Goal: Task Accomplishment & Management: Complete application form

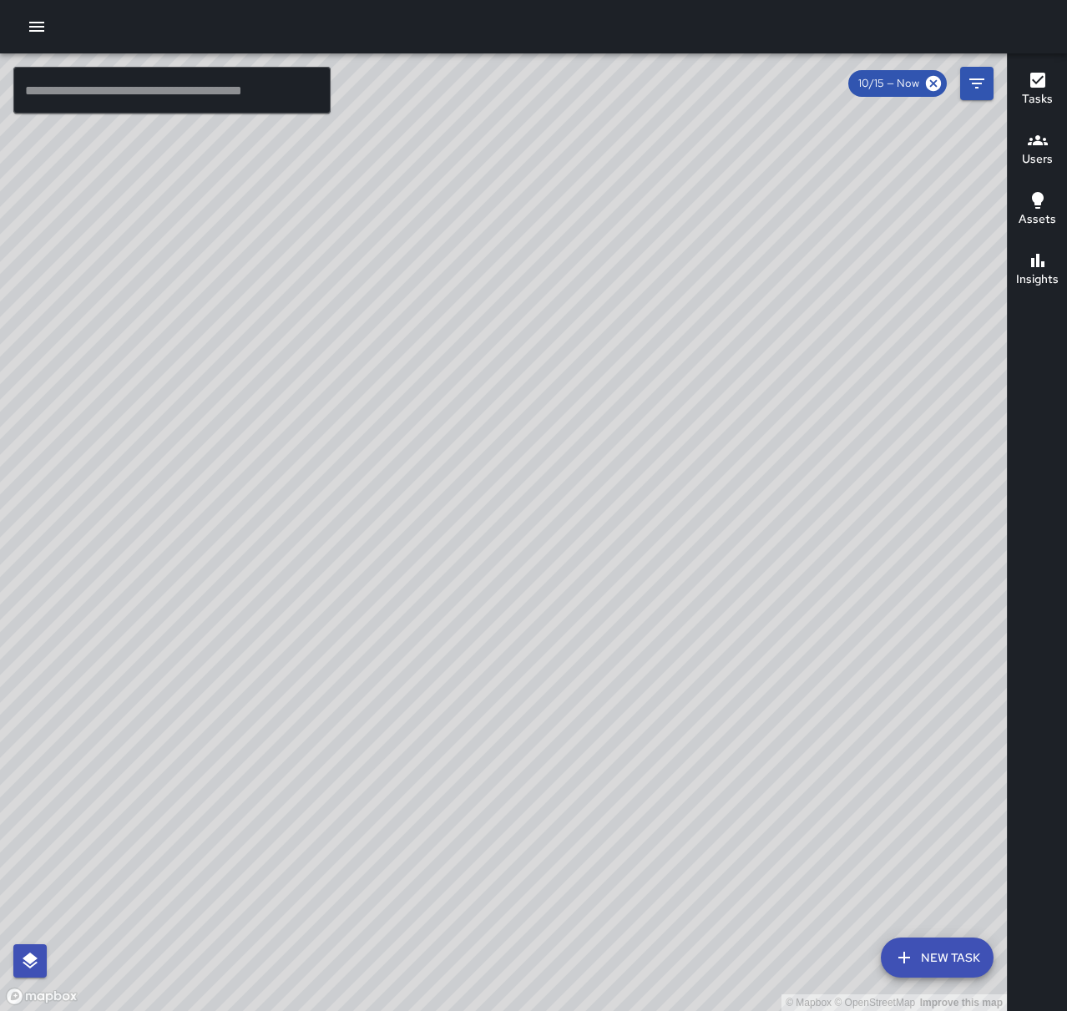
drag, startPoint x: 47, startPoint y: 26, endPoint x: 58, endPoint y: 30, distance: 12.4
click at [47, 26] on button "button" at bounding box center [36, 26] width 33 height 33
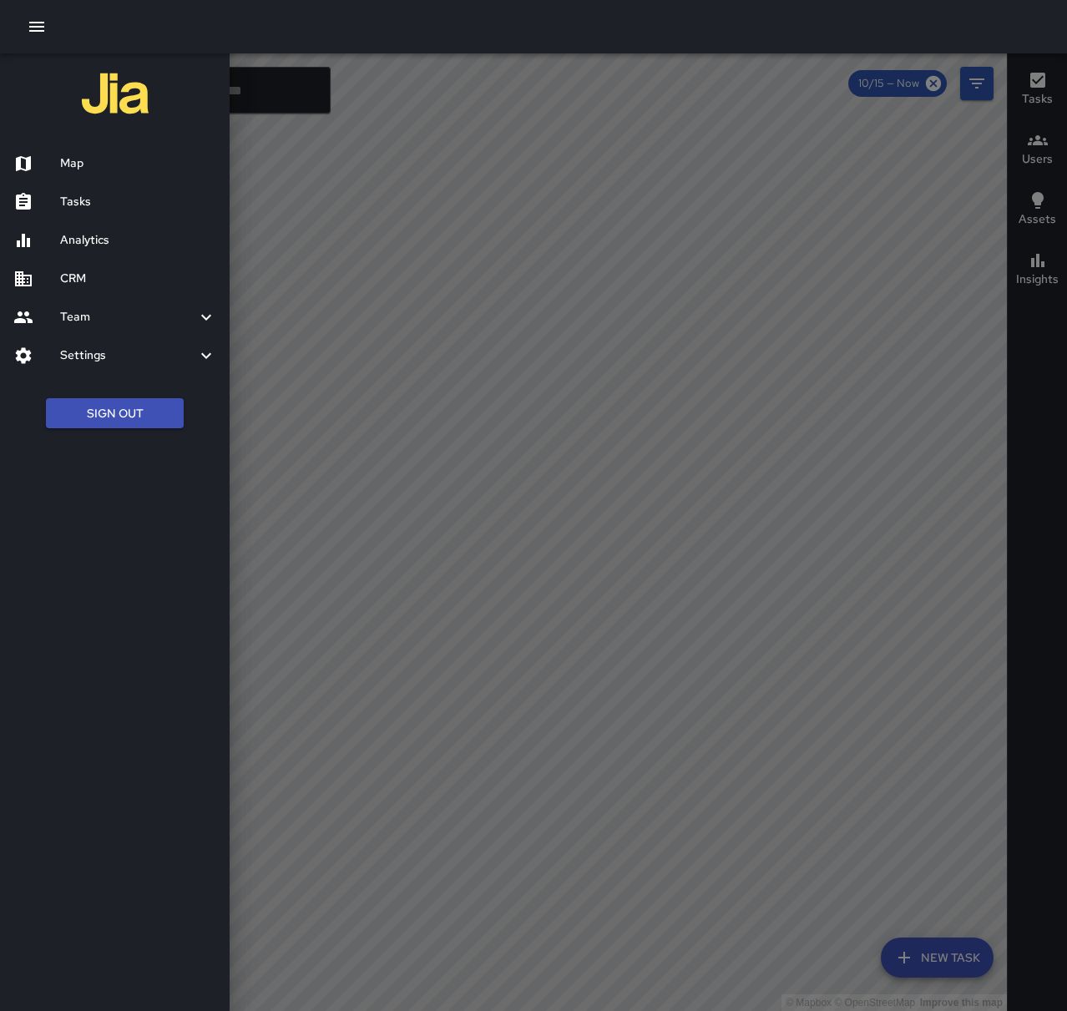
click at [105, 208] on h6 "Tasks" at bounding box center [138, 202] width 156 height 18
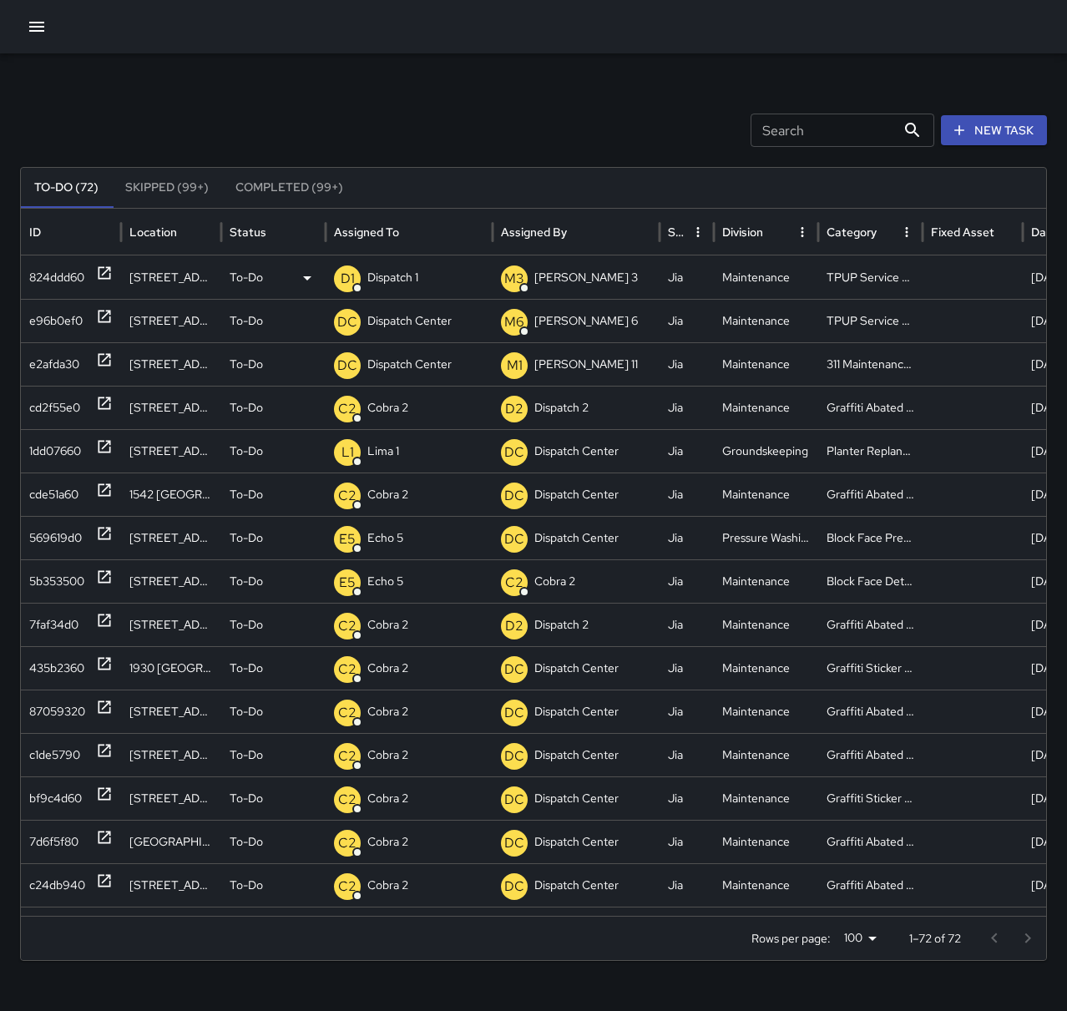
click at [406, 274] on p "Dispatch 1" at bounding box center [392, 277] width 51 height 43
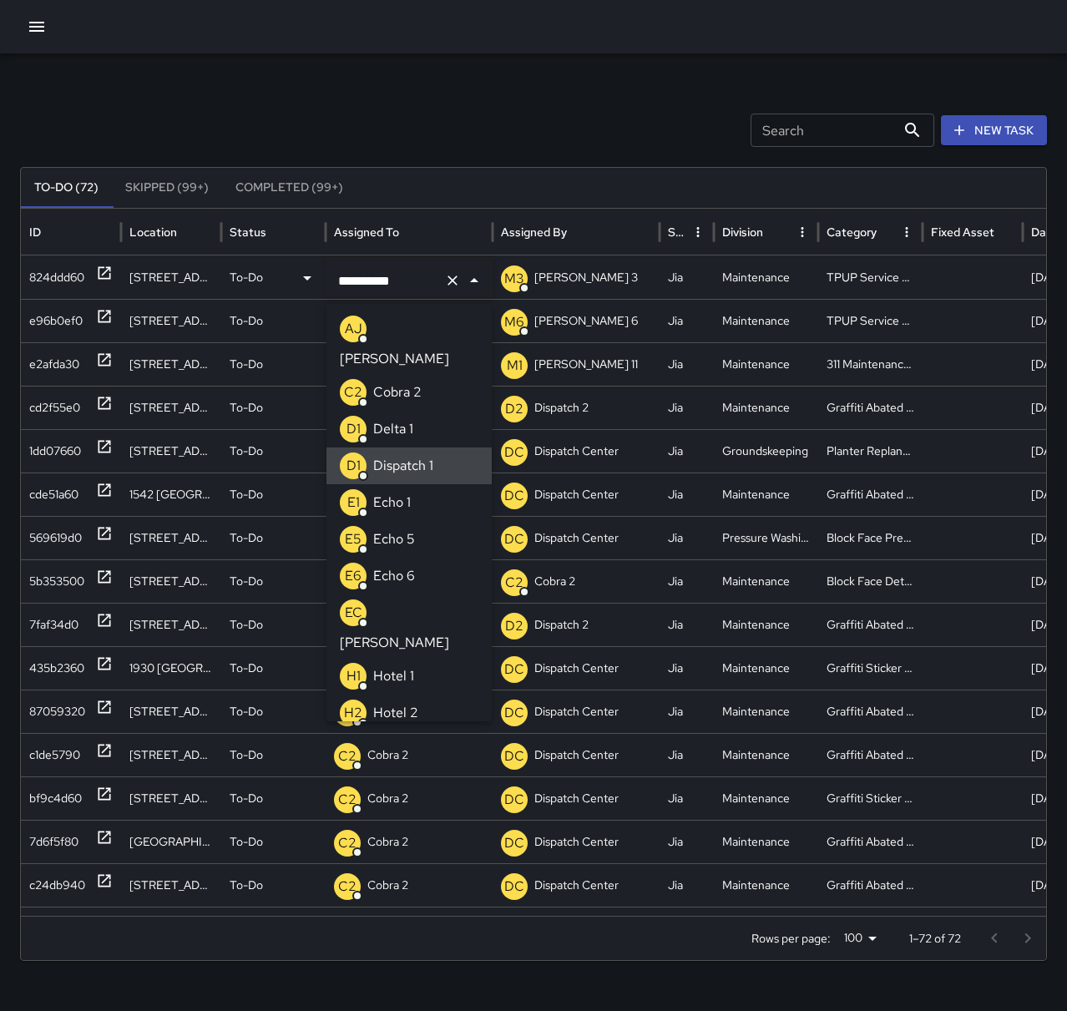
click at [448, 283] on icon "Clear" at bounding box center [452, 280] width 17 height 17
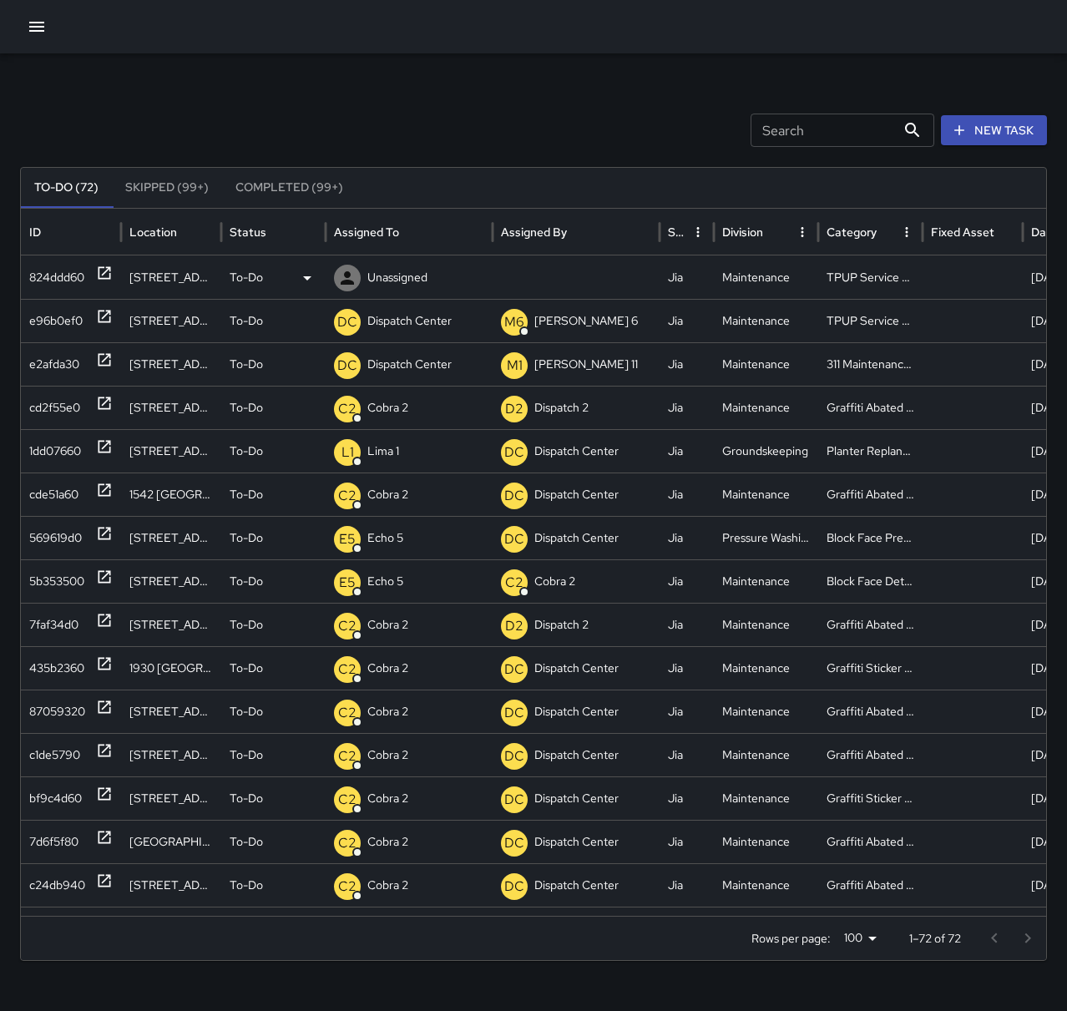
click at [391, 282] on p "Unassigned" at bounding box center [397, 277] width 60 height 43
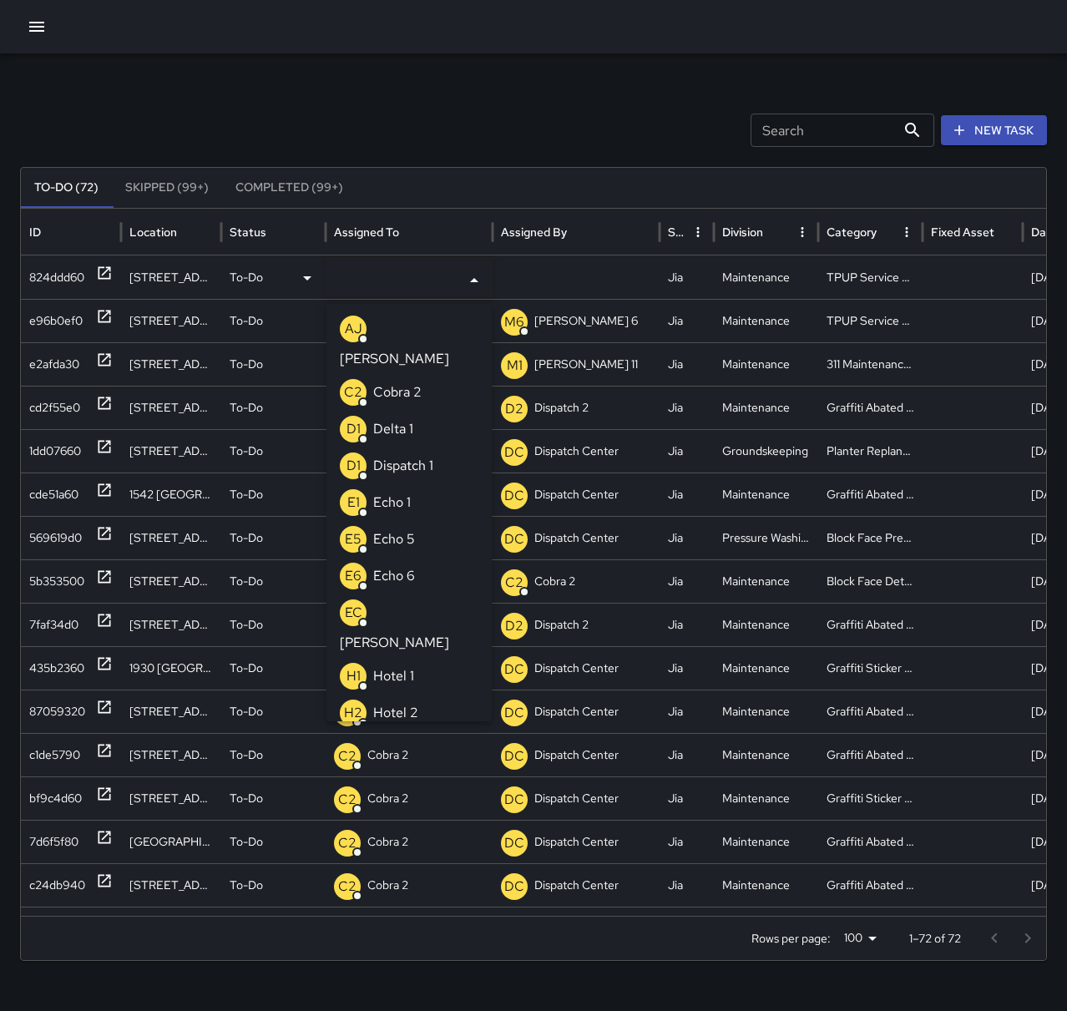
click at [414, 484] on li "E1 Echo 1" at bounding box center [408, 502] width 165 height 37
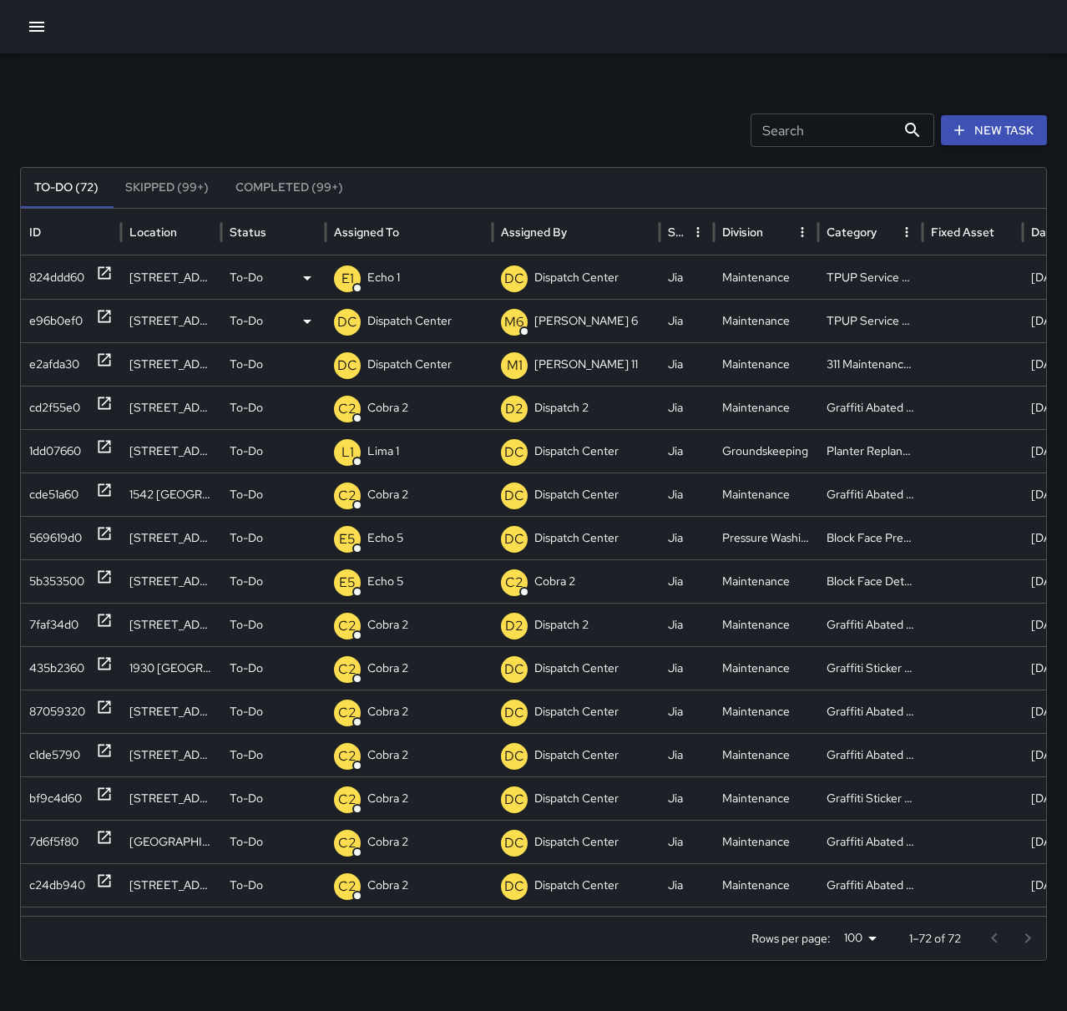
click at [406, 319] on p "Dispatch Center" at bounding box center [409, 321] width 84 height 43
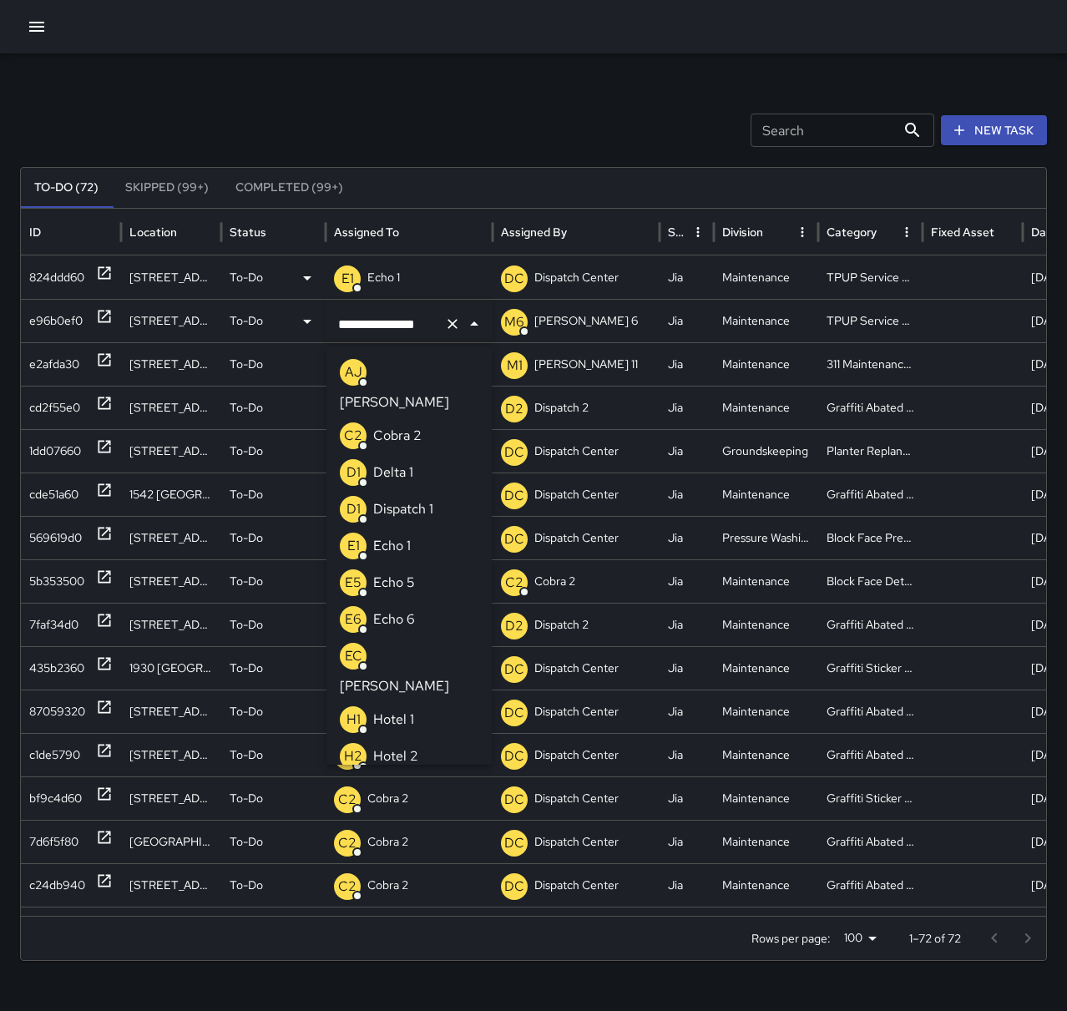
scroll to position [1075, 0]
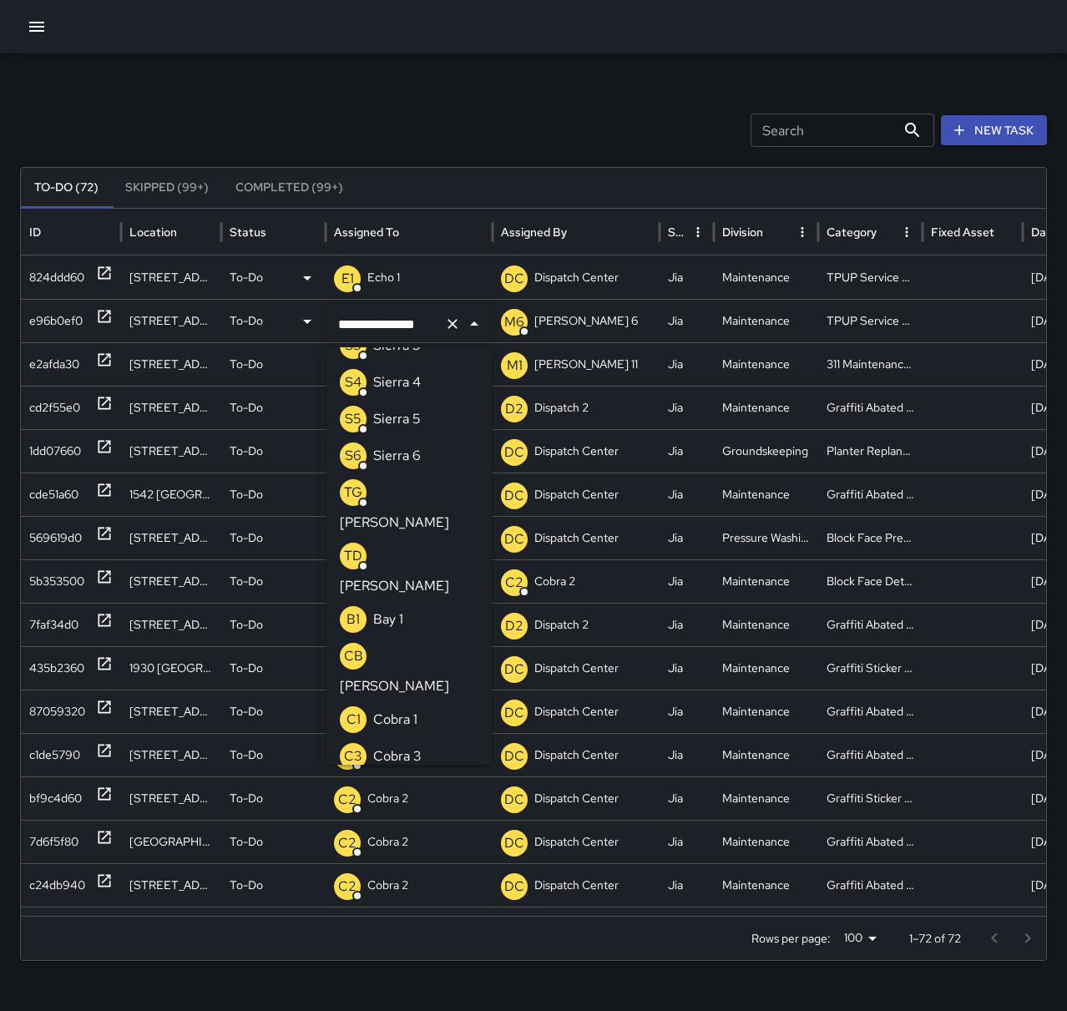
click at [441, 320] on button "Clear" at bounding box center [452, 323] width 23 height 23
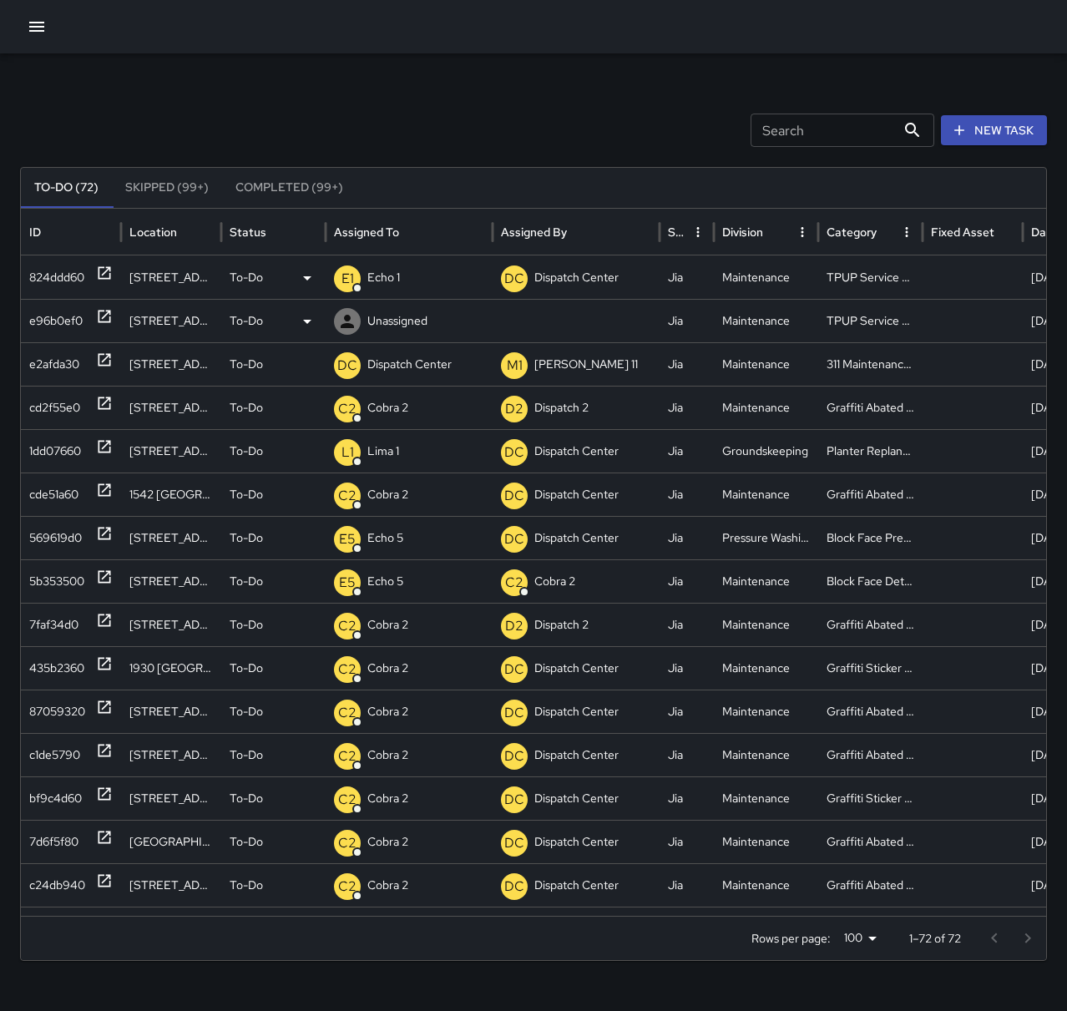
click at [397, 320] on p "Unassigned" at bounding box center [397, 321] width 60 height 43
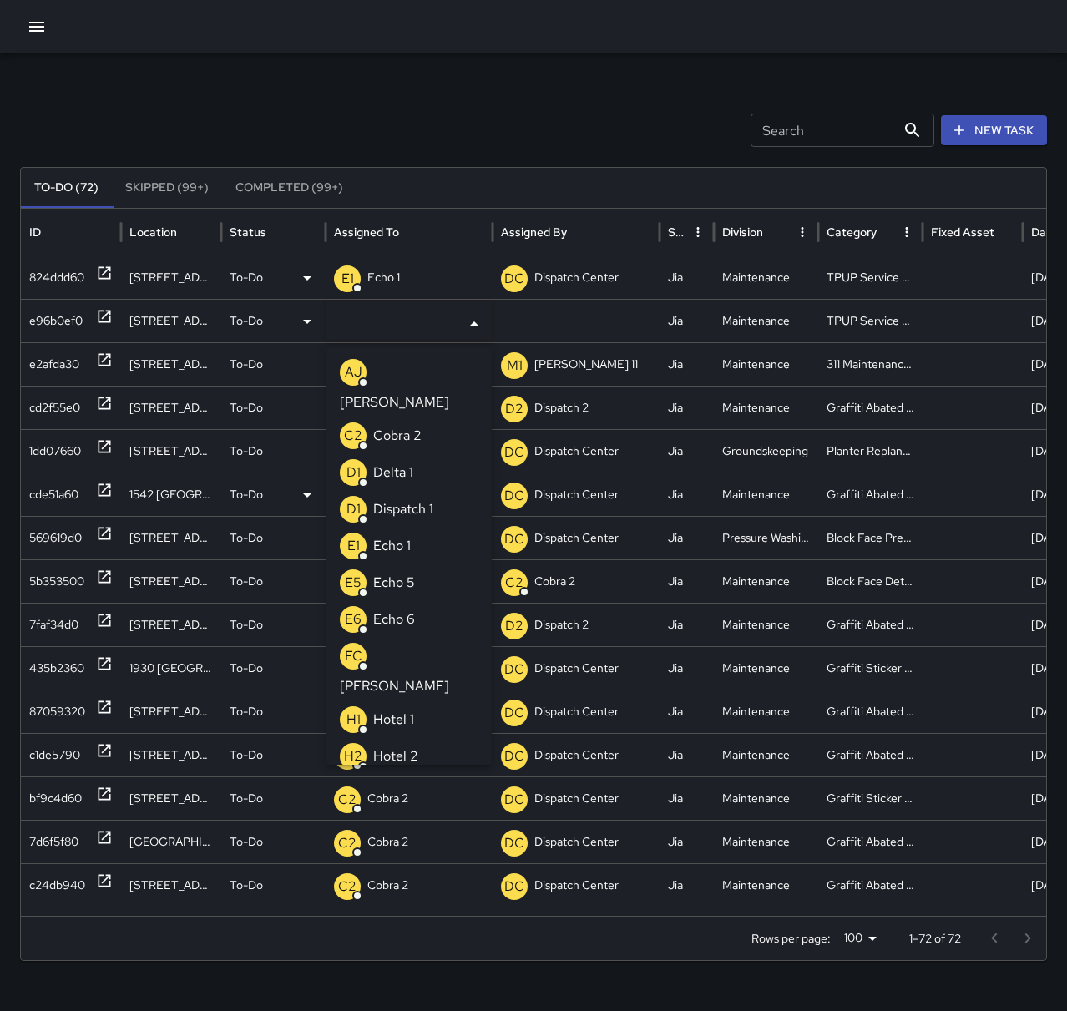
drag, startPoint x: 413, startPoint y: 518, endPoint x: 418, endPoint y: 509, distance: 10.1
click at [414, 528] on li "E1 Echo 1" at bounding box center [408, 546] width 165 height 37
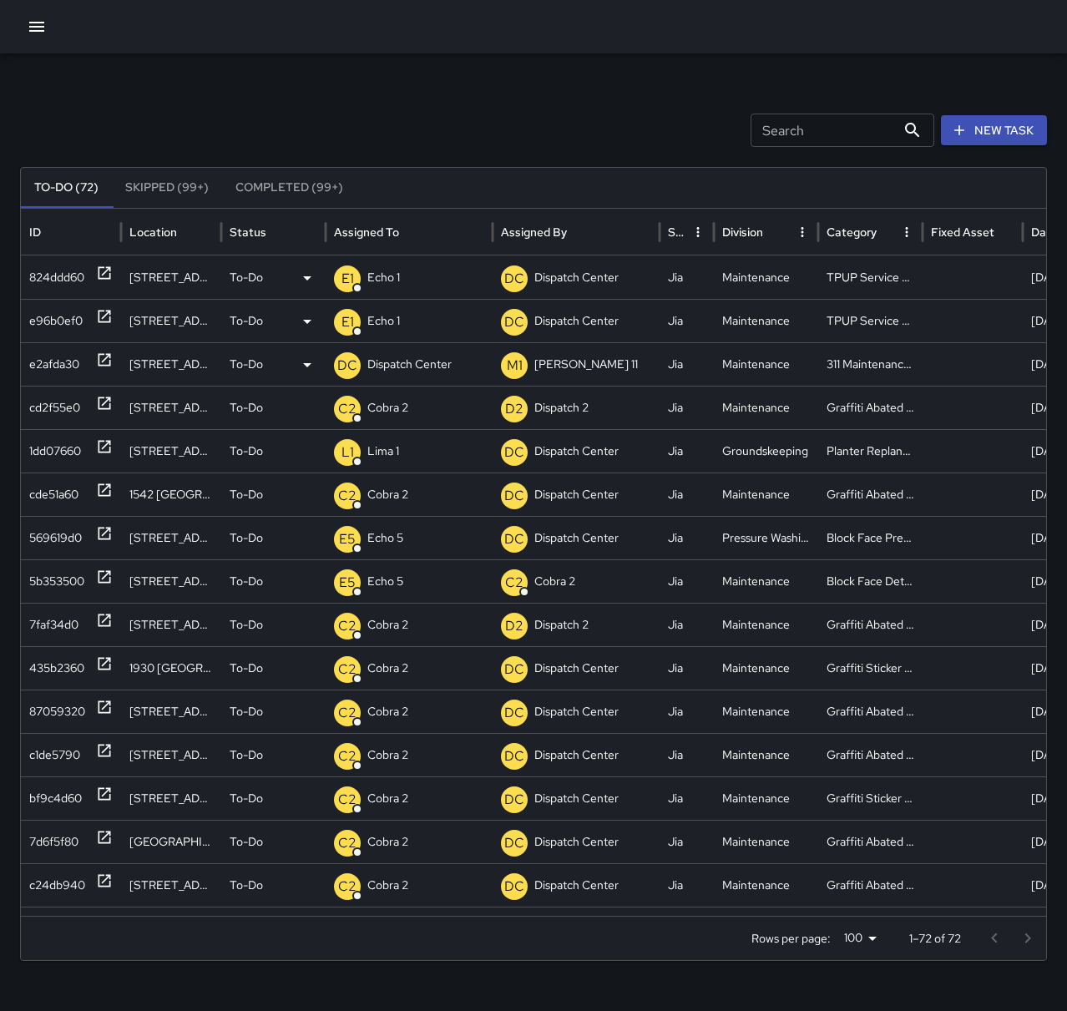
click at [393, 356] on p "Dispatch Center" at bounding box center [409, 364] width 84 height 43
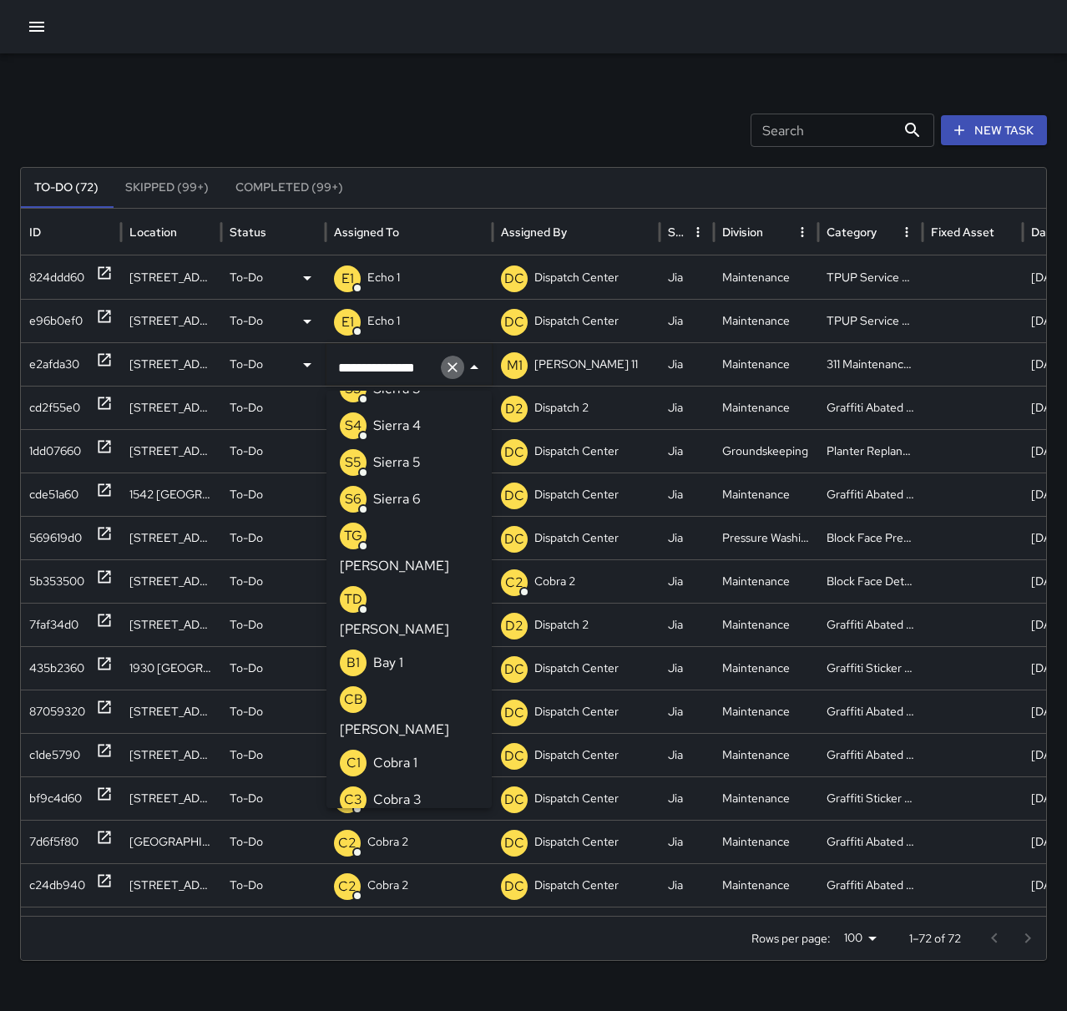
click at [453, 365] on icon "Clear" at bounding box center [452, 367] width 17 height 17
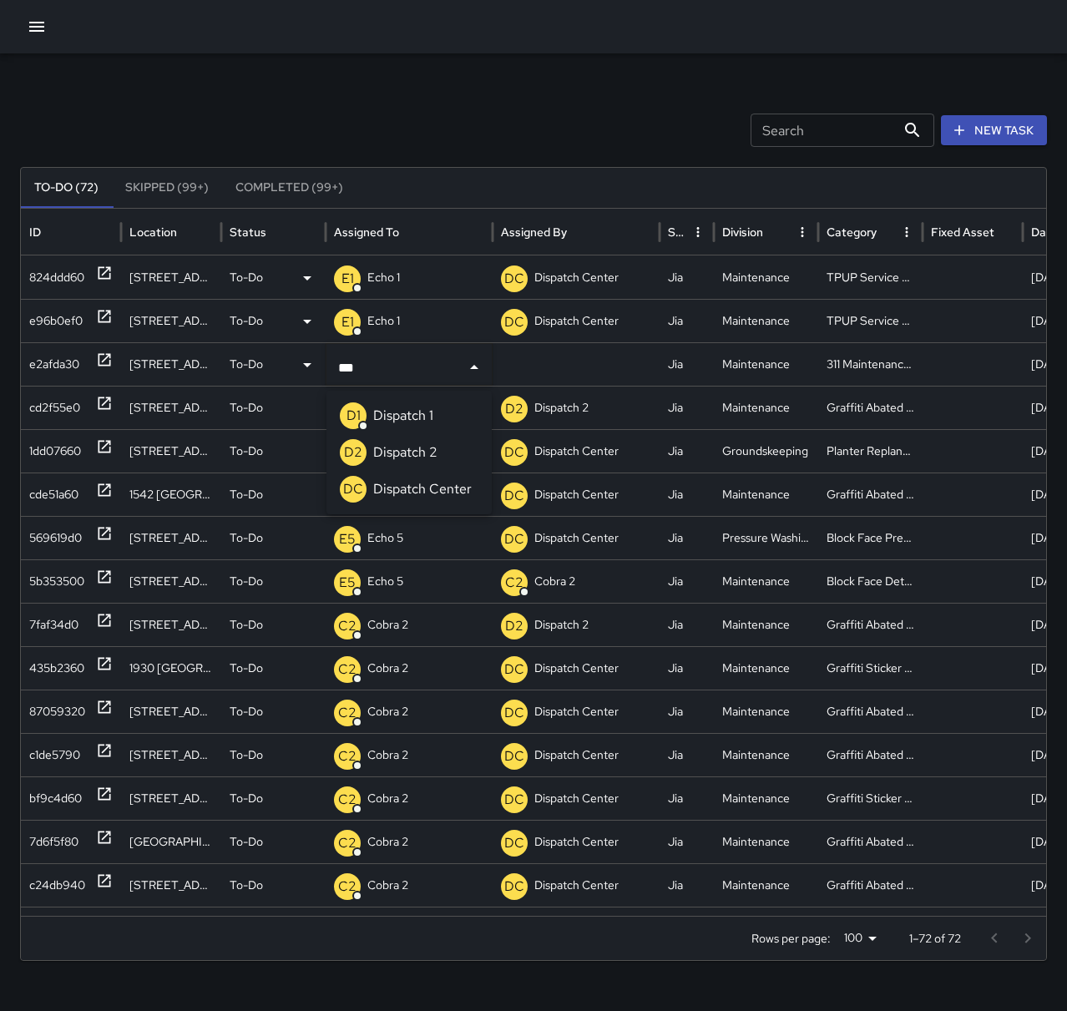
type input "****"
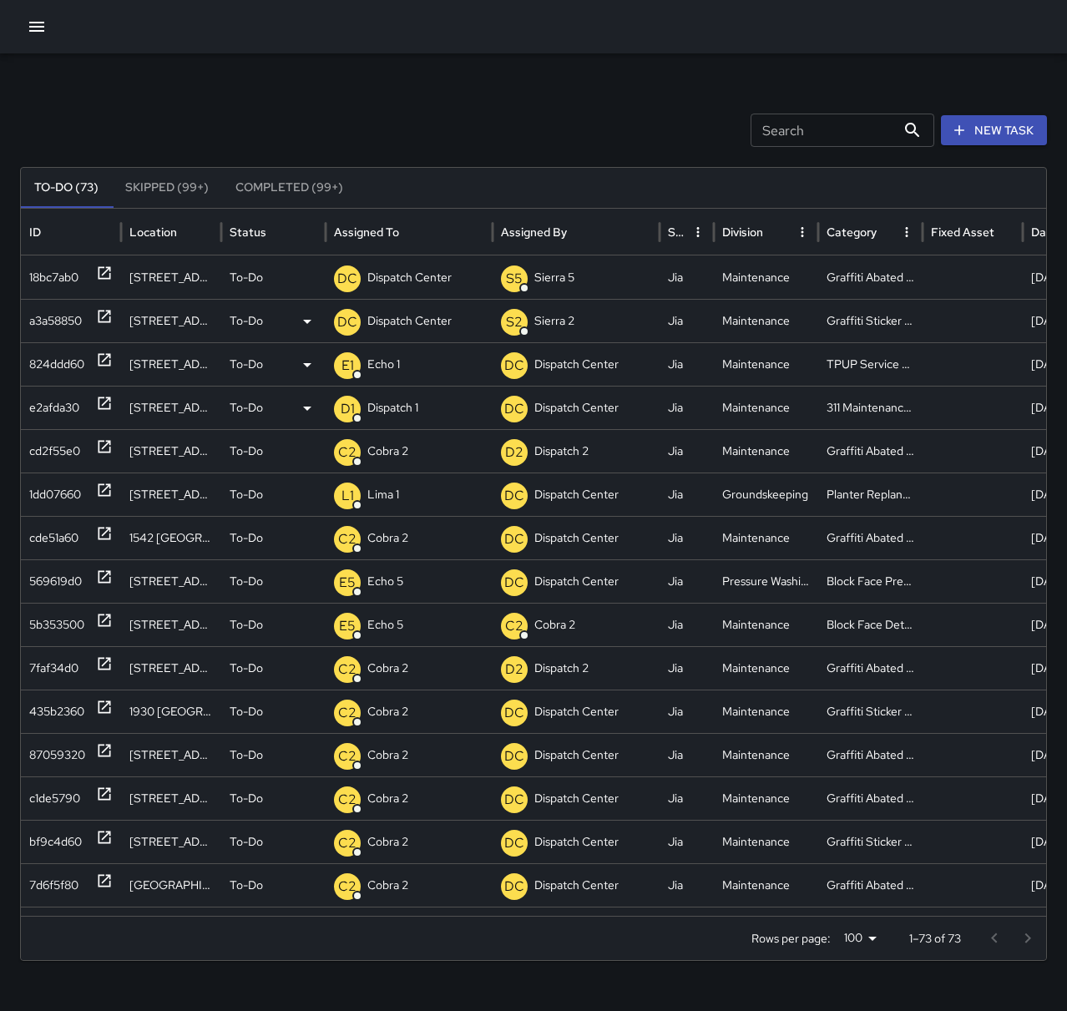
click at [99, 313] on icon at bounding box center [105, 317] width 13 height 13
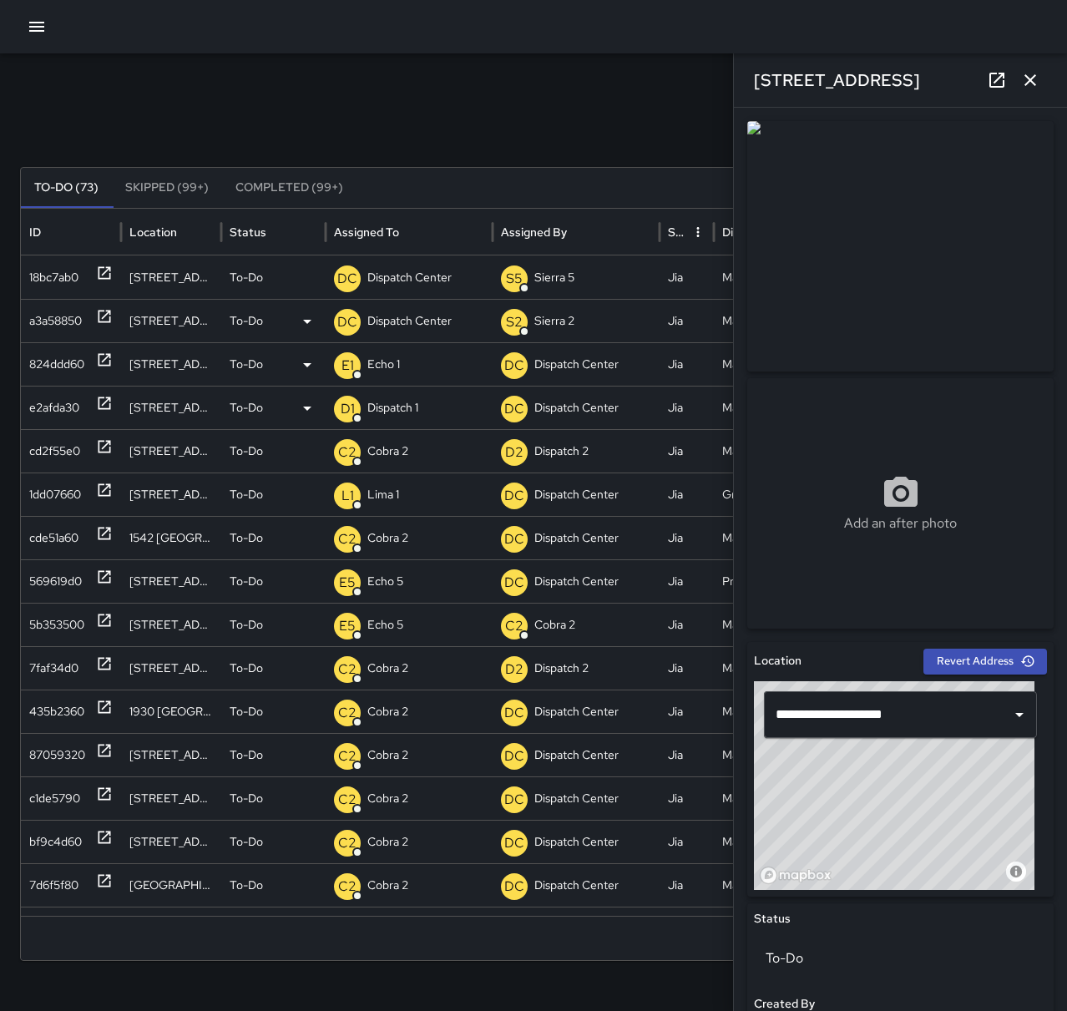
click at [389, 322] on p "Dispatch Center" at bounding box center [409, 321] width 84 height 43
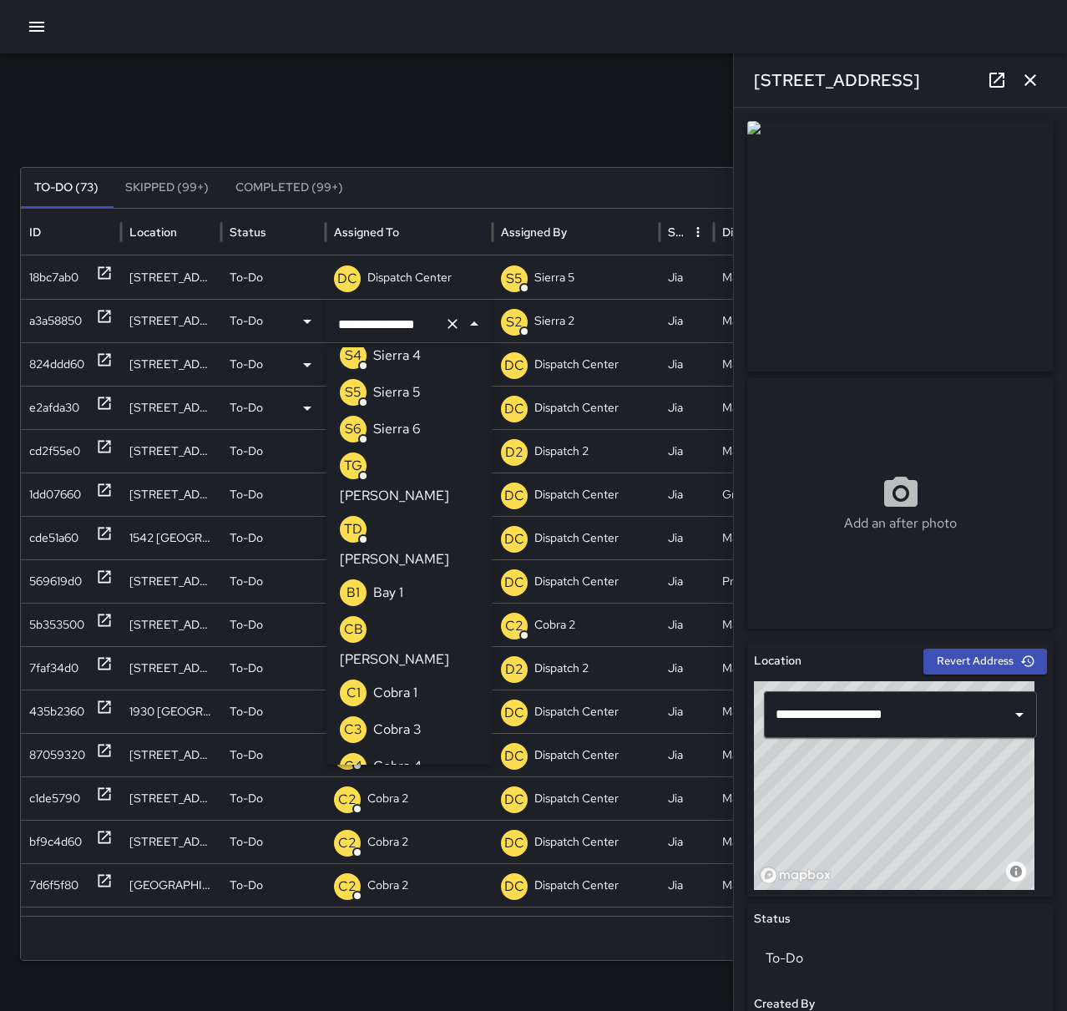
click at [454, 329] on icon "Clear" at bounding box center [452, 324] width 17 height 17
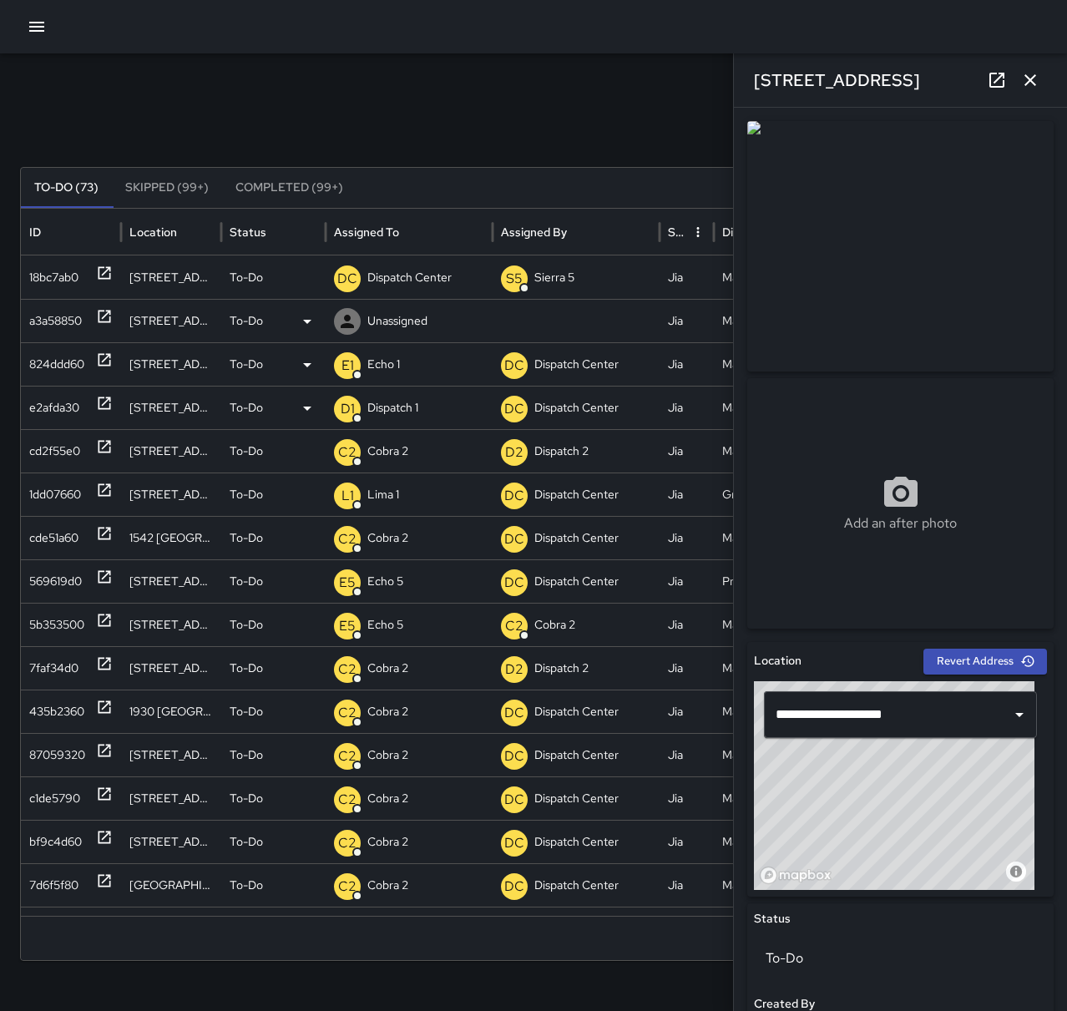
click at [377, 327] on p "Unassigned" at bounding box center [397, 321] width 60 height 43
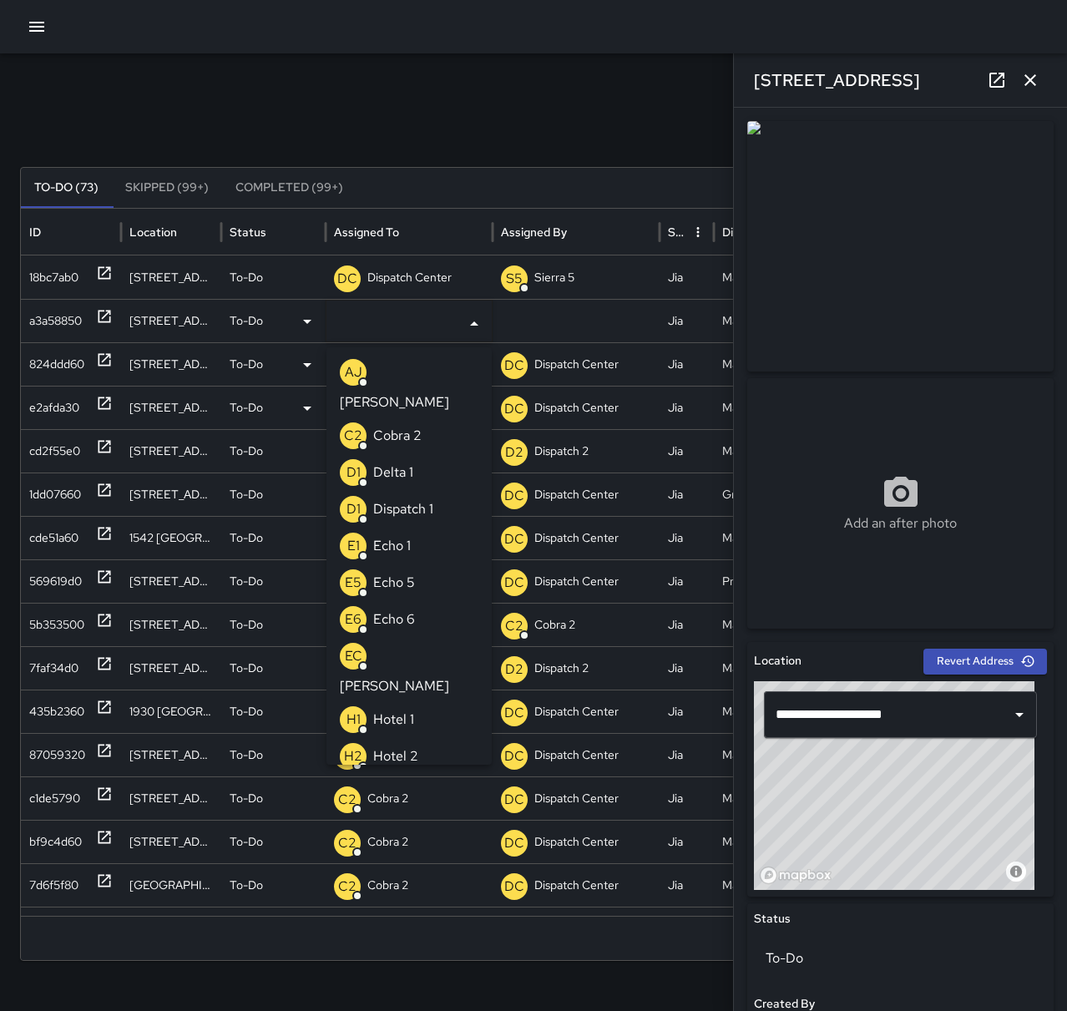
click at [413, 606] on div "E6 Echo 6" at bounding box center [377, 619] width 75 height 27
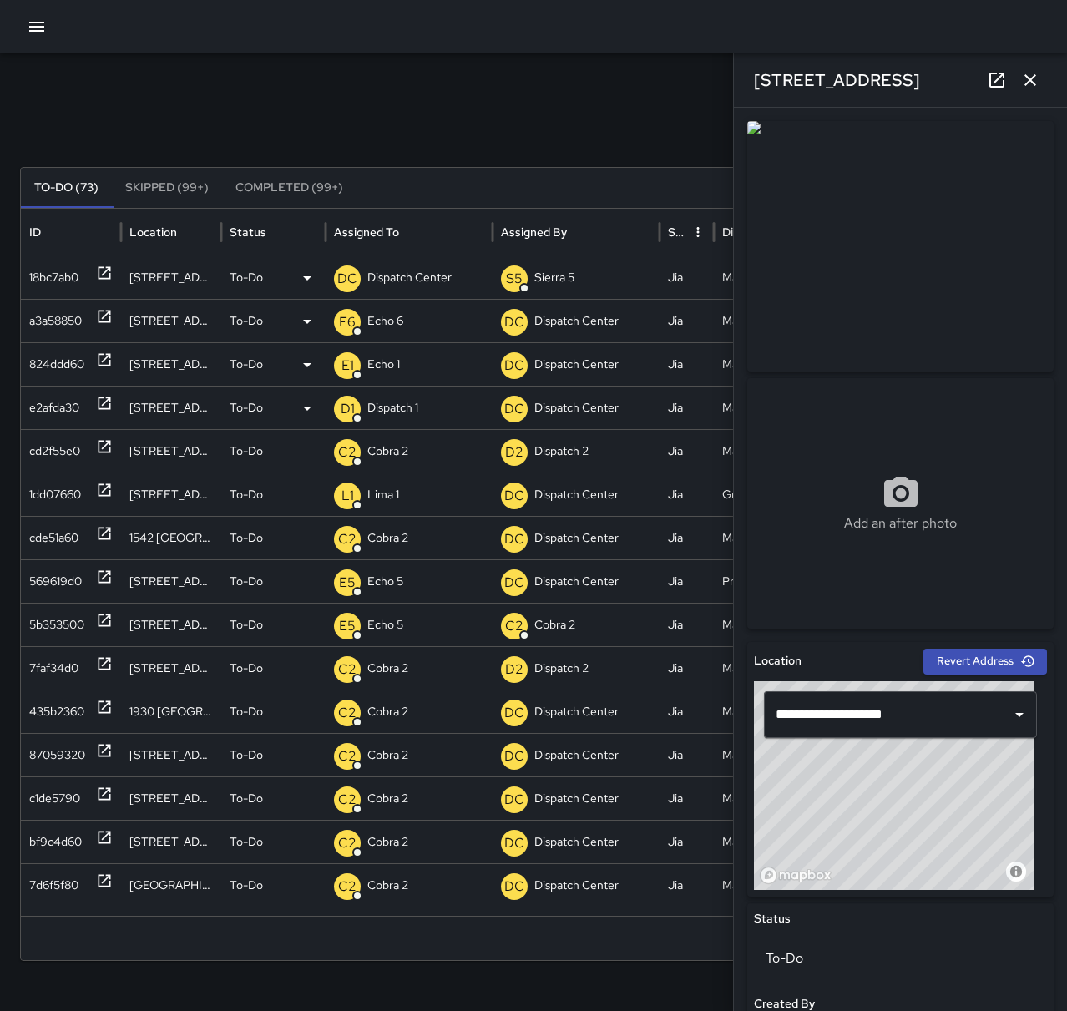
click at [110, 274] on icon at bounding box center [105, 273] width 13 height 13
type input "**********"
click at [406, 275] on p "Dispatch Center" at bounding box center [409, 277] width 84 height 43
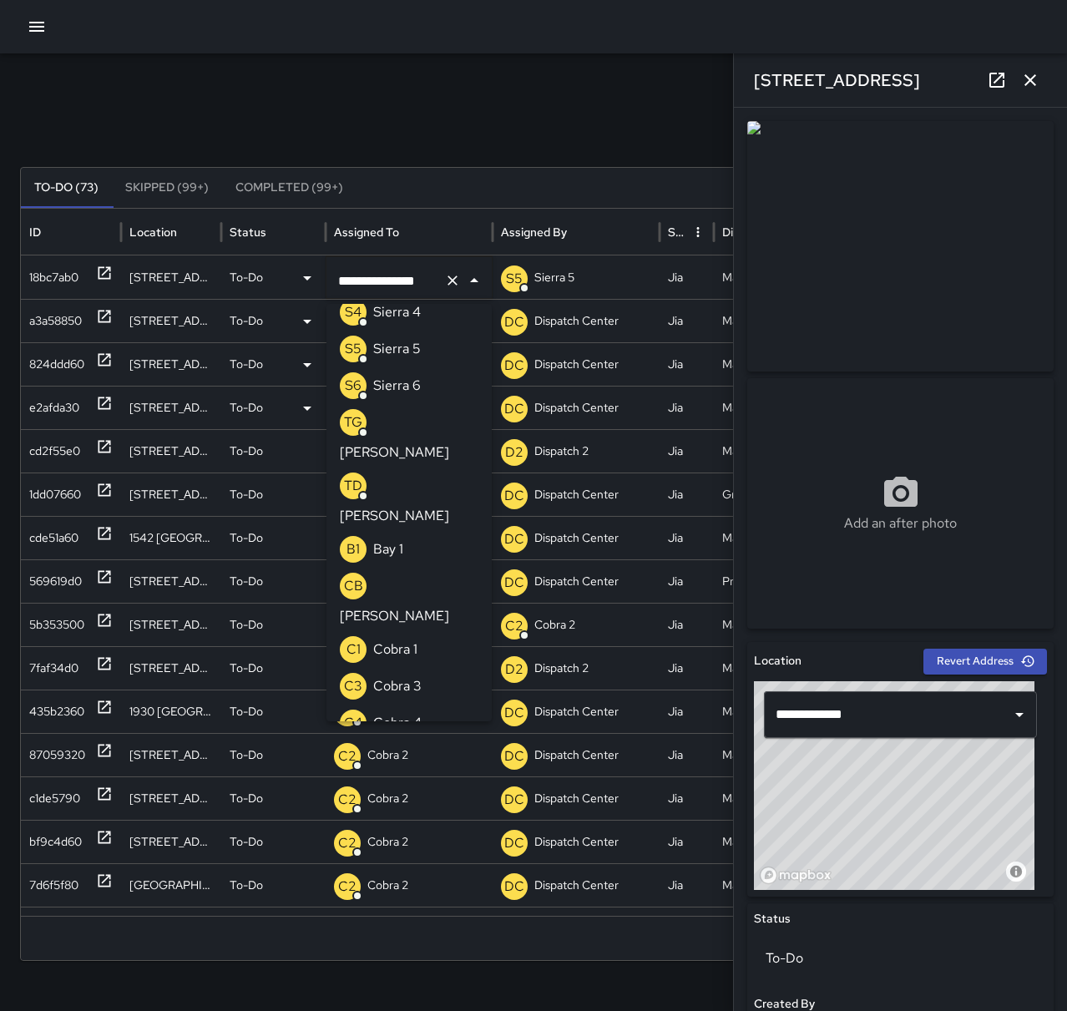
click at [448, 281] on icon "Clear" at bounding box center [452, 280] width 17 height 17
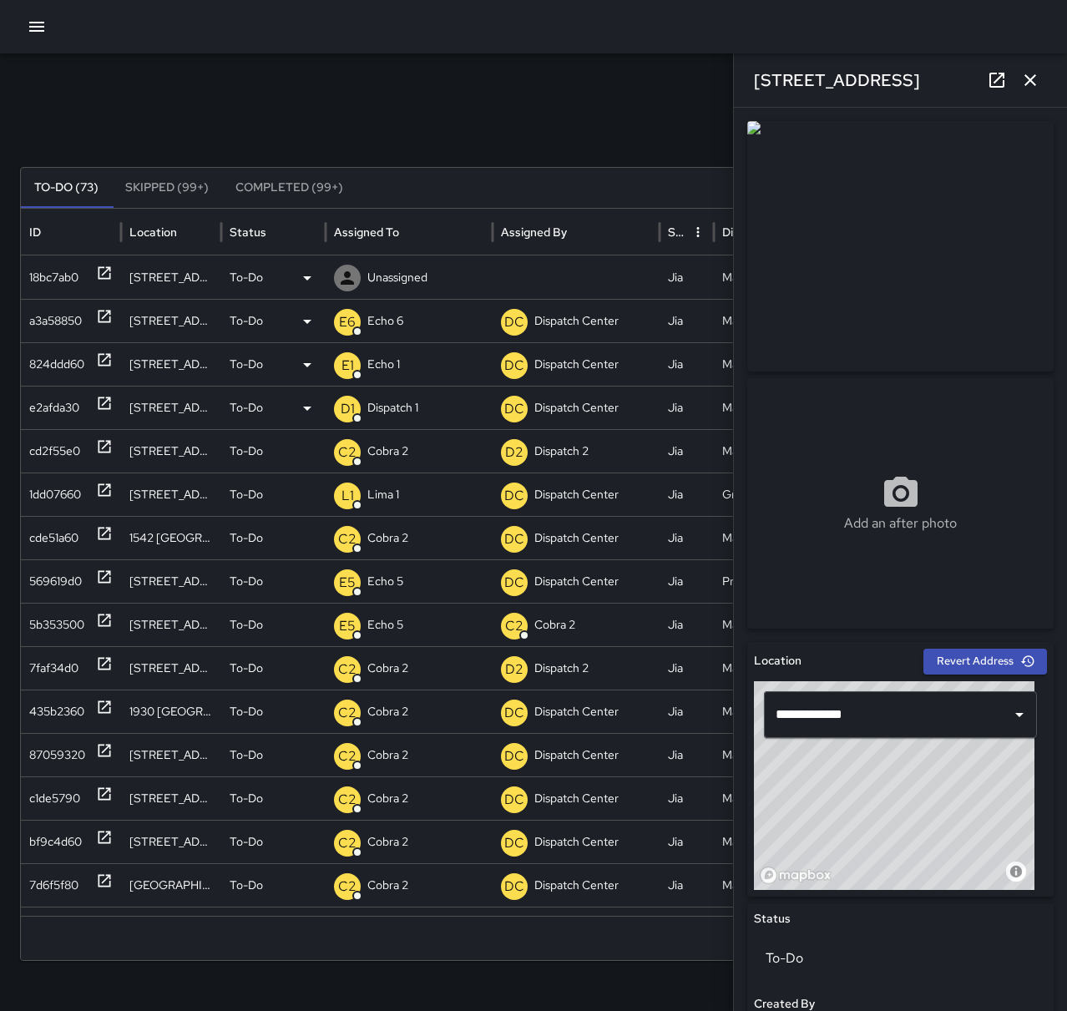
click at [400, 283] on p "Unassigned" at bounding box center [397, 277] width 60 height 43
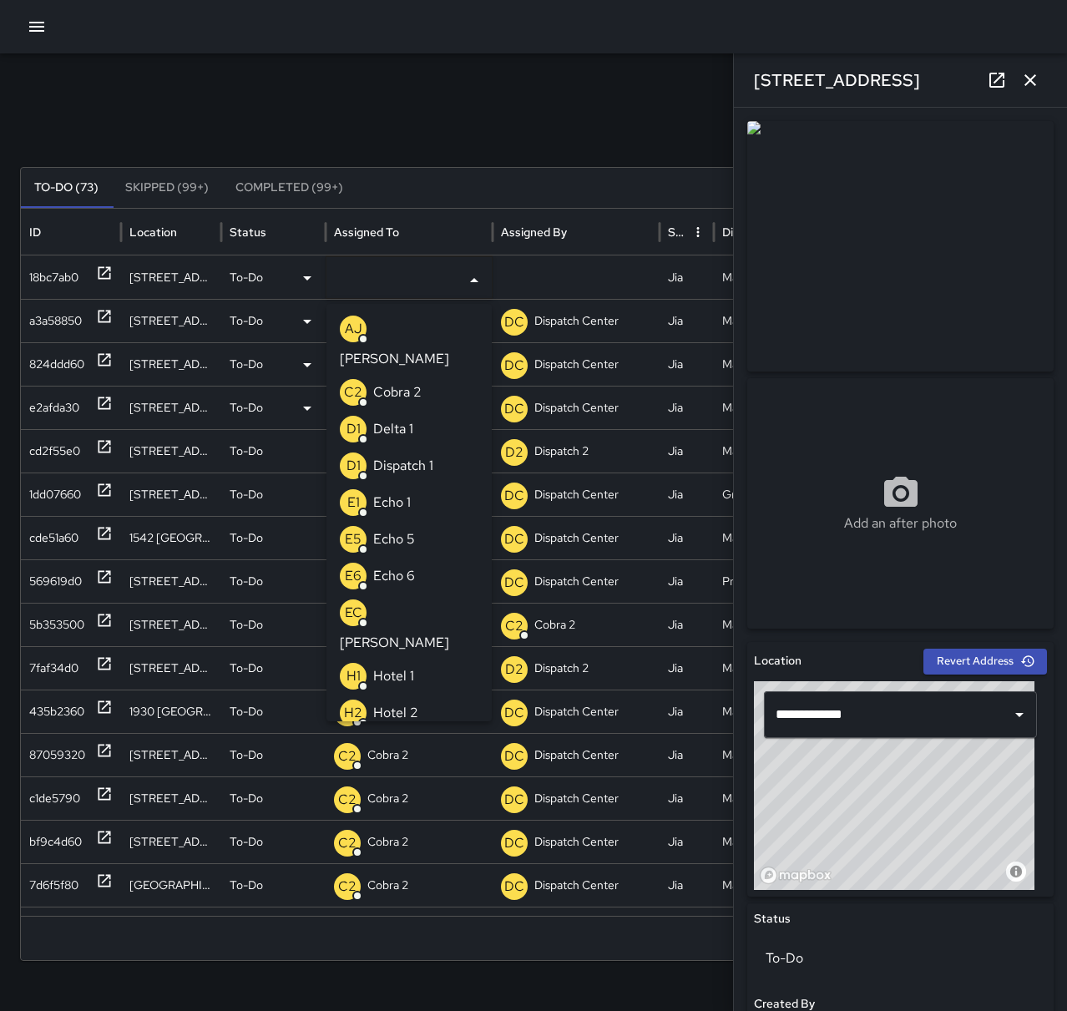
click at [402, 529] on p "Echo 5" at bounding box center [394, 539] width 42 height 20
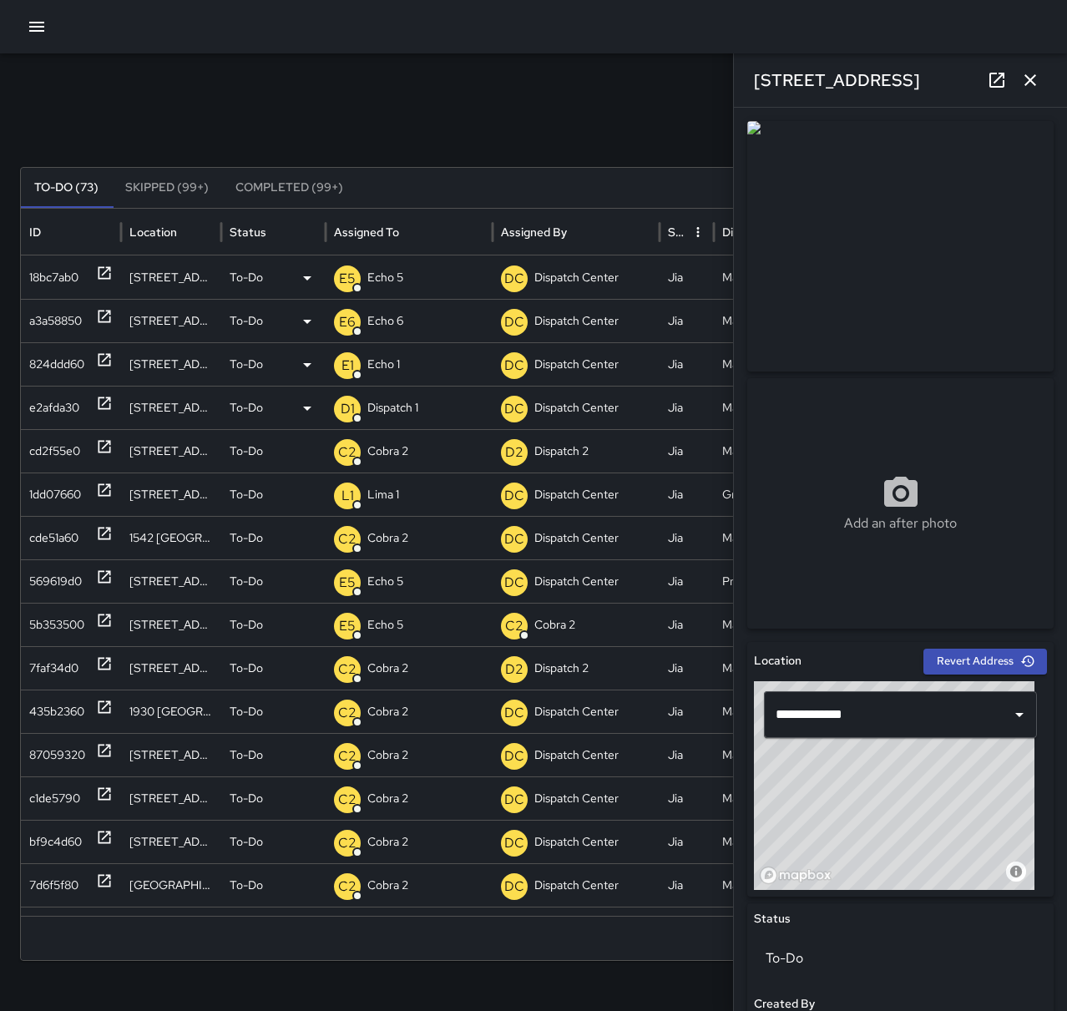
click at [362, 119] on div "Search Search New Task" at bounding box center [533, 130] width 1027 height 33
click at [1035, 72] on icon "button" at bounding box center [1030, 80] width 20 height 20
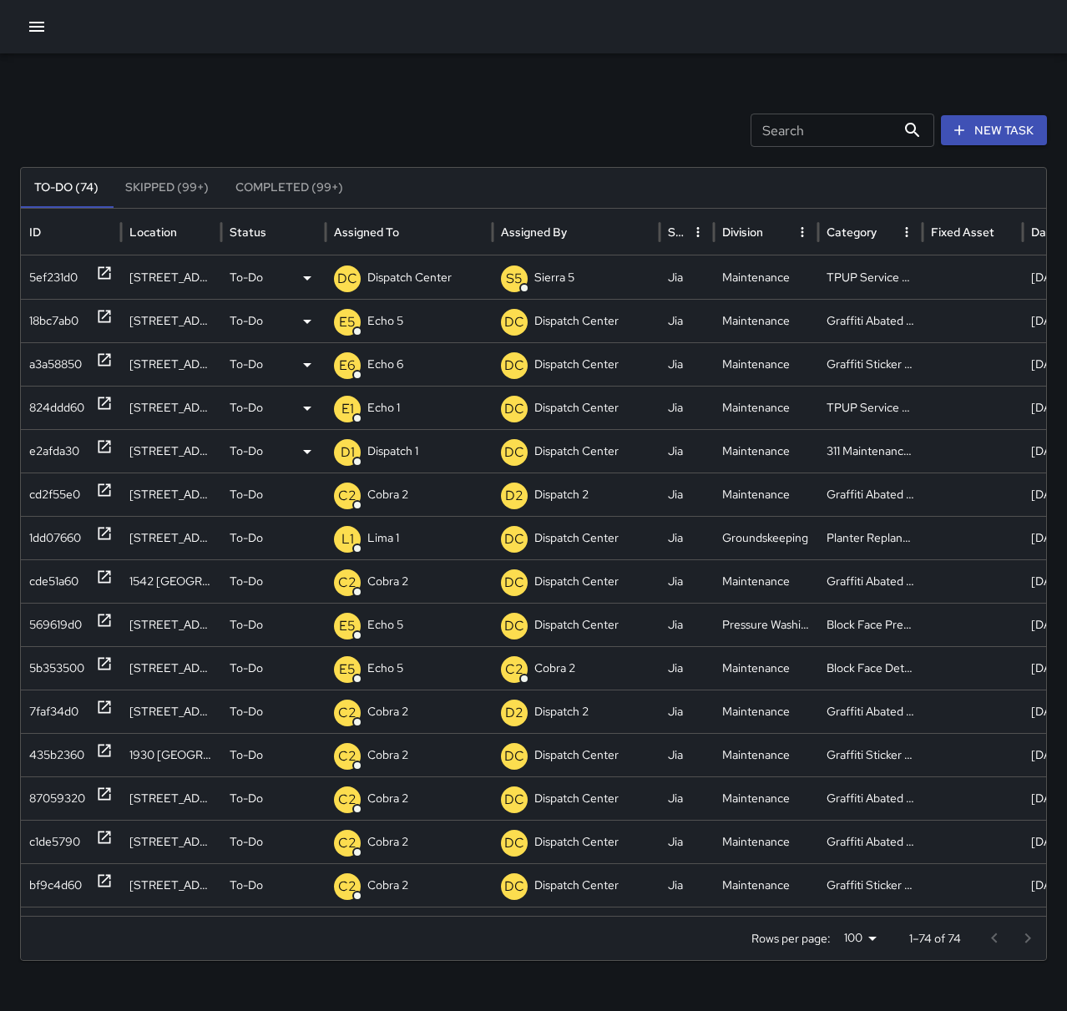
click at [398, 274] on p "Dispatch Center" at bounding box center [409, 277] width 84 height 43
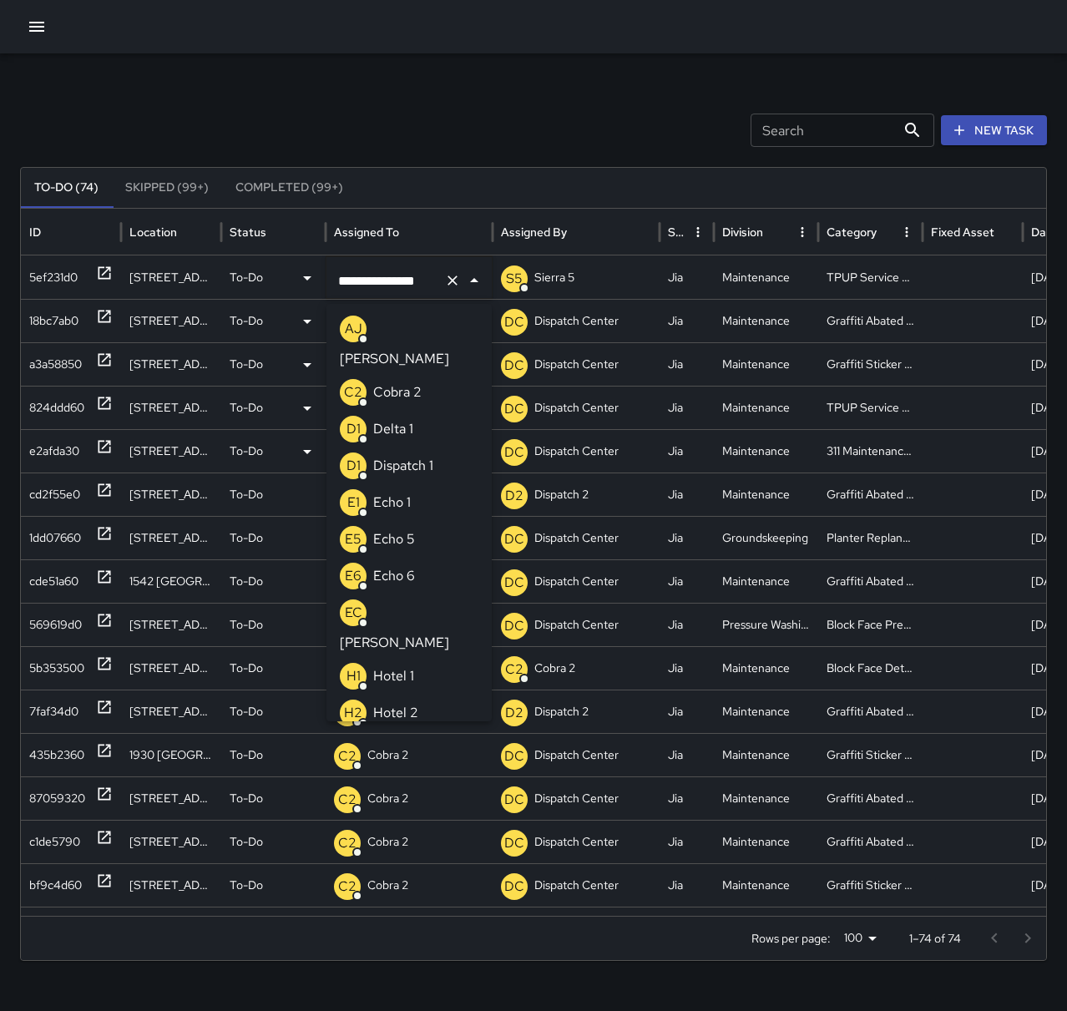
scroll to position [1112, 0]
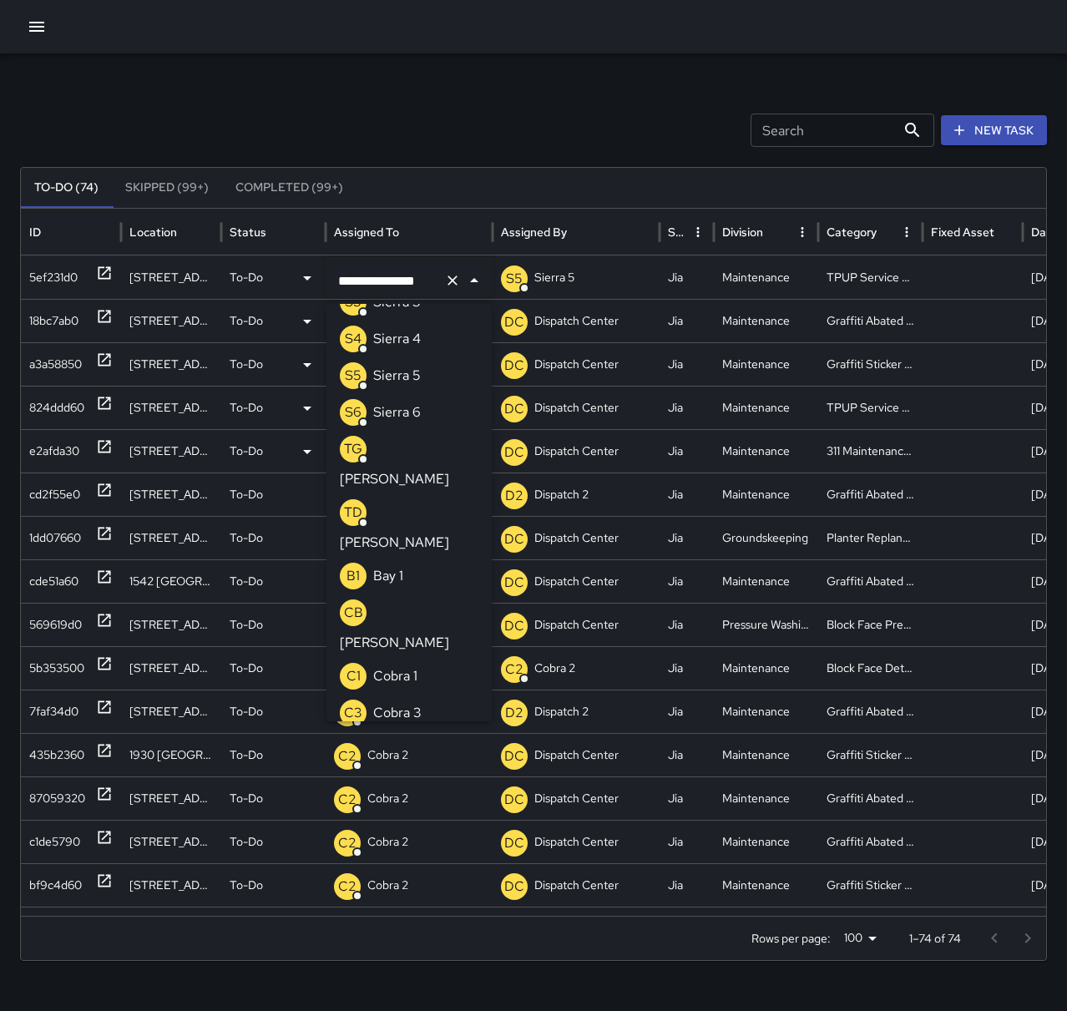
click at [456, 285] on icon "Clear" at bounding box center [453, 281] width 10 height 10
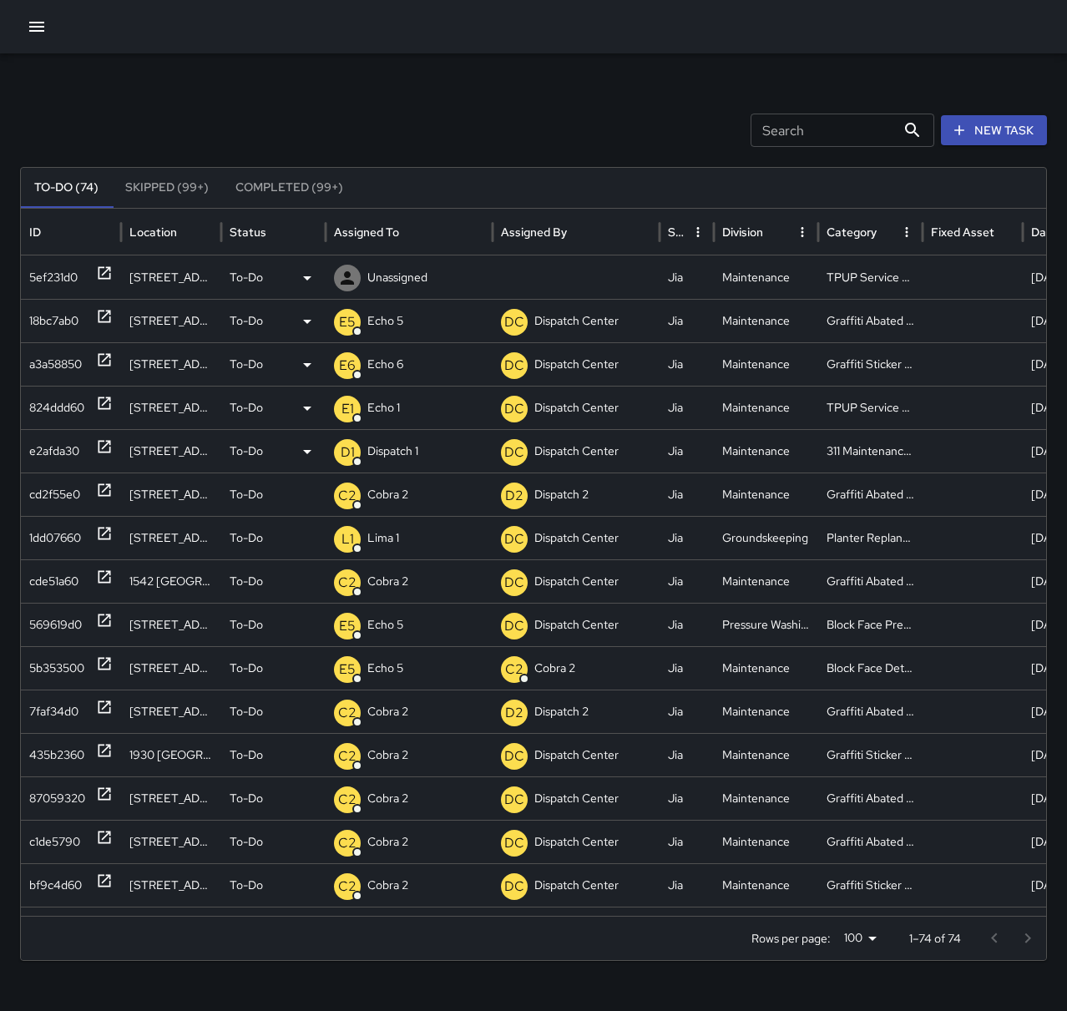
click at [372, 277] on p "Unassigned" at bounding box center [397, 277] width 60 height 43
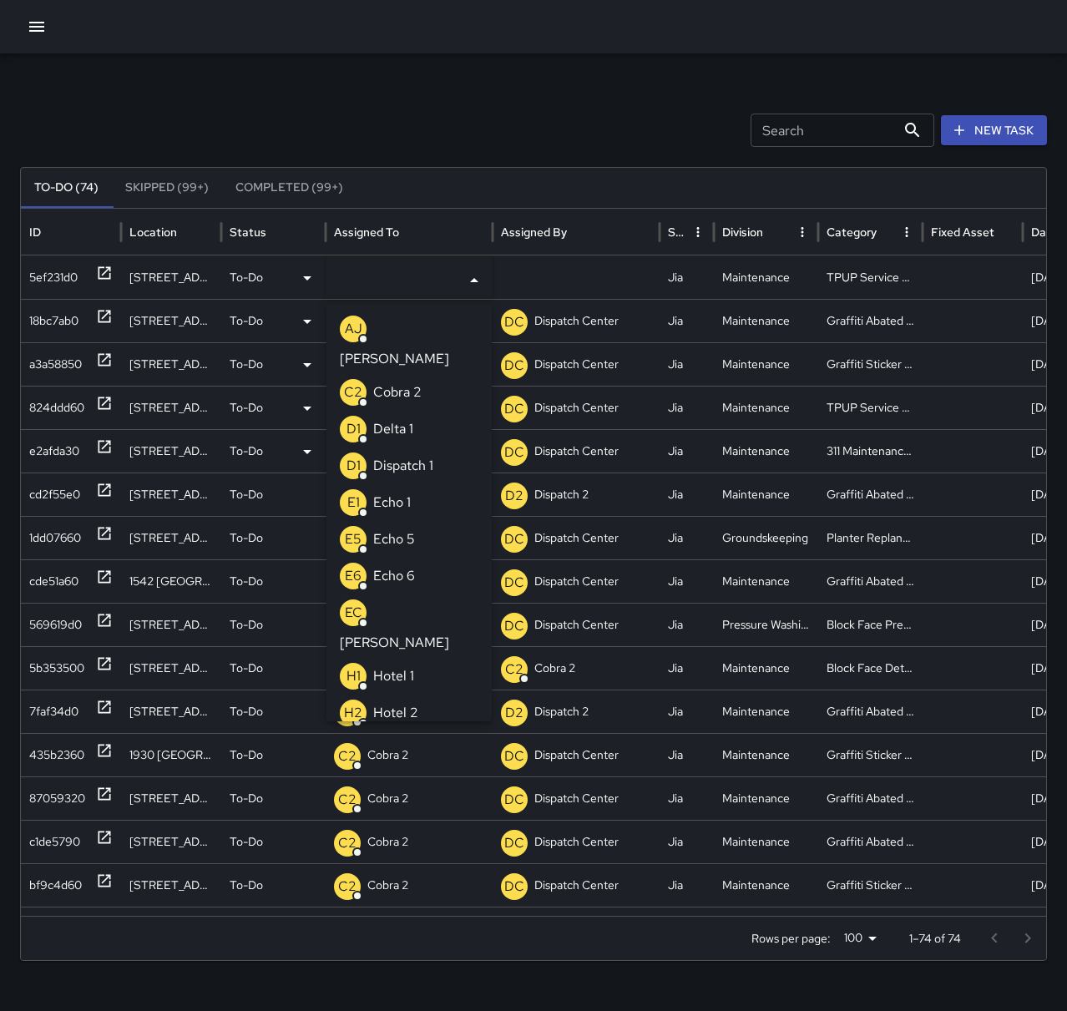
click at [424, 484] on li "E1 Echo 1" at bounding box center [408, 502] width 165 height 37
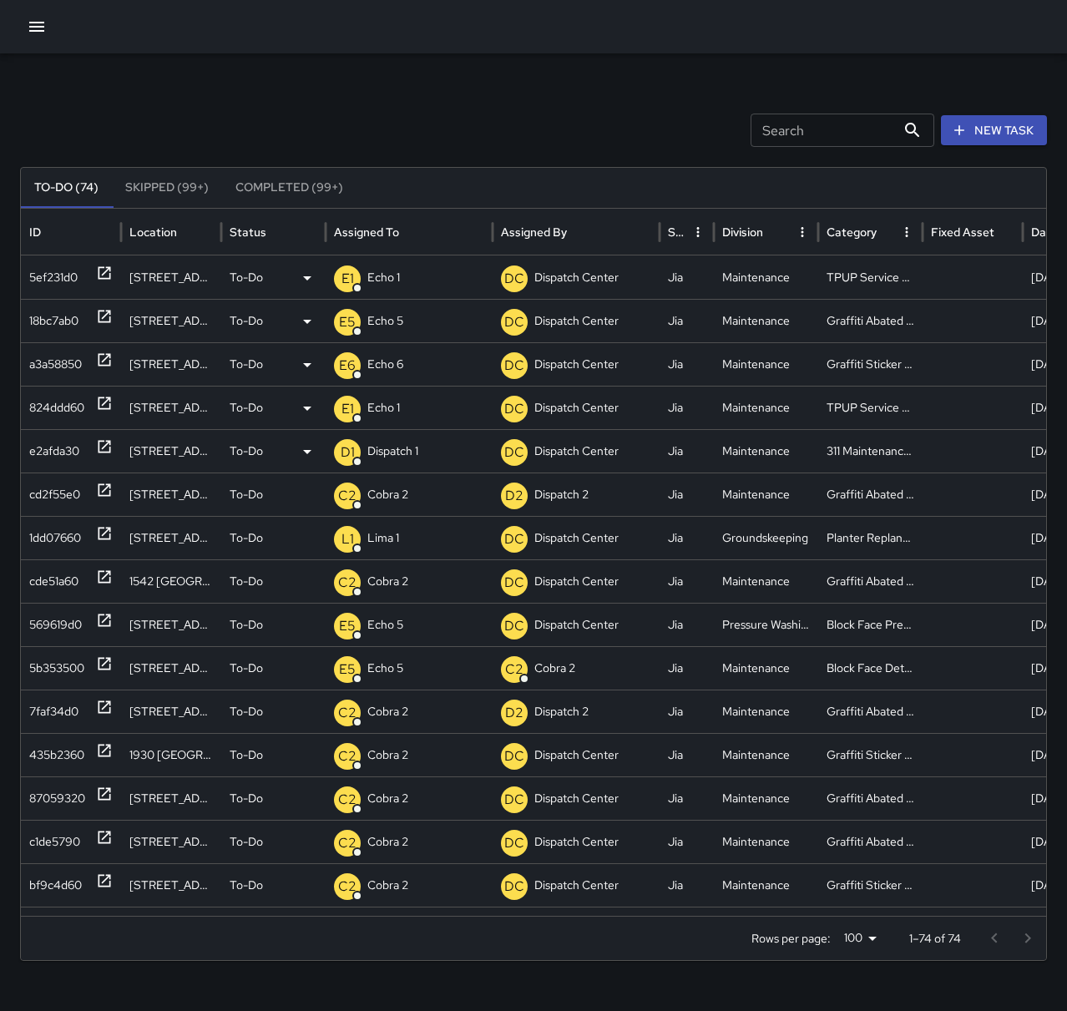
click at [405, 101] on div "Search Search New Task To-Do (74) Skipped (99+) Completed (99+) ID Location Sta…" at bounding box center [533, 527] width 1067 height 948
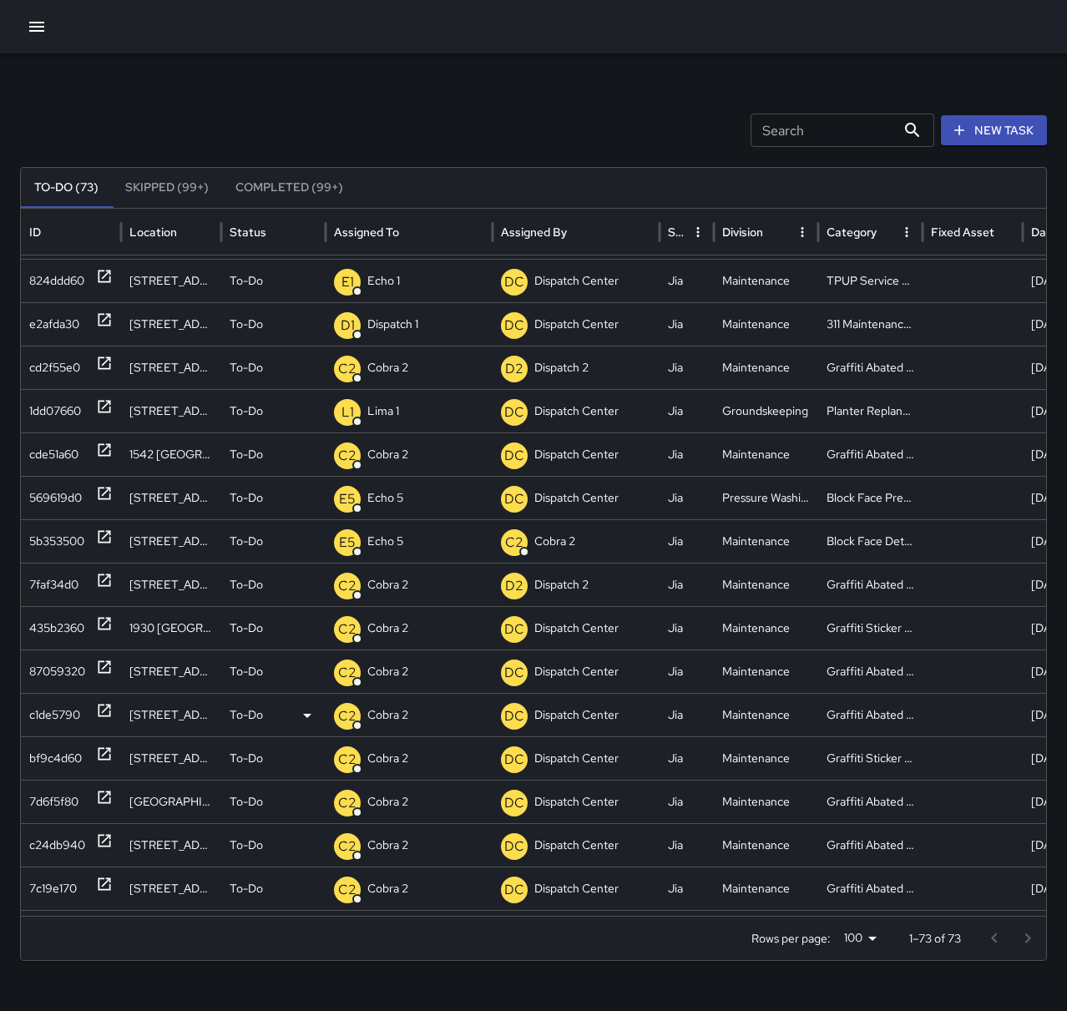
scroll to position [0, 0]
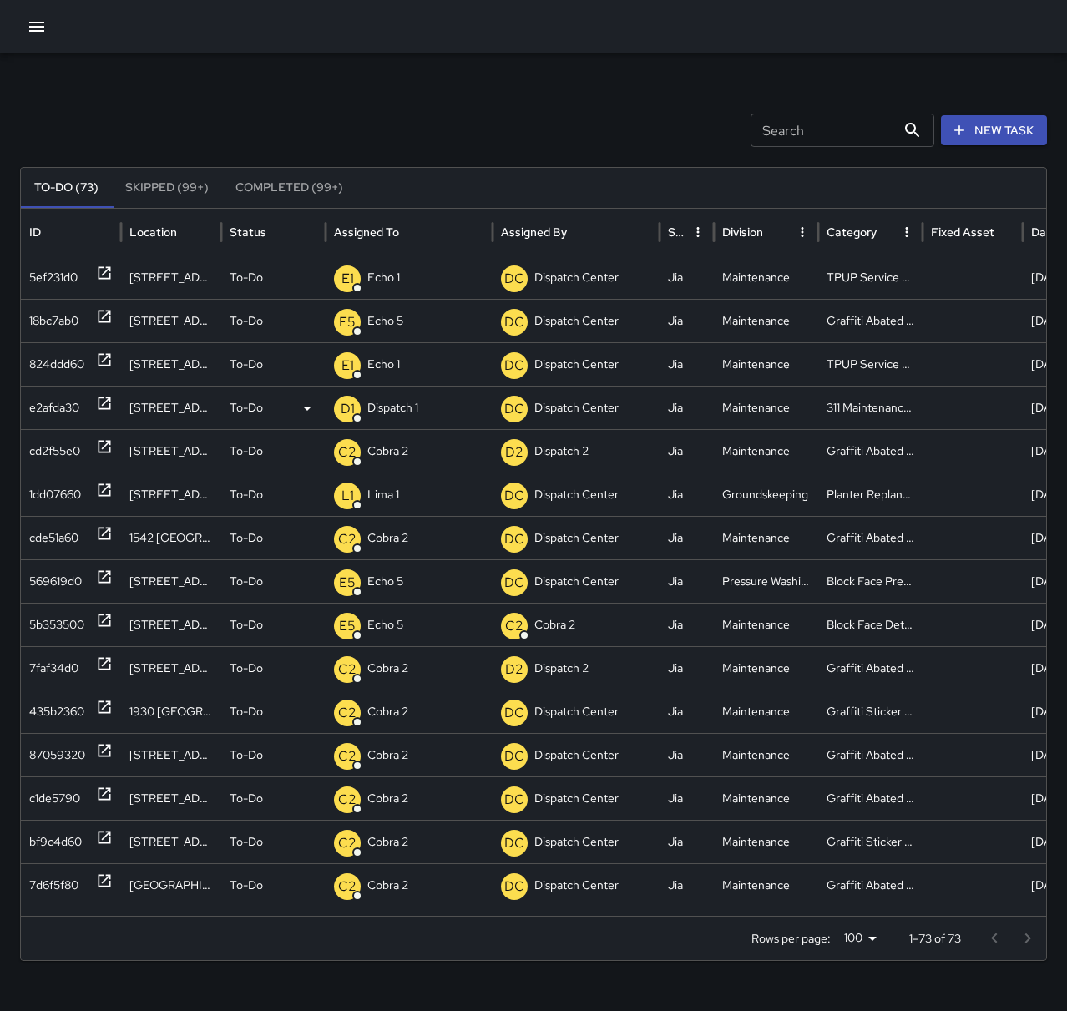
click at [70, 397] on div "e2afda30" at bounding box center [54, 408] width 50 height 43
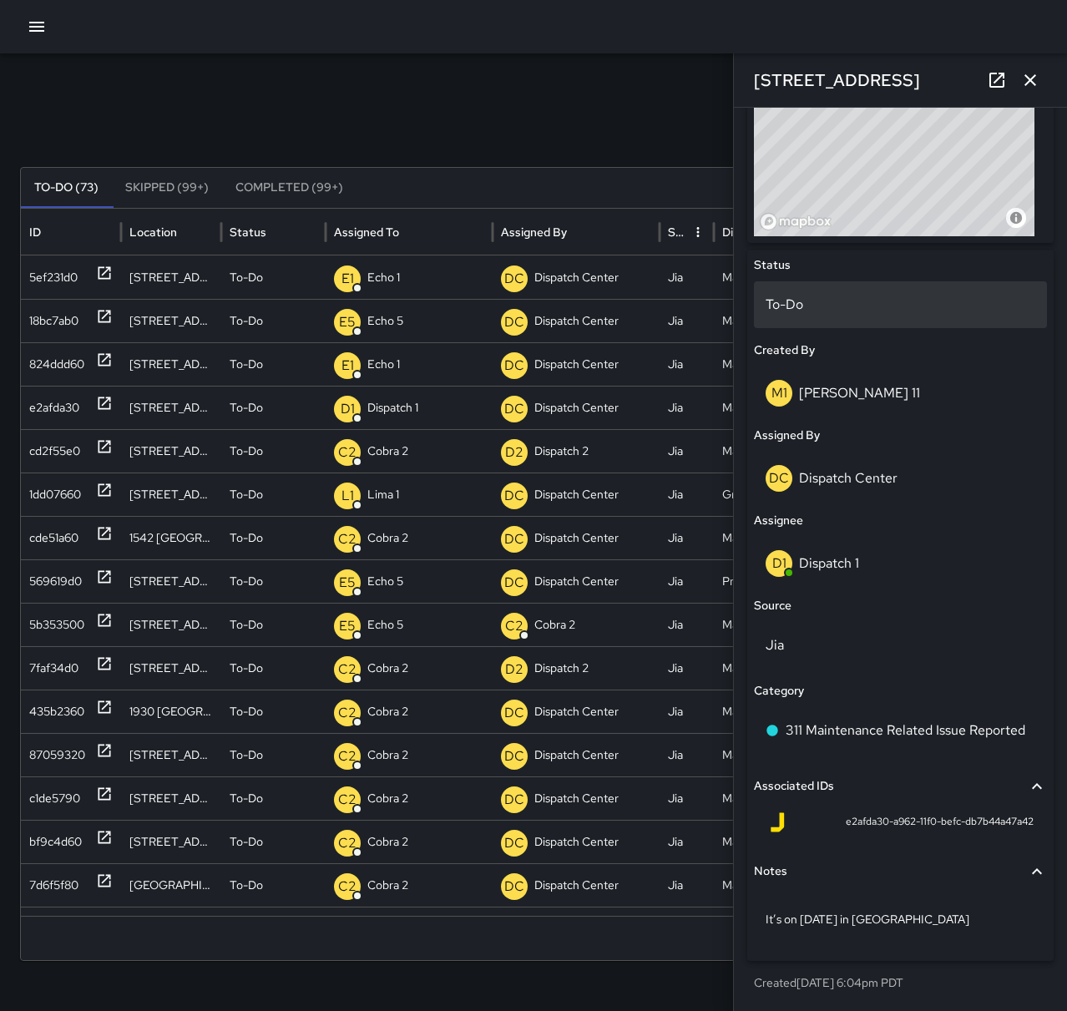
click at [818, 314] on p "To-Do" at bounding box center [901, 305] width 270 height 20
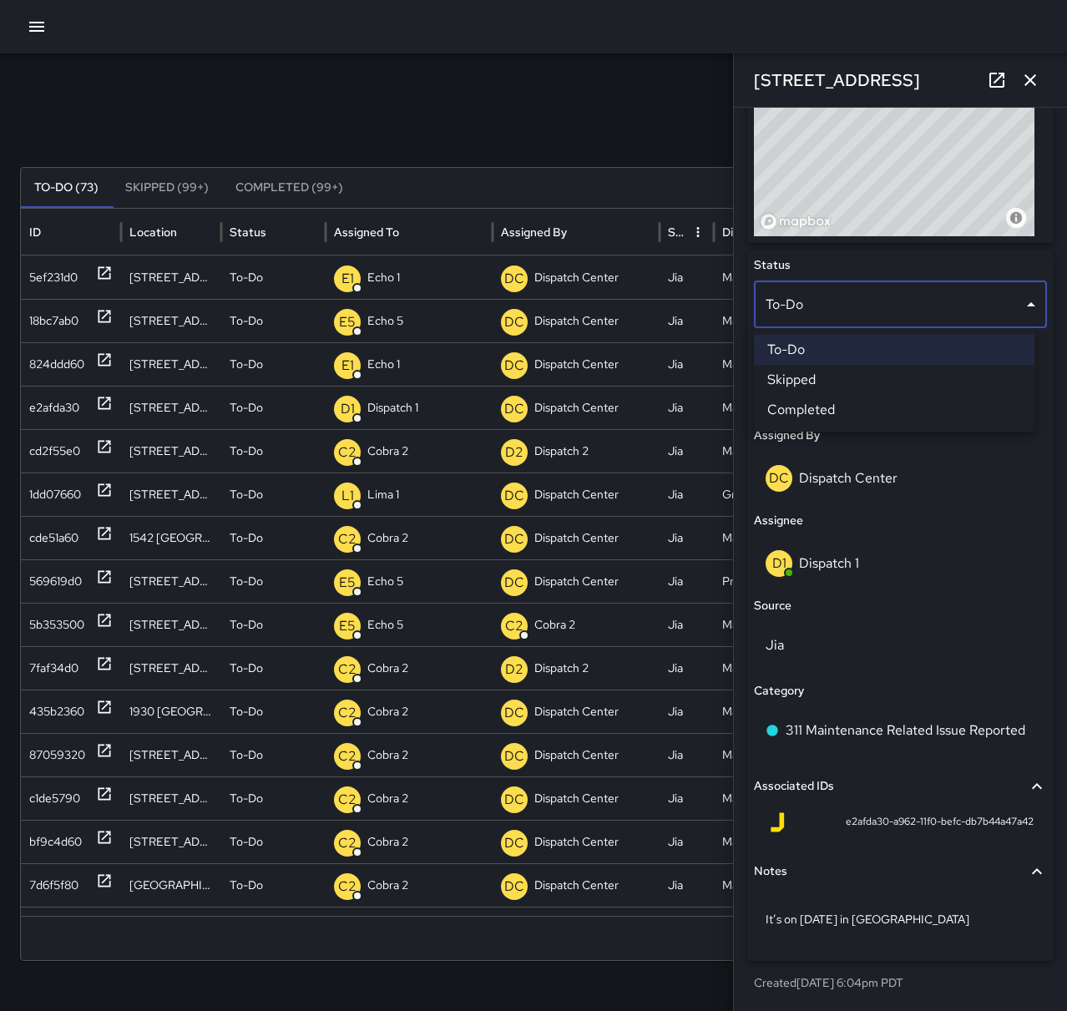
click at [795, 378] on li "Skipped" at bounding box center [894, 380] width 281 height 30
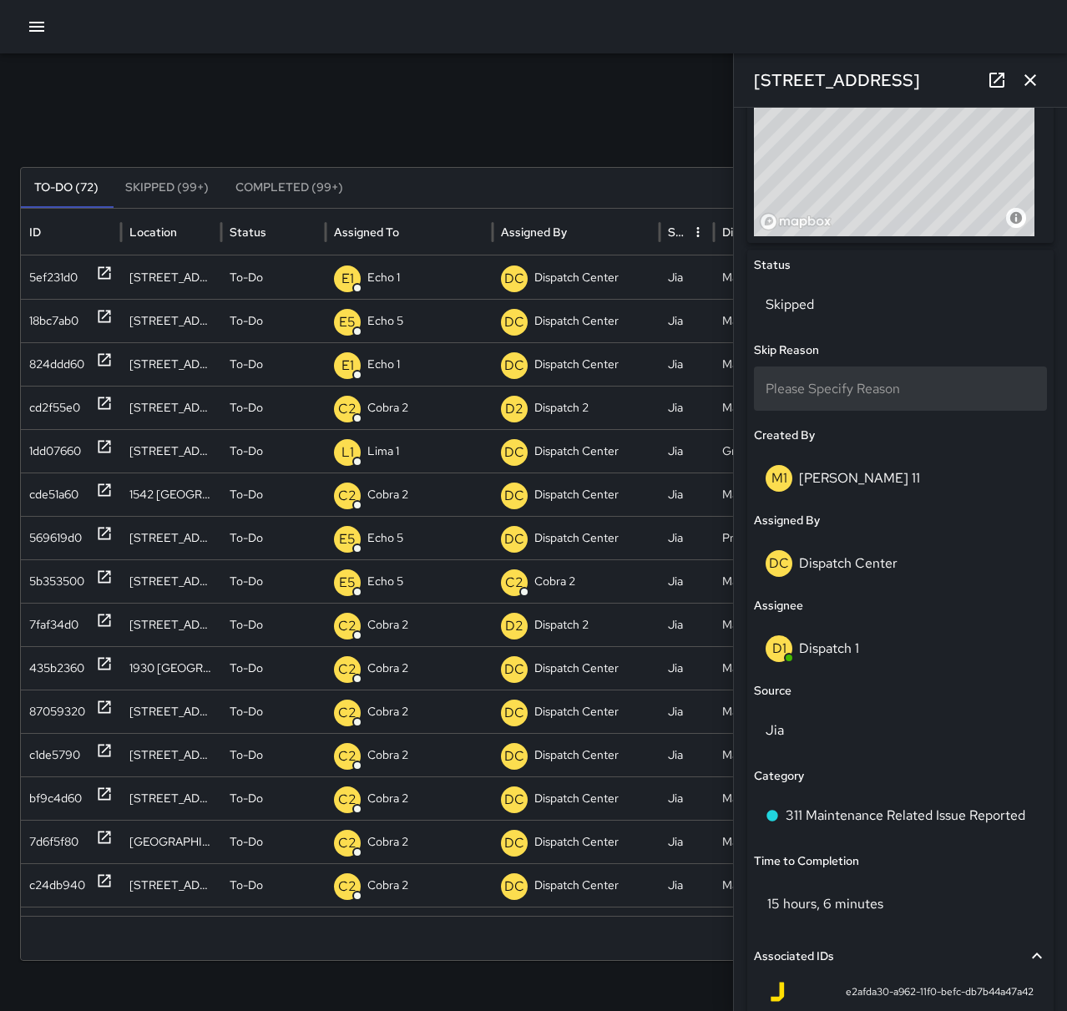
click at [888, 403] on div "Please Specify Reason" at bounding box center [900, 389] width 293 height 44
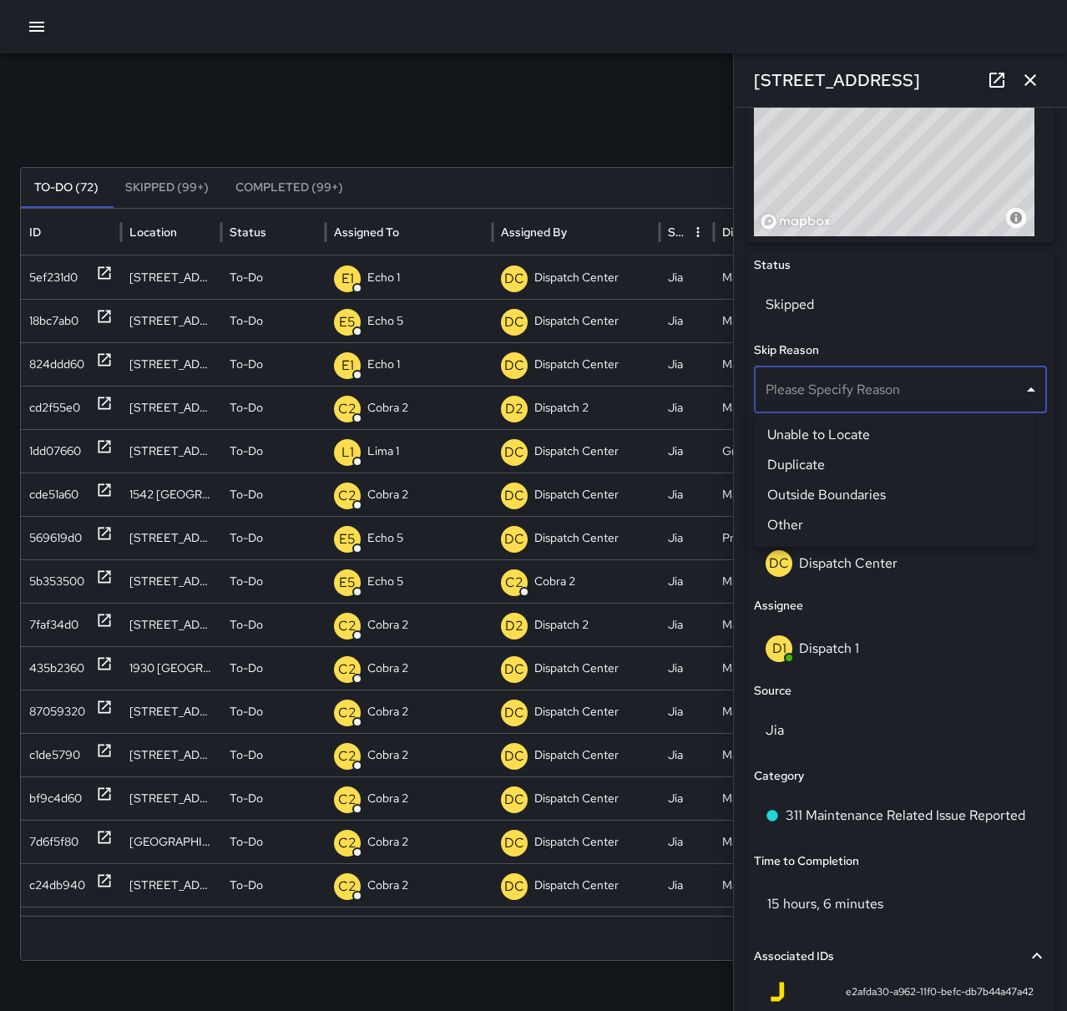
click at [848, 436] on li "Unable to Locate" at bounding box center [894, 435] width 281 height 30
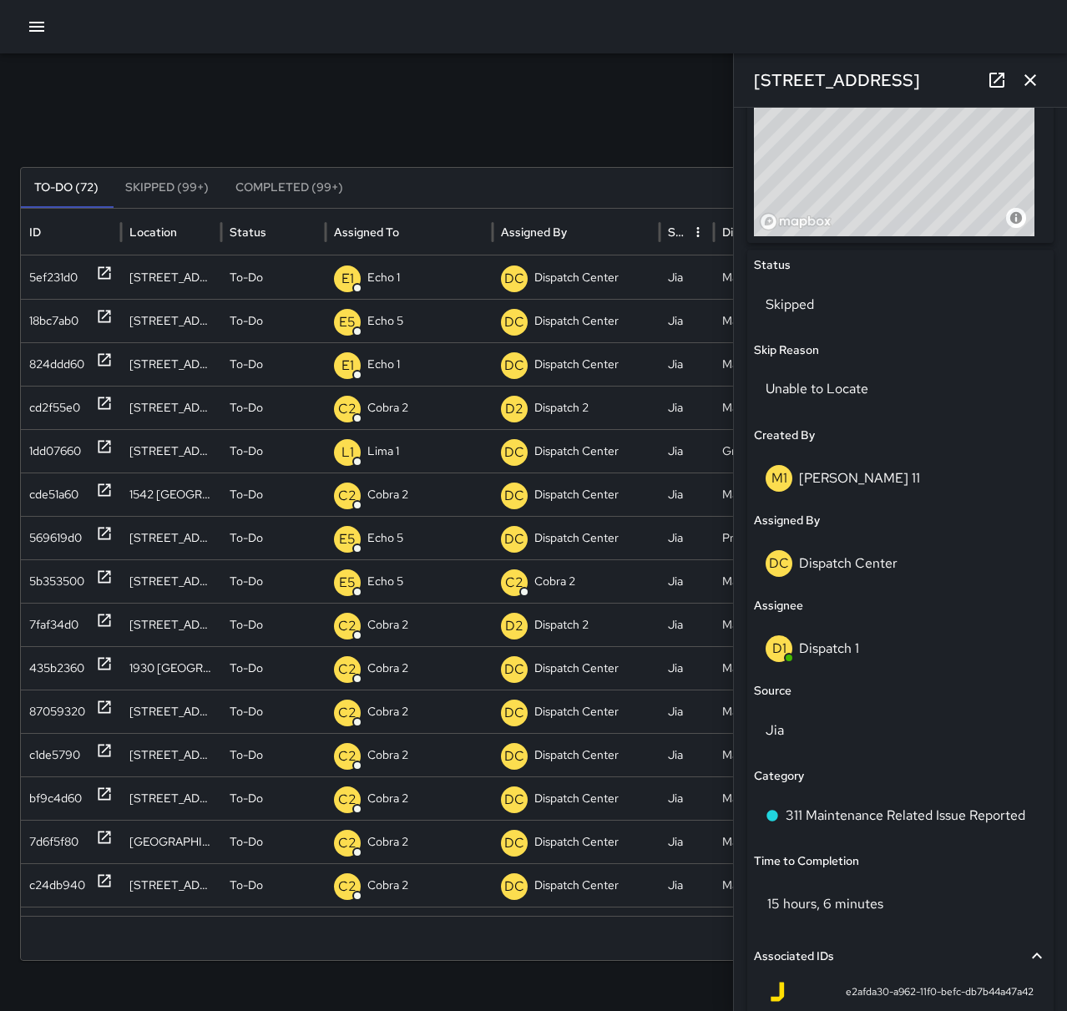
click at [1029, 84] on icon "button" at bounding box center [1030, 80] width 20 height 20
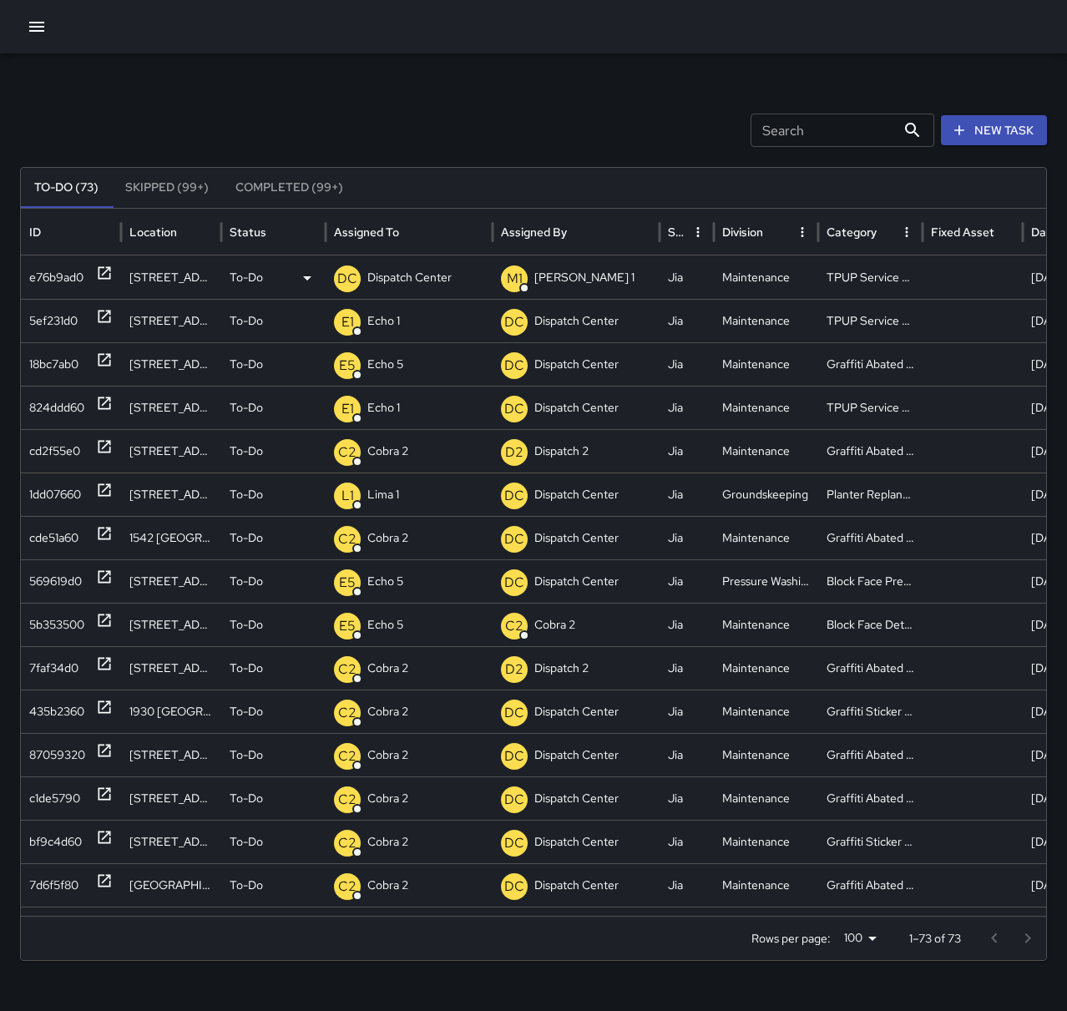
click at [459, 276] on div "DC Dispatch Center" at bounding box center [409, 277] width 150 height 43
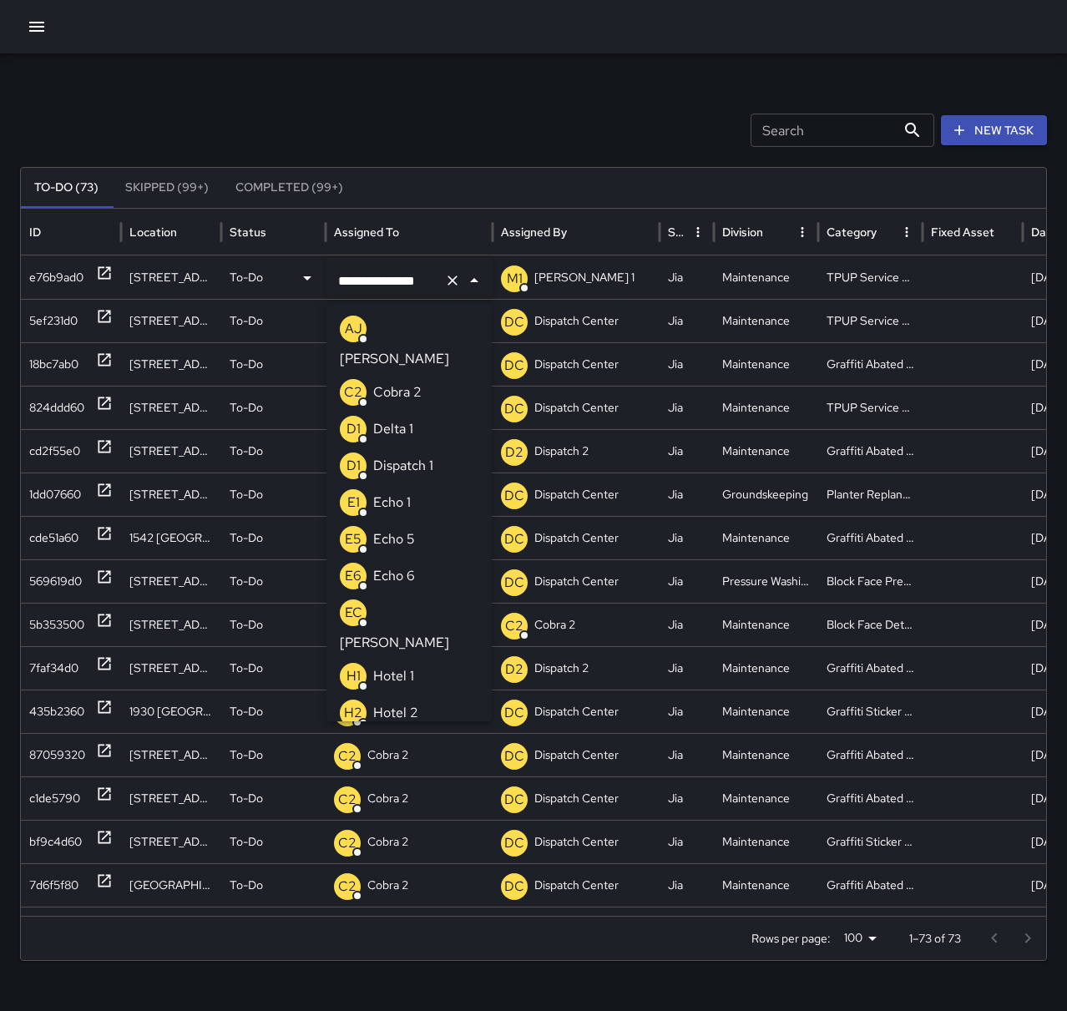
scroll to position [1112, 0]
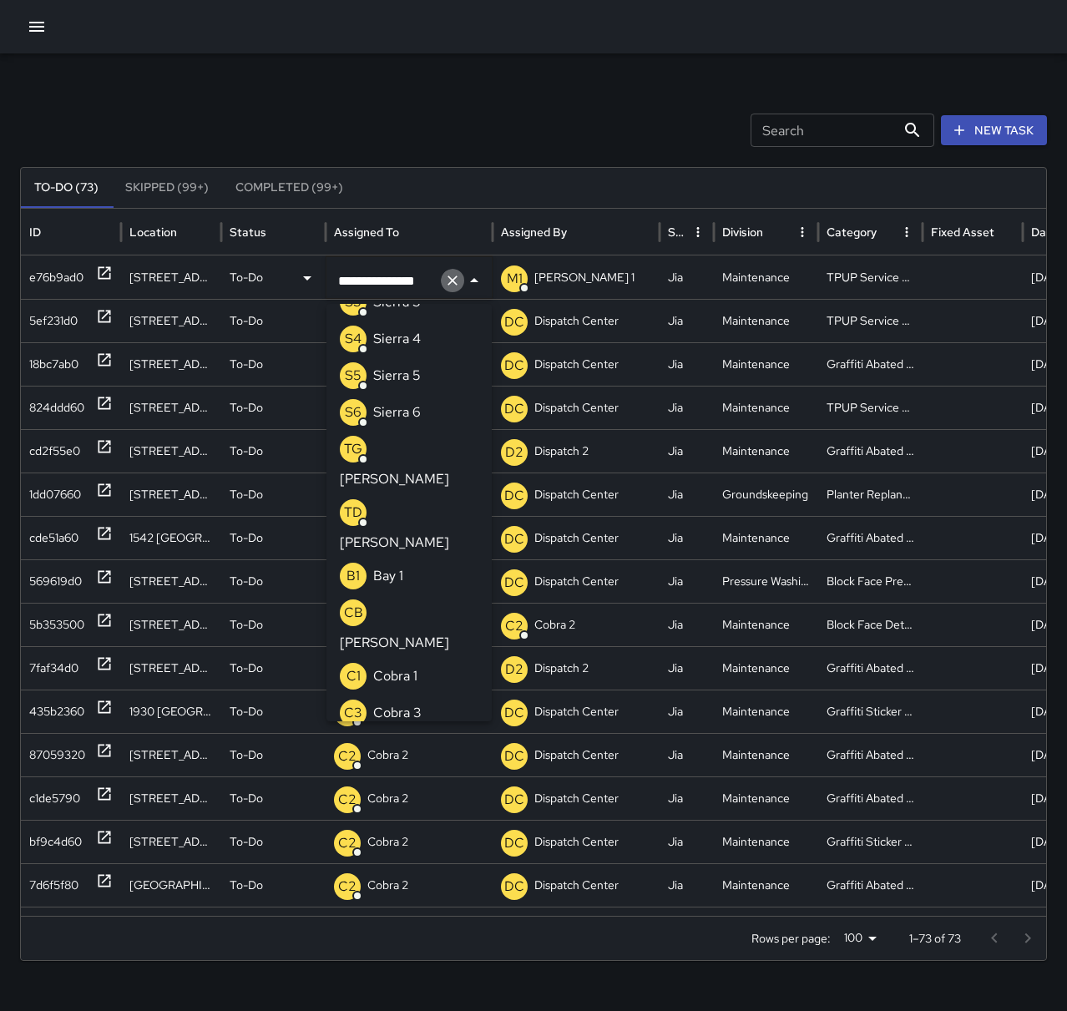
click at [448, 287] on icon "Clear" at bounding box center [452, 280] width 17 height 17
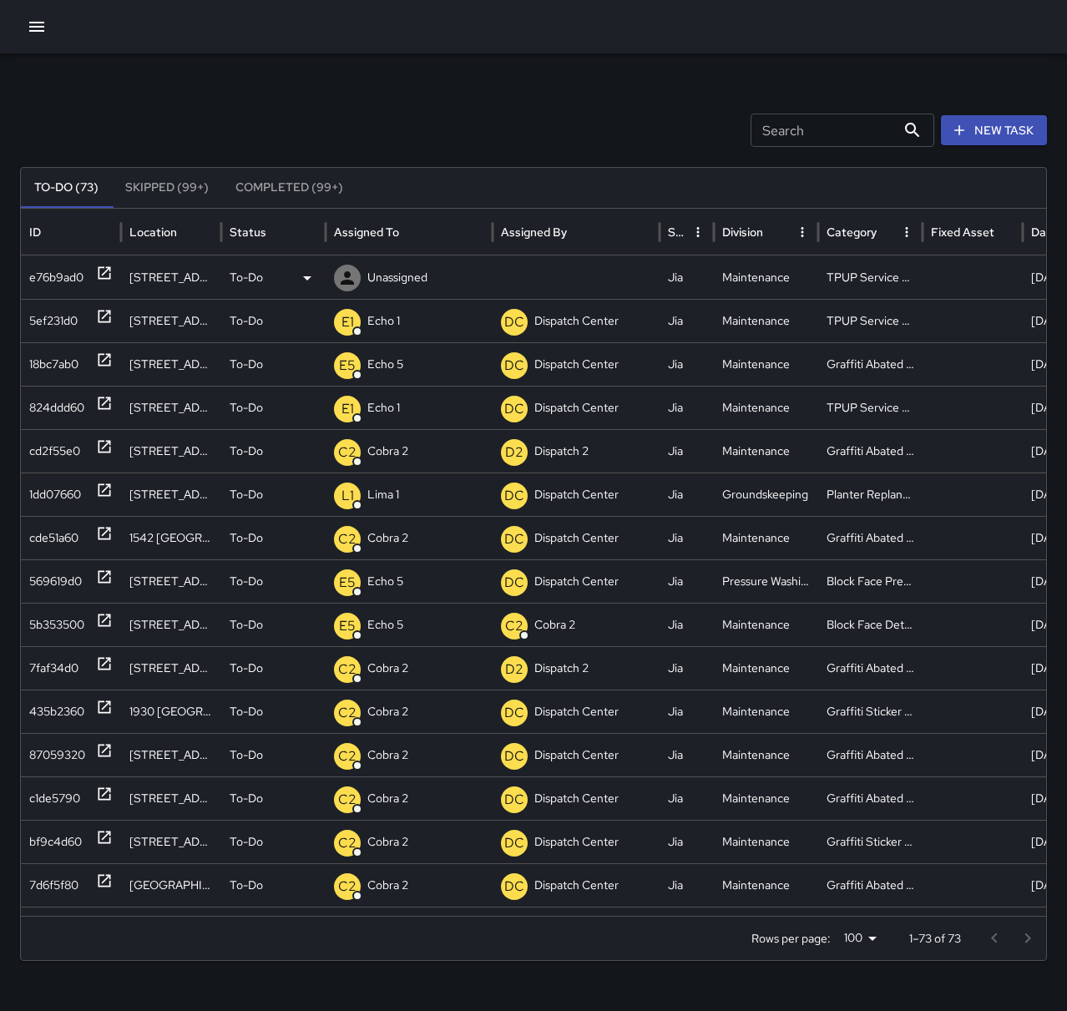
click at [402, 274] on p "Unassigned" at bounding box center [397, 277] width 60 height 43
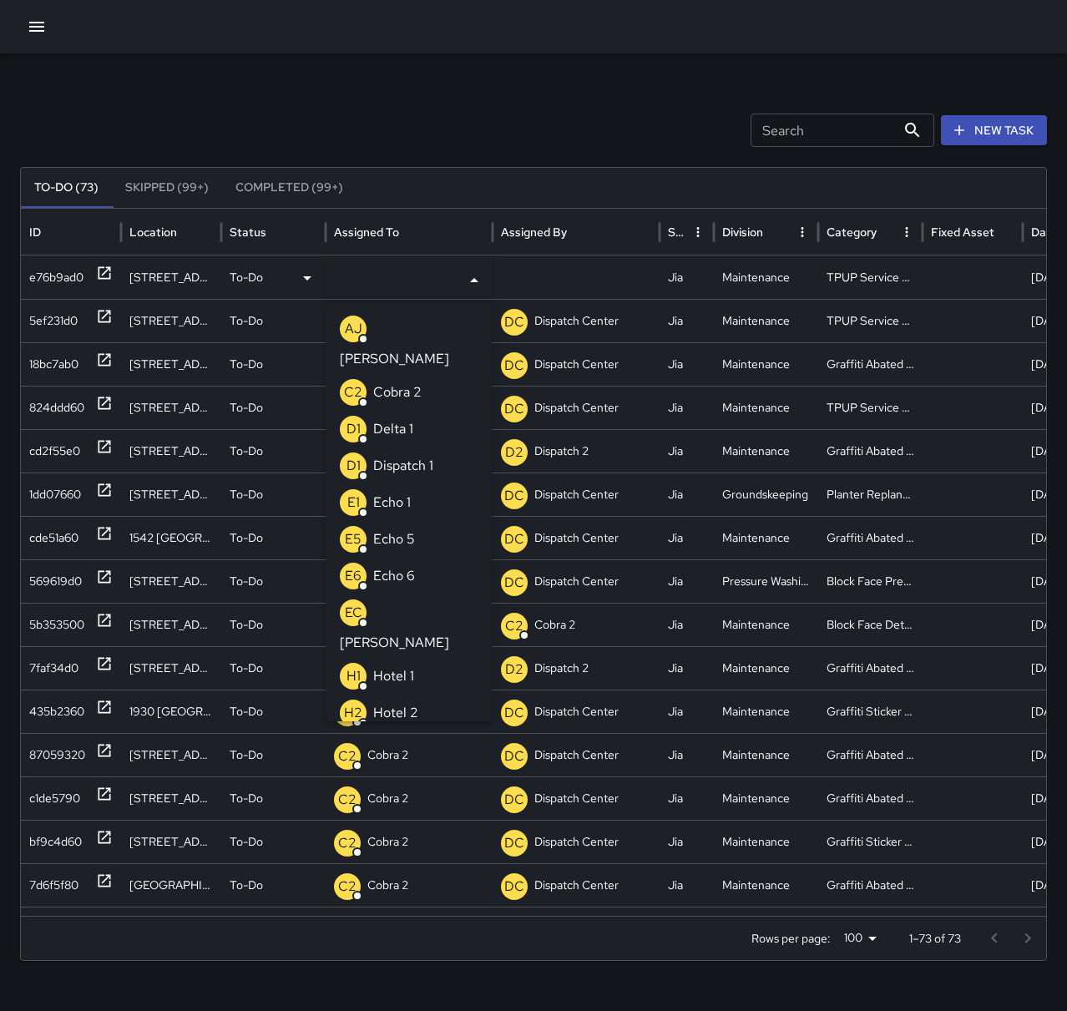
drag, startPoint x: 433, startPoint y: 466, endPoint x: 445, endPoint y: 450, distance: 19.7
click at [433, 484] on li "E1 Echo 1" at bounding box center [408, 502] width 165 height 37
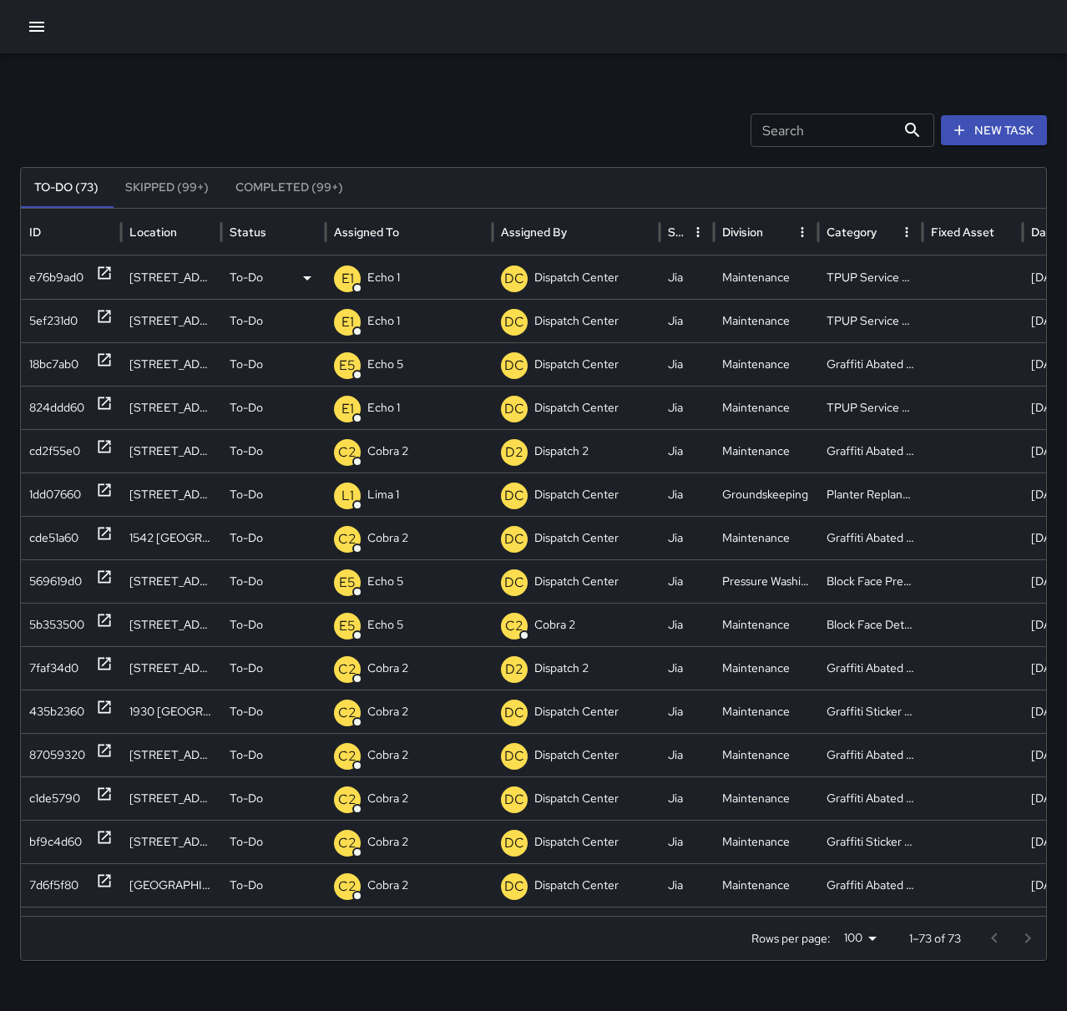
click at [418, 107] on div "Search Search New Task To-Do (73) Skipped (99+) Completed (99+) ID Location Sta…" at bounding box center [533, 527] width 1067 height 948
click at [40, 24] on icon "button" at bounding box center [37, 27] width 20 height 20
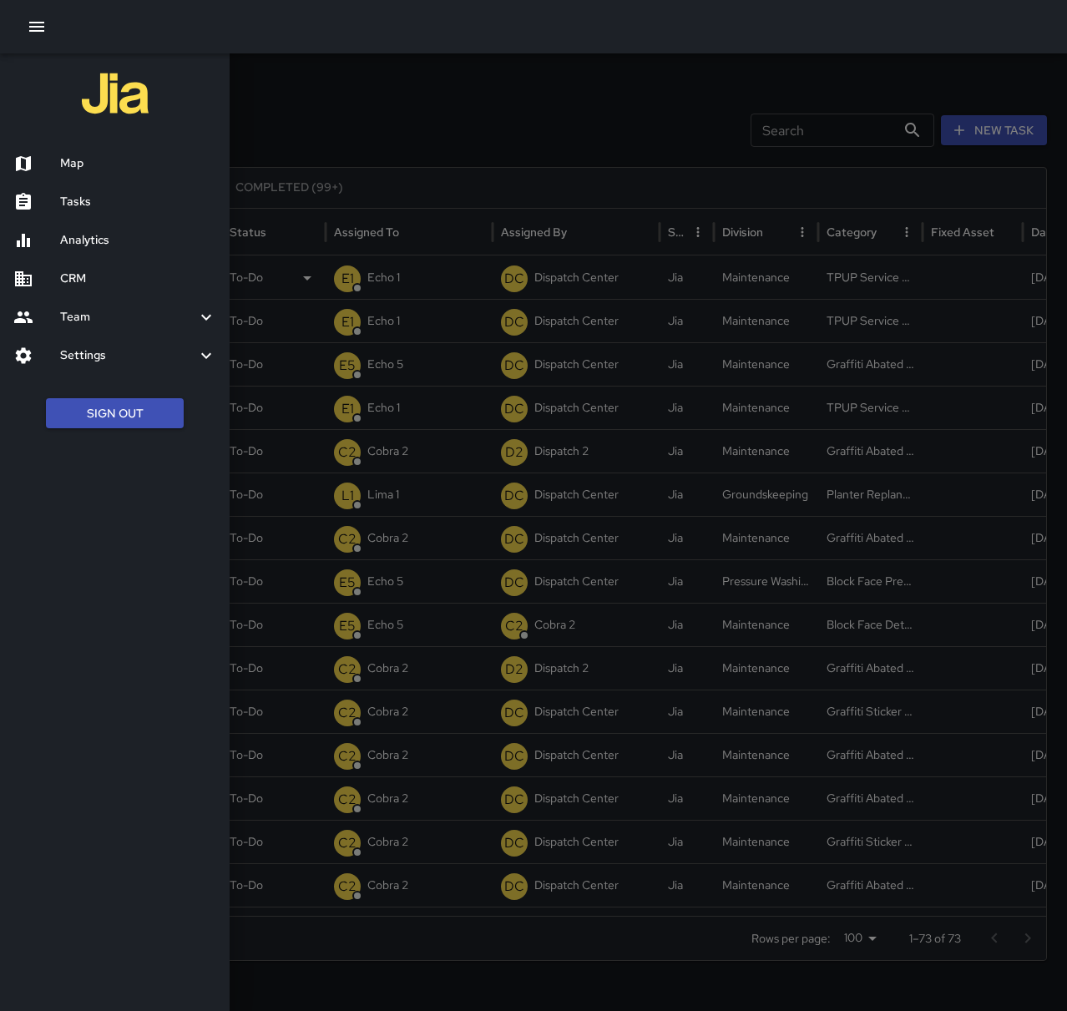
click at [87, 161] on h6 "Map" at bounding box center [138, 163] width 156 height 18
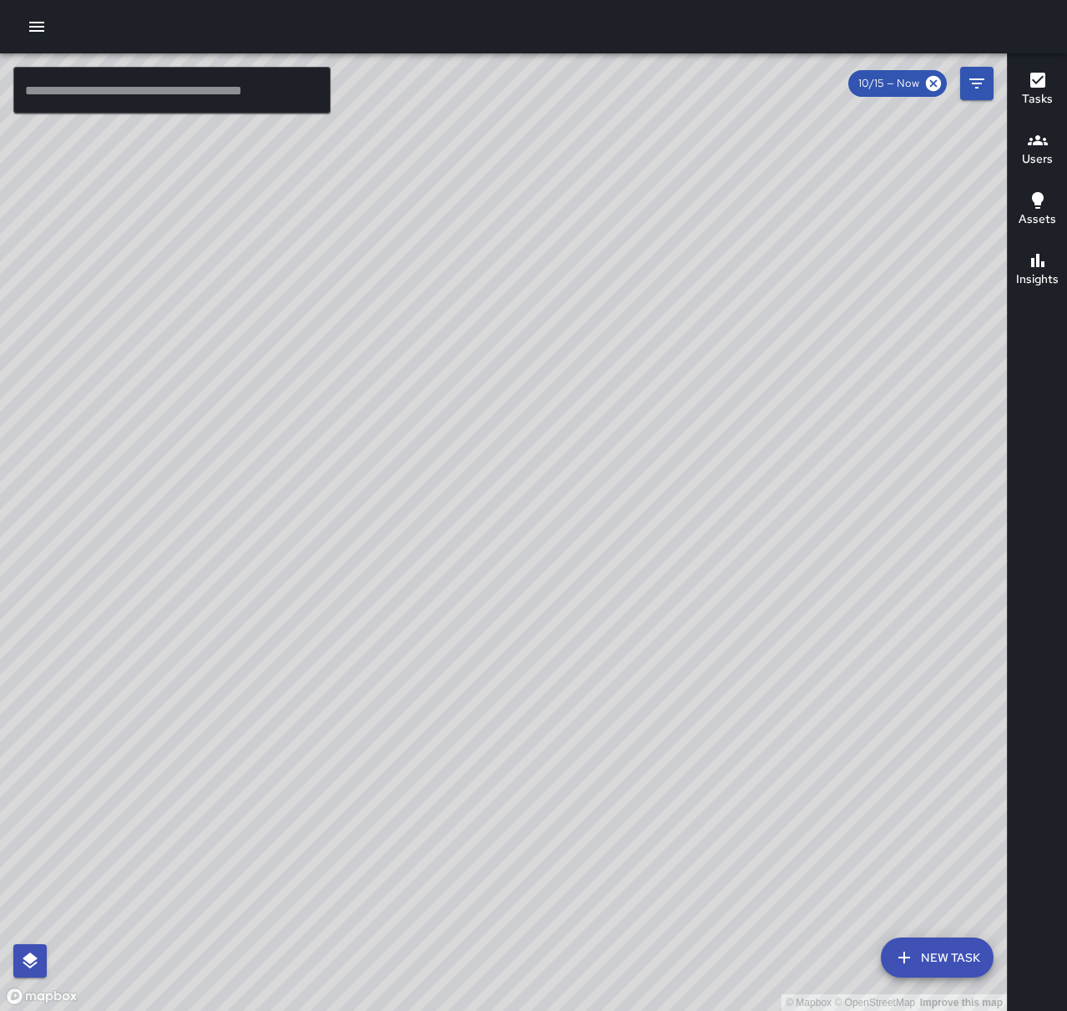
drag, startPoint x: 483, startPoint y: 873, endPoint x: 707, endPoint y: 845, distance: 226.4
click at [707, 845] on div "© Mapbox © OpenStreetMap Improve this map" at bounding box center [503, 532] width 1007 height 958
drag, startPoint x: 911, startPoint y: 512, endPoint x: 611, endPoint y: 472, distance: 302.4
click at [611, 472] on div "© Mapbox © OpenStreetMap Improve this map" at bounding box center [503, 532] width 1007 height 958
drag, startPoint x: 935, startPoint y: 492, endPoint x: 787, endPoint y: 816, distance: 356.5
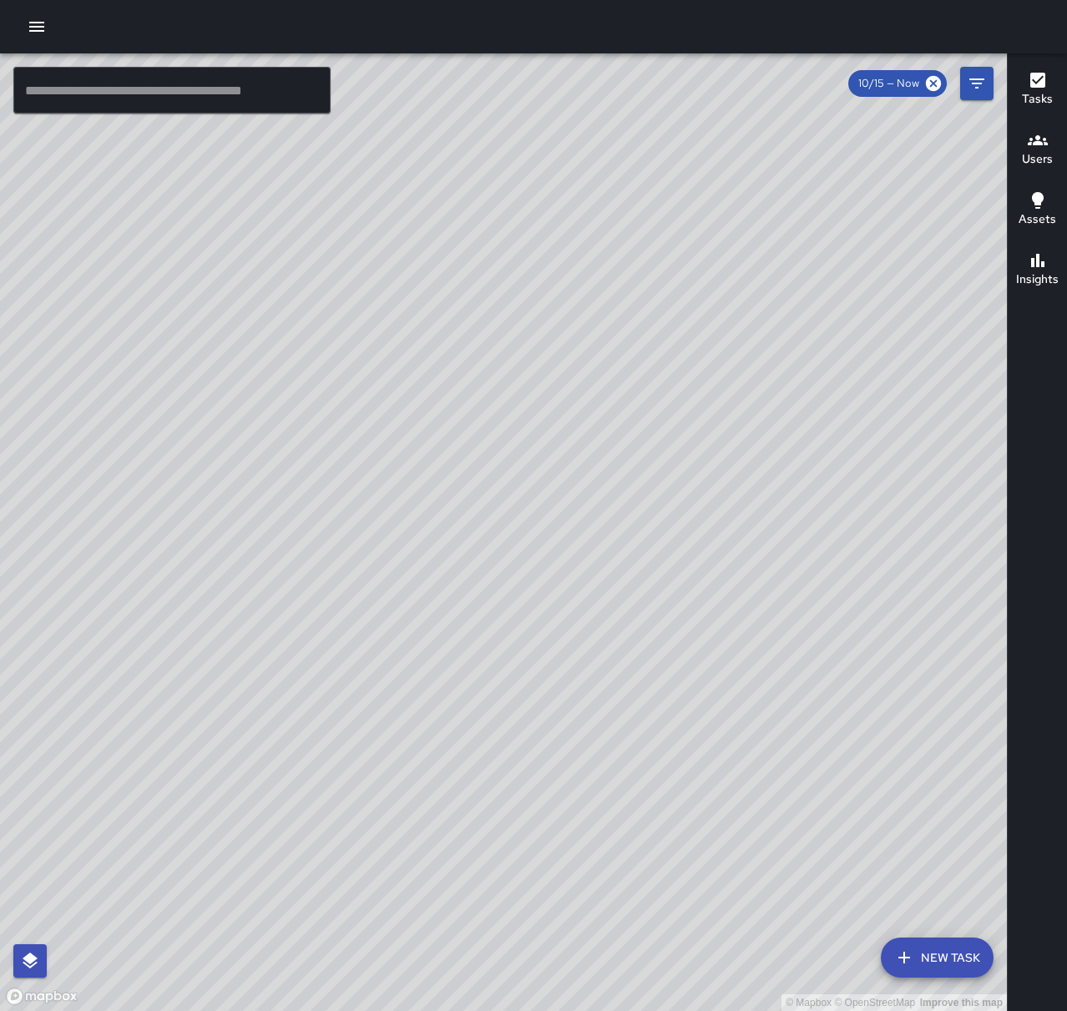
click at [787, 816] on div "© Mapbox © OpenStreetMap Improve this map" at bounding box center [503, 532] width 1007 height 958
drag, startPoint x: 794, startPoint y: 854, endPoint x: 841, endPoint y: 509, distance: 348.0
click at [841, 509] on div "© Mapbox © OpenStreetMap Improve this map" at bounding box center [503, 532] width 1007 height 958
drag, startPoint x: 685, startPoint y: 782, endPoint x: 773, endPoint y: 422, distance: 371.4
click at [773, 422] on div "© Mapbox © OpenStreetMap Improve this map" at bounding box center [503, 532] width 1007 height 958
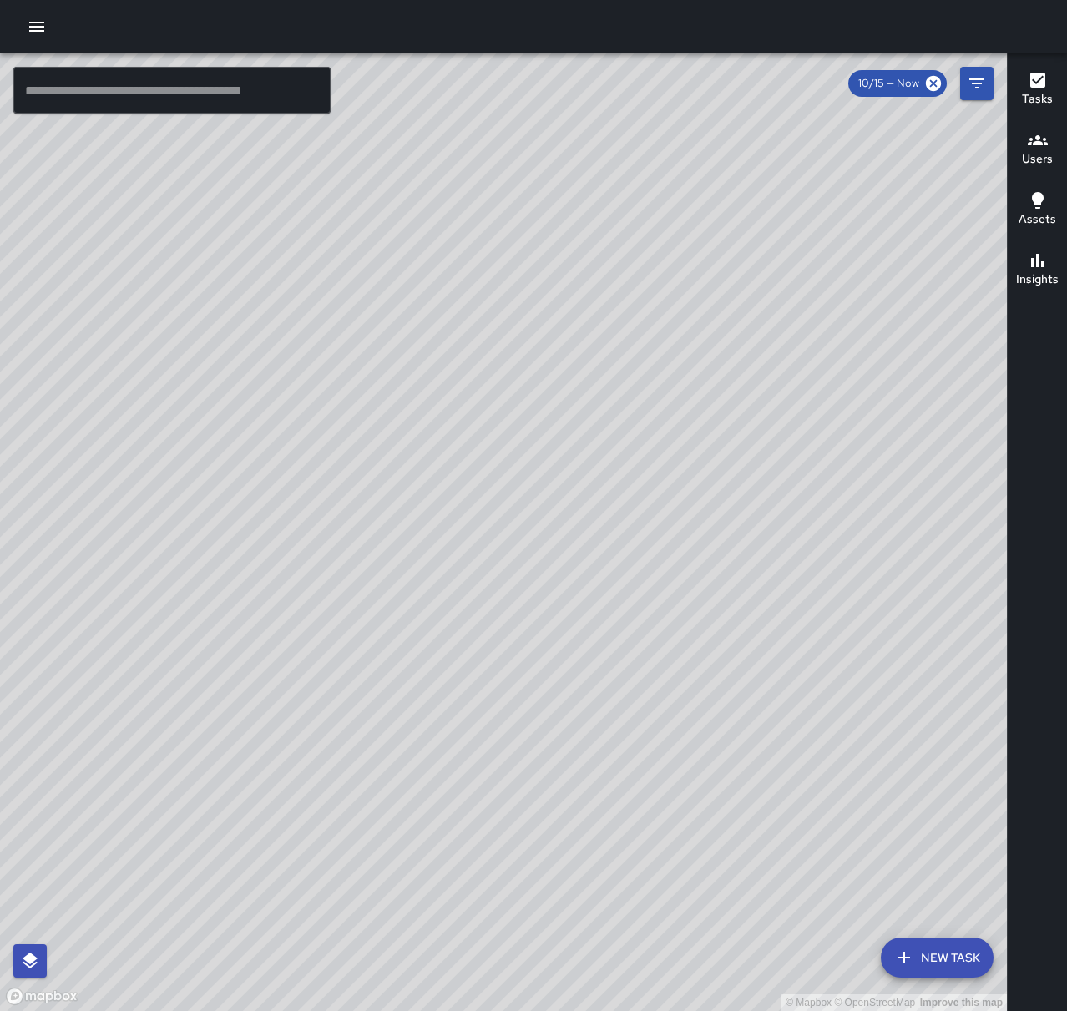
drag, startPoint x: 550, startPoint y: 799, endPoint x: 676, endPoint y: 785, distance: 126.9
click at [676, 785] on div "© Mapbox © OpenStreetMap Improve this map" at bounding box center [503, 532] width 1007 height 958
click at [35, 24] on icon "button" at bounding box center [37, 27] width 20 height 20
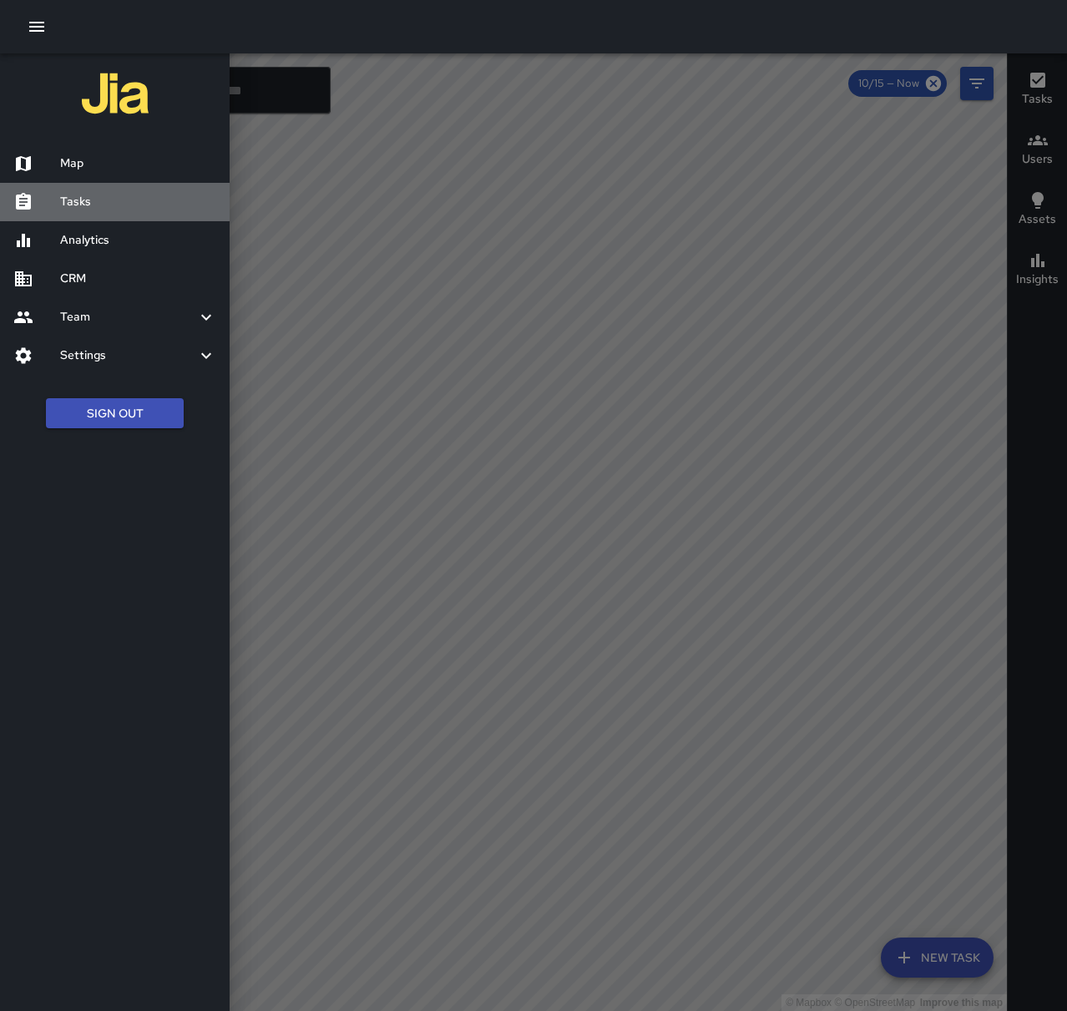
click at [95, 204] on h6 "Tasks" at bounding box center [138, 202] width 156 height 18
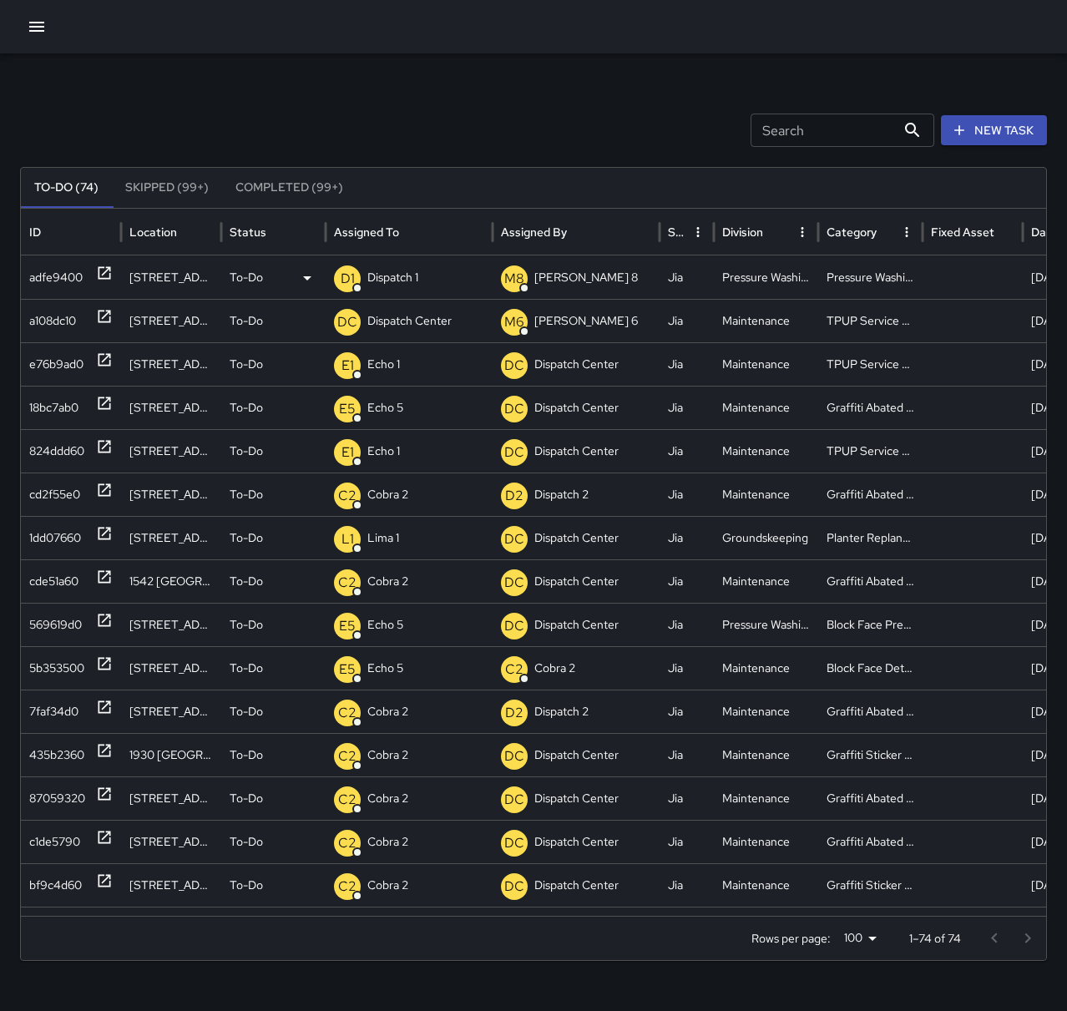
click at [408, 271] on p "Dispatch 1" at bounding box center [392, 277] width 51 height 43
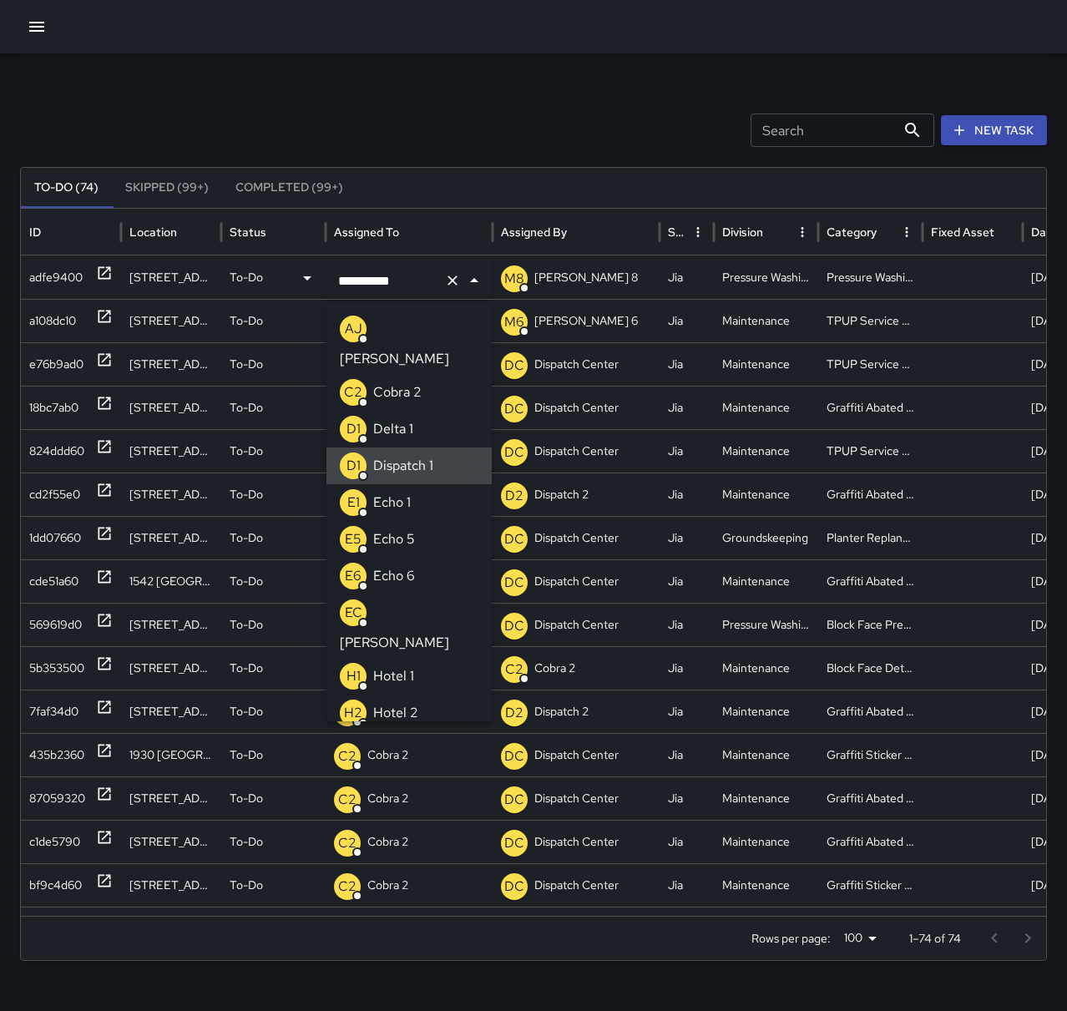
click at [452, 280] on icon "Clear" at bounding box center [453, 281] width 10 height 10
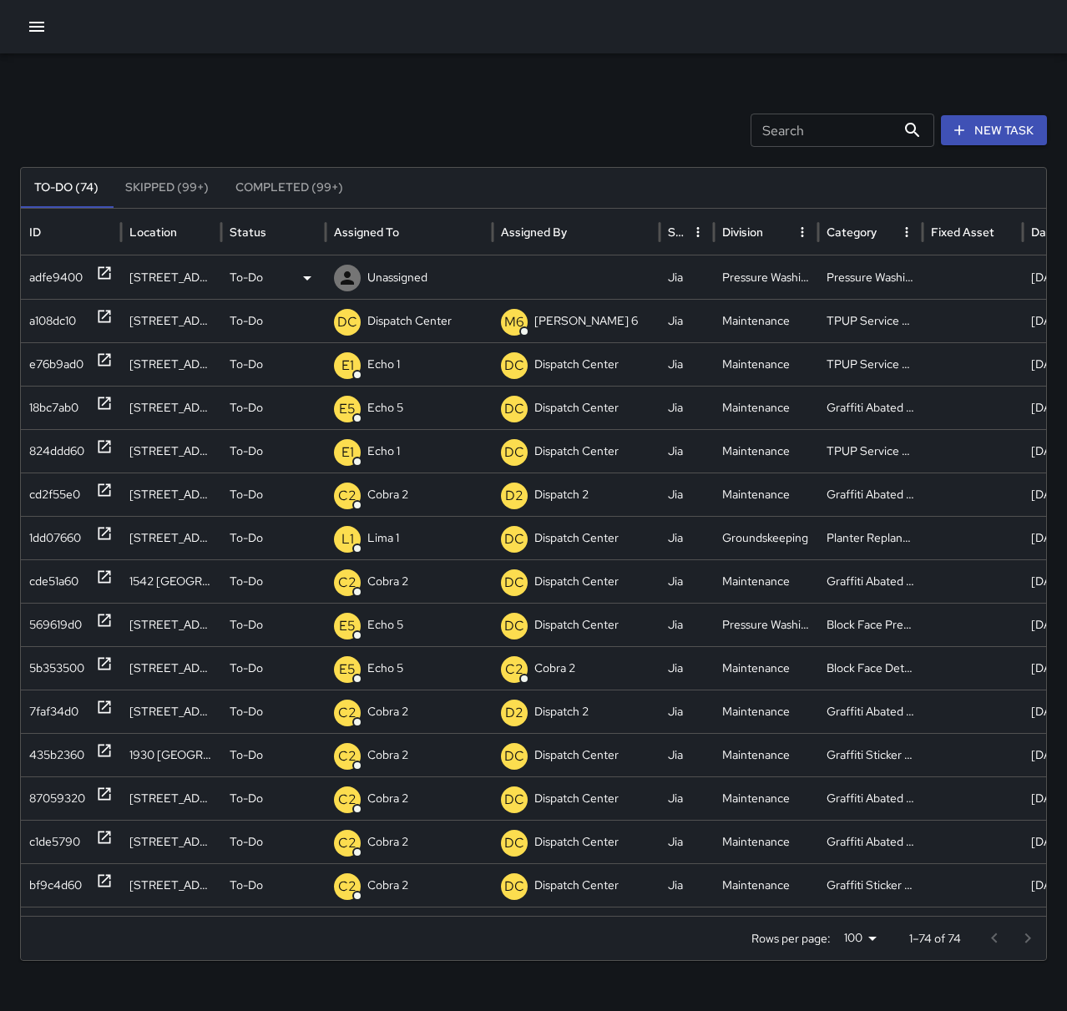
click at [397, 276] on p "Unassigned" at bounding box center [397, 277] width 60 height 43
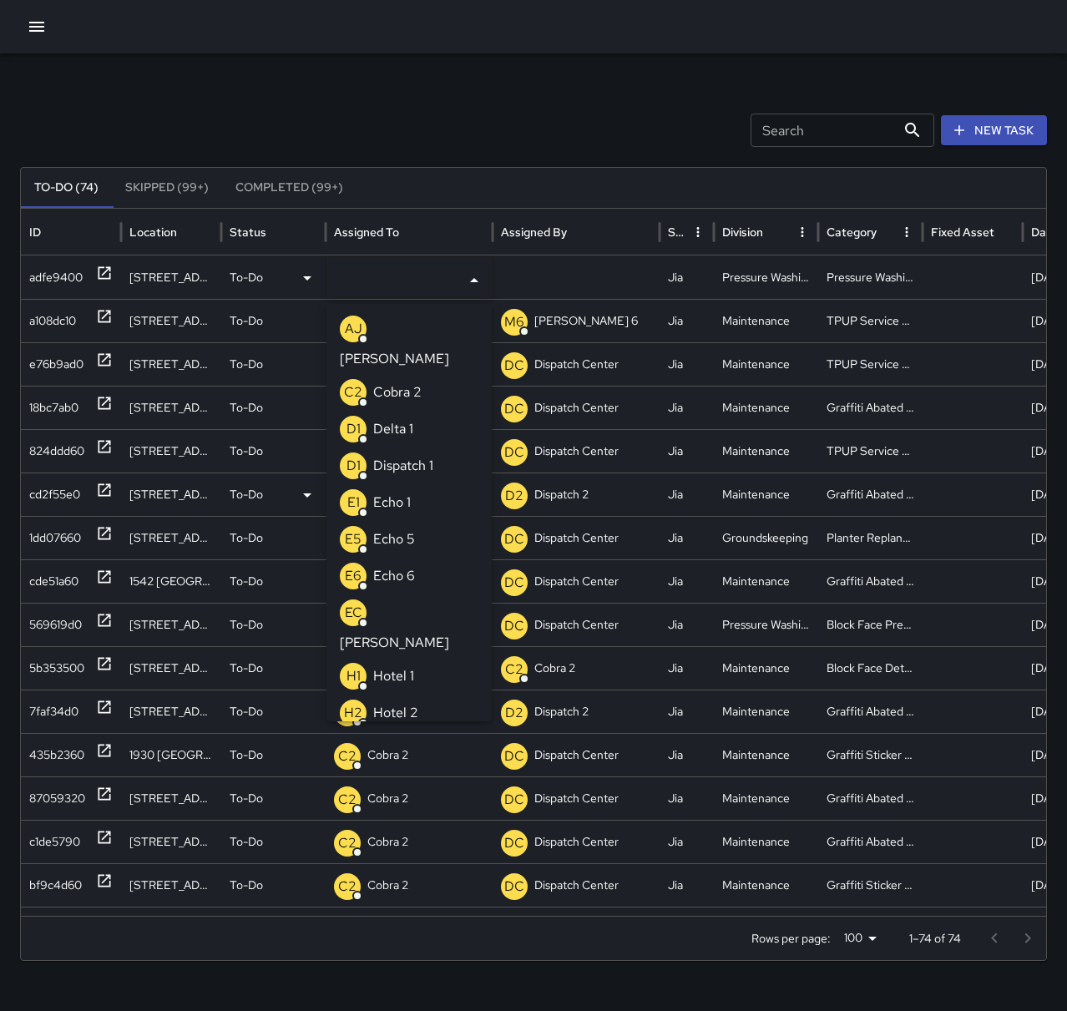
click at [453, 521] on li "E5 Echo 5" at bounding box center [408, 539] width 165 height 37
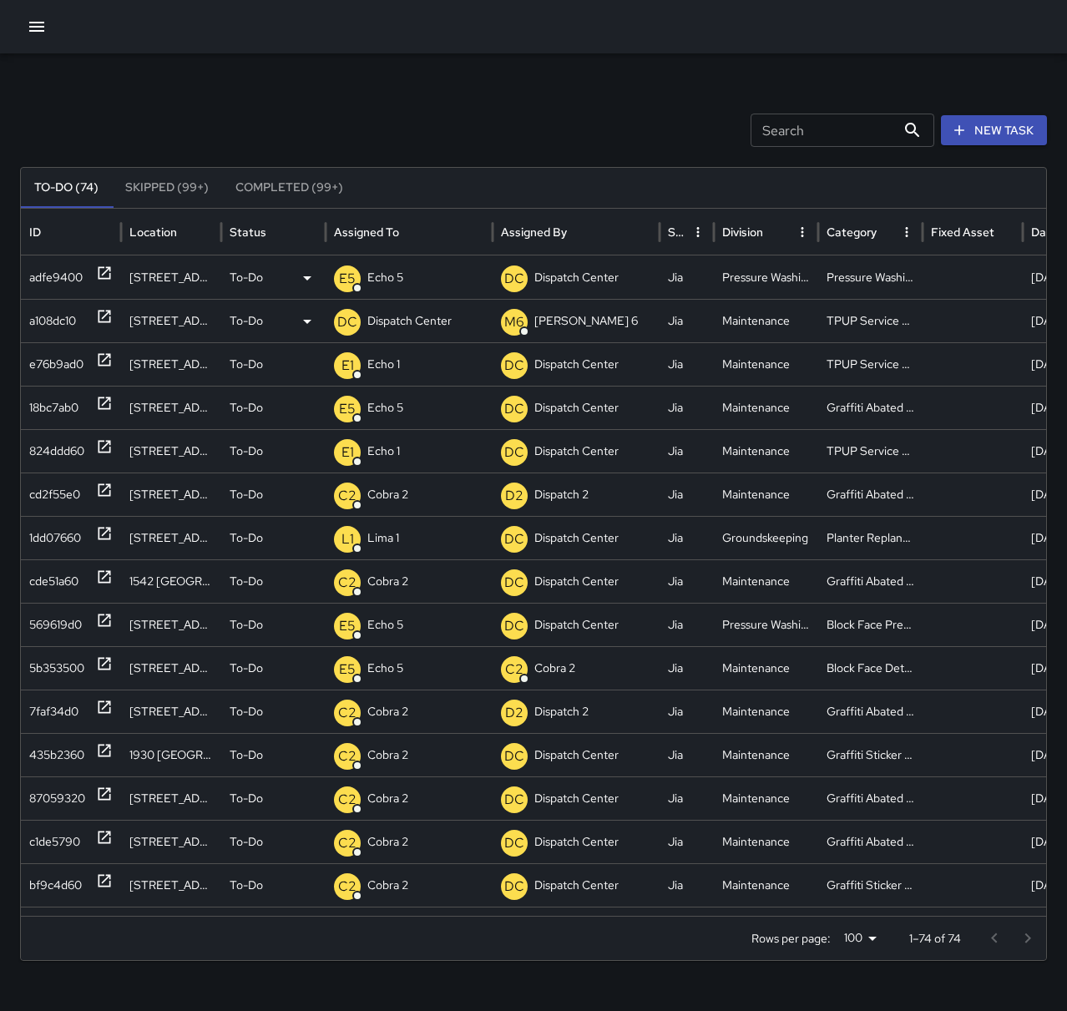
click at [418, 316] on p "Dispatch Center" at bounding box center [409, 321] width 84 height 43
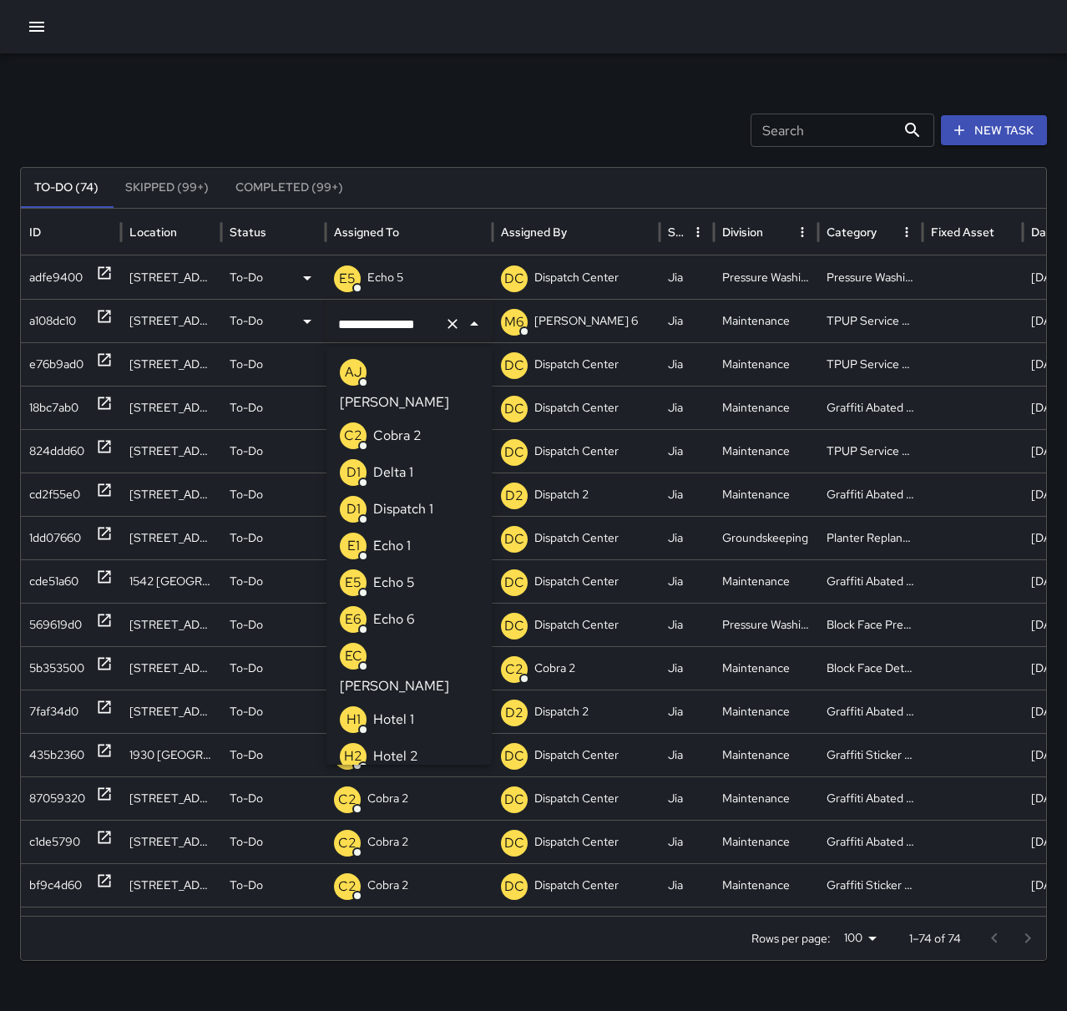
scroll to position [1149, 0]
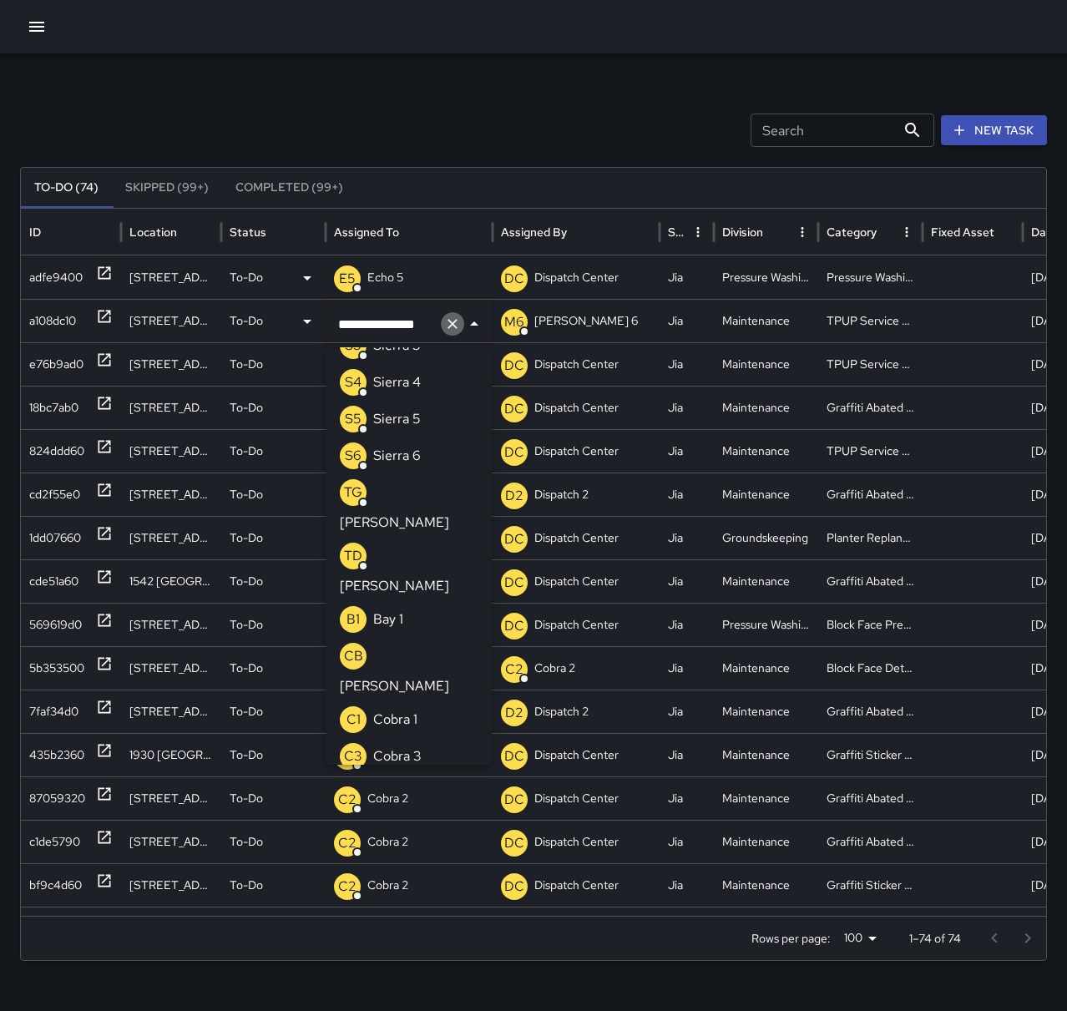
click at [444, 324] on icon "Clear" at bounding box center [452, 324] width 17 height 17
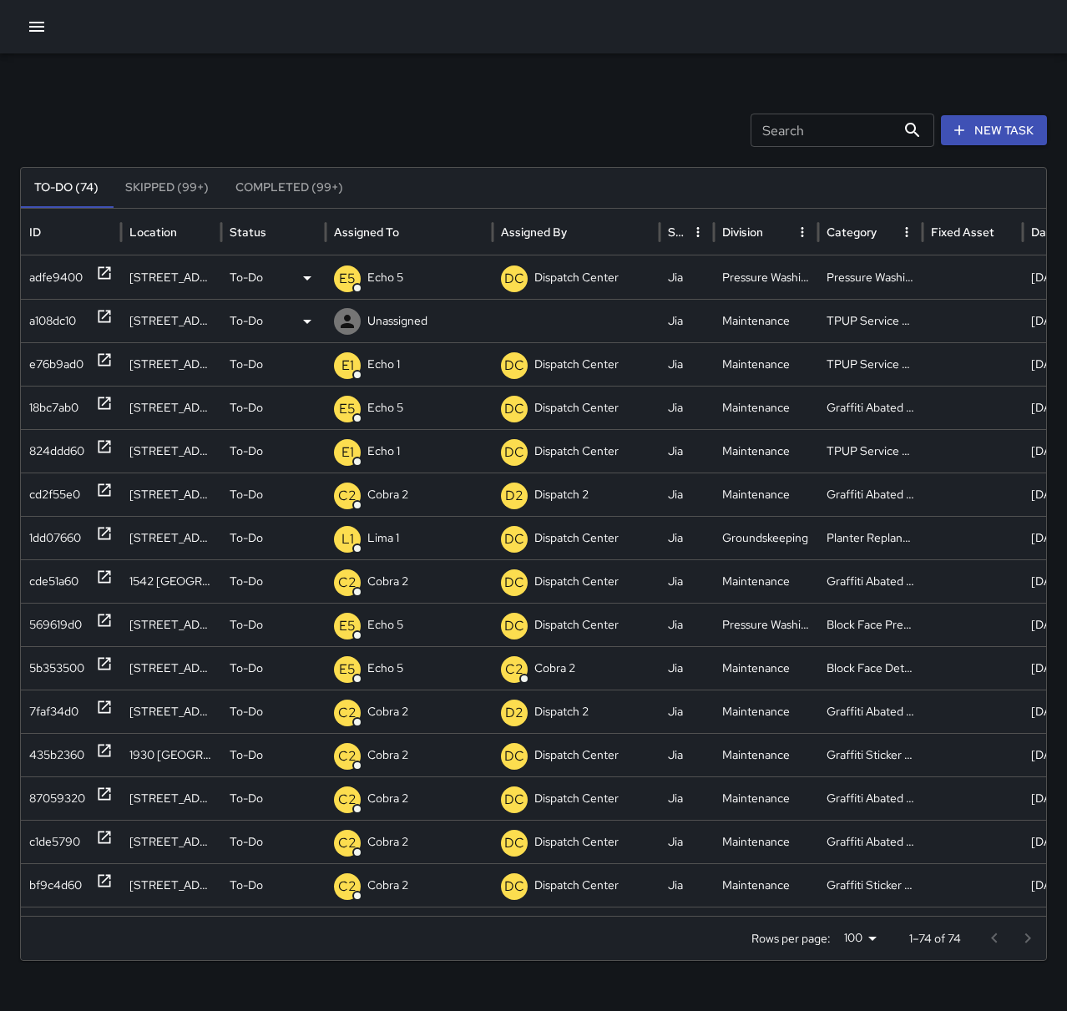
click at [382, 314] on p "Unassigned" at bounding box center [397, 321] width 60 height 43
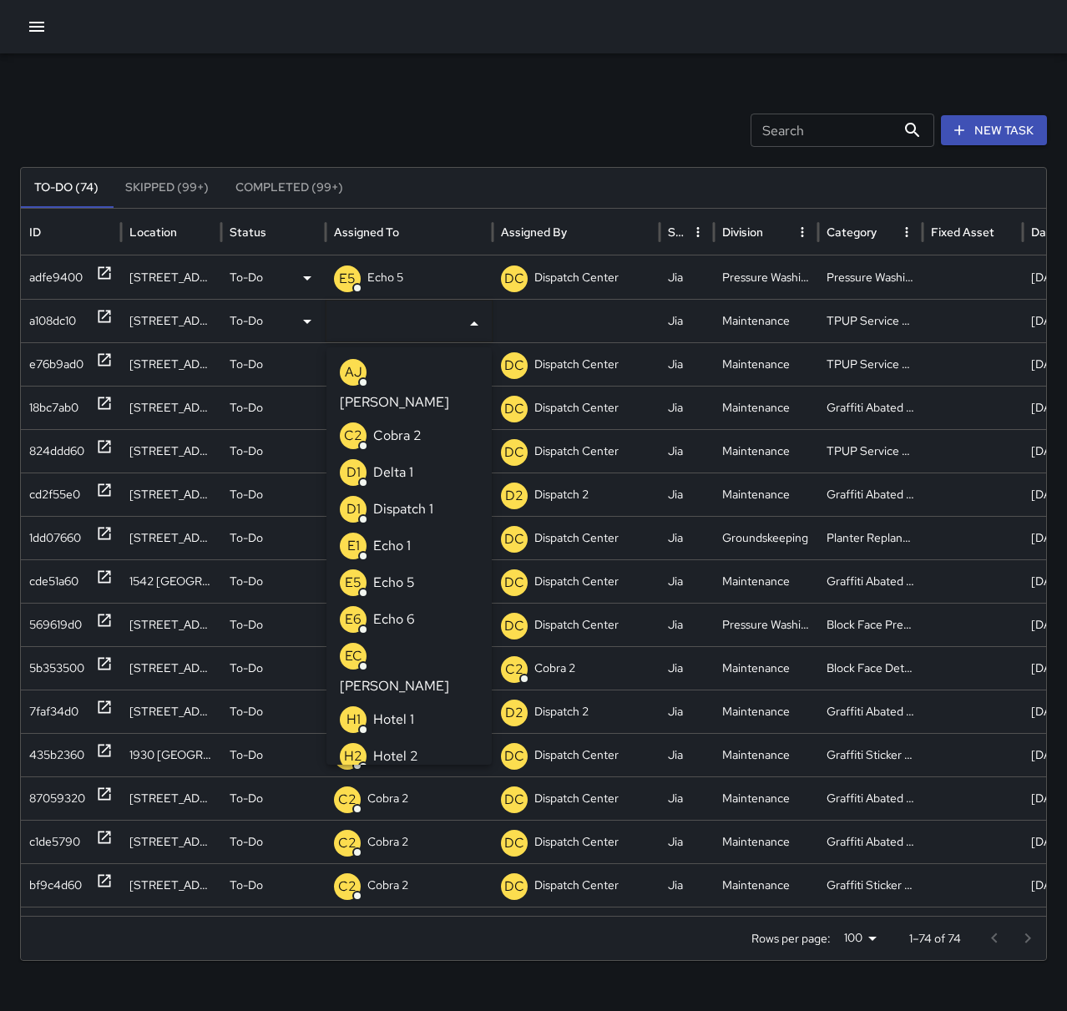
click at [433, 528] on li "E1 Echo 1" at bounding box center [408, 546] width 165 height 37
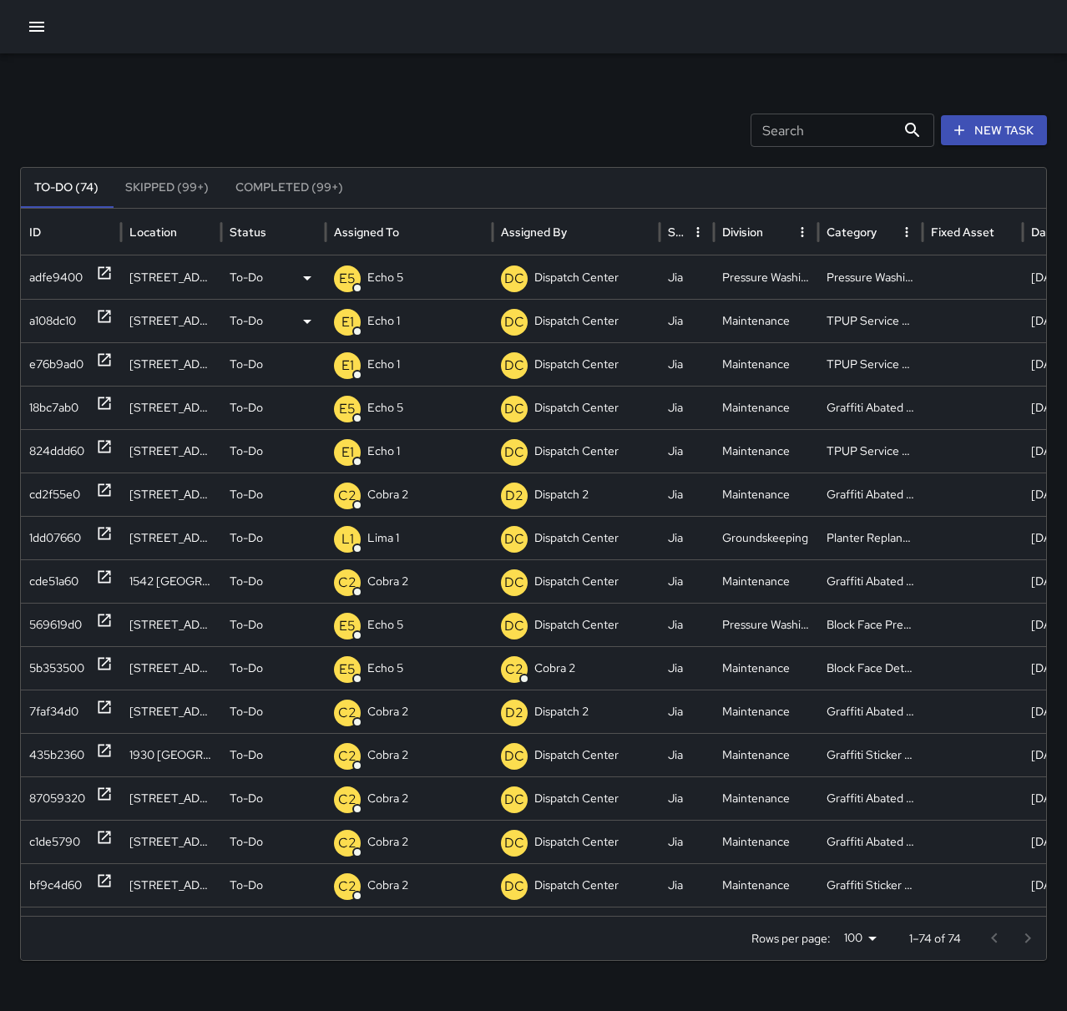
click at [378, 139] on div "Search Search New Task" at bounding box center [533, 130] width 1027 height 33
click at [409, 281] on p "Dispatch 1" at bounding box center [392, 277] width 51 height 43
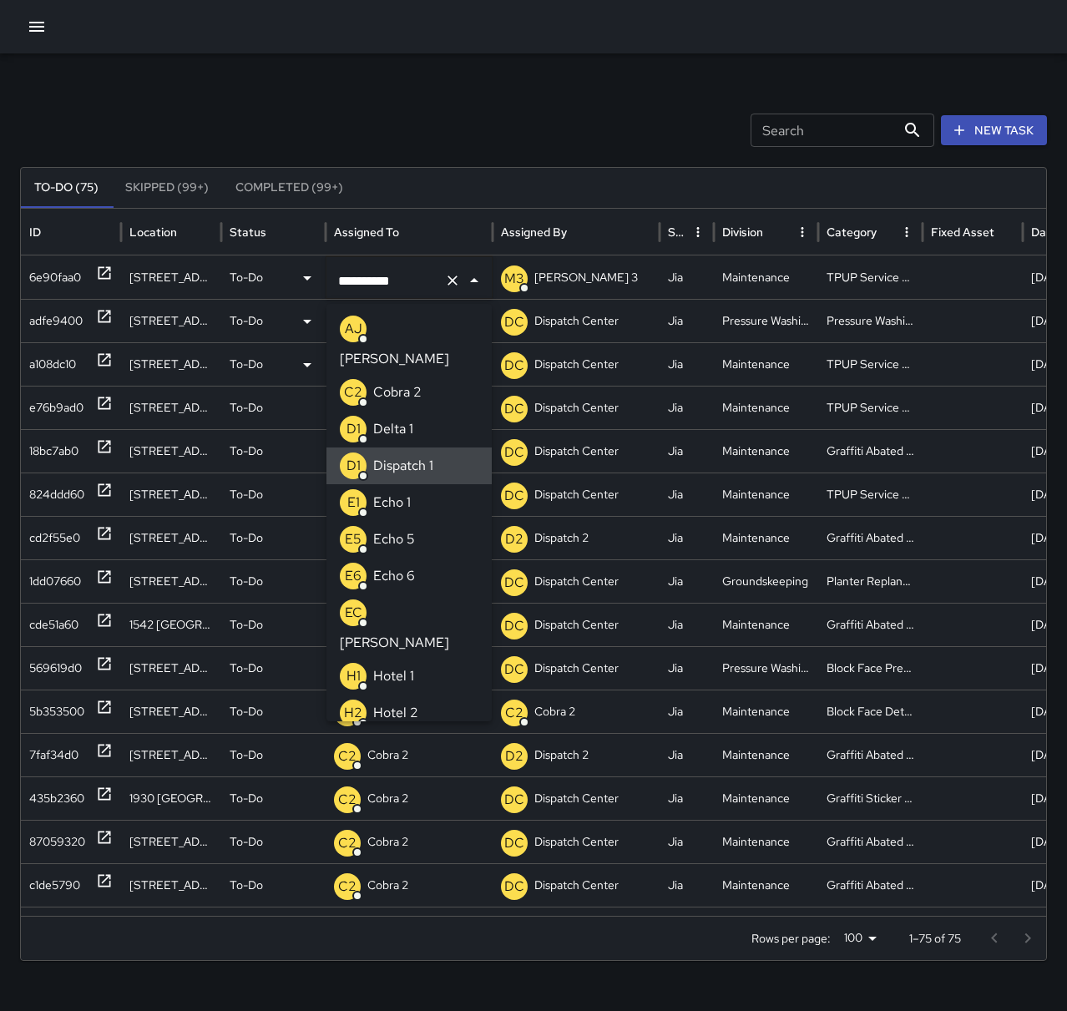
click at [448, 281] on icon "Clear" at bounding box center [452, 280] width 17 height 17
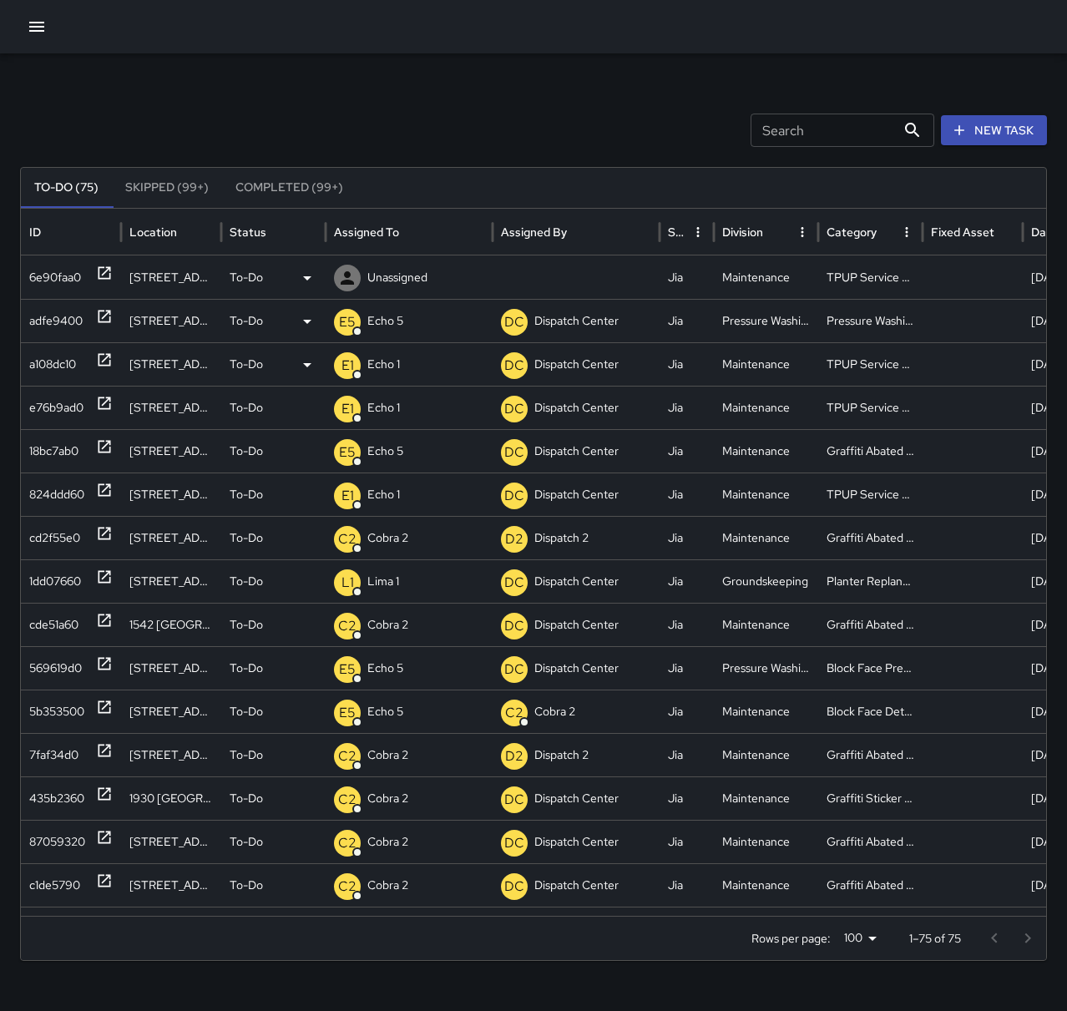
click at [375, 288] on p "Unassigned" at bounding box center [397, 277] width 60 height 43
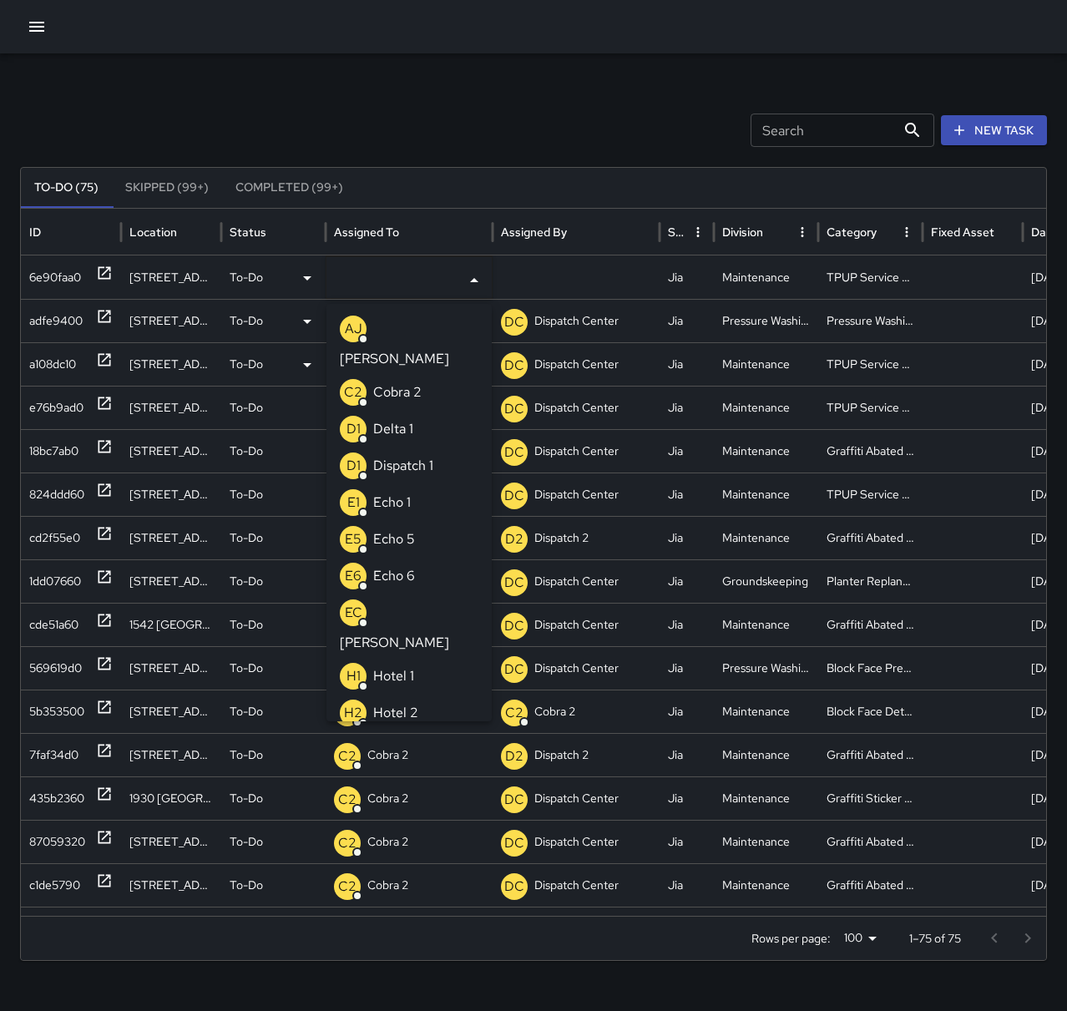
click at [408, 493] on p "Echo 1" at bounding box center [392, 503] width 38 height 20
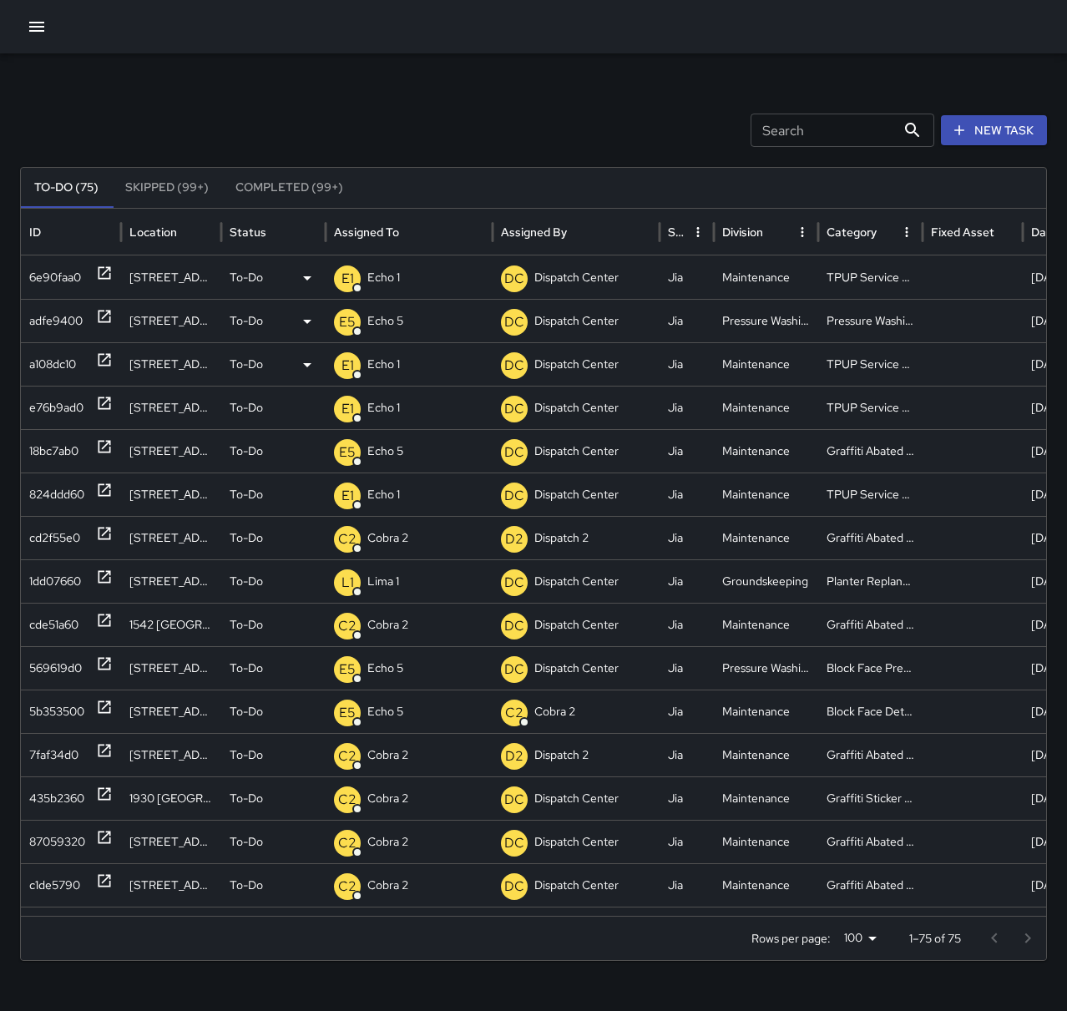
click at [357, 106] on div "Search Search New Task To-Do (75) Skipped (99+) Completed (99+) ID Location Sta…" at bounding box center [533, 527] width 1067 height 948
click at [402, 273] on p "Dispatch Center" at bounding box center [409, 277] width 84 height 43
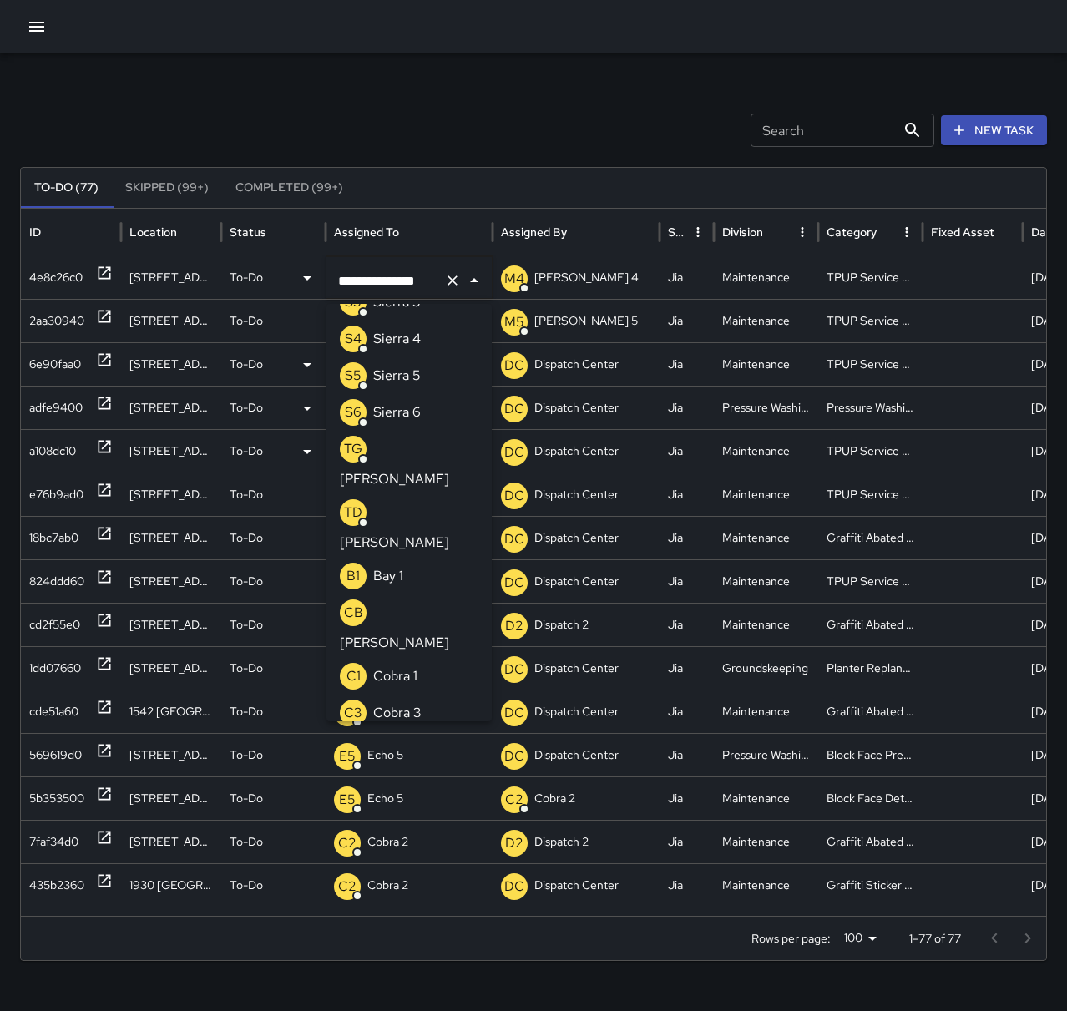
click at [455, 282] on icon "Clear" at bounding box center [453, 281] width 10 height 10
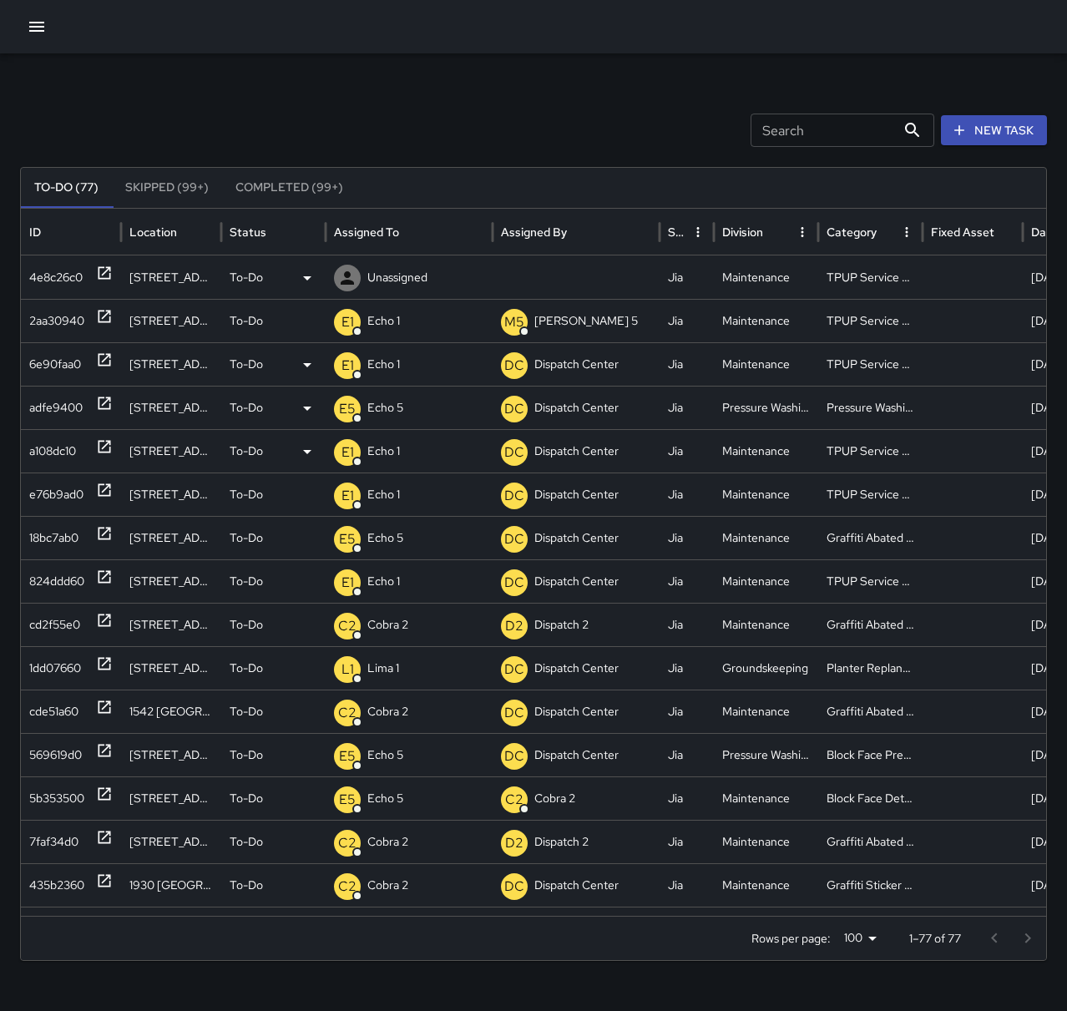
click at [383, 278] on p "Unassigned" at bounding box center [397, 277] width 60 height 43
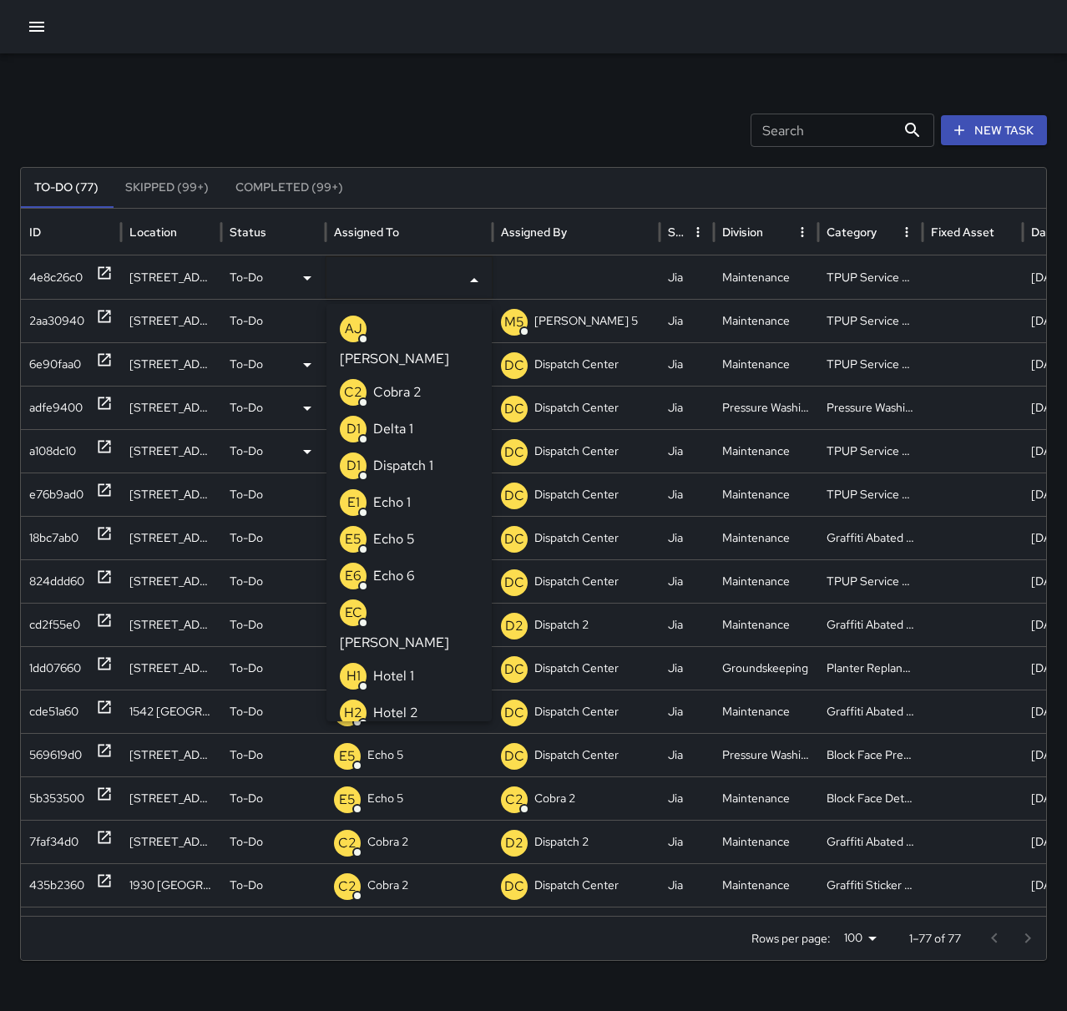
click at [428, 484] on li "E1 Echo 1" at bounding box center [408, 502] width 165 height 37
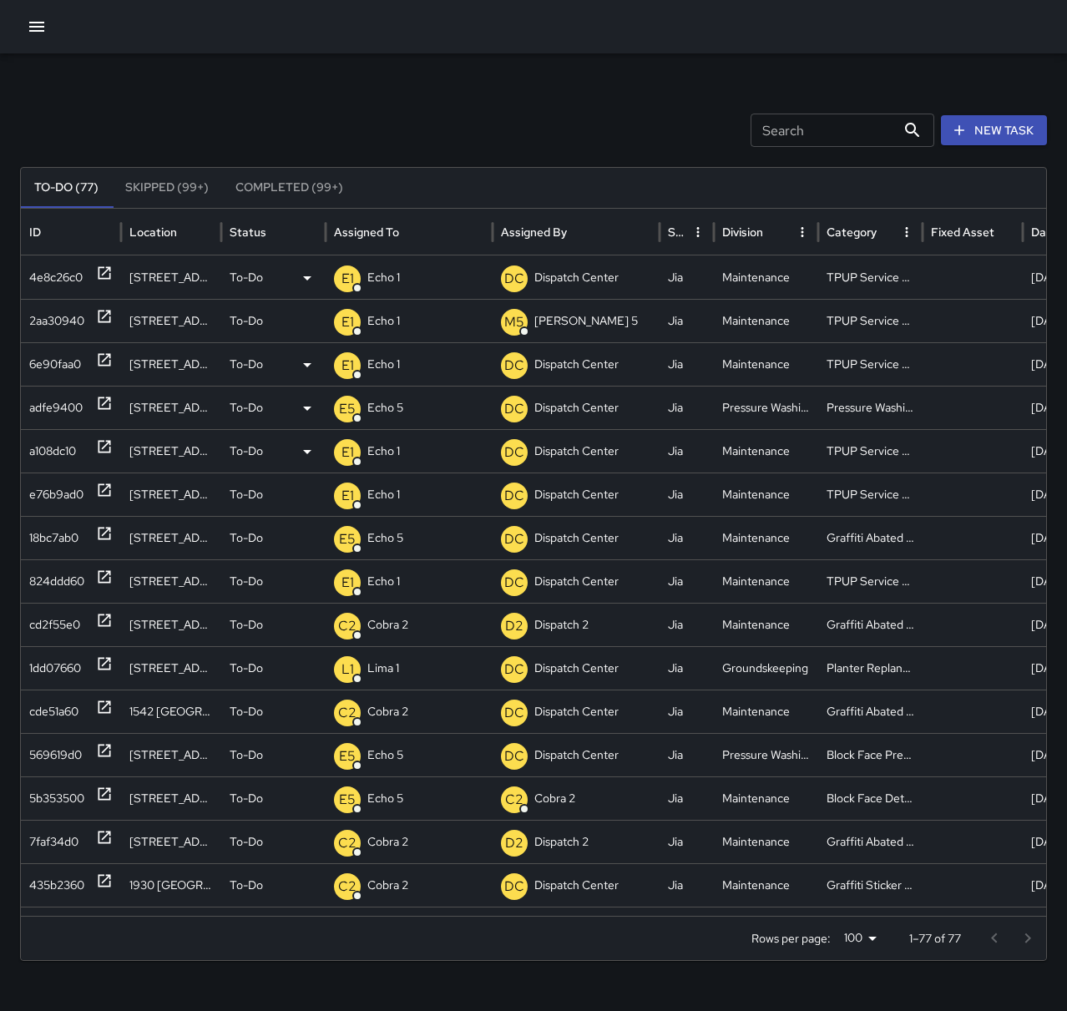
click at [425, 95] on div "Search Search New Task To-Do (77) Skipped (99+) Completed (99+) ID Location Sta…" at bounding box center [533, 527] width 1067 height 948
click at [954, 139] on button "New Task" at bounding box center [994, 130] width 106 height 31
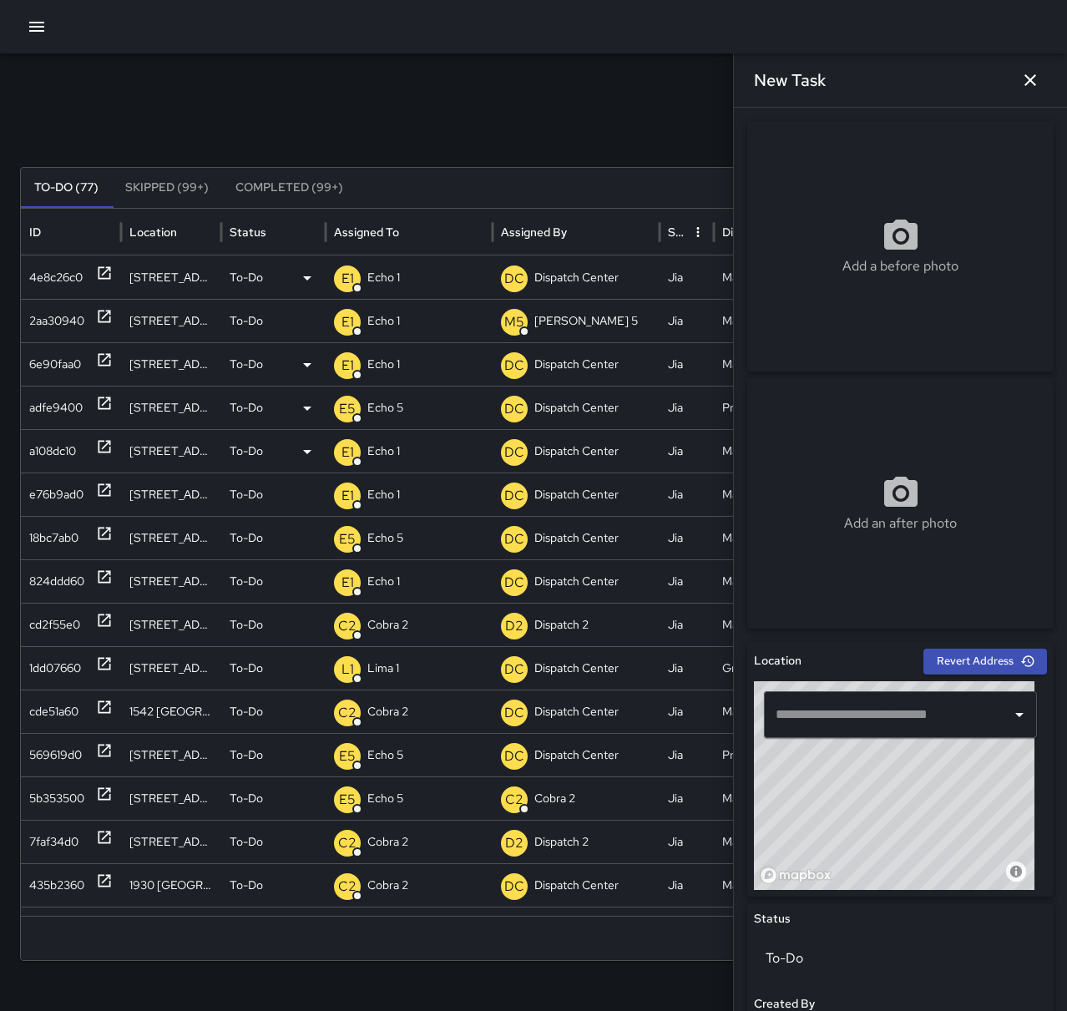
click at [959, 702] on input "text" at bounding box center [888, 715] width 233 height 32
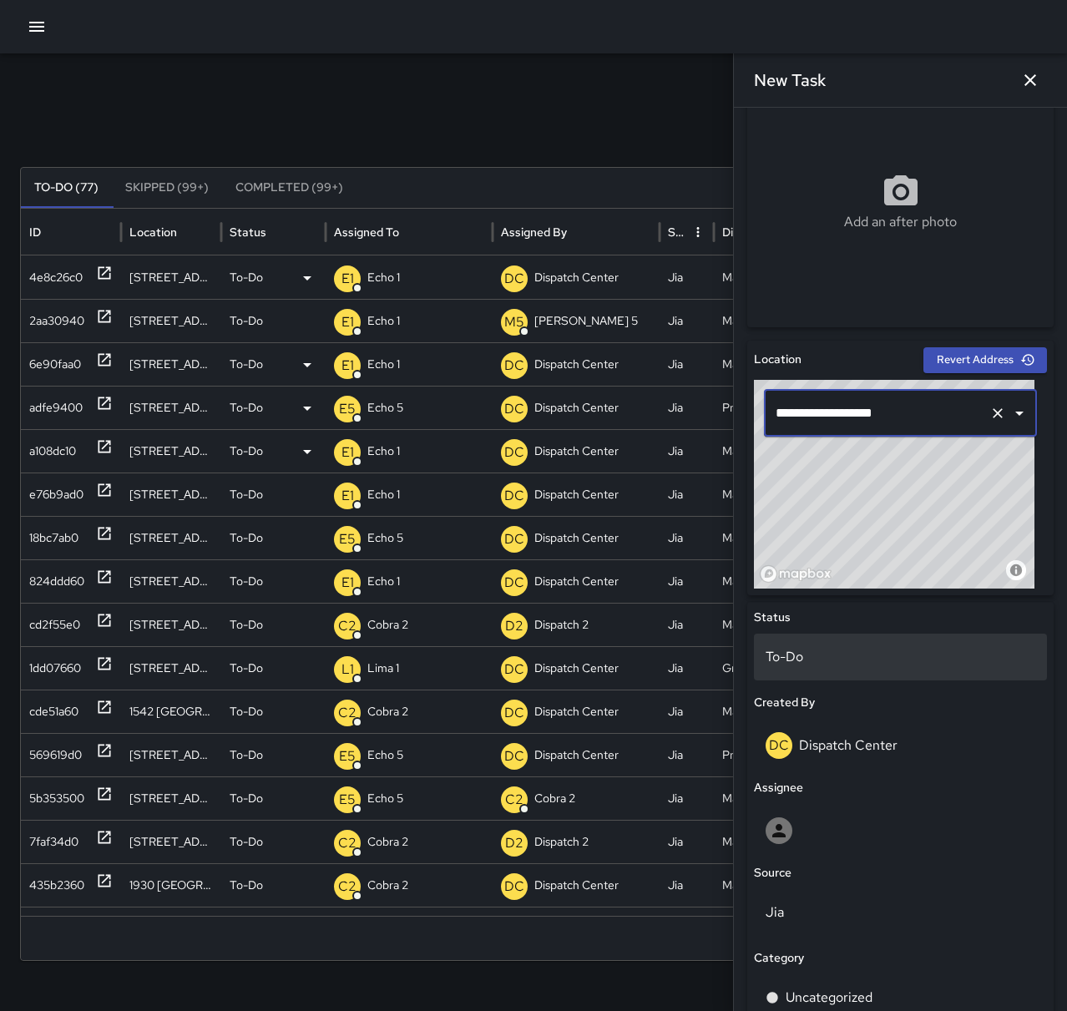
scroll to position [501, 0]
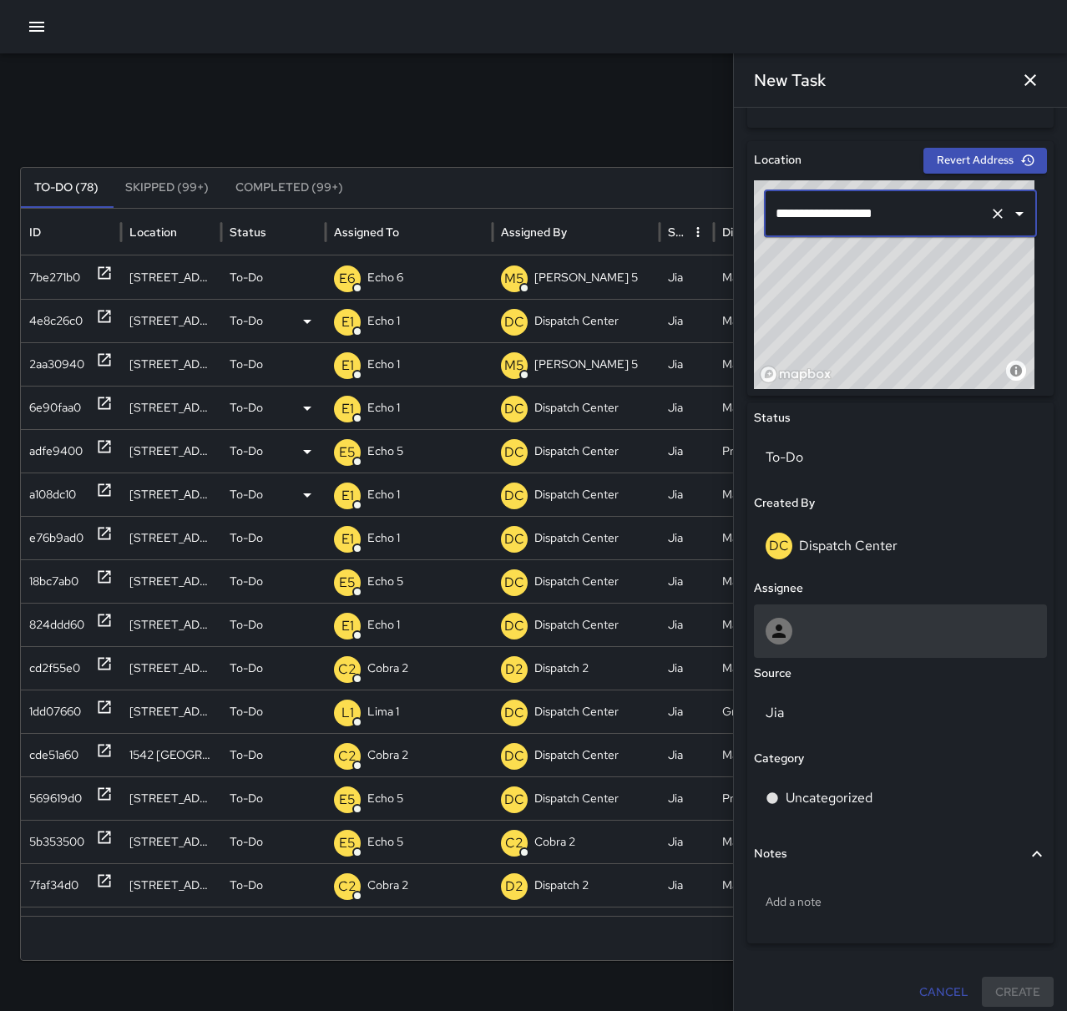
type input "**********"
click at [853, 636] on div at bounding box center [901, 631] width 270 height 27
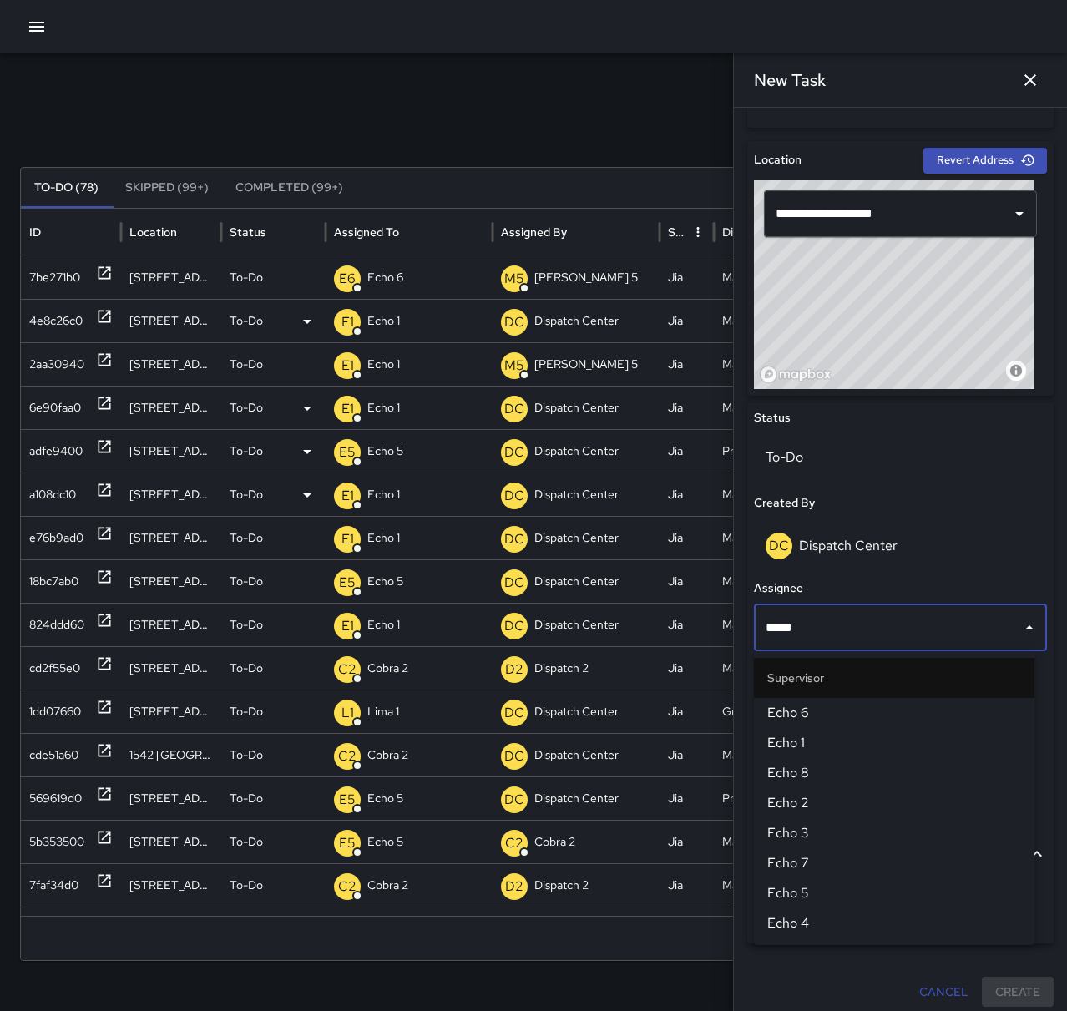
type input "******"
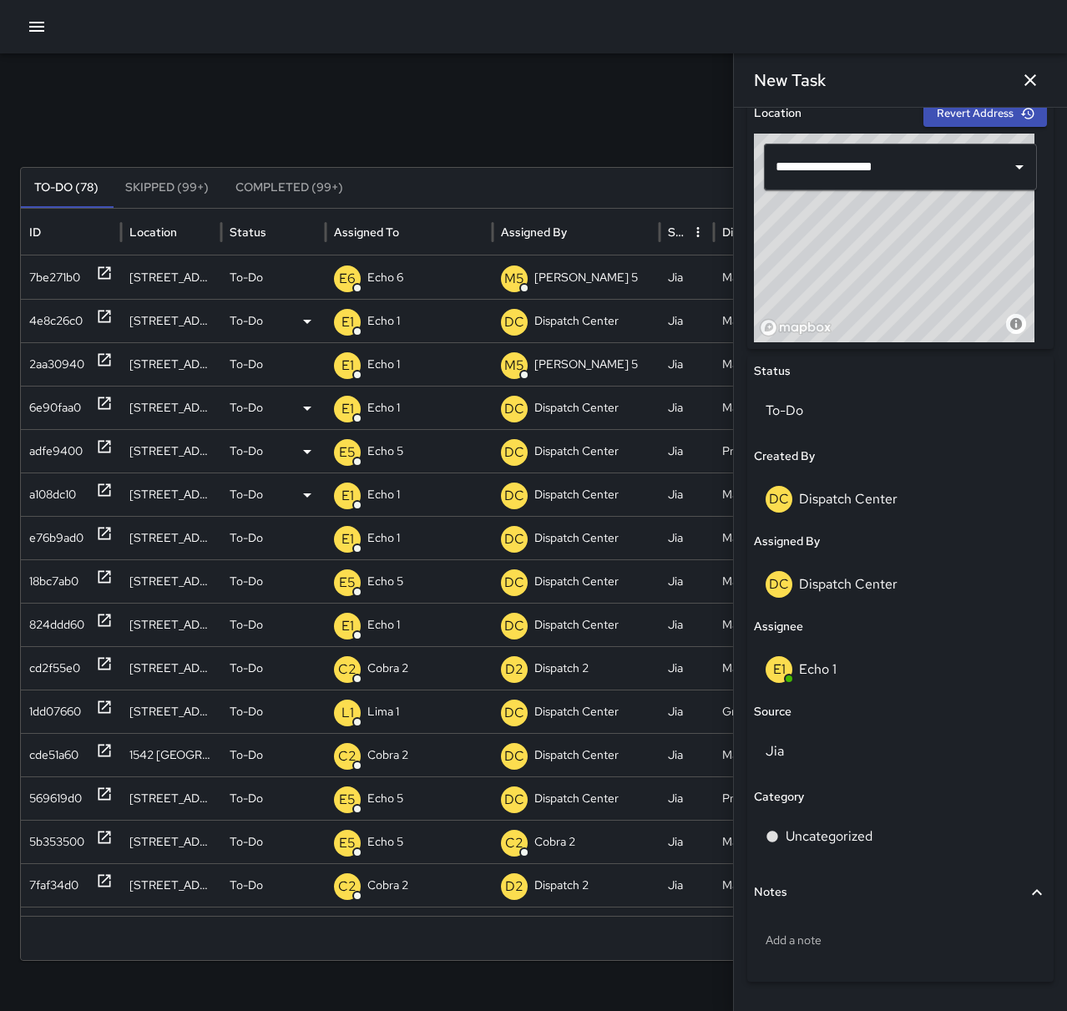
scroll to position [595, 0]
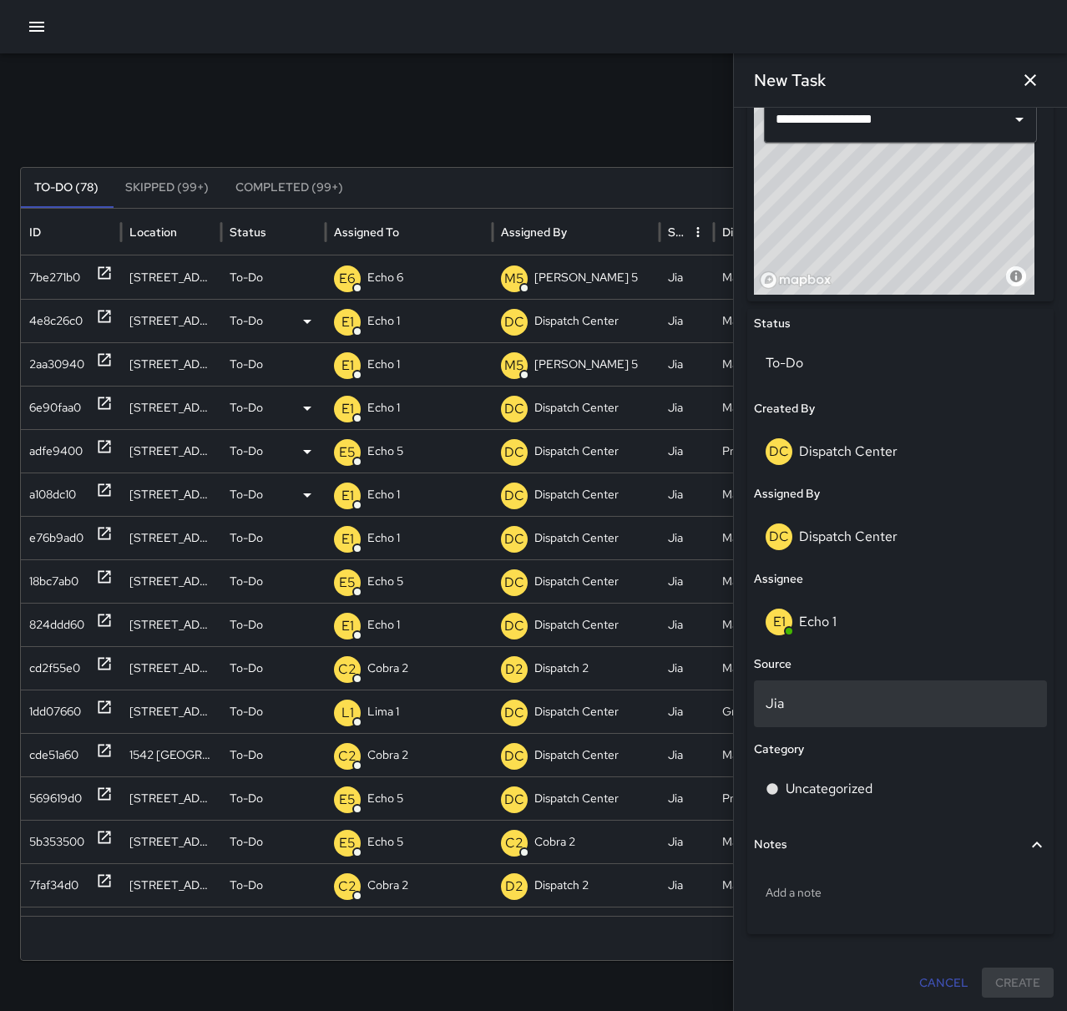
click at [803, 711] on p "Jia" at bounding box center [901, 704] width 270 height 20
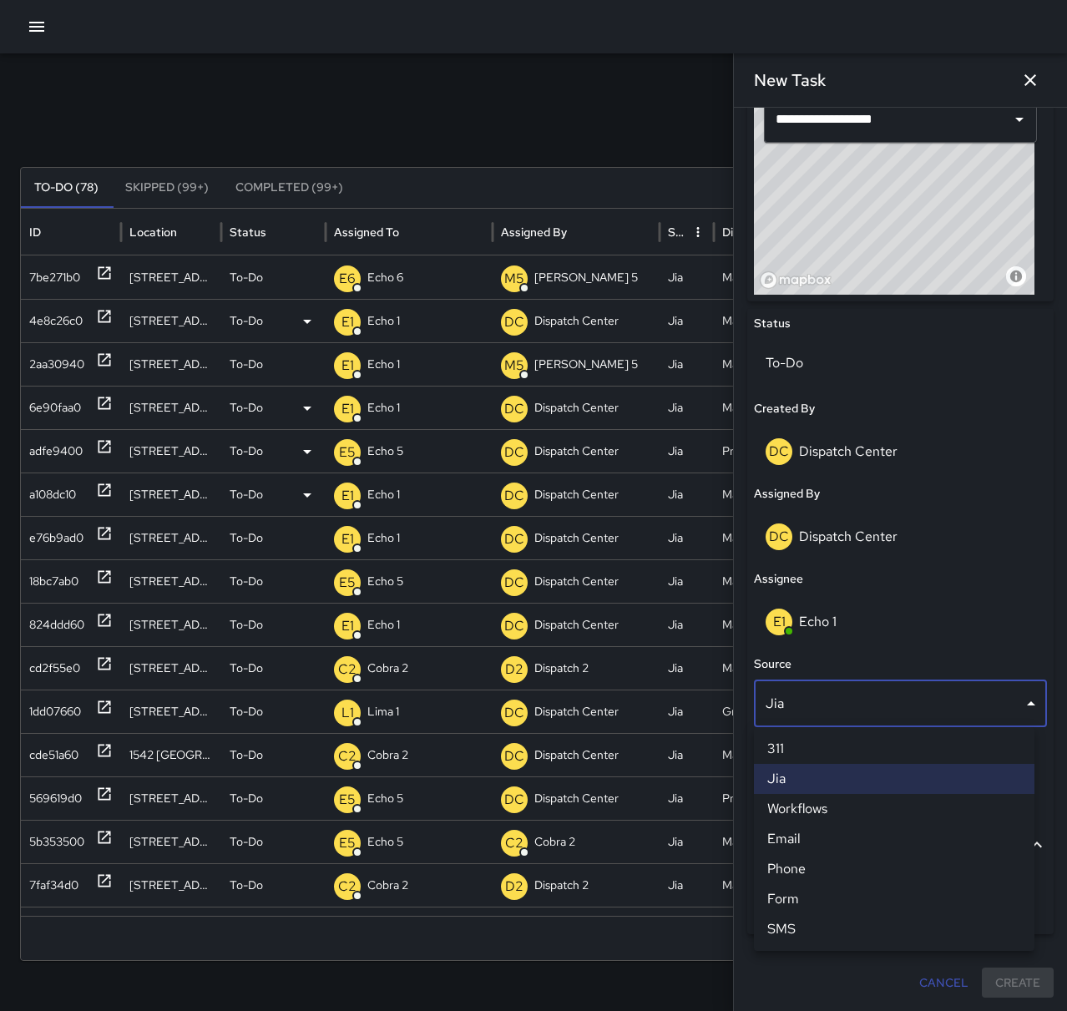
click at [827, 930] on li "SMS" at bounding box center [894, 929] width 281 height 30
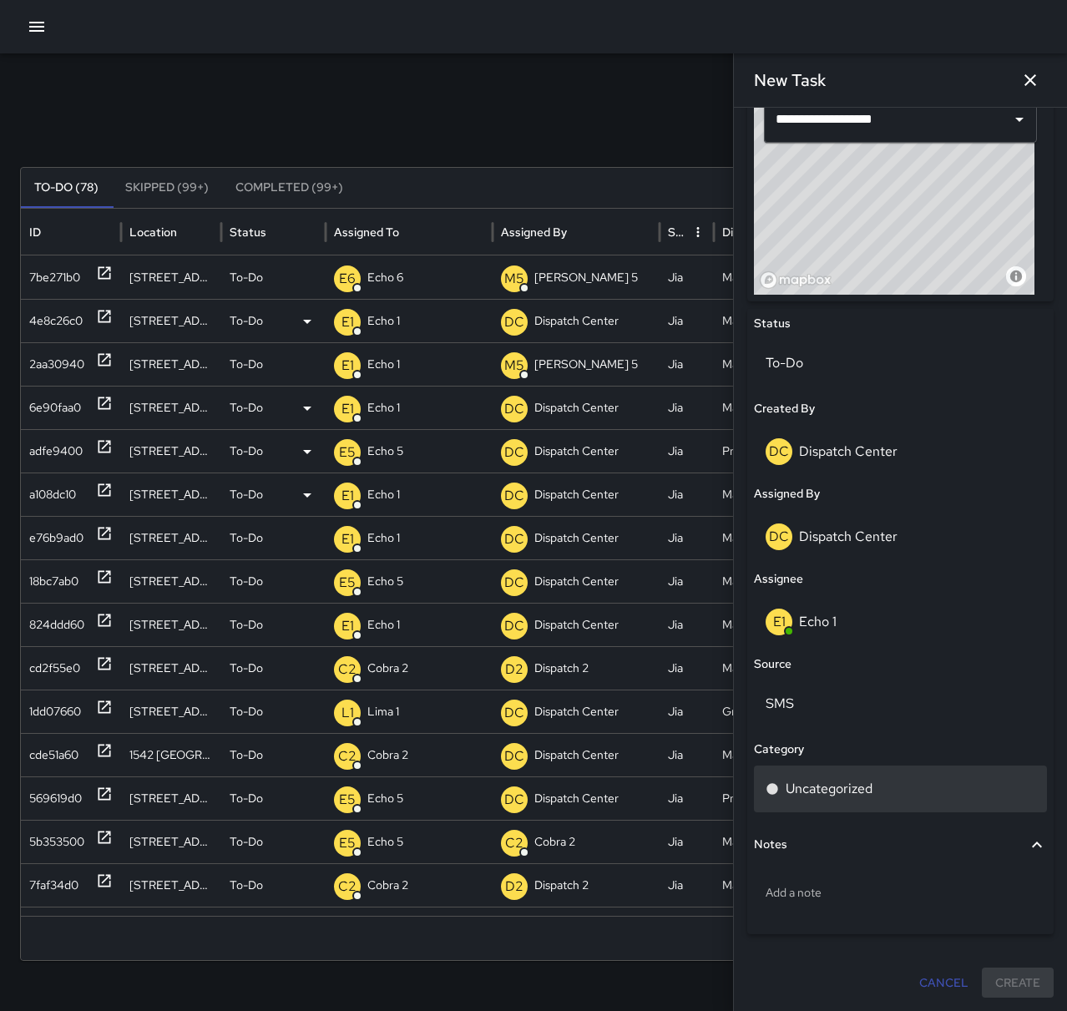
click at [812, 798] on p "Uncategorized" at bounding box center [829, 789] width 87 height 20
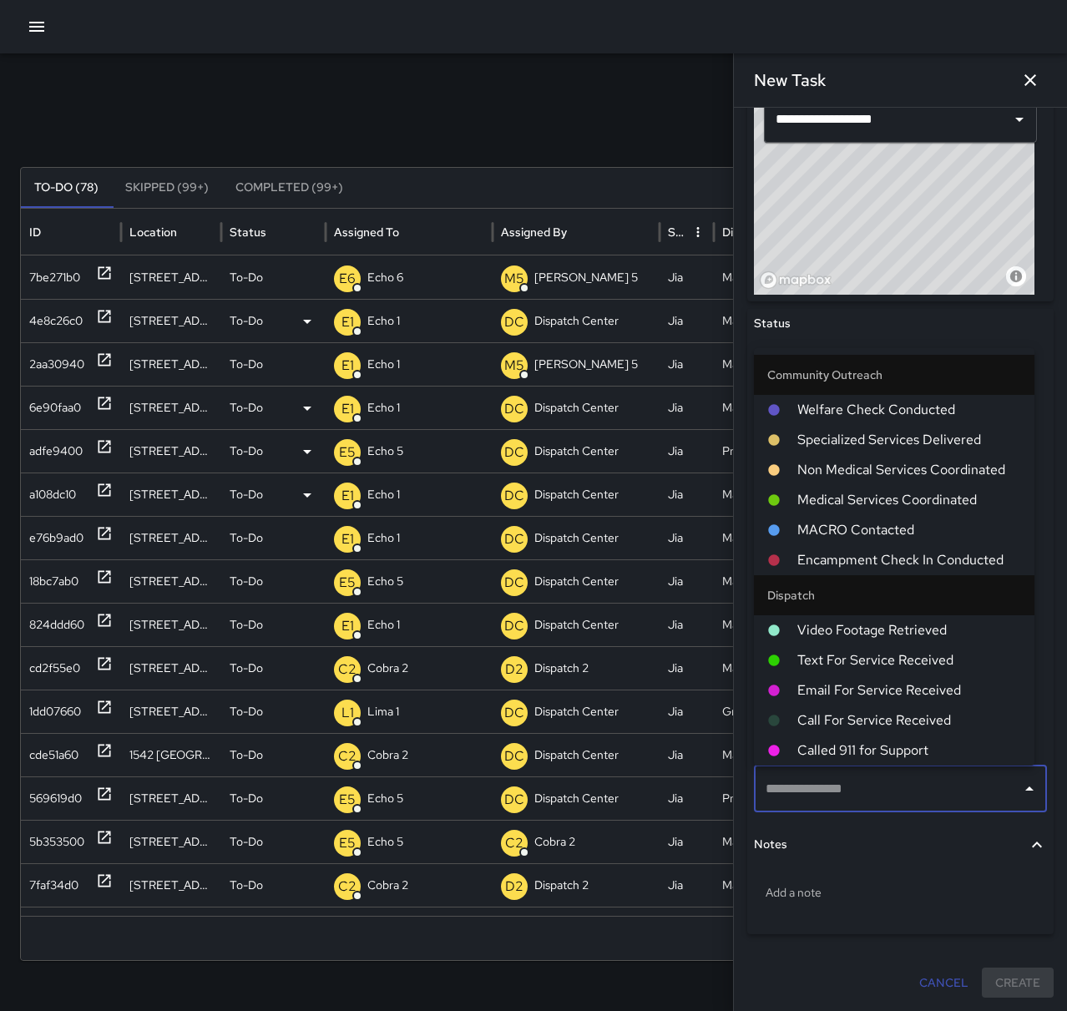
type input "*"
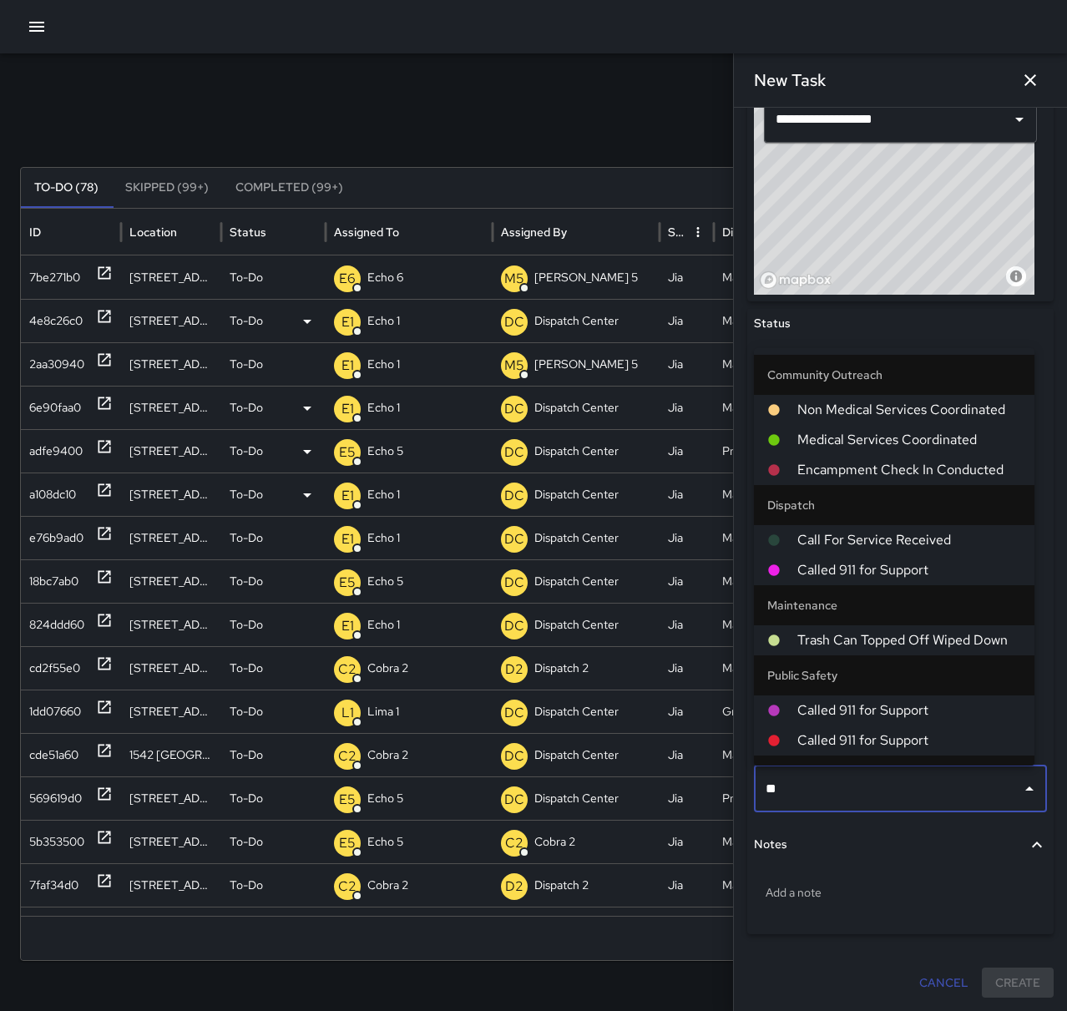
type input "*"
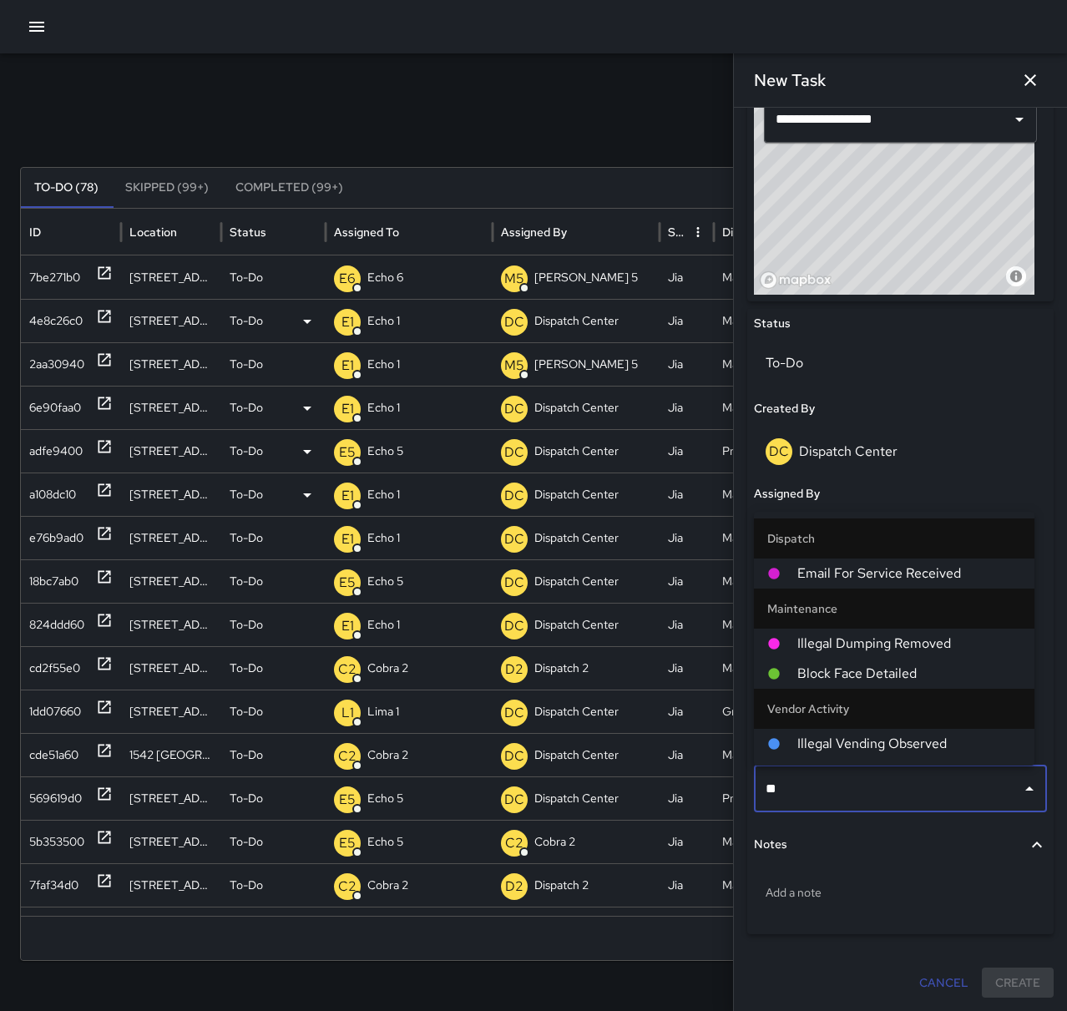
type input "***"
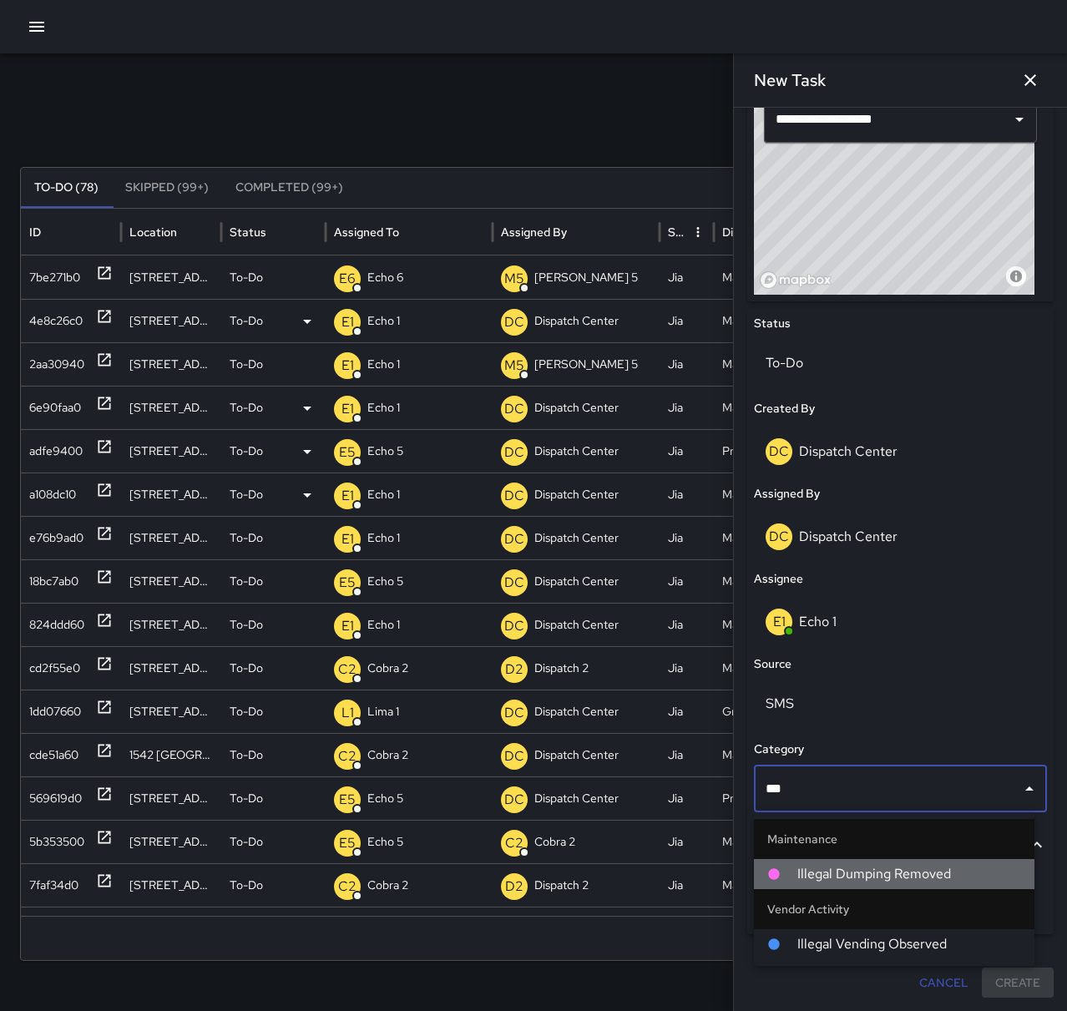
click at [855, 874] on span "Illegal Dumping Removed" at bounding box center [909, 874] width 224 height 20
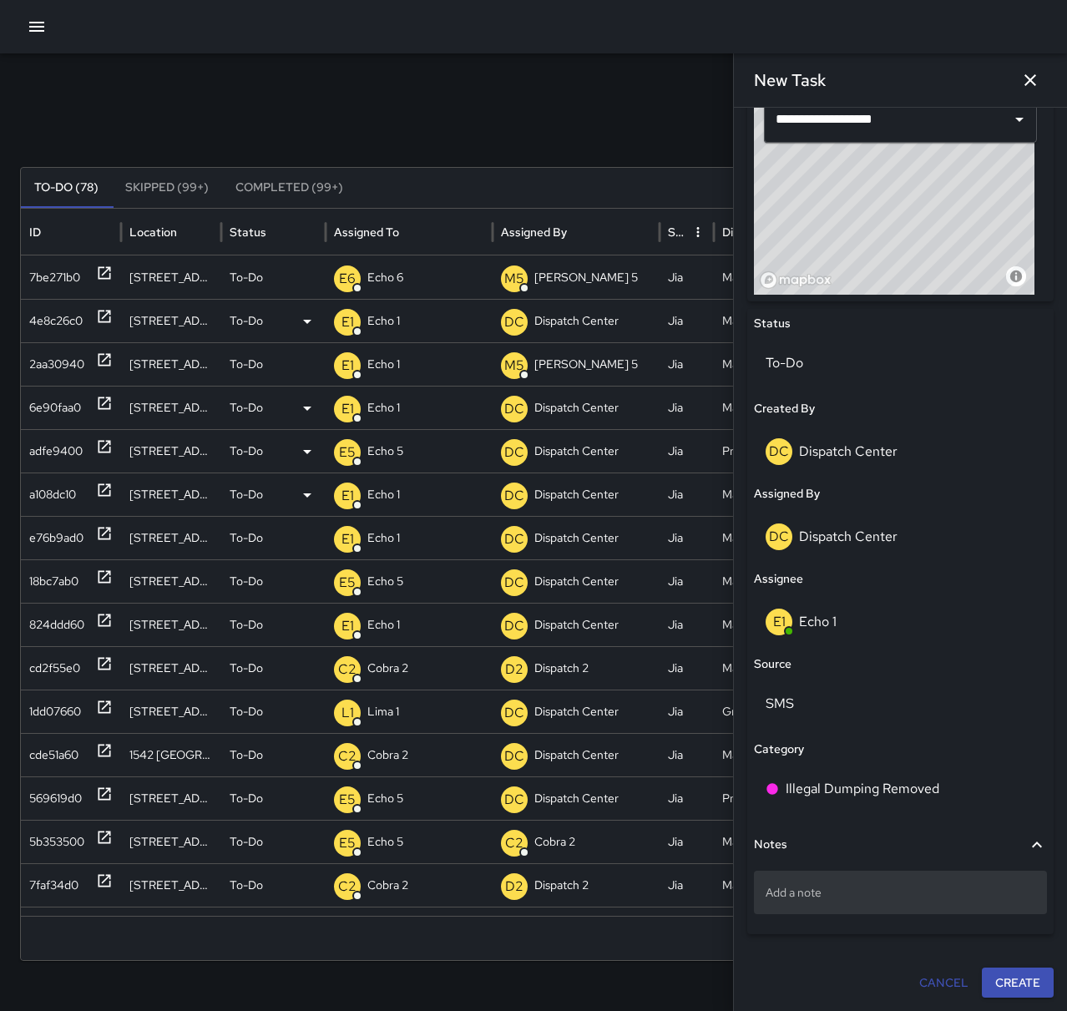
click at [858, 898] on p "Add a note" at bounding box center [901, 892] width 270 height 17
type textarea "**********"
click at [1014, 989] on button "Create" at bounding box center [1018, 983] width 72 height 31
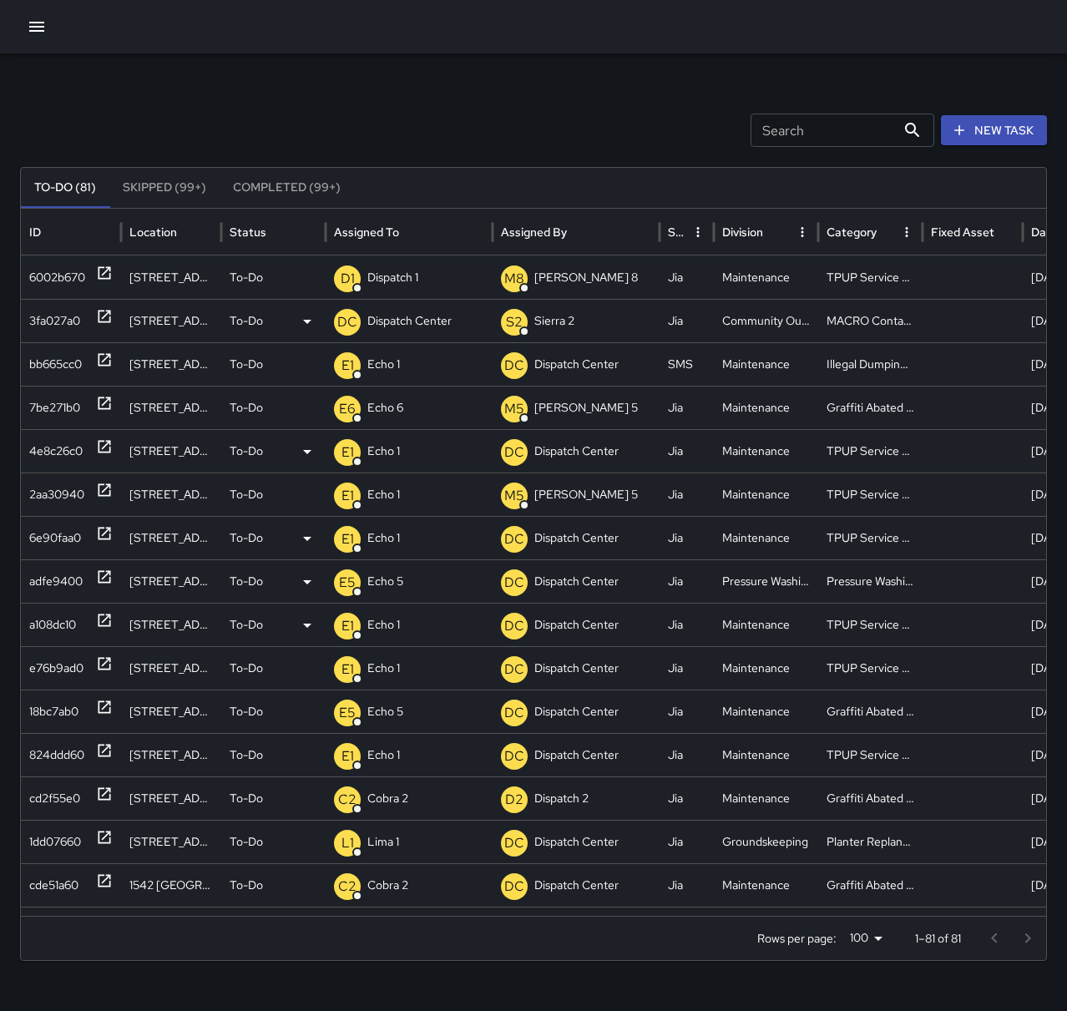
click at [89, 314] on div "3fa027a0" at bounding box center [71, 321] width 84 height 43
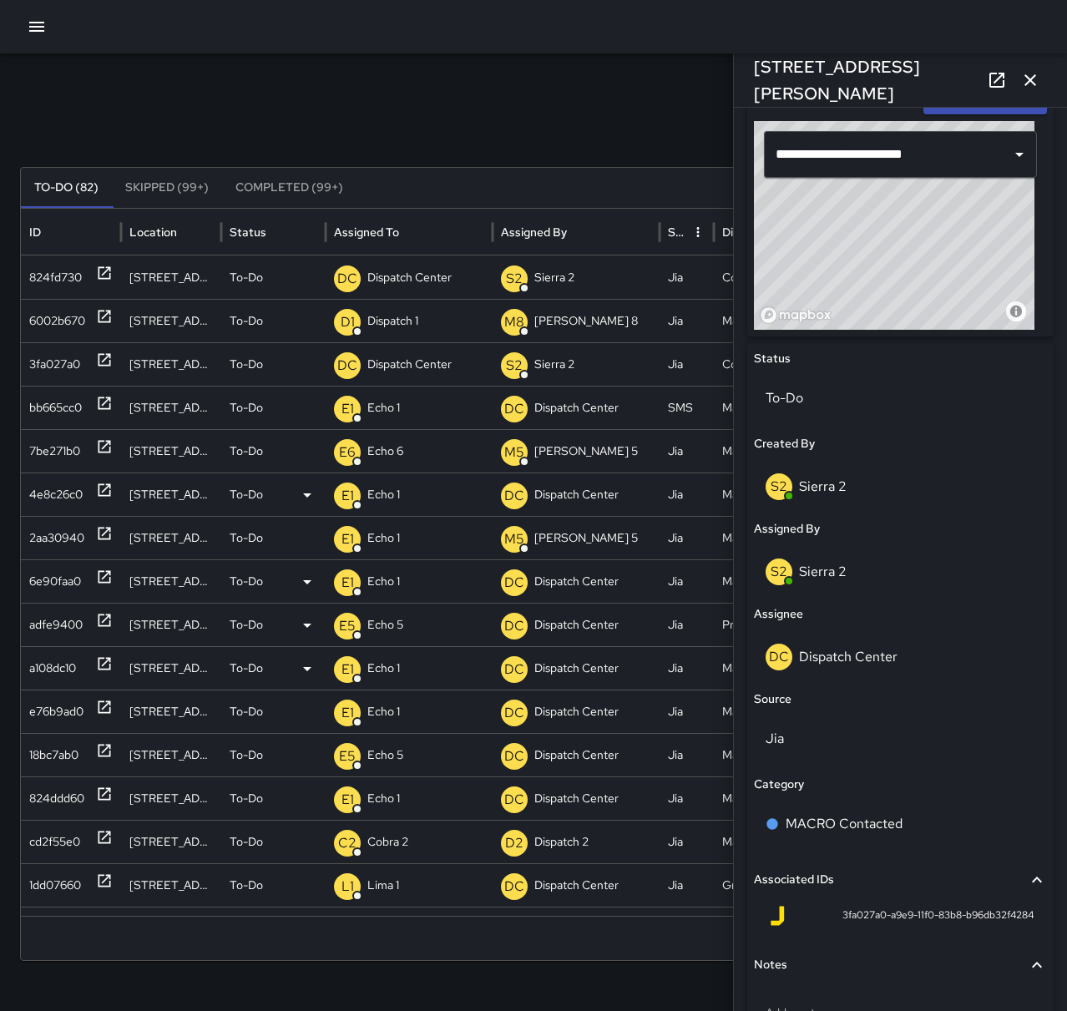
scroll to position [585, 0]
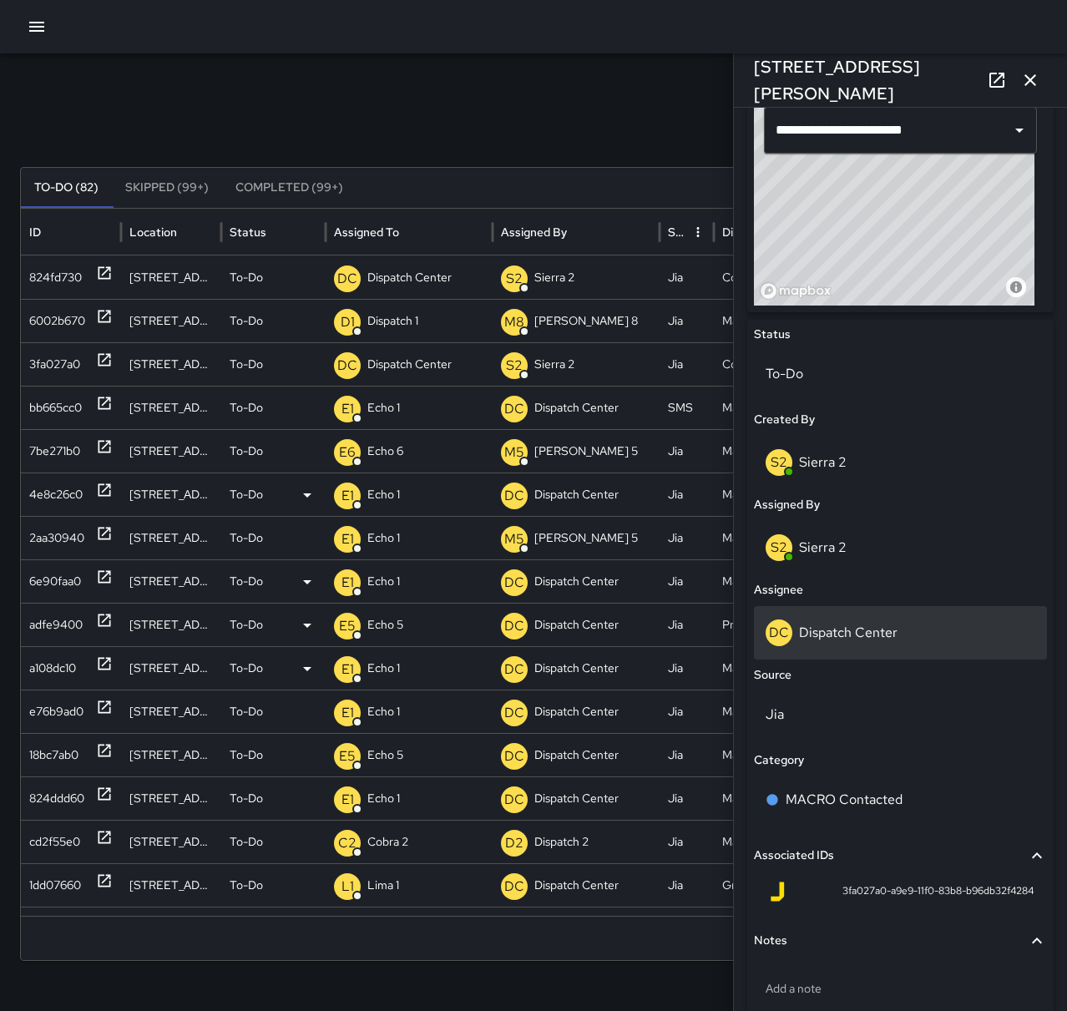
click at [898, 643] on div "DC Dispatch Center" at bounding box center [901, 633] width 270 height 27
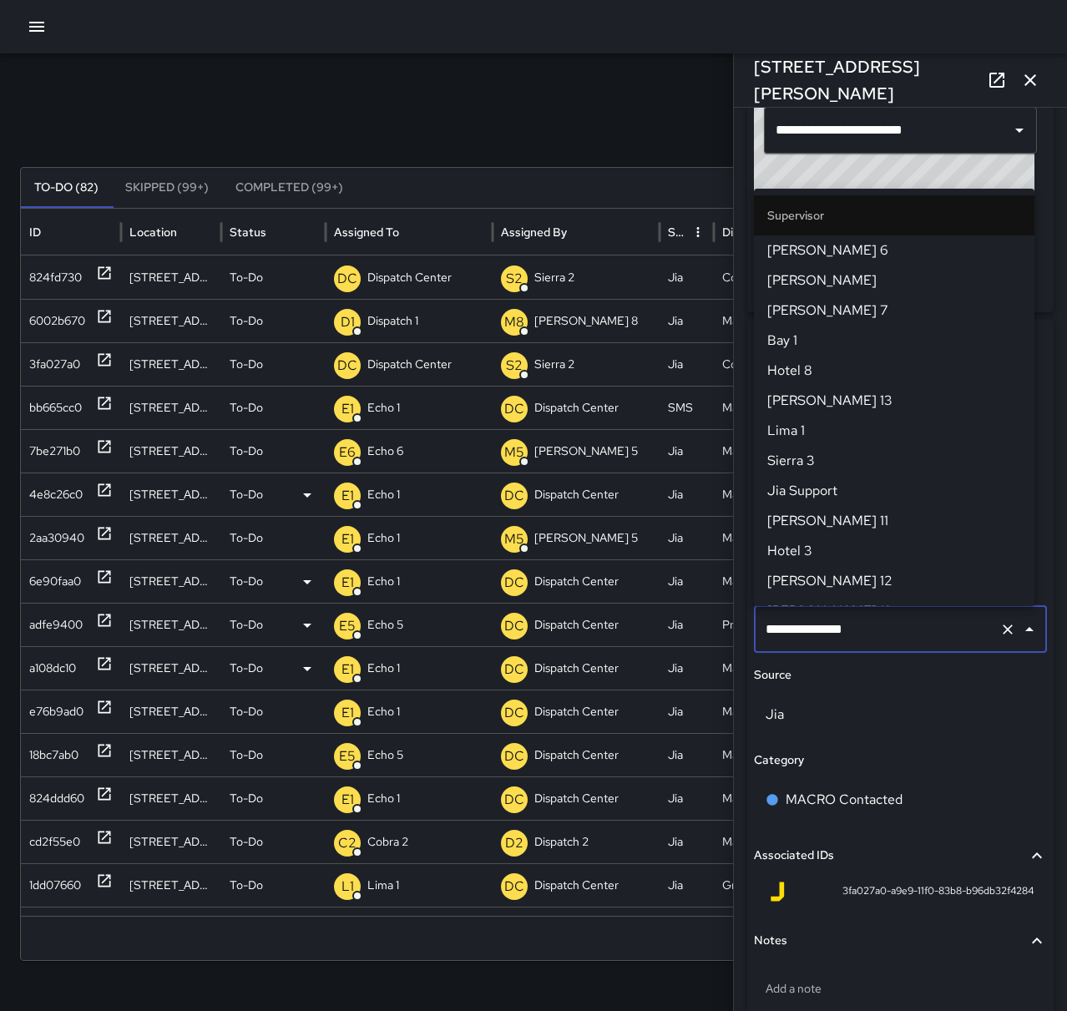
scroll to position [1613, 0]
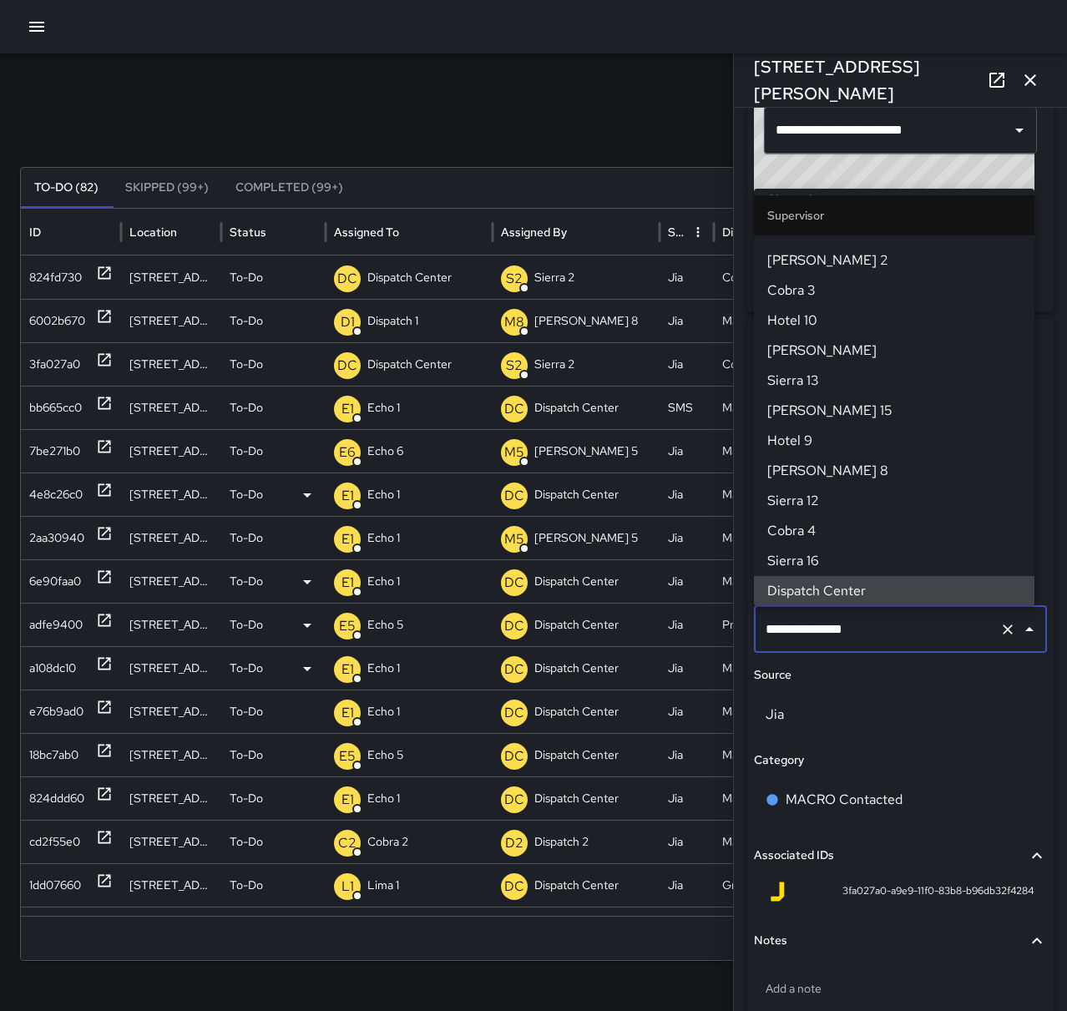
click at [1000, 635] on icon "Clear" at bounding box center [1008, 629] width 17 height 17
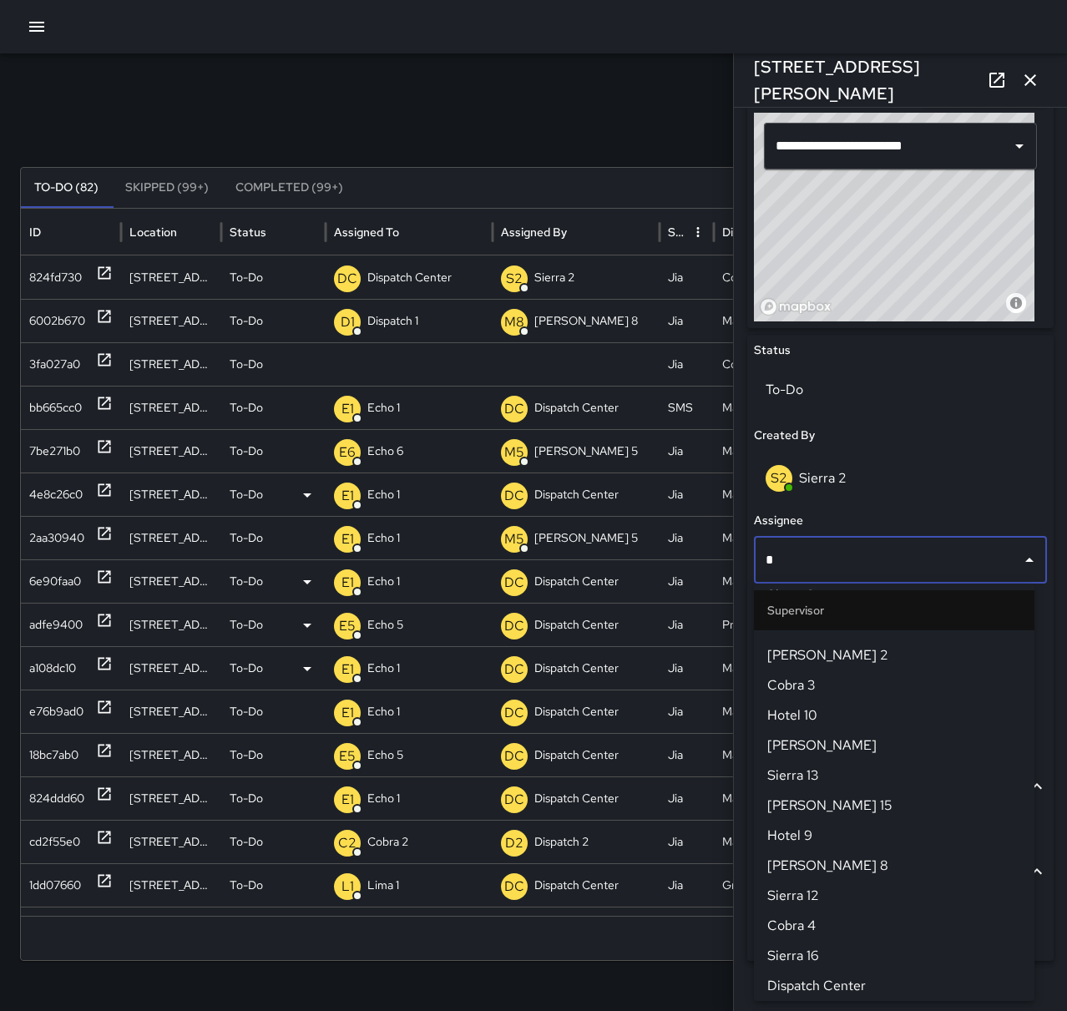
scroll to position [0, 0]
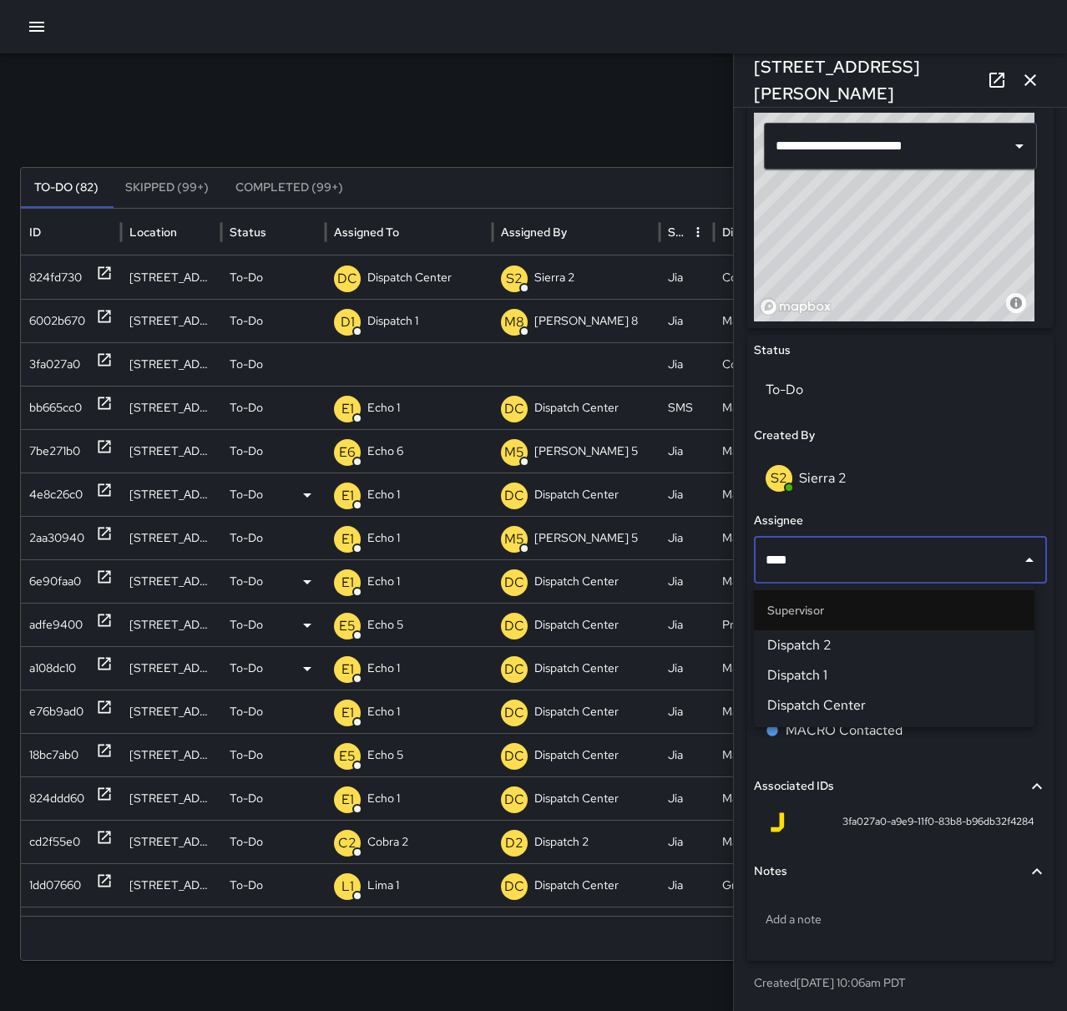
type input "*****"
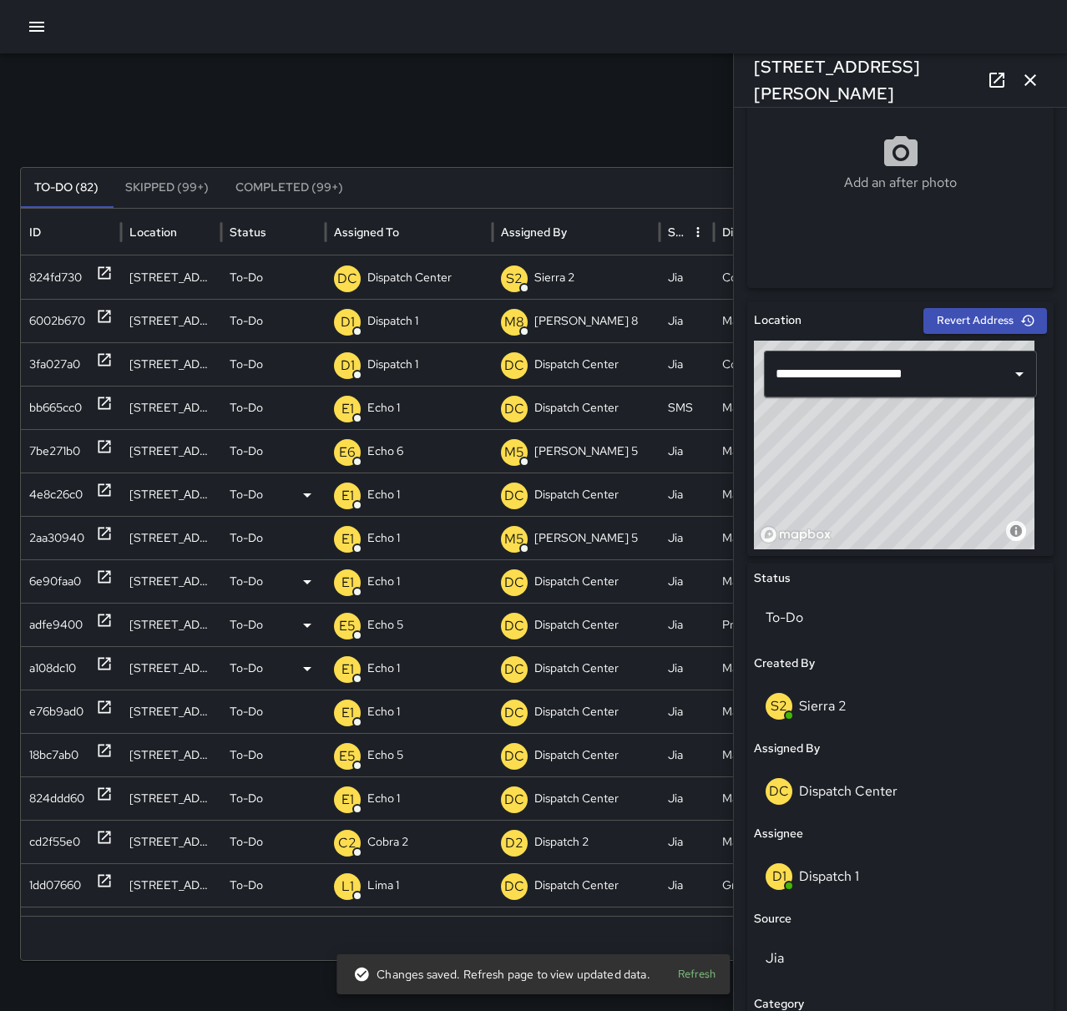
scroll to position [501, 0]
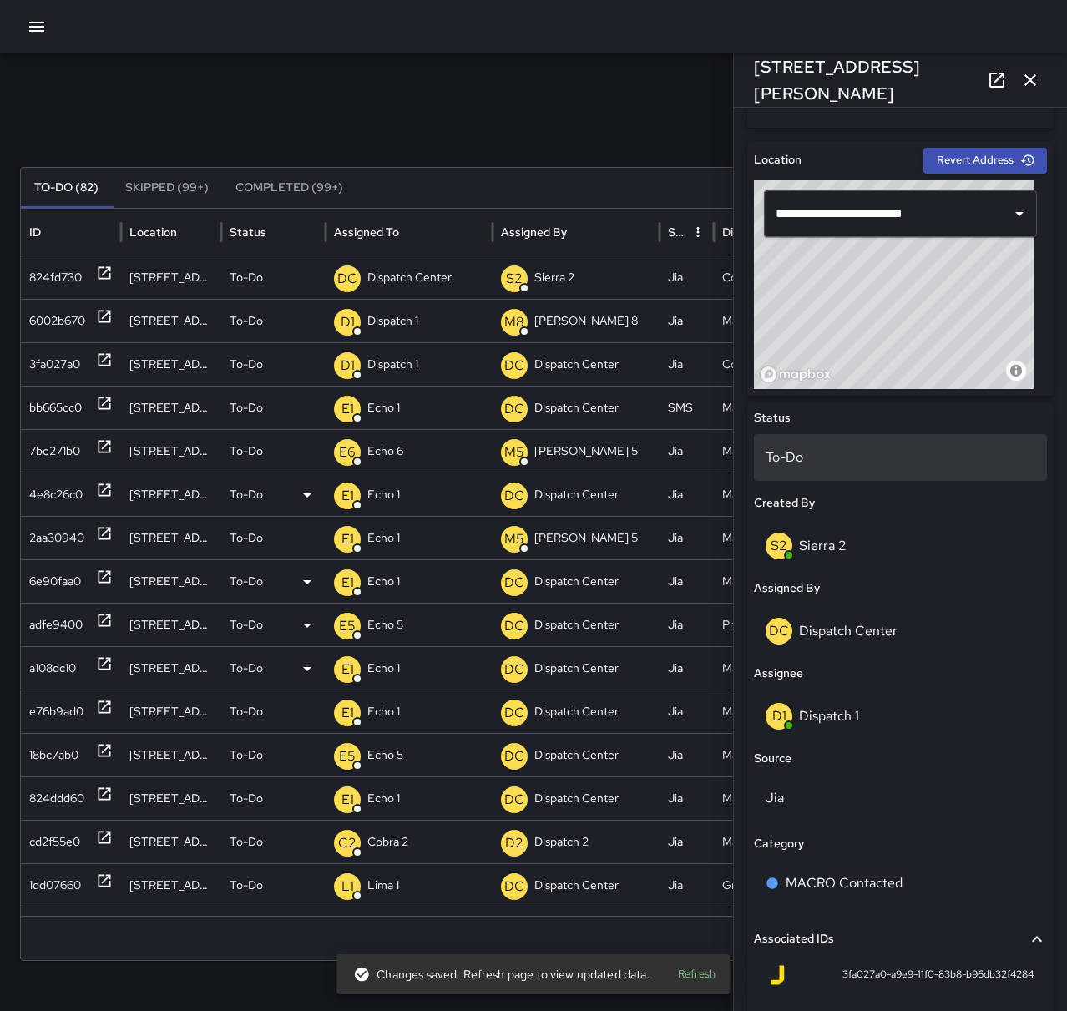
click at [843, 454] on p "To-Do" at bounding box center [901, 458] width 270 height 20
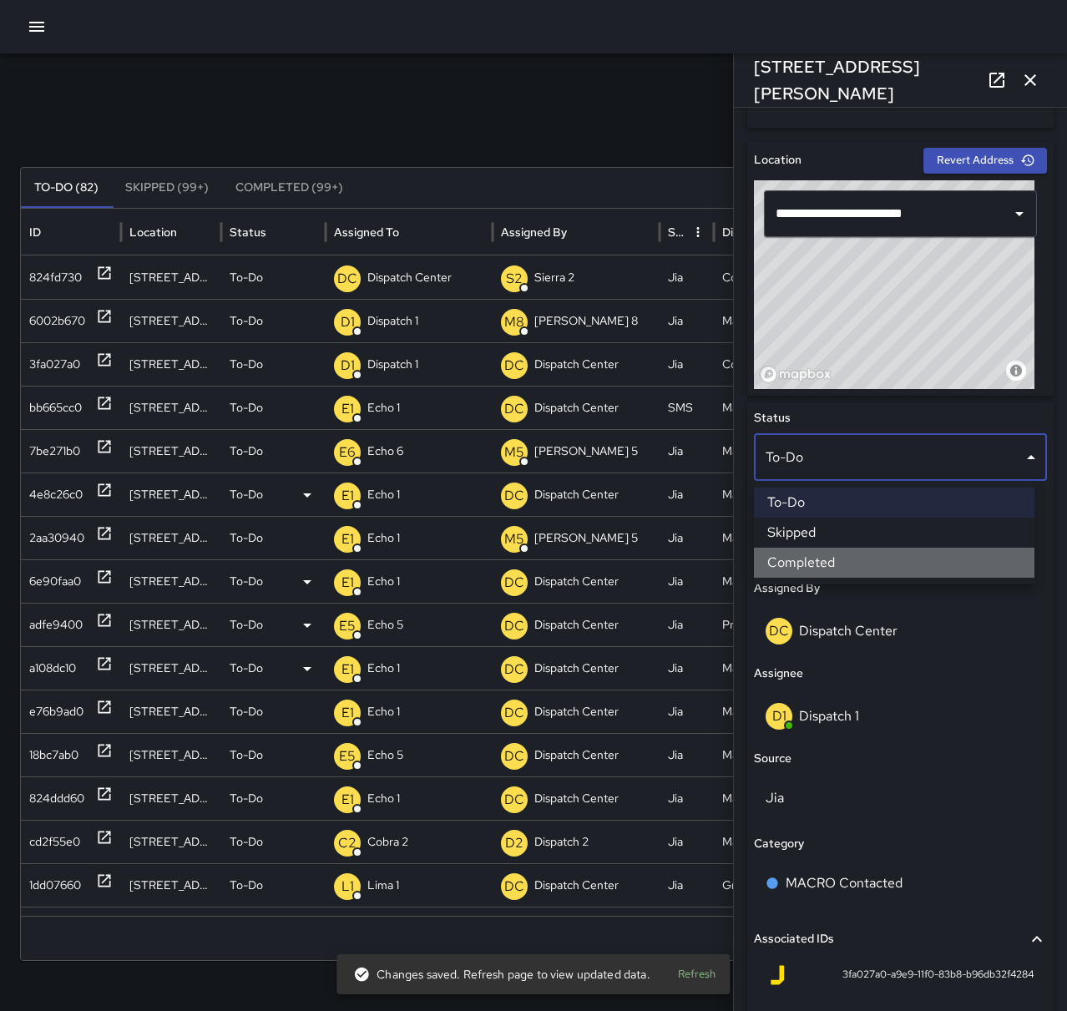
click at [858, 562] on li "Completed" at bounding box center [894, 563] width 281 height 30
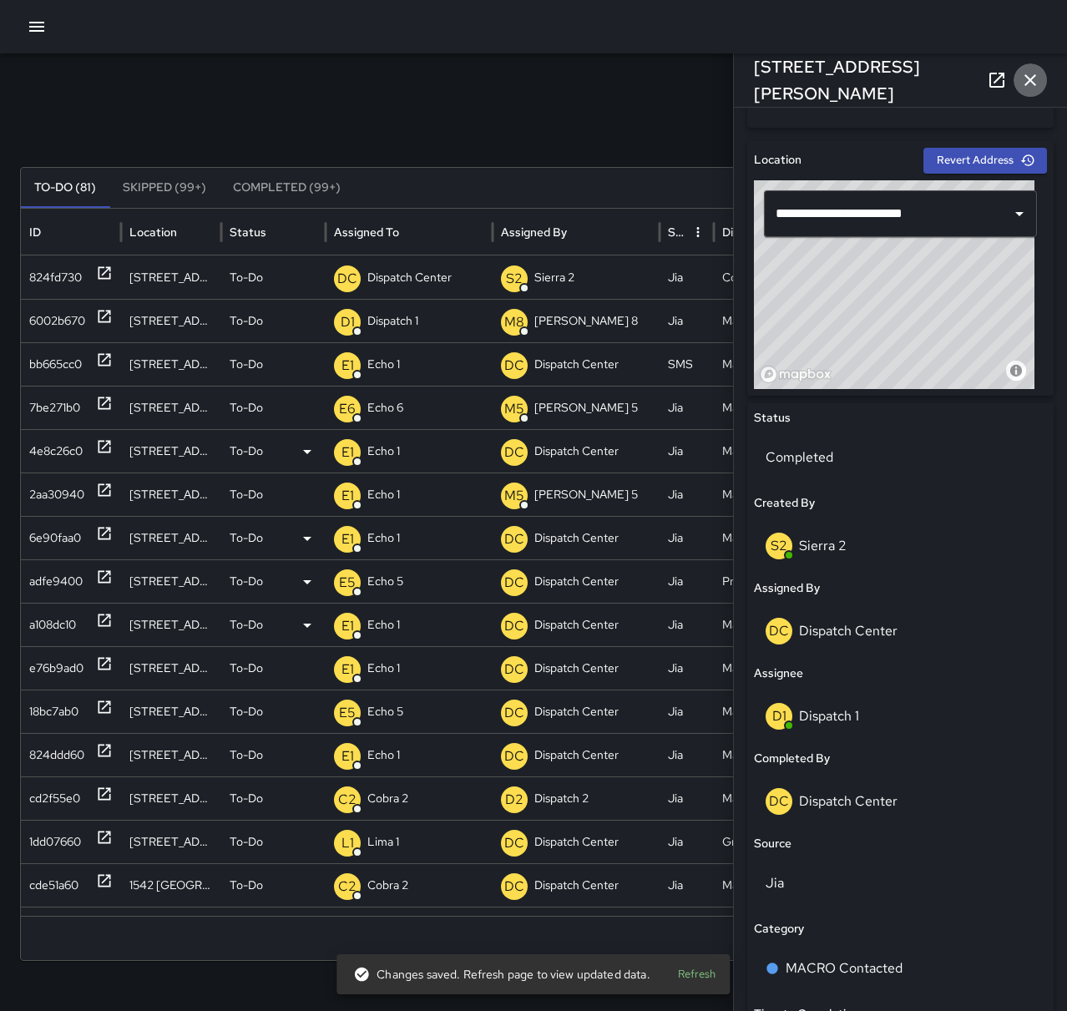
click at [1027, 80] on icon "button" at bounding box center [1030, 80] width 20 height 20
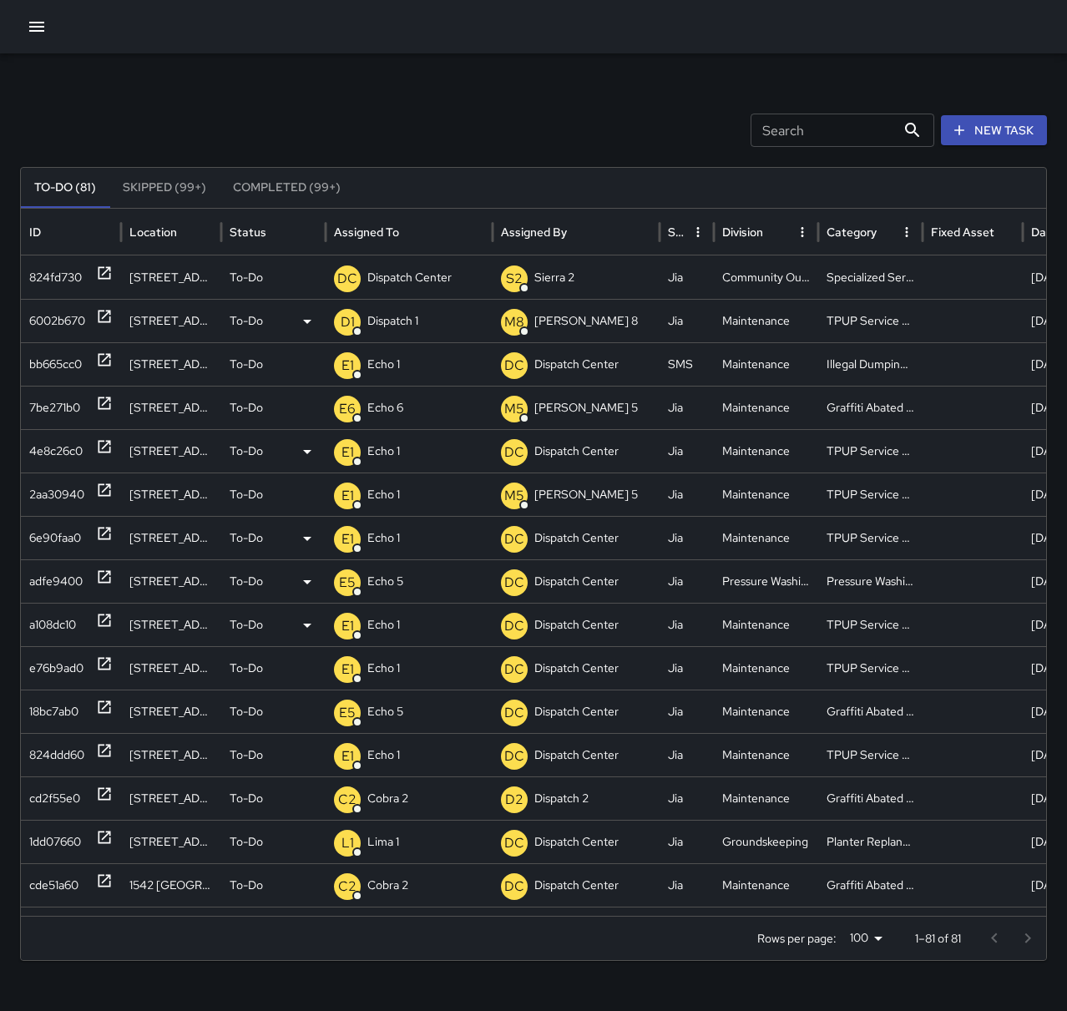
click at [354, 312] on p "D1" at bounding box center [348, 322] width 14 height 20
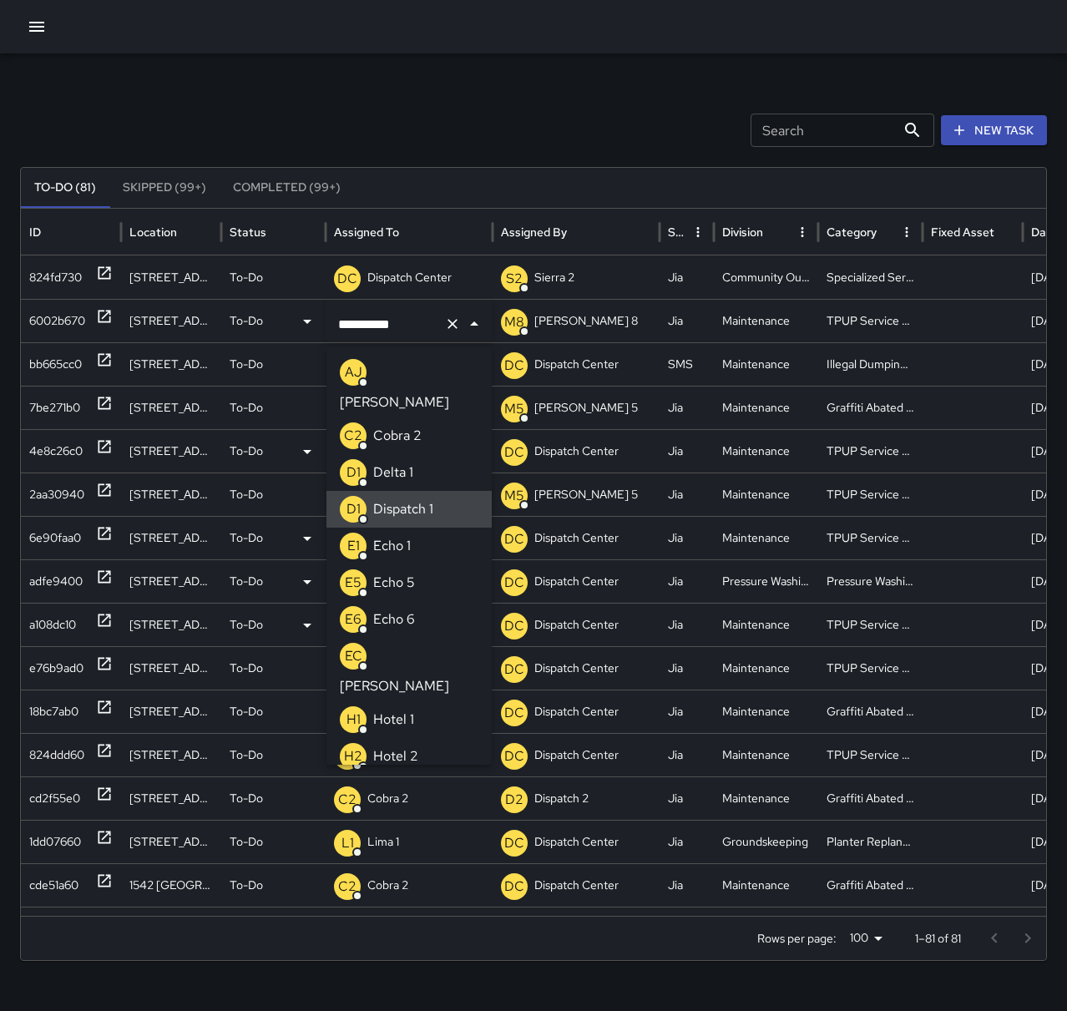
click at [450, 322] on icon "Clear" at bounding box center [453, 324] width 10 height 10
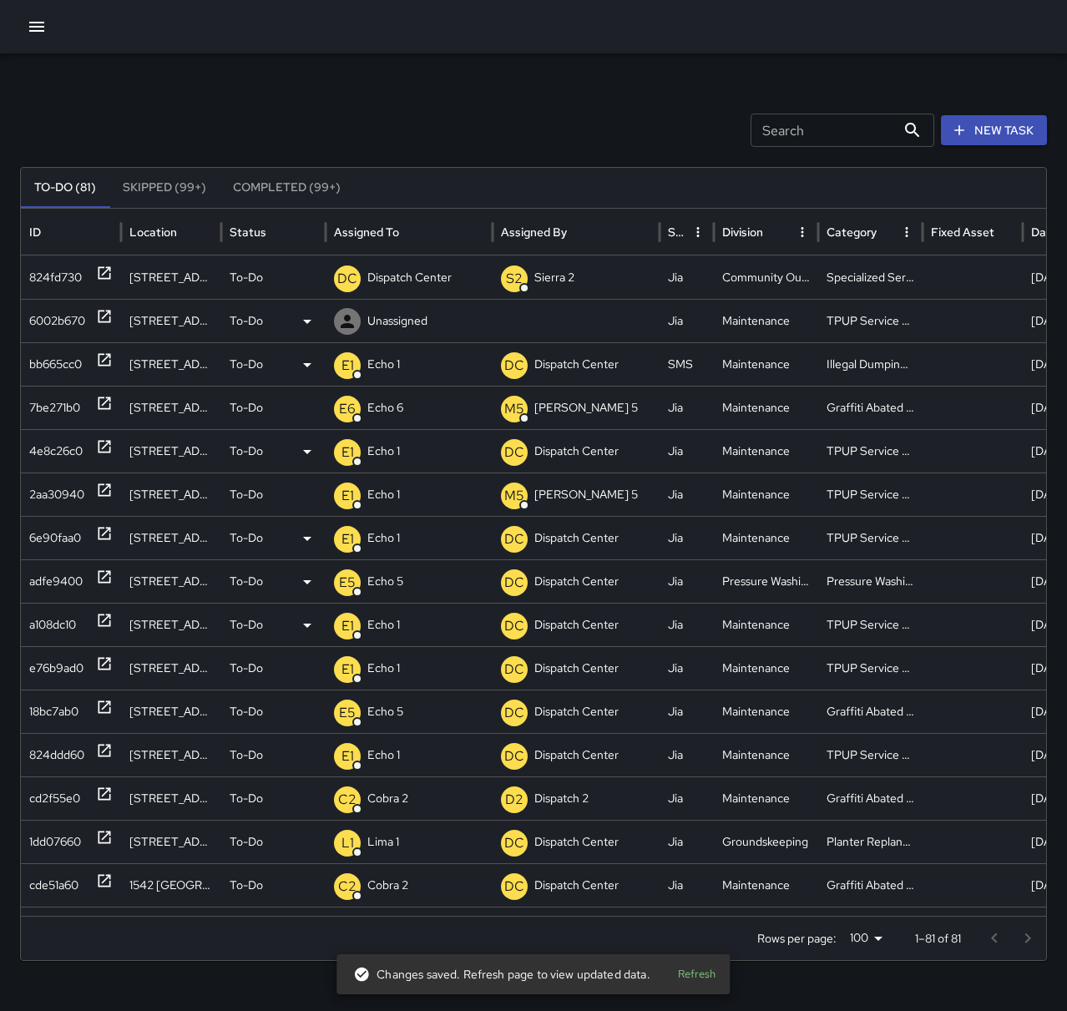
click at [434, 362] on div "E1 Echo 1" at bounding box center [409, 364] width 150 height 43
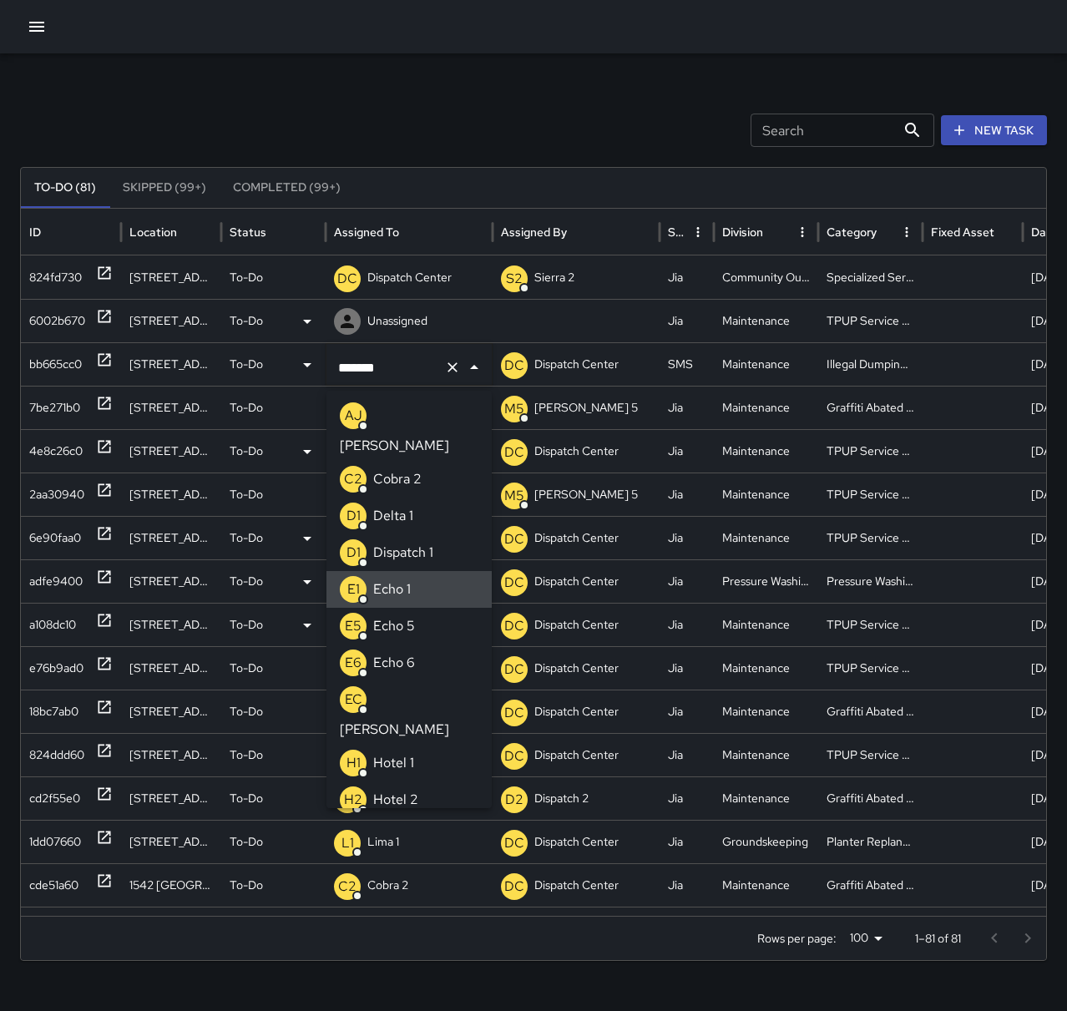
click at [389, 319] on p "Unassigned" at bounding box center [397, 321] width 60 height 43
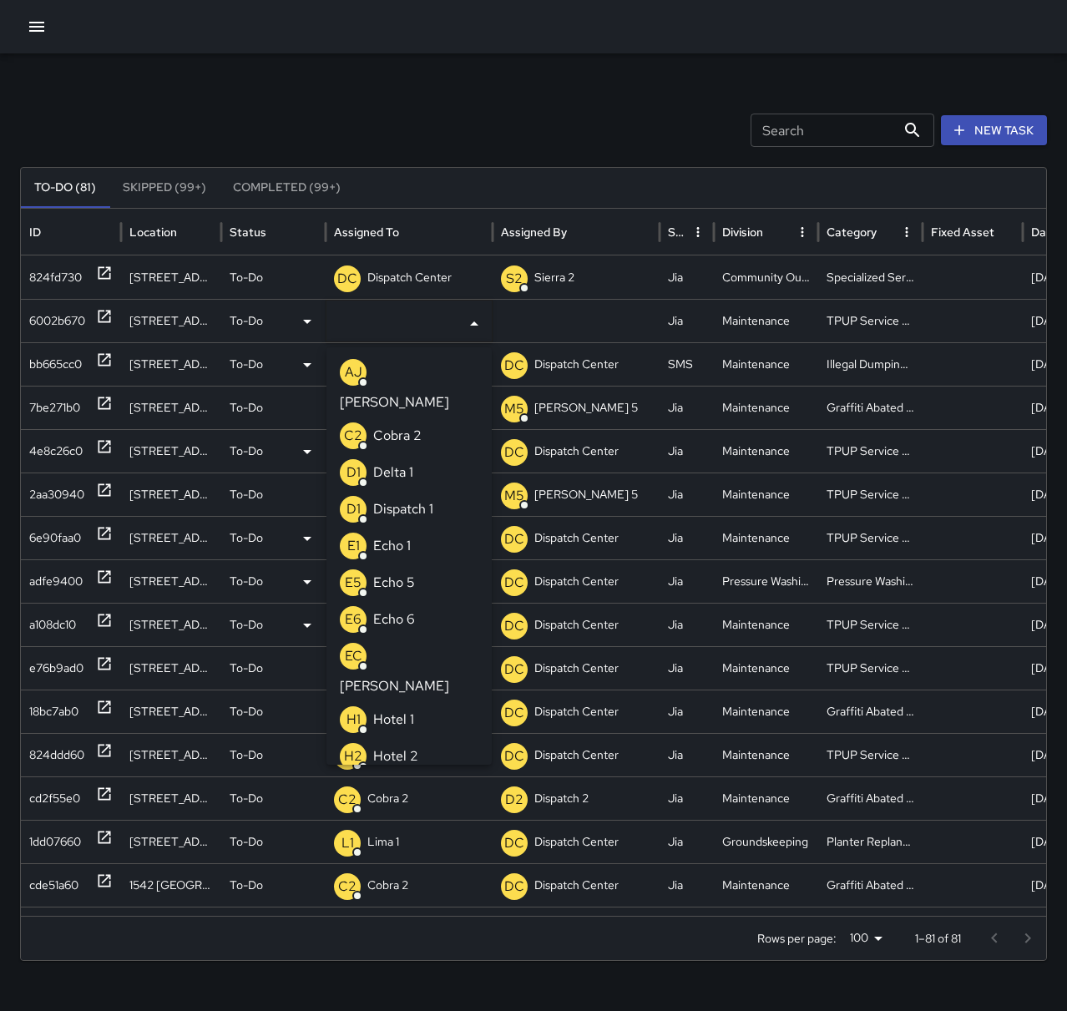
click at [401, 533] on div "E1 Echo 1" at bounding box center [375, 546] width 71 height 27
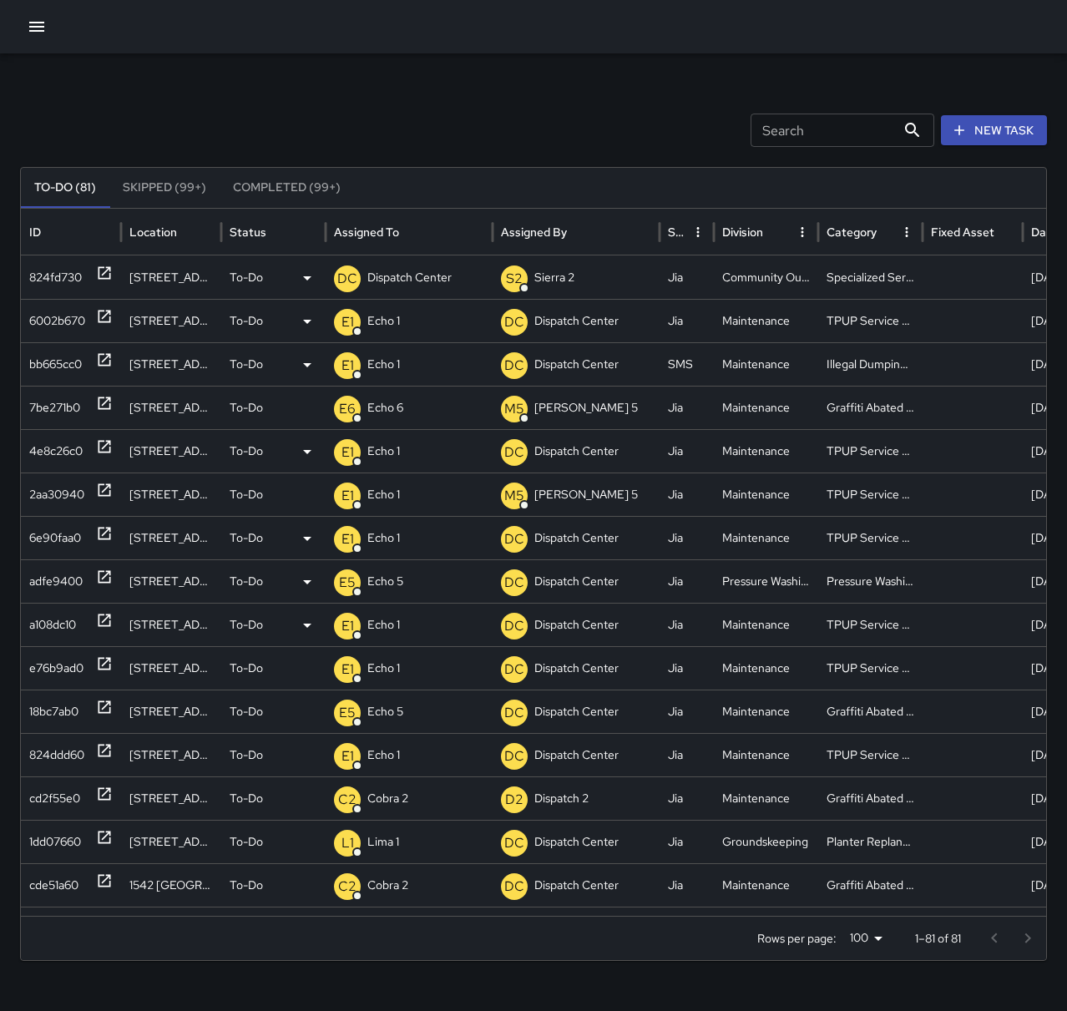
click at [103, 279] on icon at bounding box center [105, 273] width 13 height 13
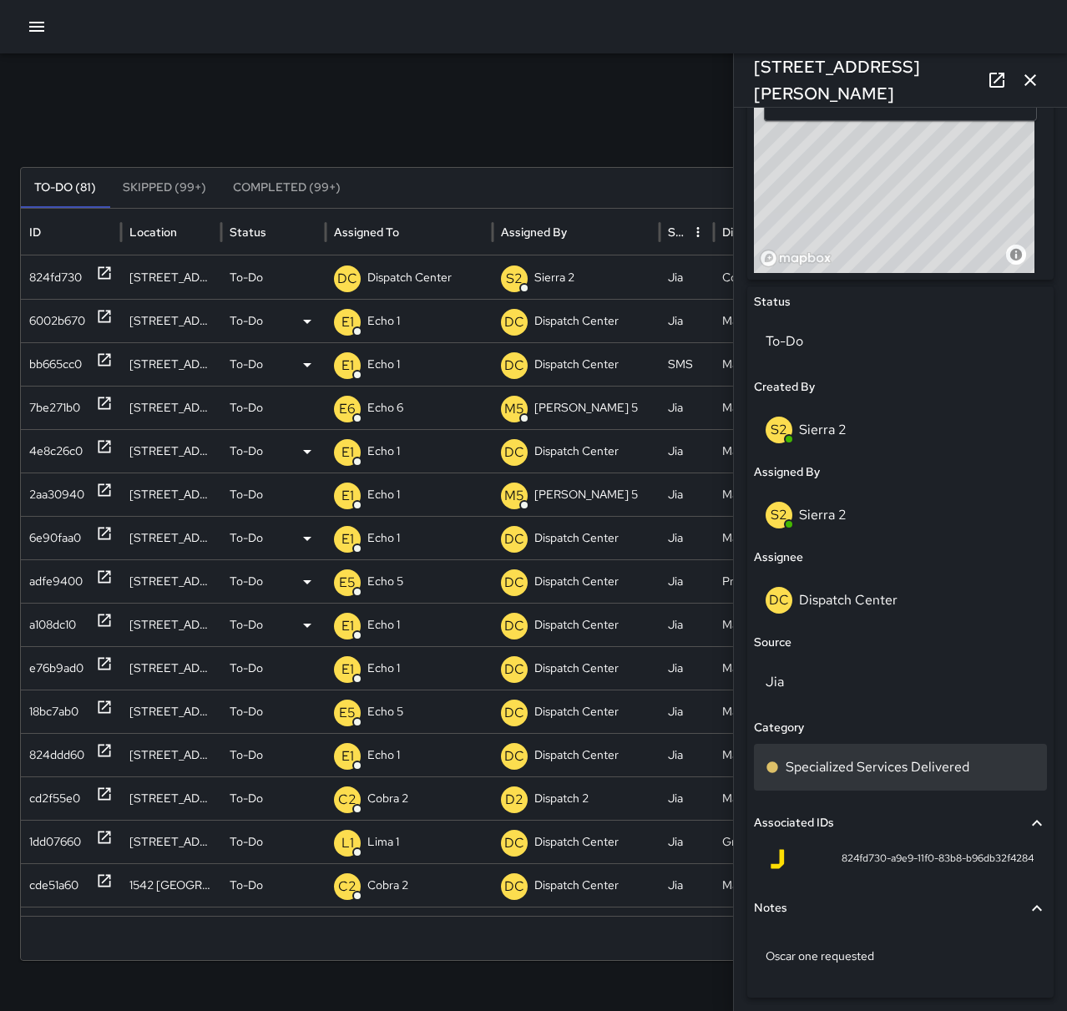
scroll to position [654, 0]
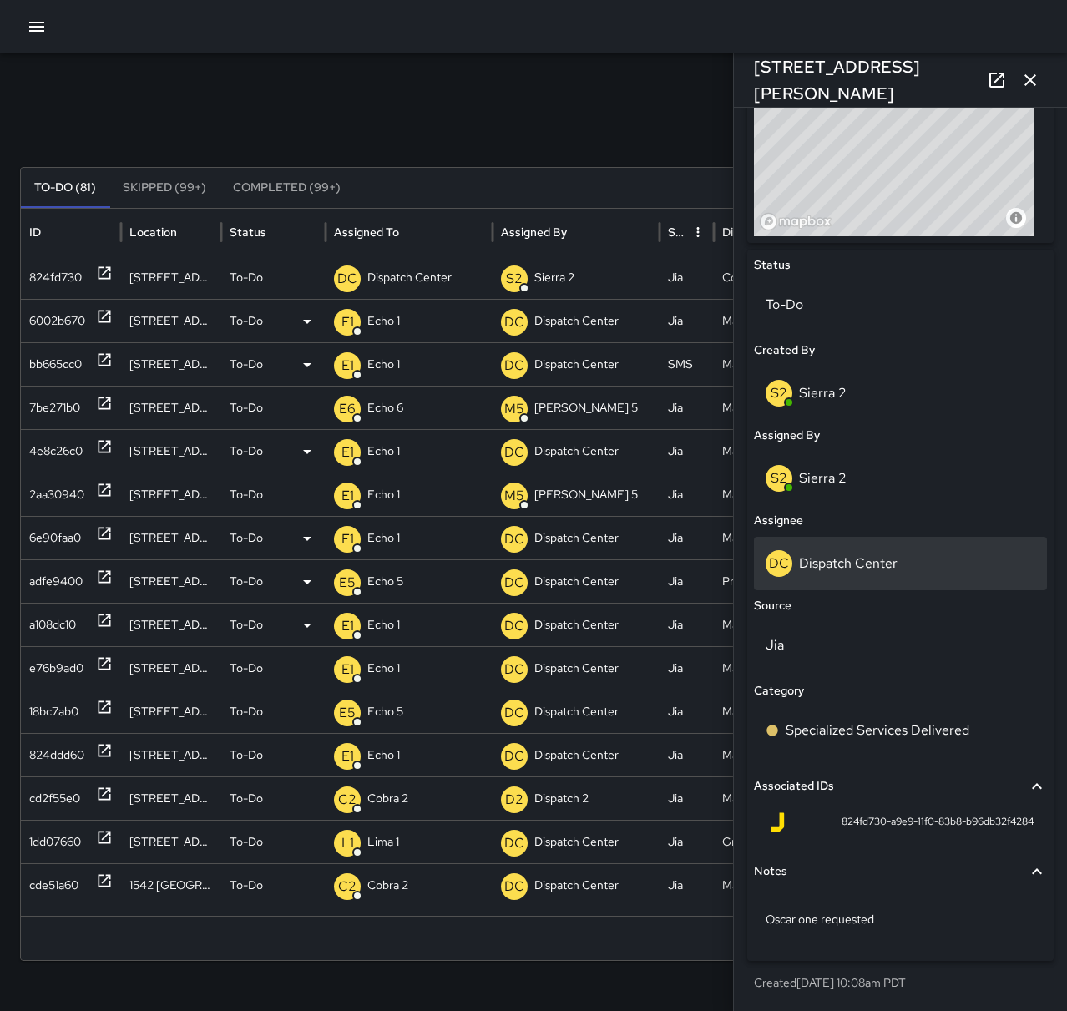
click at [883, 553] on div "DC Dispatch Center" at bounding box center [901, 563] width 270 height 27
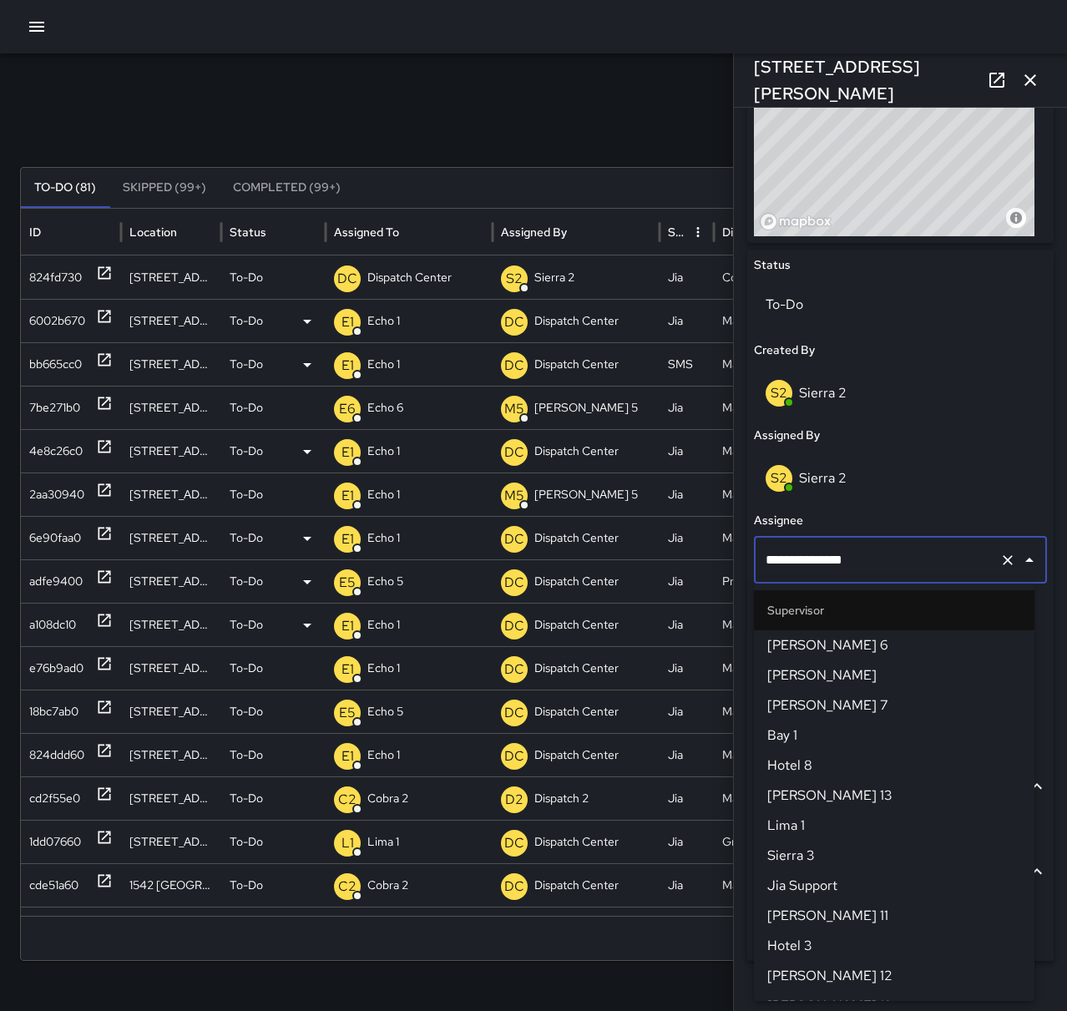
scroll to position [1613, 0]
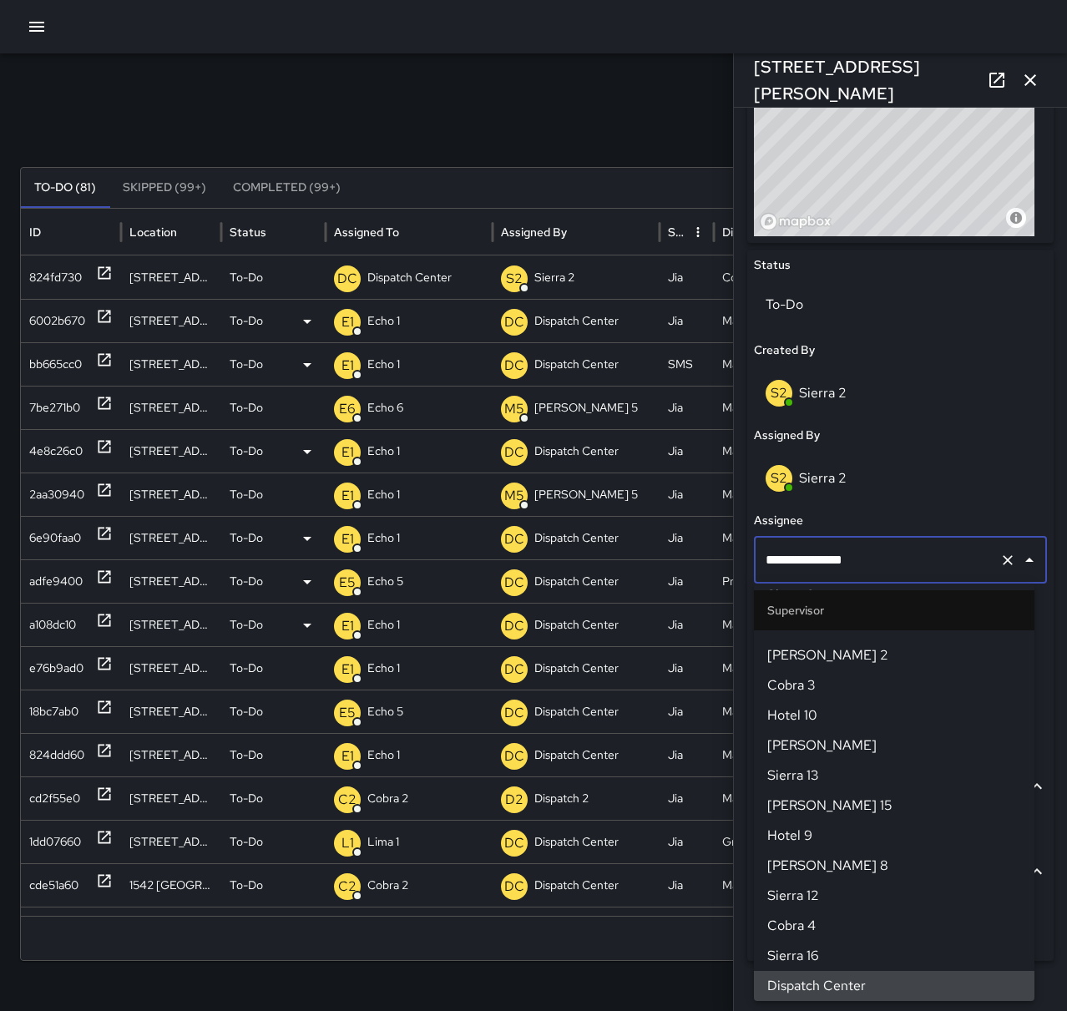
click at [1000, 557] on icon "Clear" at bounding box center [1008, 560] width 17 height 17
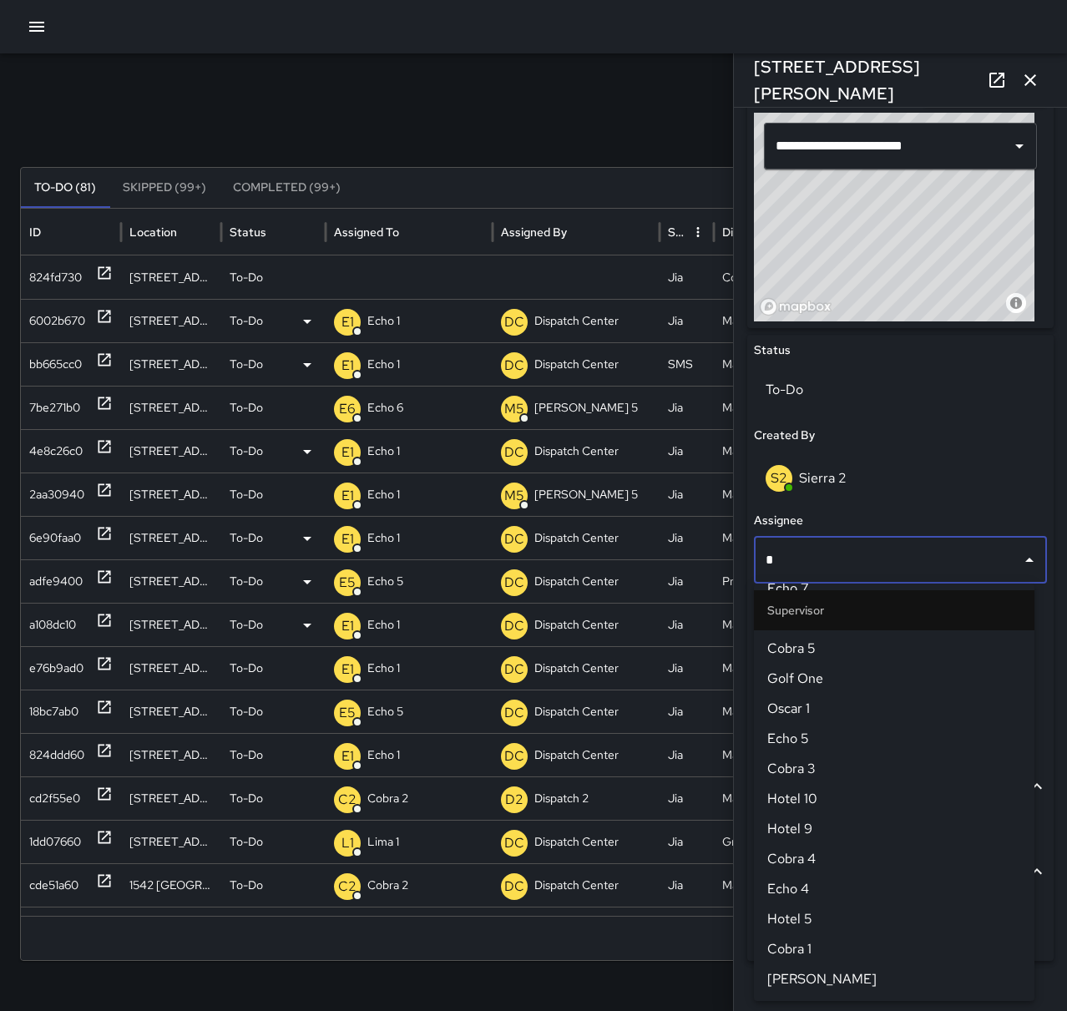
scroll to position [0, 0]
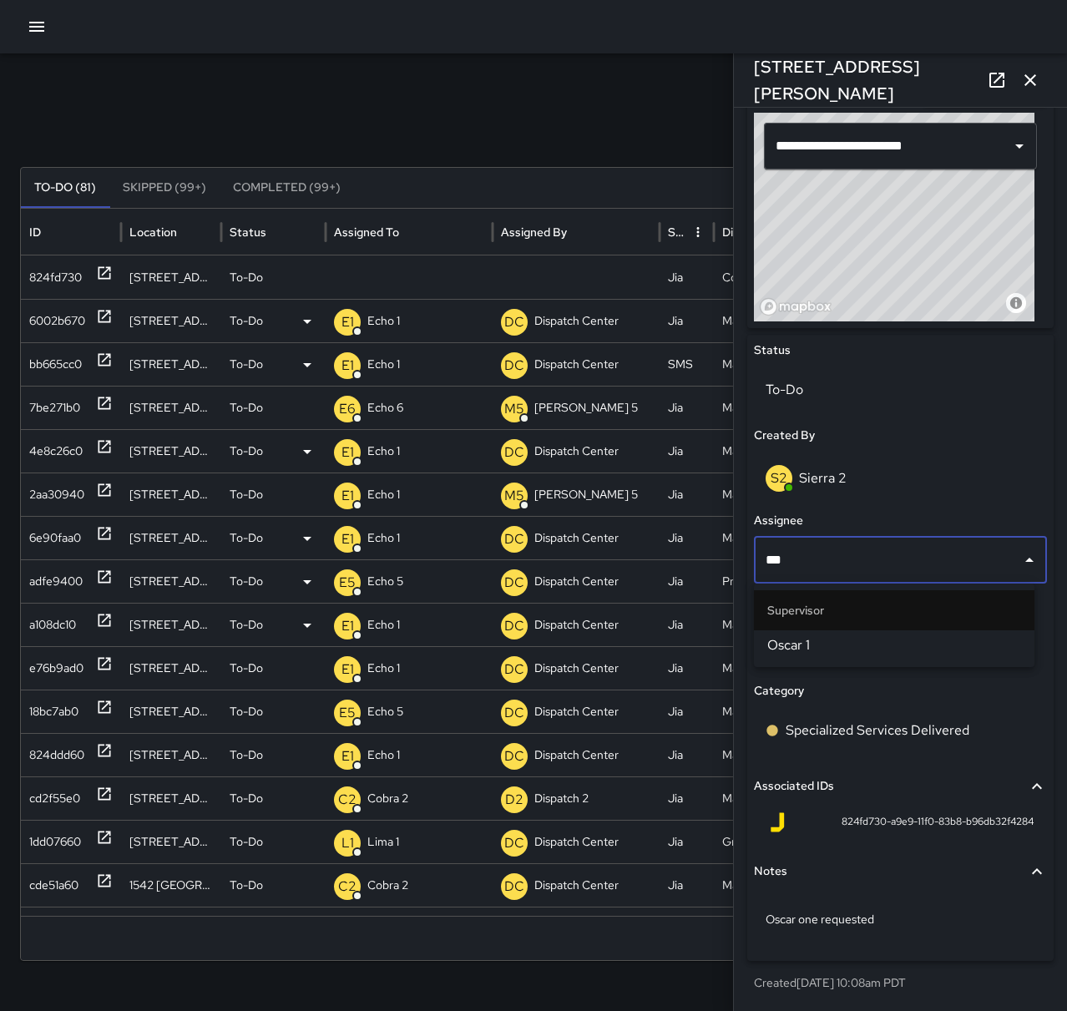
type input "****"
click at [989, 633] on li "Oscar 1" at bounding box center [894, 645] width 281 height 30
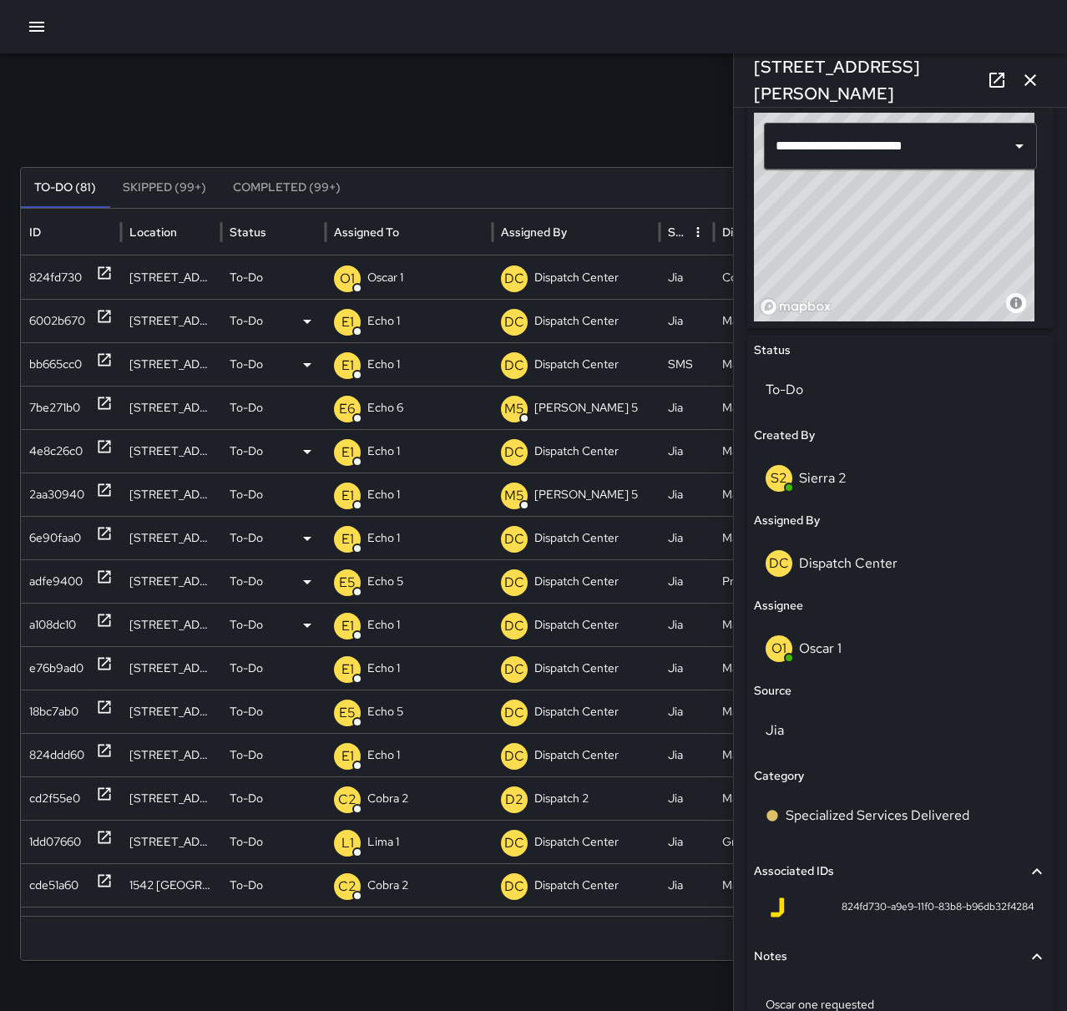
click at [1025, 68] on button "button" at bounding box center [1030, 79] width 33 height 33
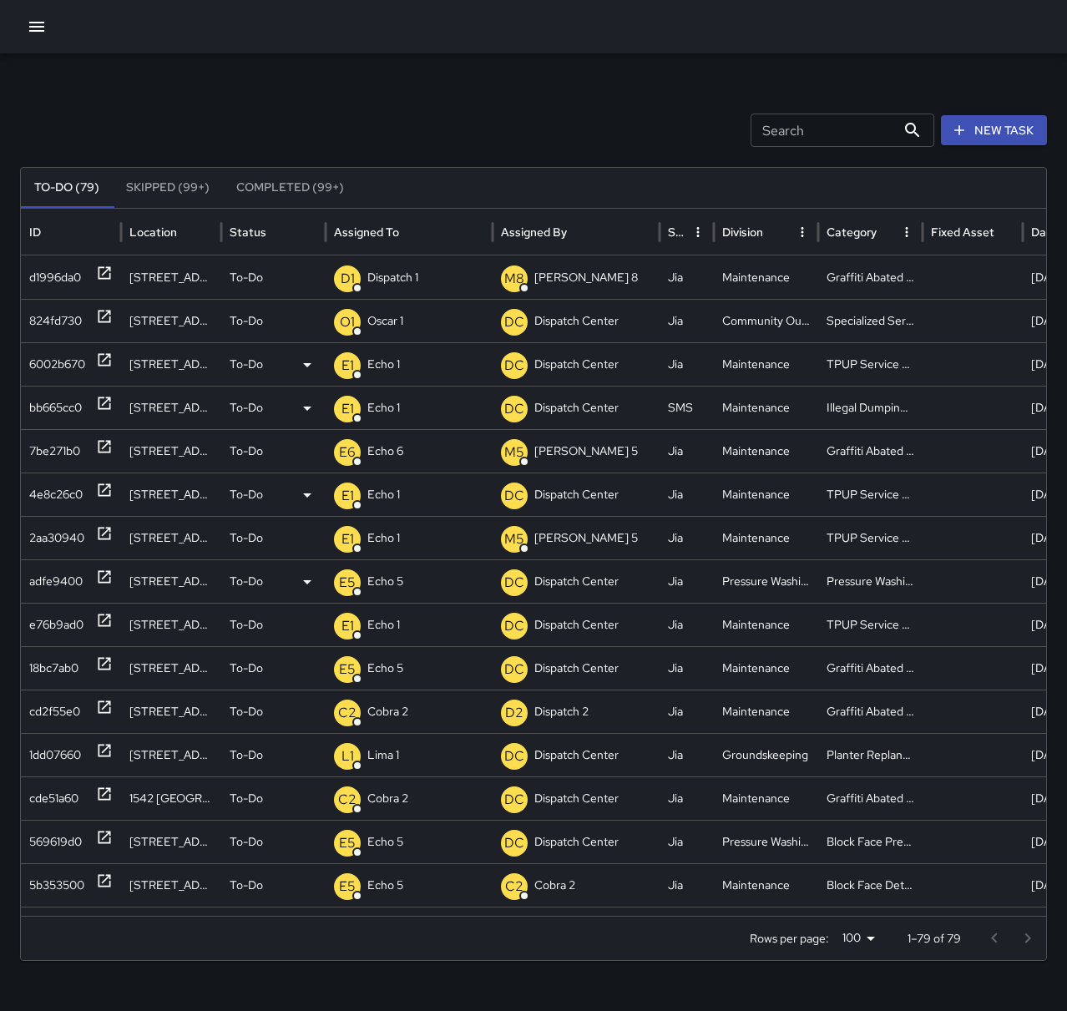
click at [971, 135] on button "New Task" at bounding box center [994, 130] width 106 height 31
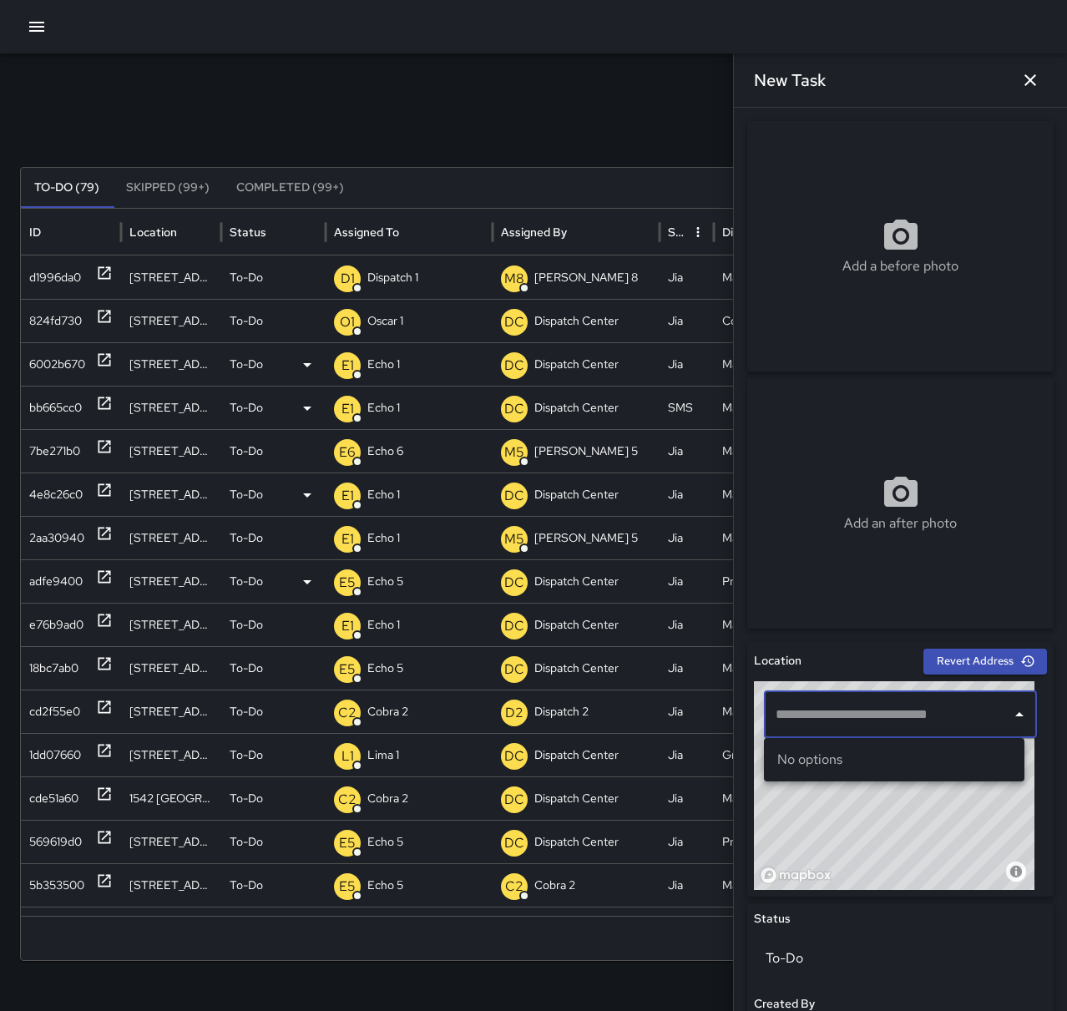
click at [834, 710] on input "text" at bounding box center [888, 715] width 233 height 32
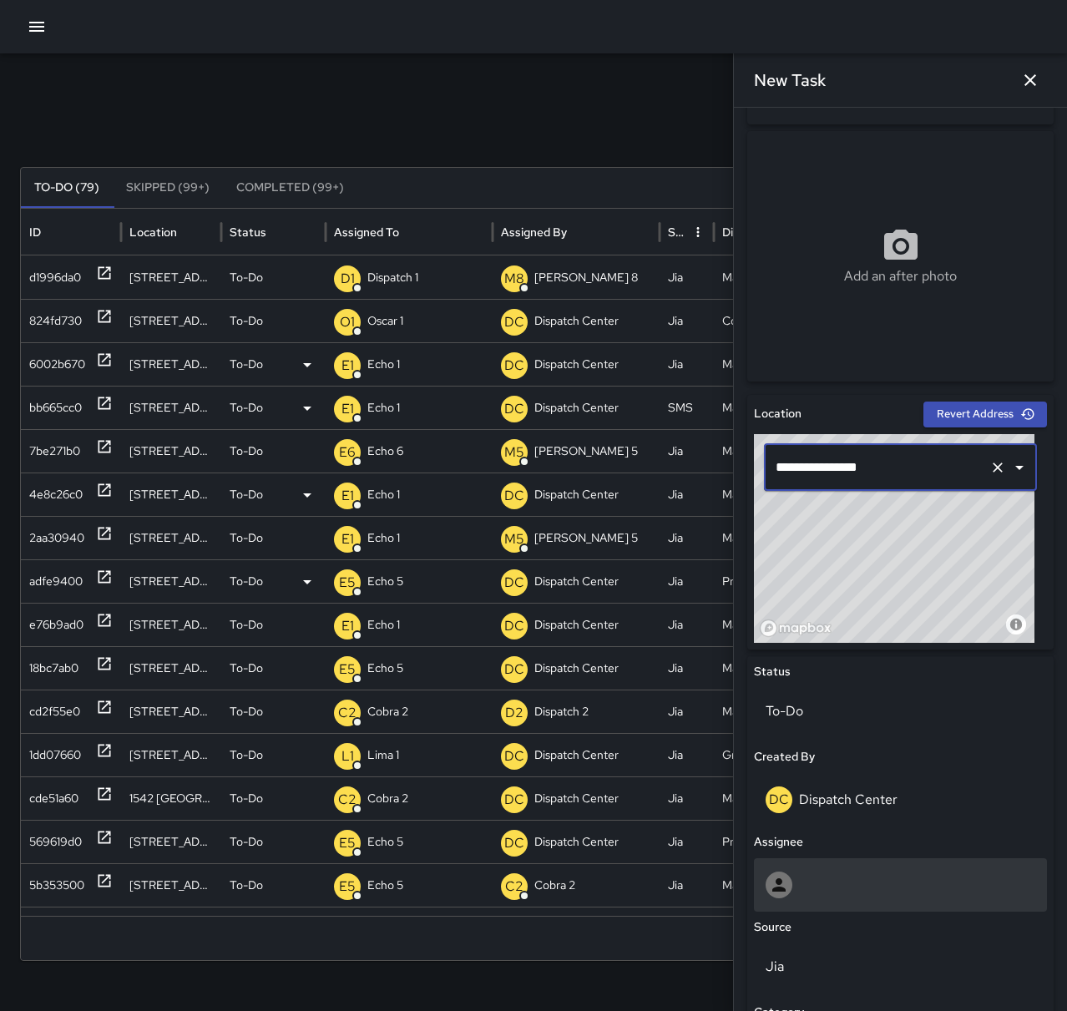
scroll to position [251, 0]
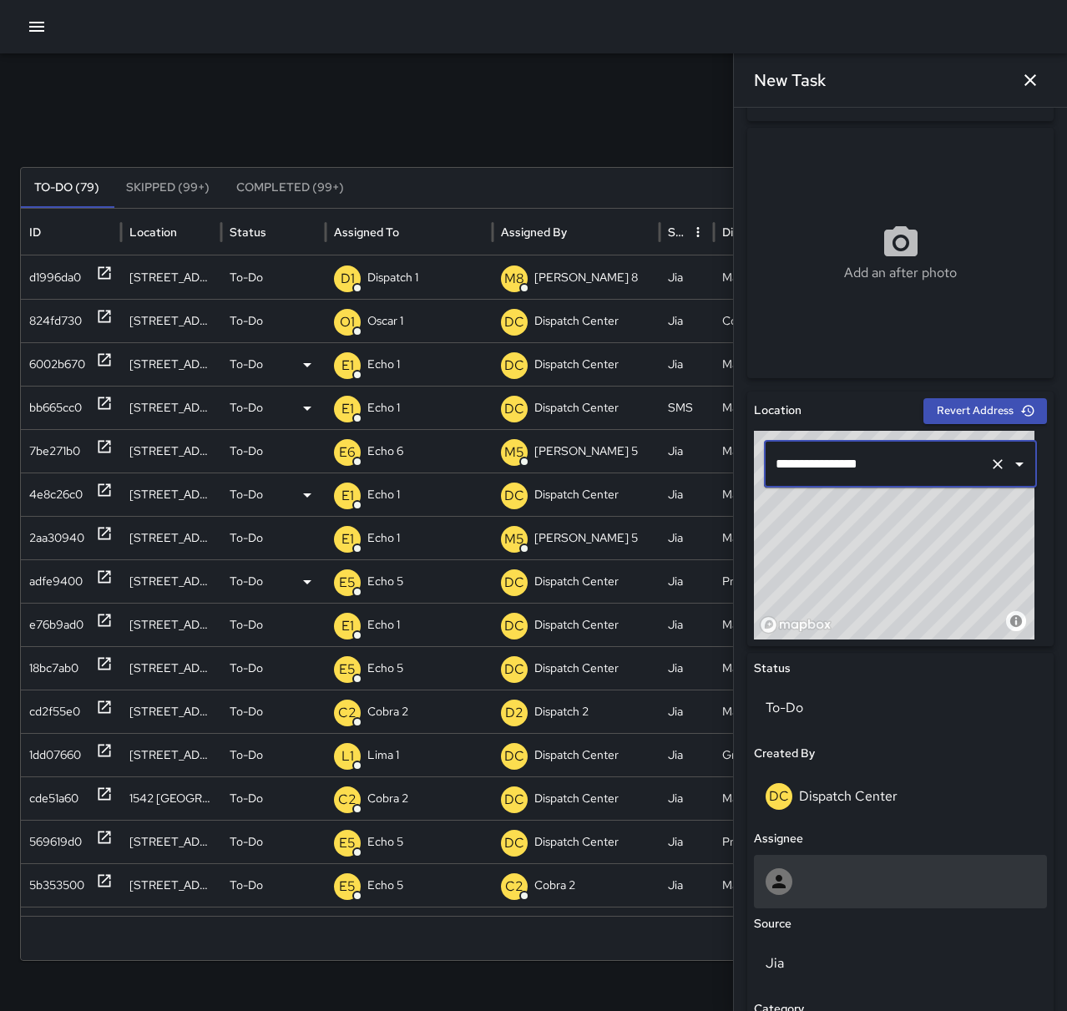
type input "**********"
click at [863, 874] on div at bounding box center [901, 881] width 270 height 27
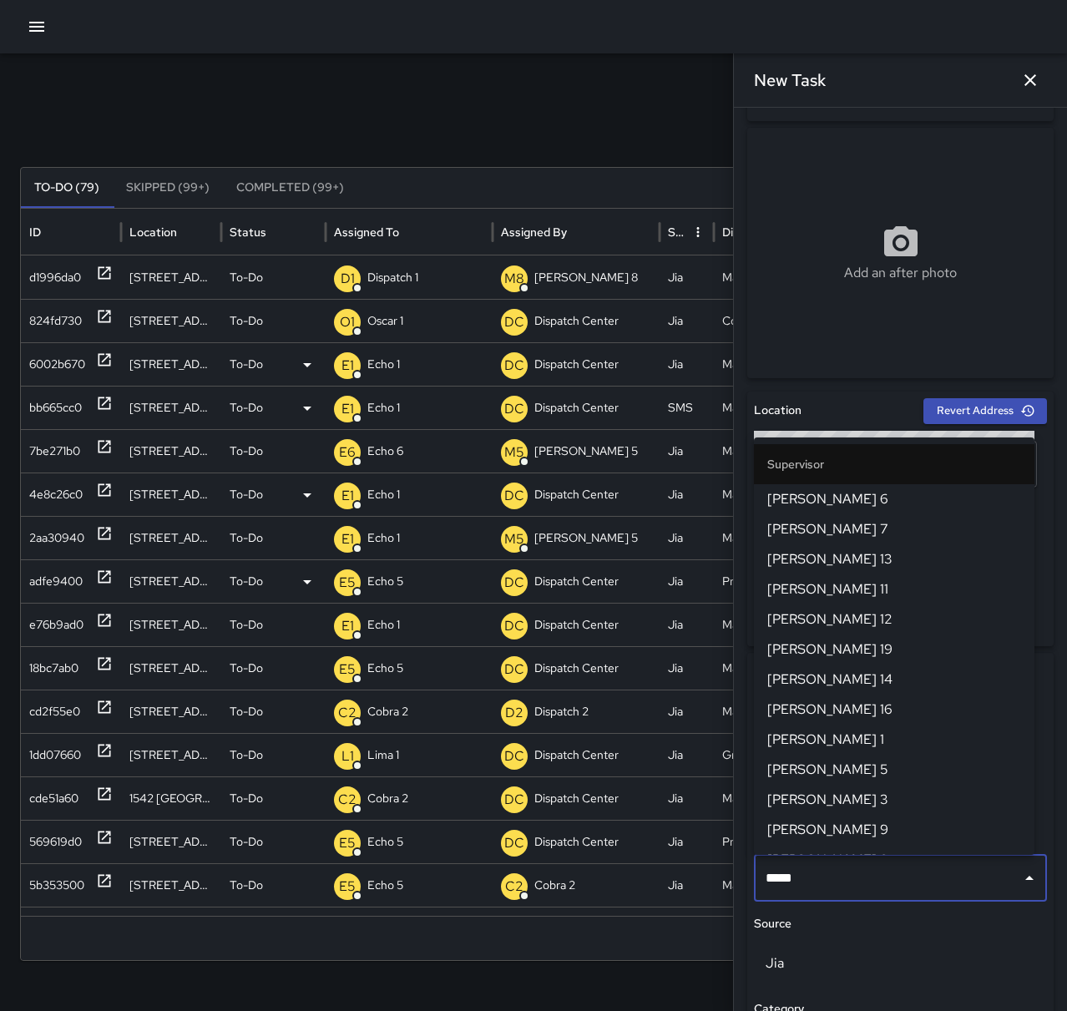
type input "******"
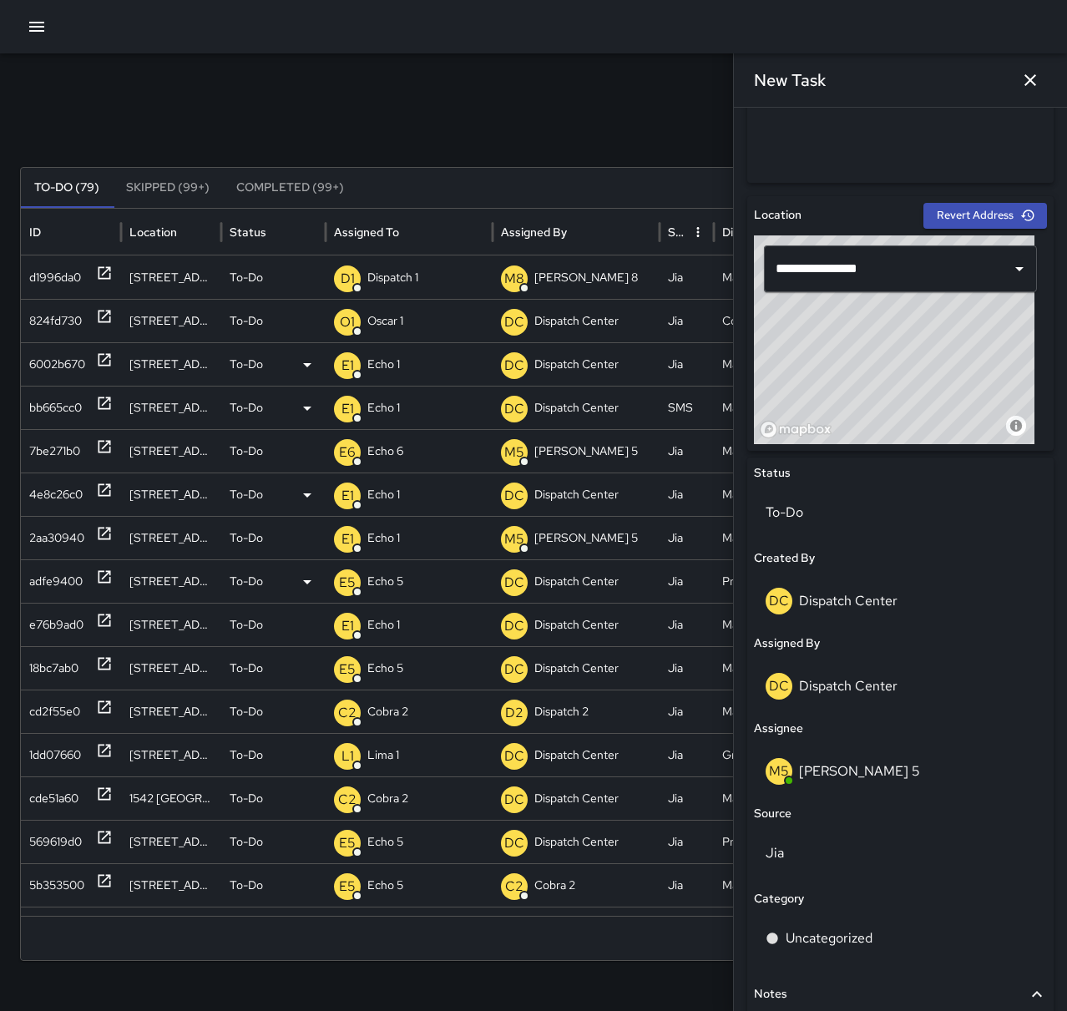
scroll to position [501, 0]
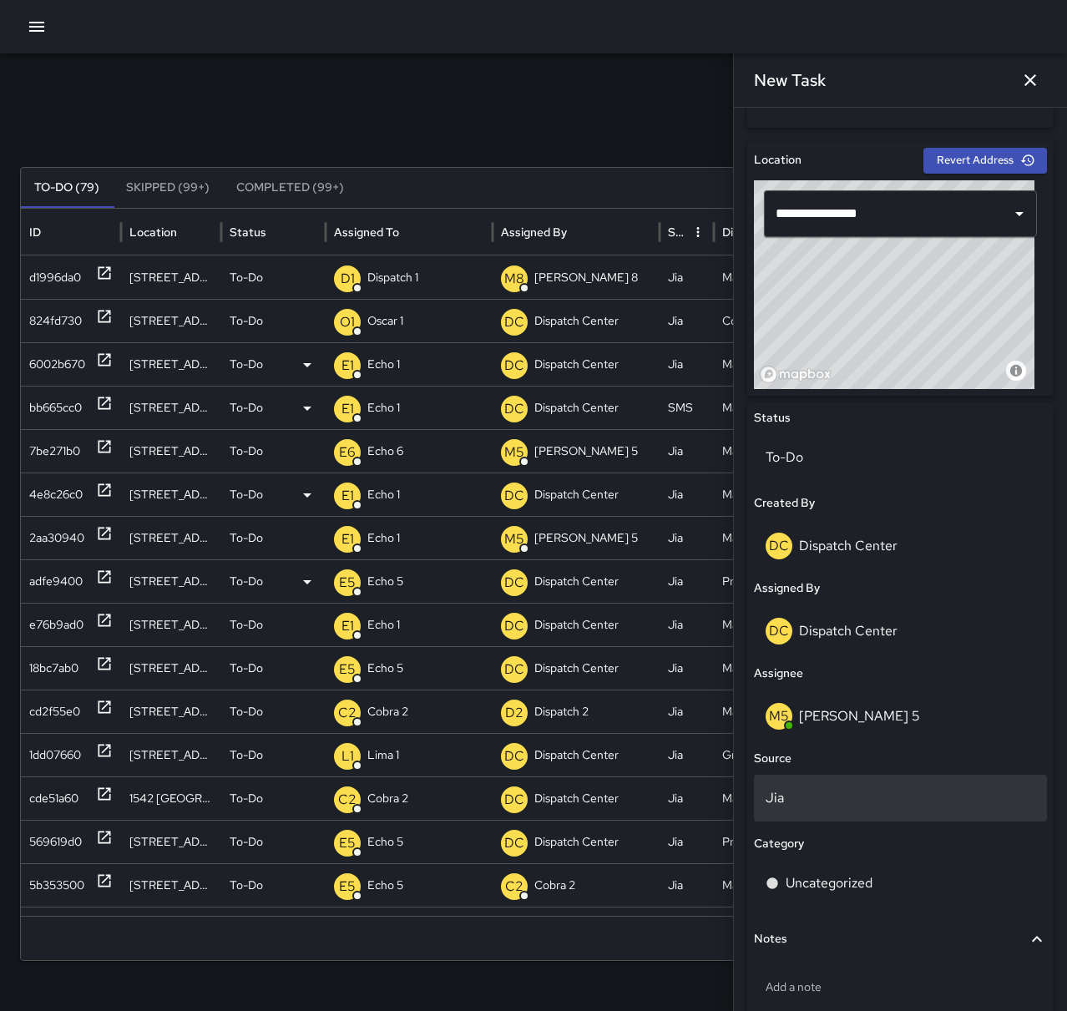
click at [797, 807] on p "Jia" at bounding box center [901, 798] width 270 height 20
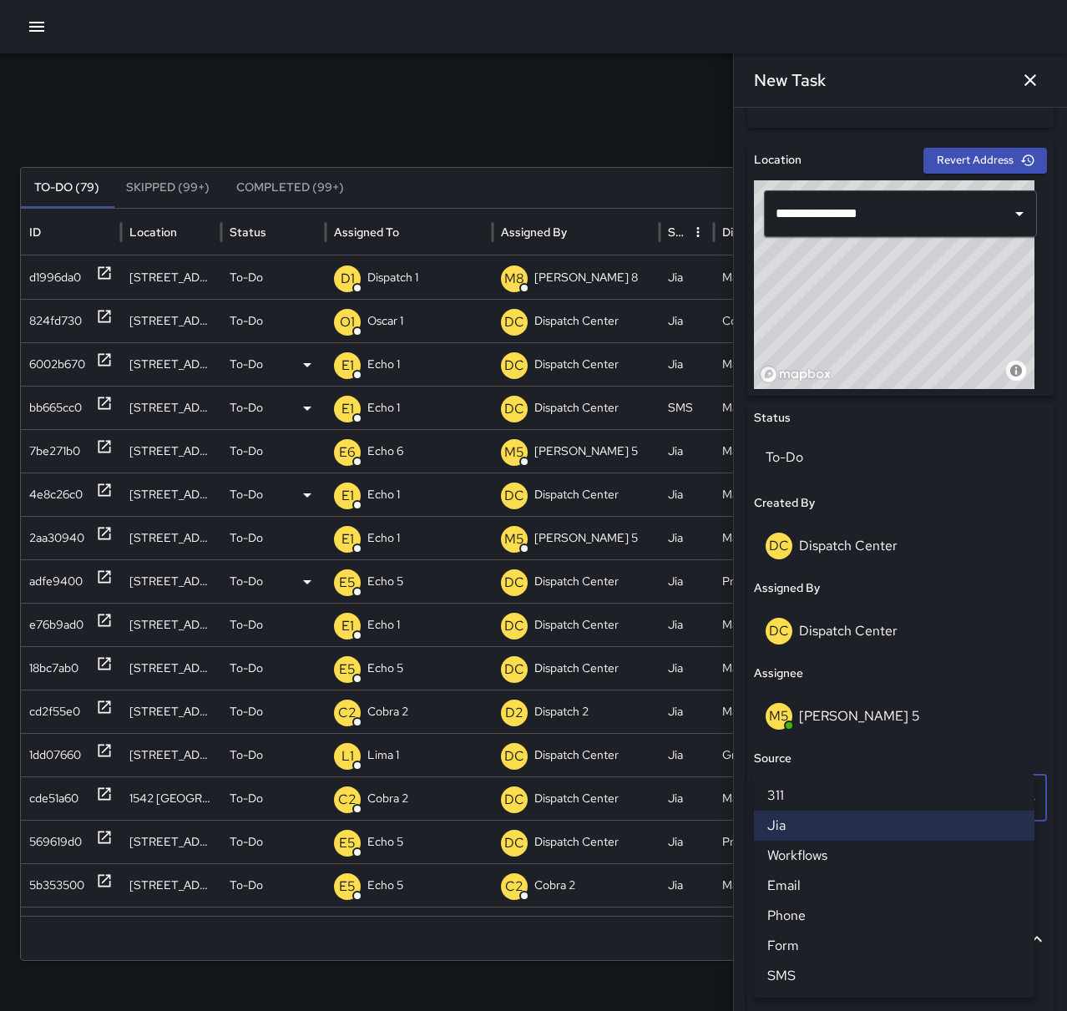
click at [824, 990] on li "SMS" at bounding box center [894, 976] width 281 height 30
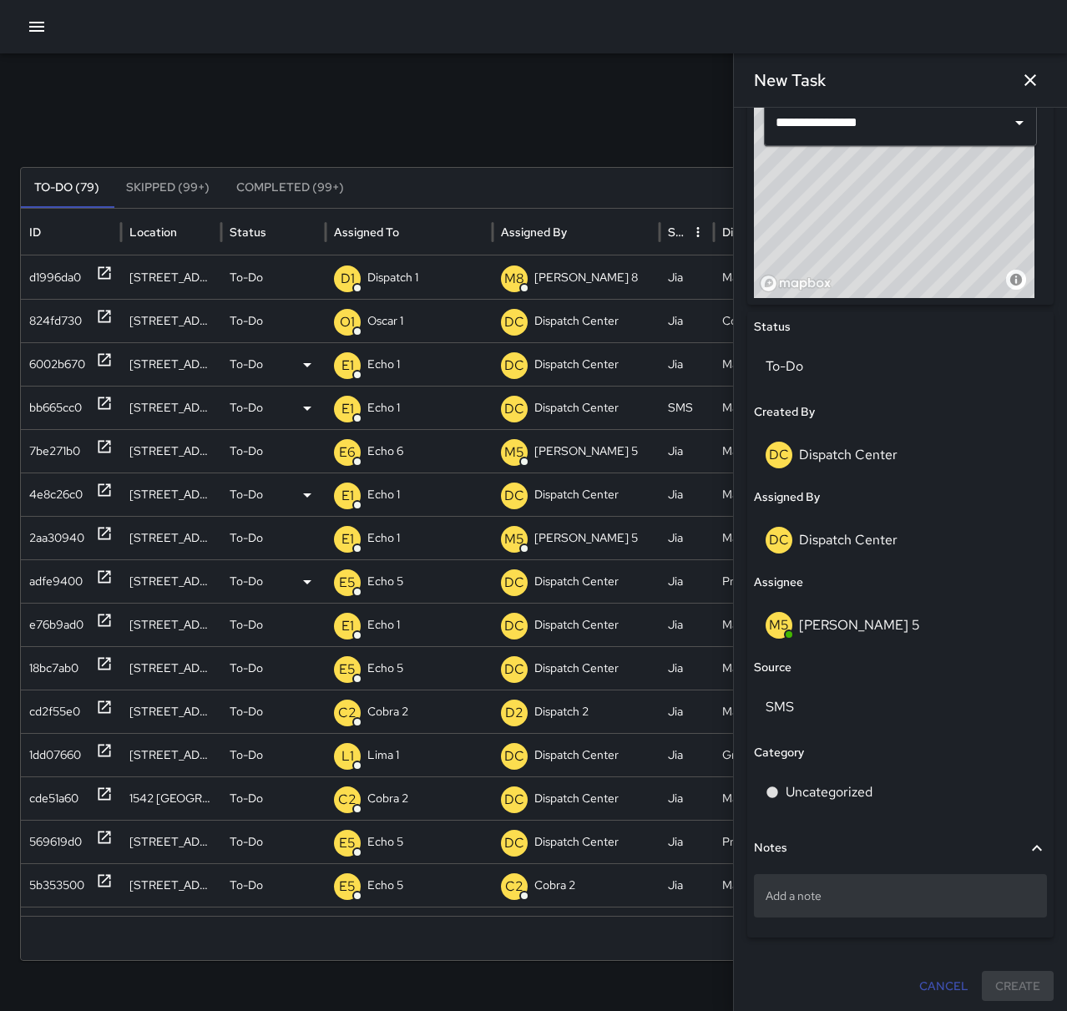
scroll to position [595, 0]
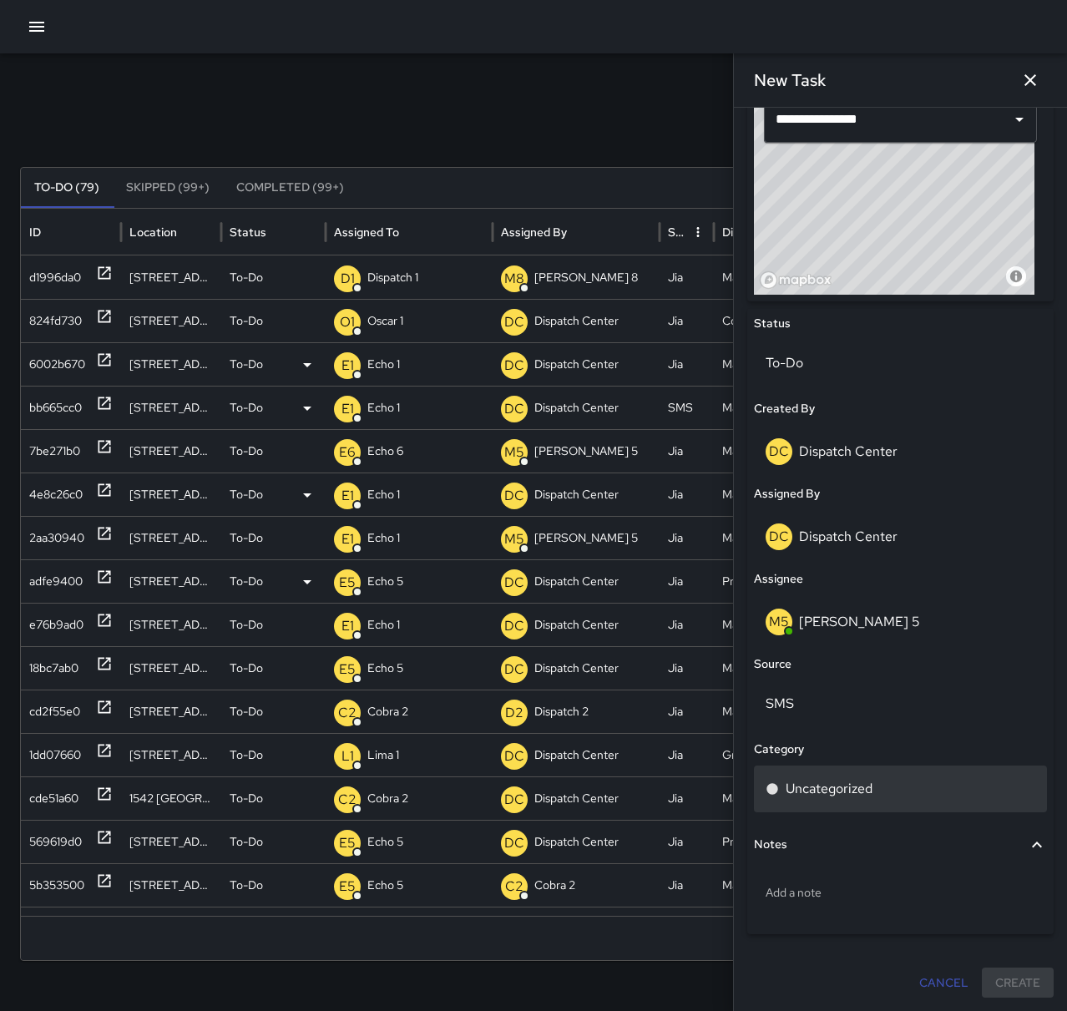
click at [854, 798] on p "Uncategorized" at bounding box center [829, 789] width 87 height 20
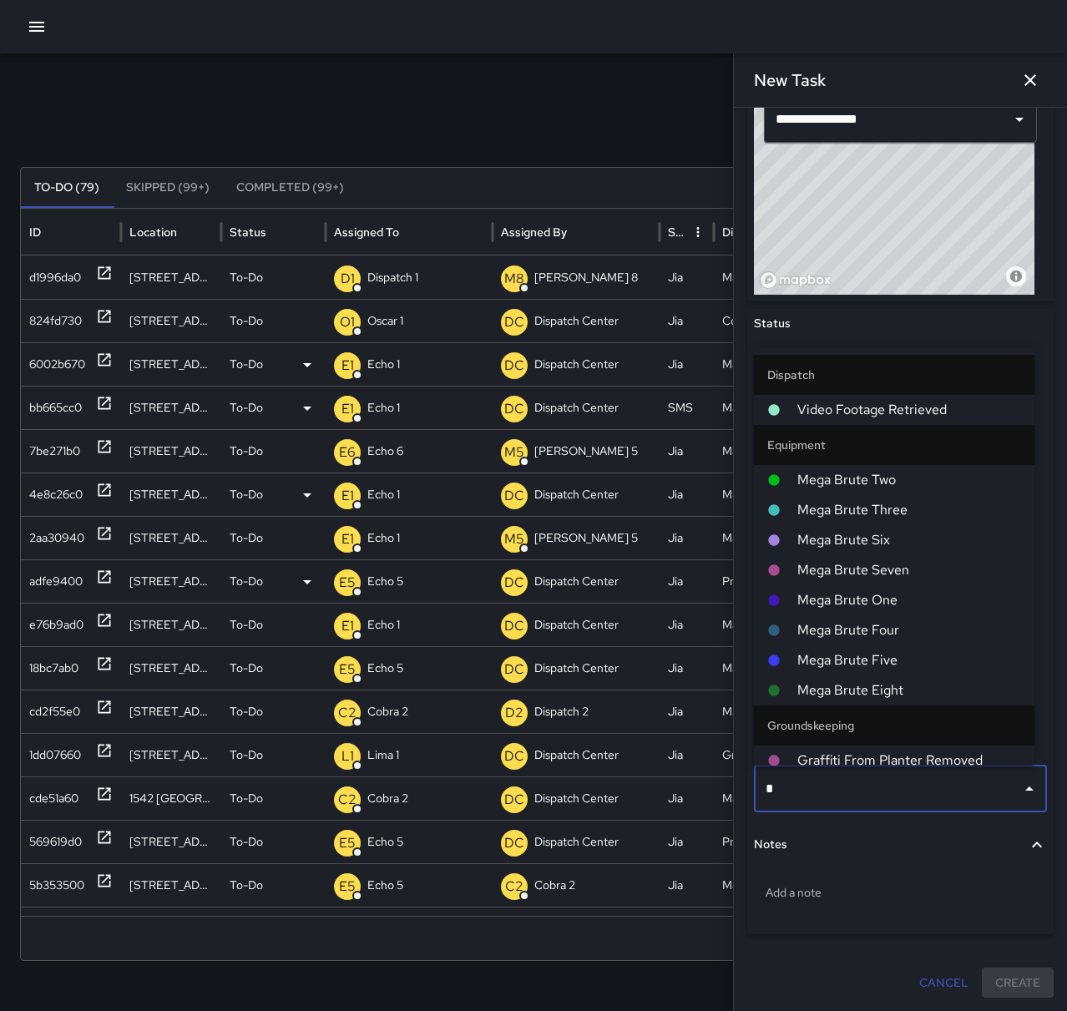
type input "**"
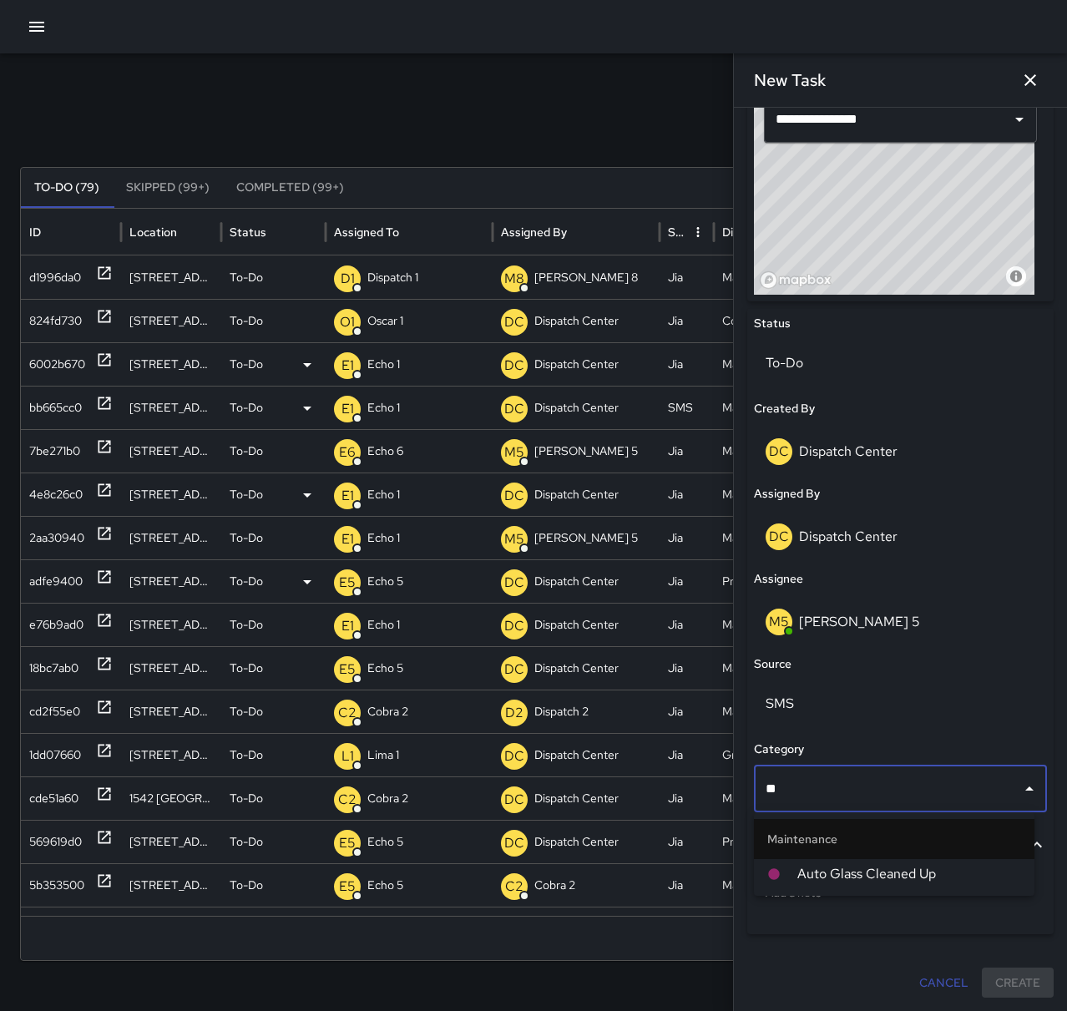
click at [882, 879] on span "Auto Glass Cleaned Up" at bounding box center [909, 874] width 224 height 20
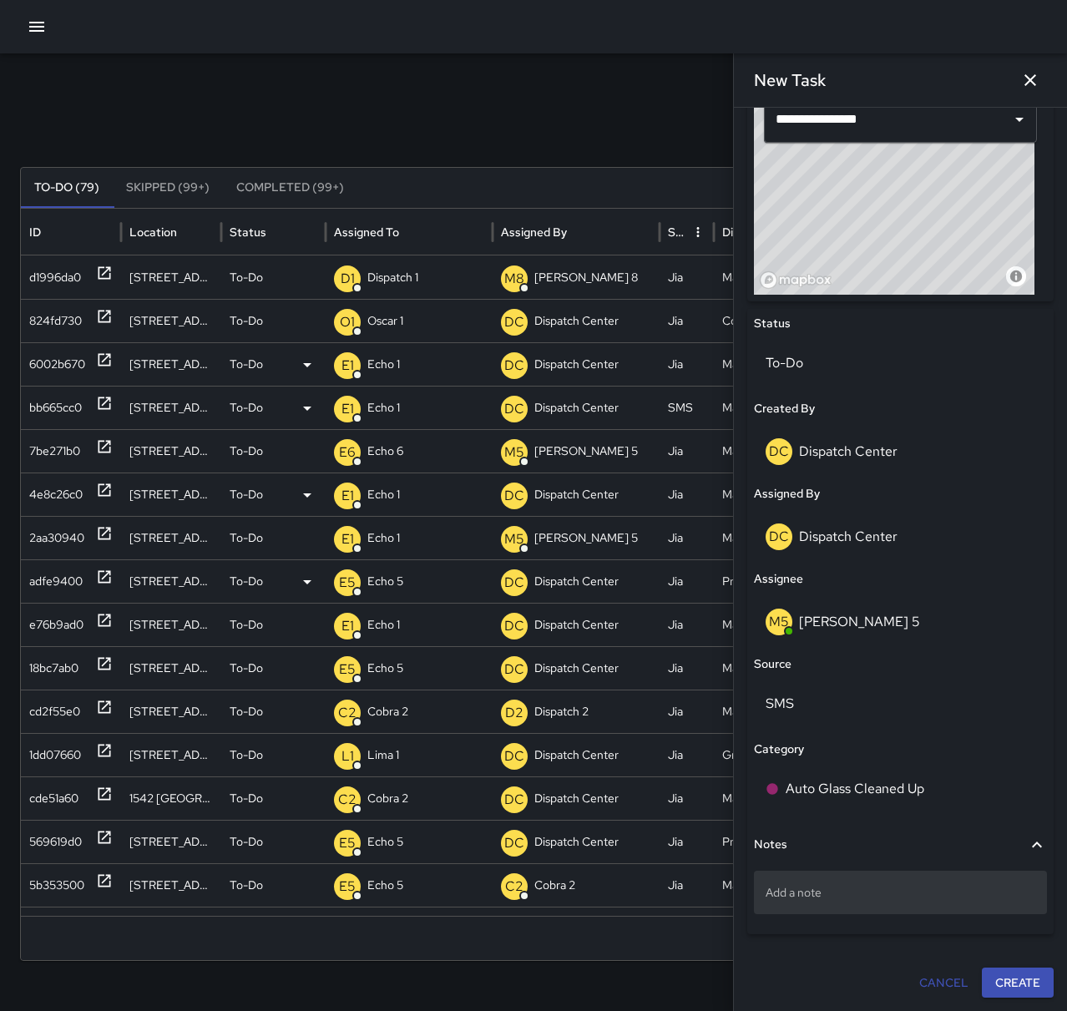
click at [838, 893] on p "Add a note" at bounding box center [901, 892] width 270 height 17
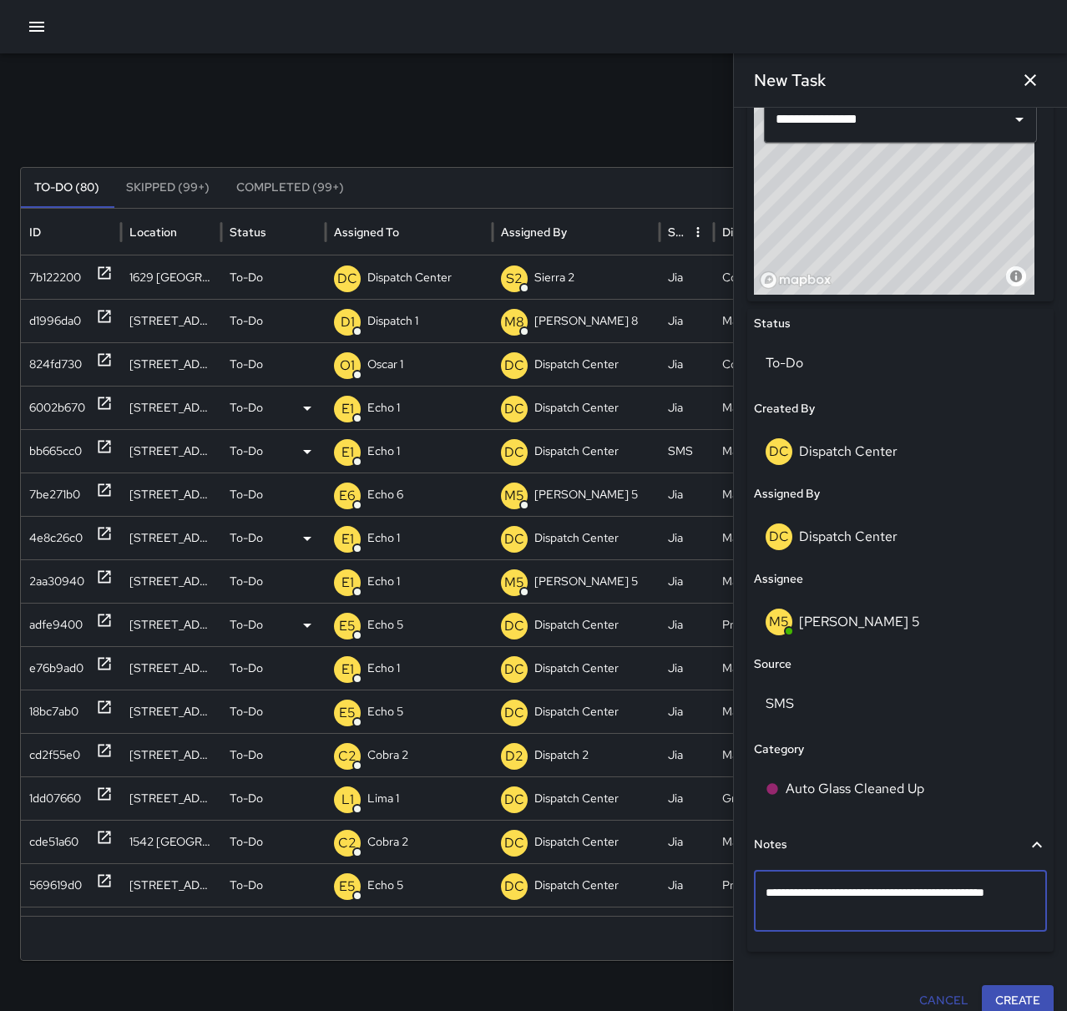
type textarea "**********"
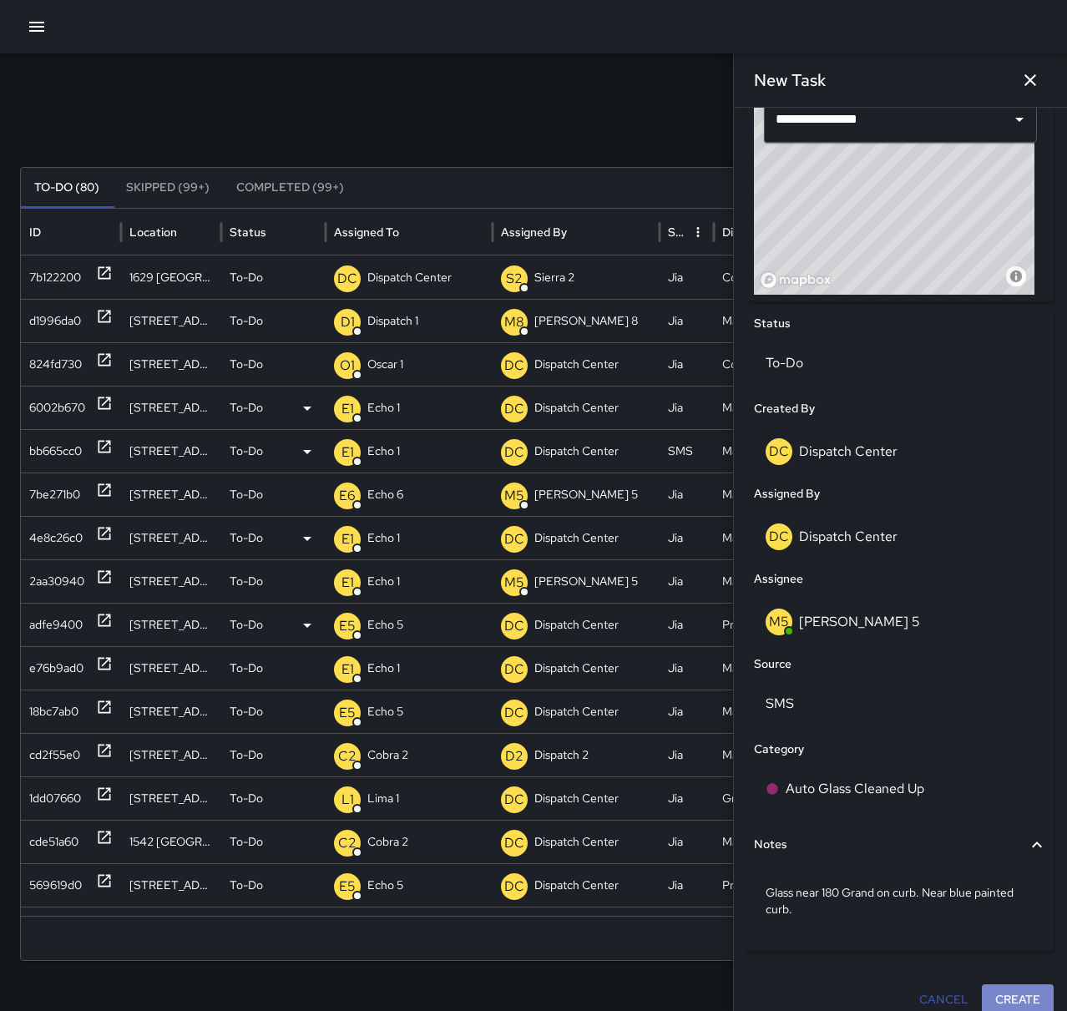
click at [995, 995] on button "Create" at bounding box center [1018, 999] width 72 height 31
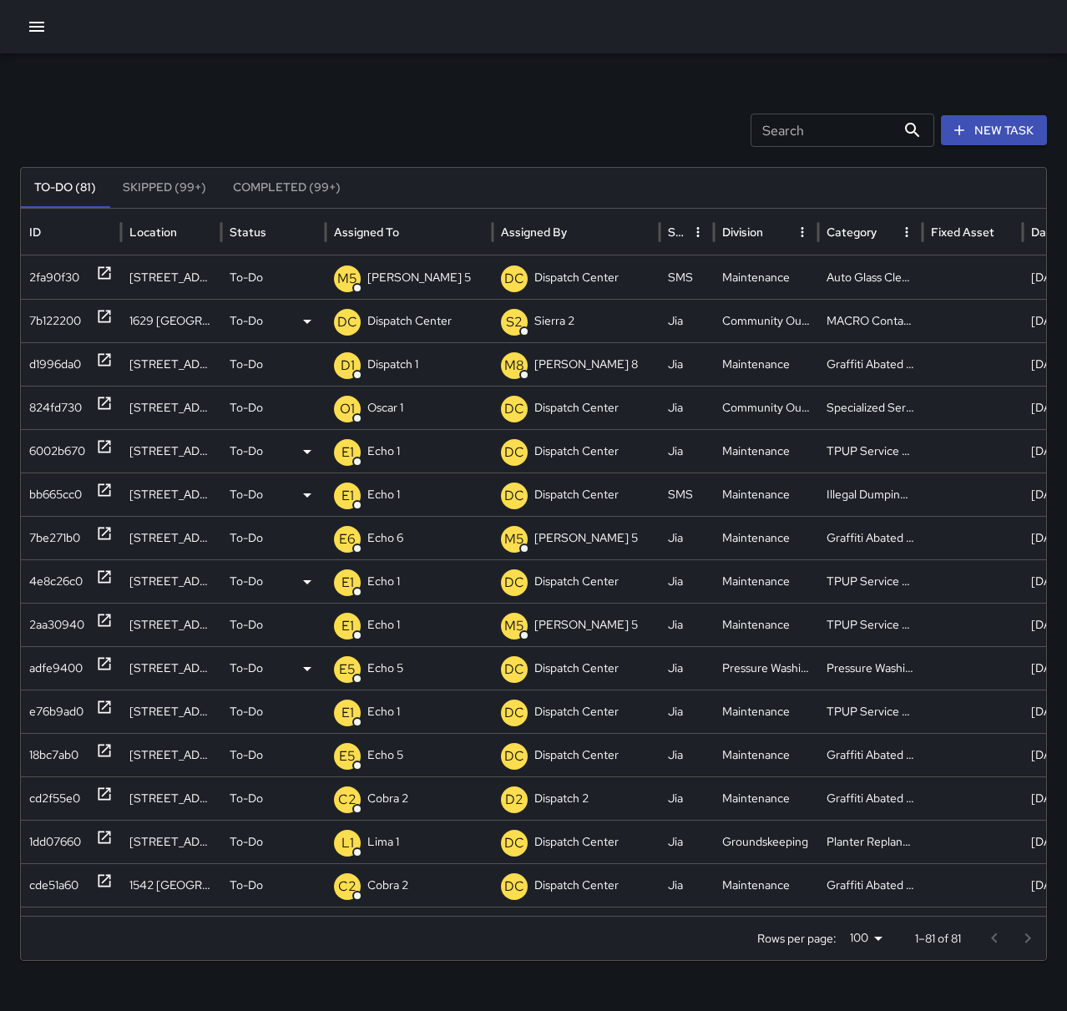
click at [103, 316] on icon at bounding box center [104, 316] width 17 height 17
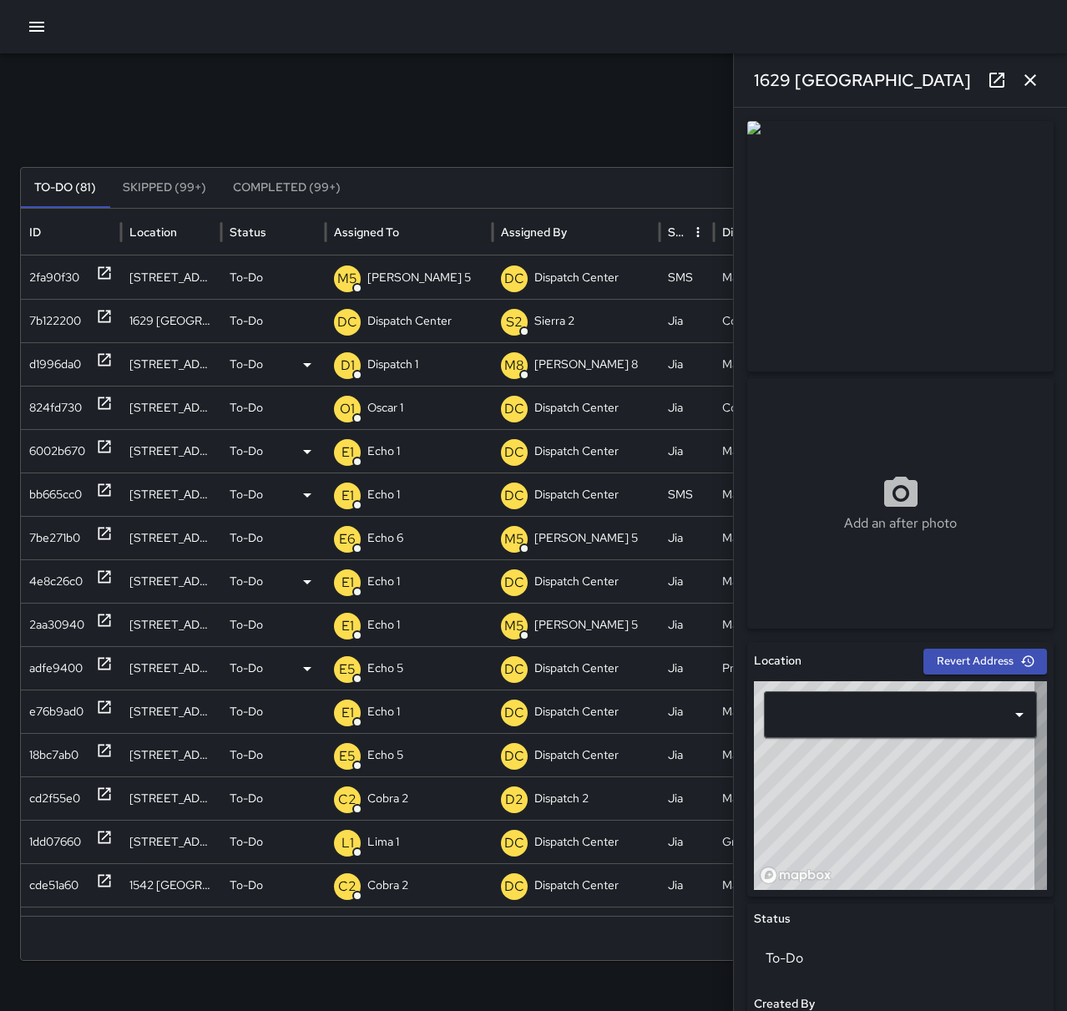
type input "**********"
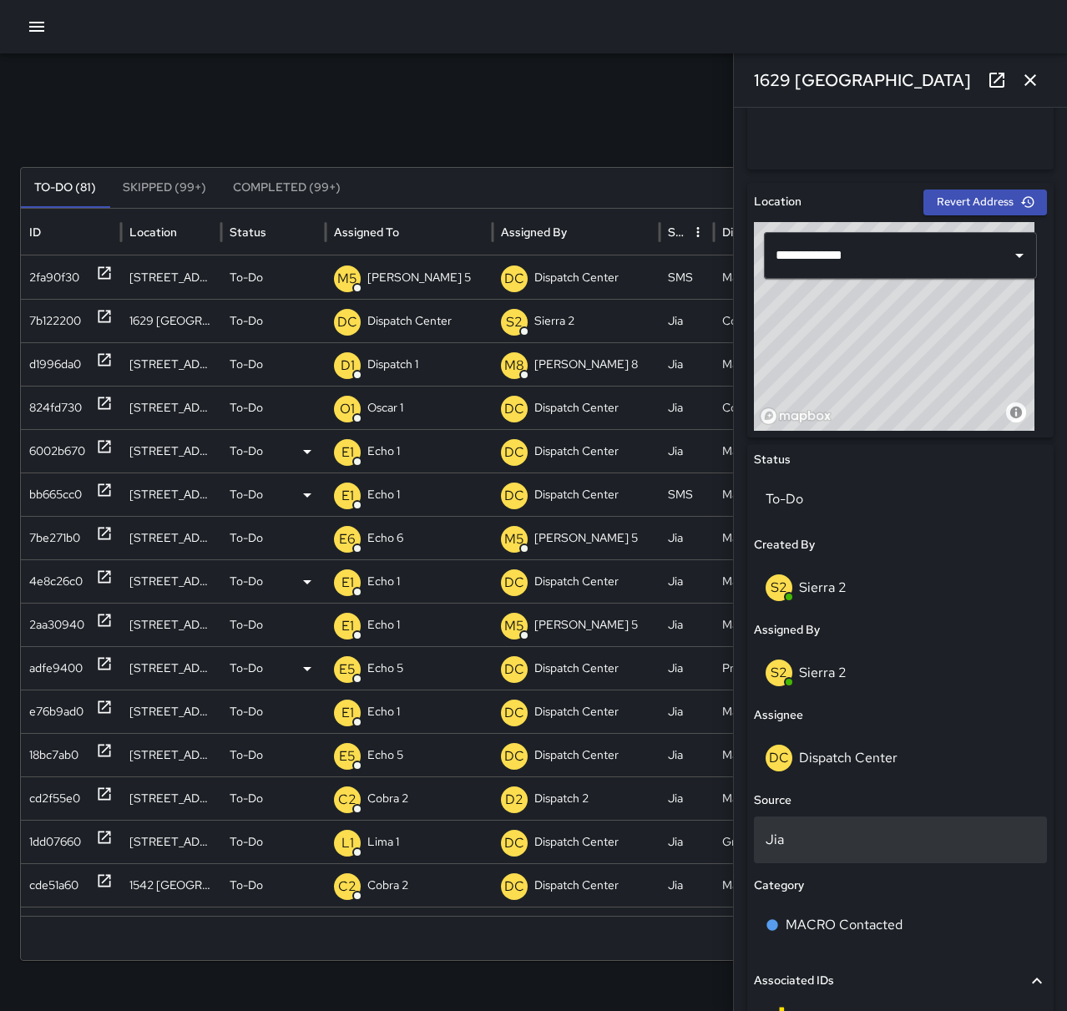
scroll to position [501, 0]
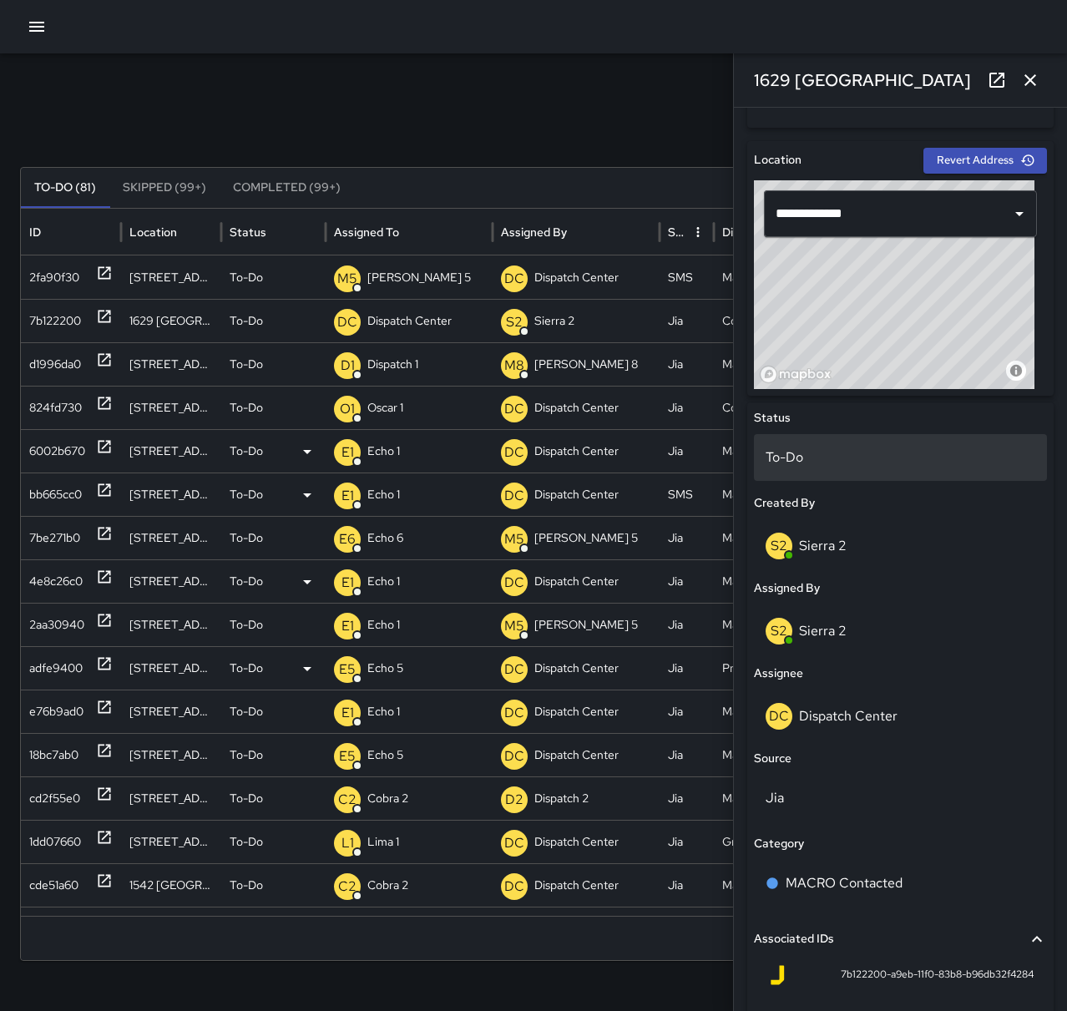
click at [853, 457] on p "To-Do" at bounding box center [901, 458] width 270 height 20
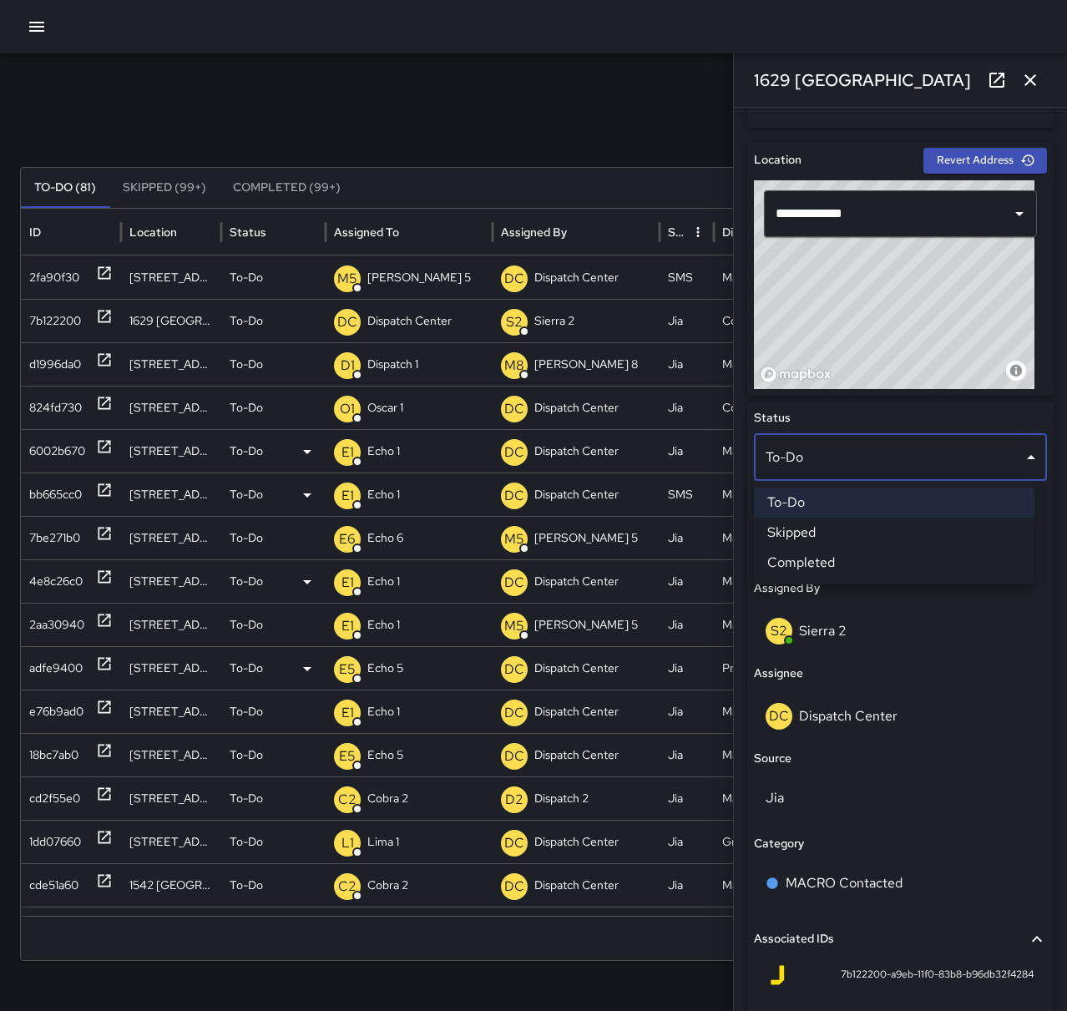
click at [856, 558] on li "Completed" at bounding box center [894, 563] width 281 height 30
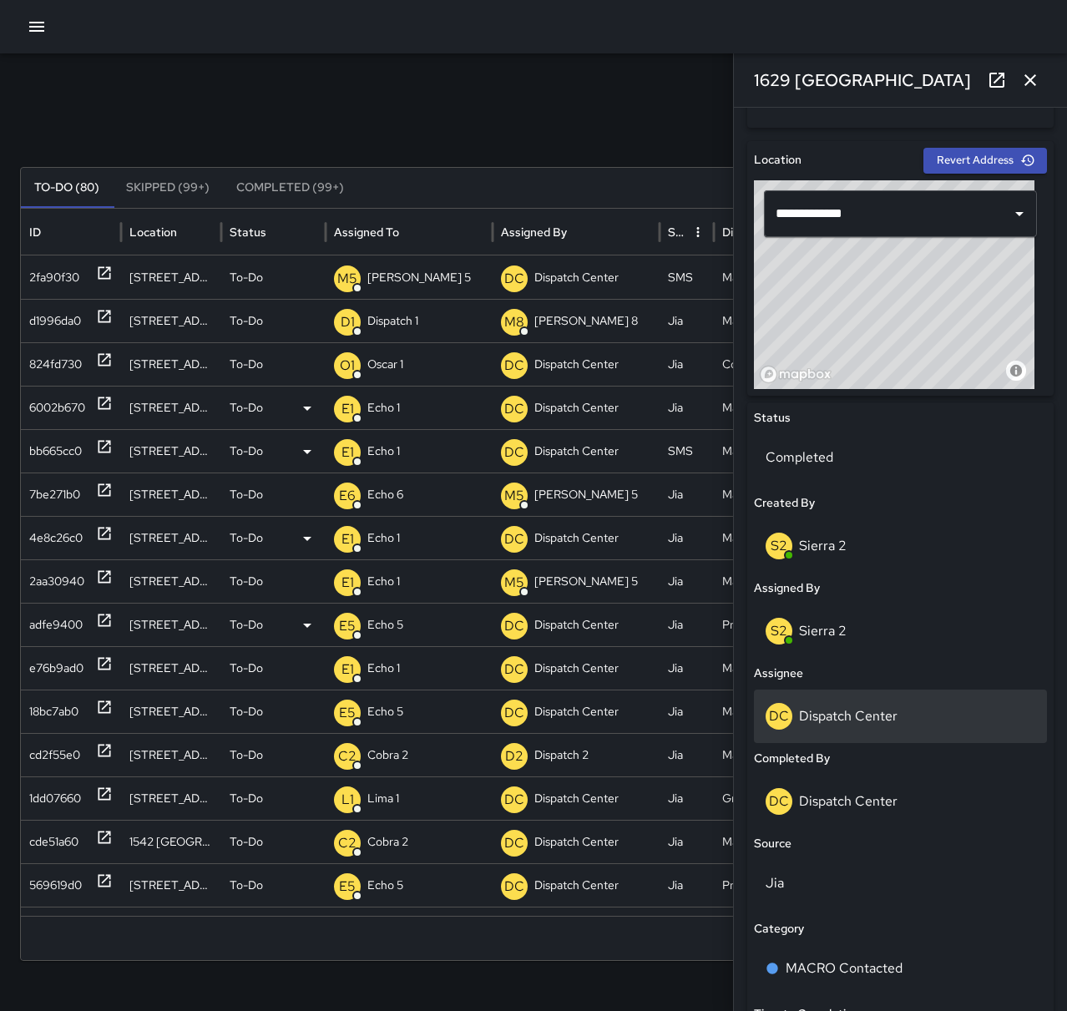
click at [888, 716] on p "Dispatch Center" at bounding box center [848, 716] width 99 height 18
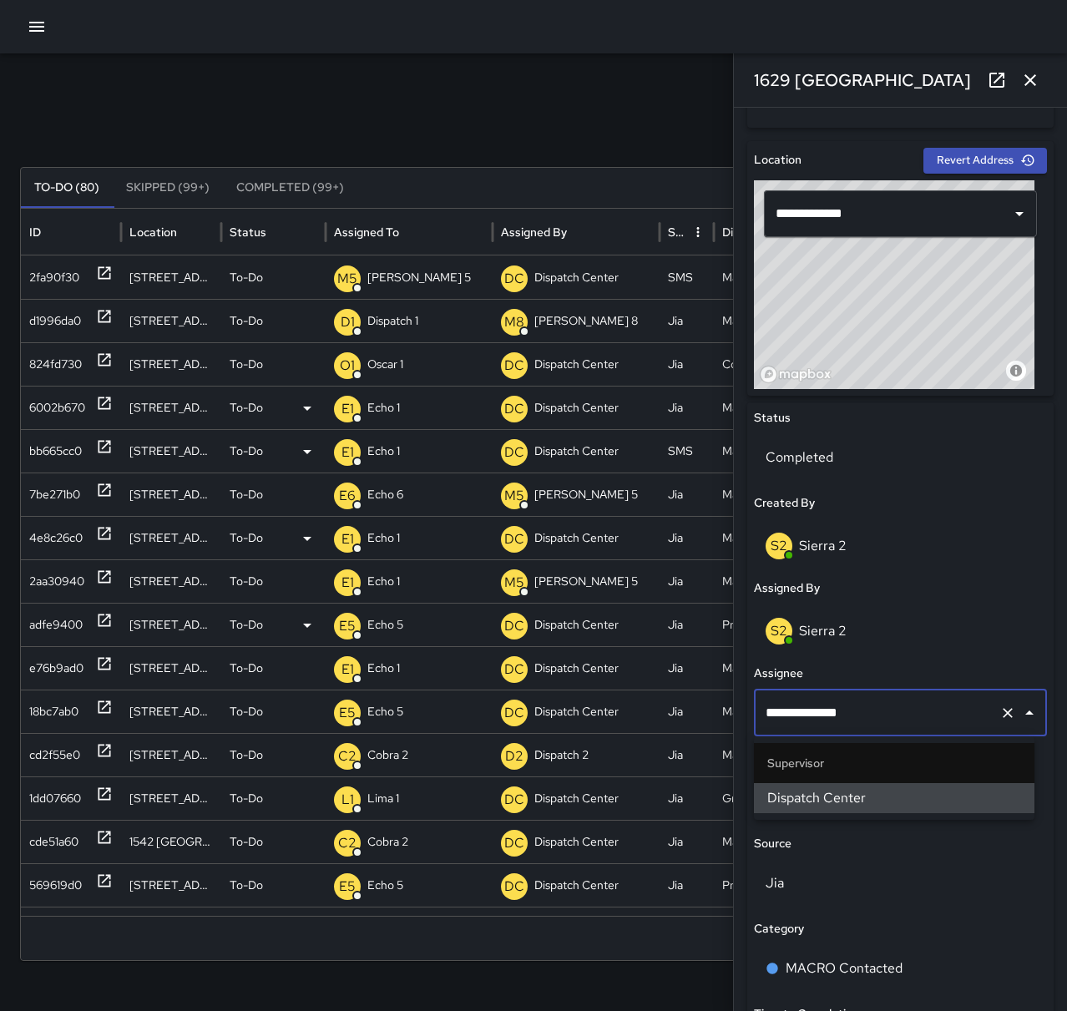
scroll to position [0, 0]
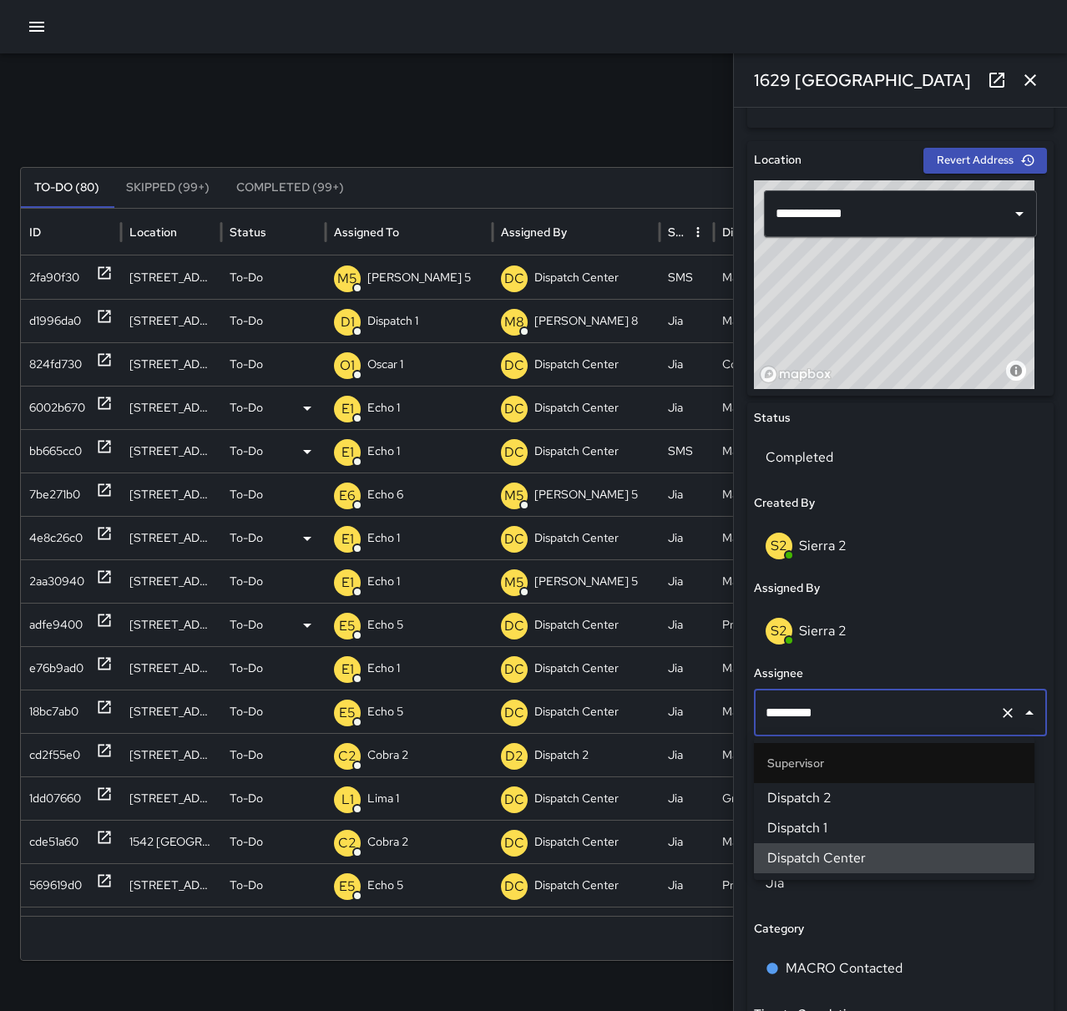
type input "********"
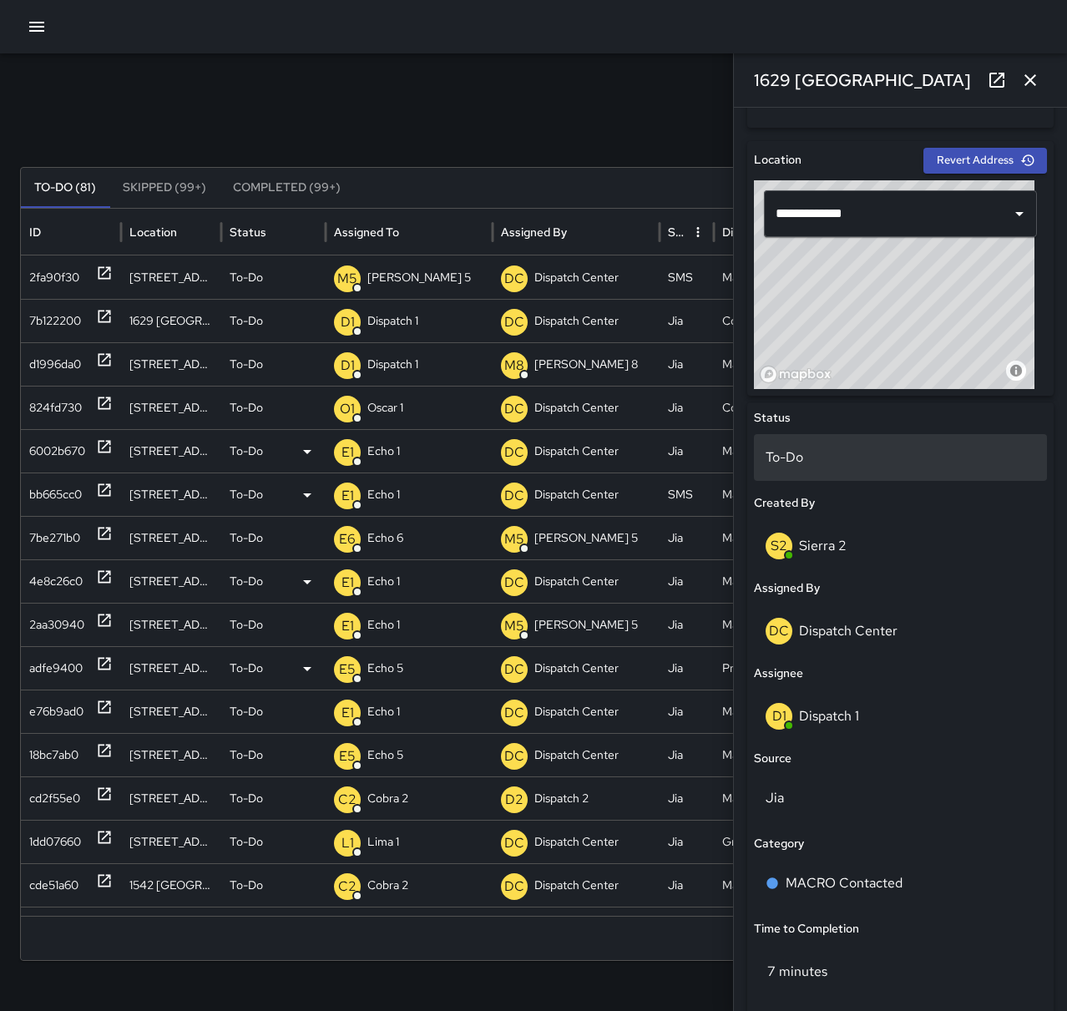
click at [873, 463] on p "To-Do" at bounding box center [901, 458] width 270 height 20
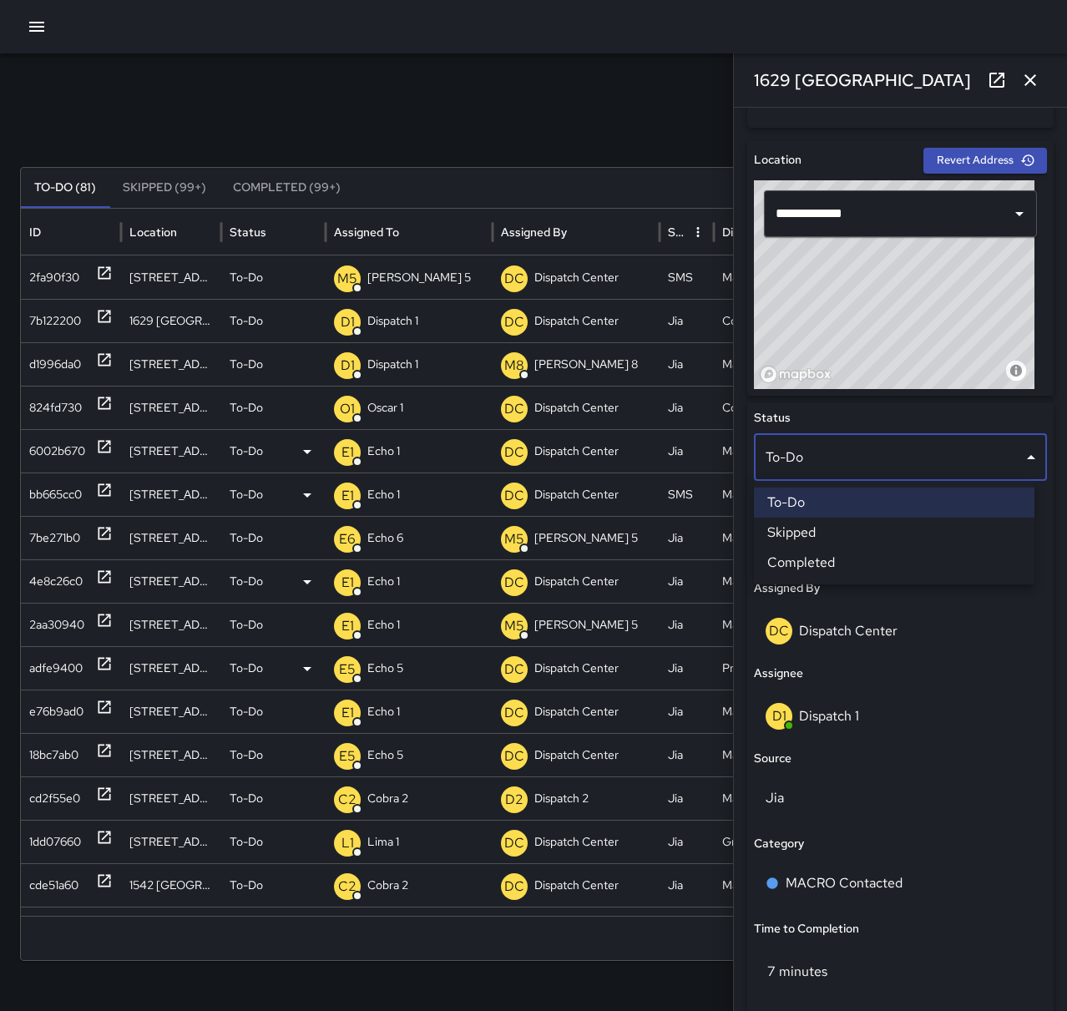
click at [875, 557] on li "Completed" at bounding box center [894, 563] width 281 height 30
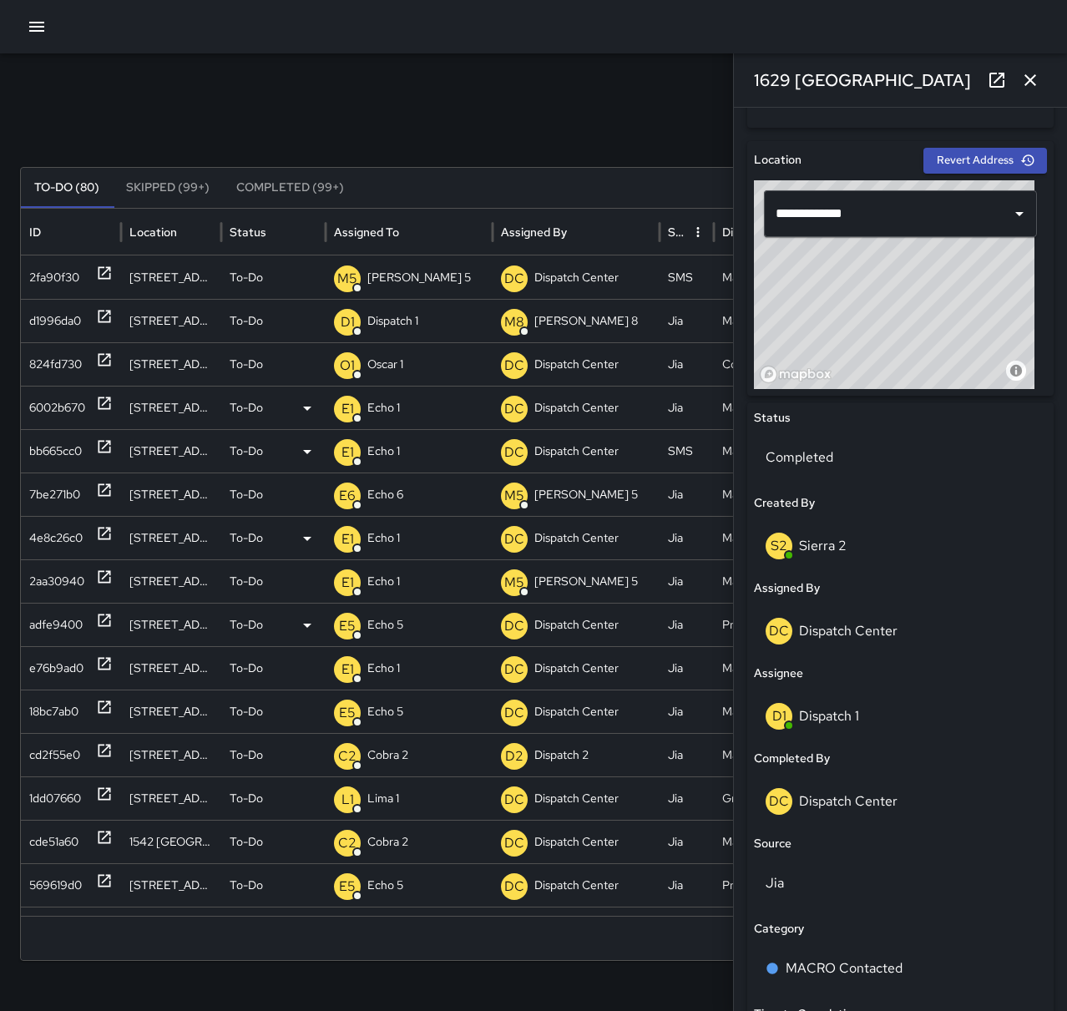
click at [1038, 71] on icon "button" at bounding box center [1030, 80] width 20 height 20
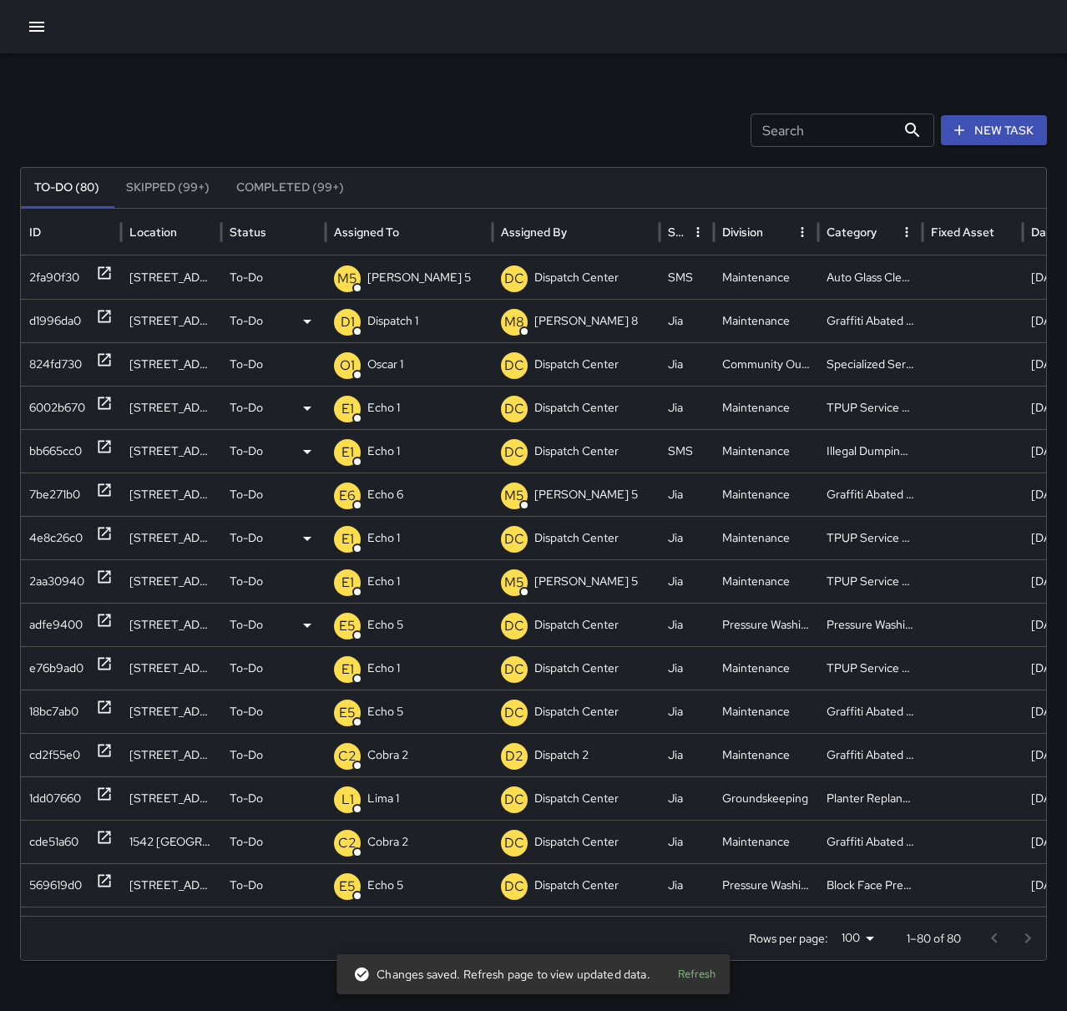
click at [97, 319] on icon at bounding box center [104, 316] width 17 height 17
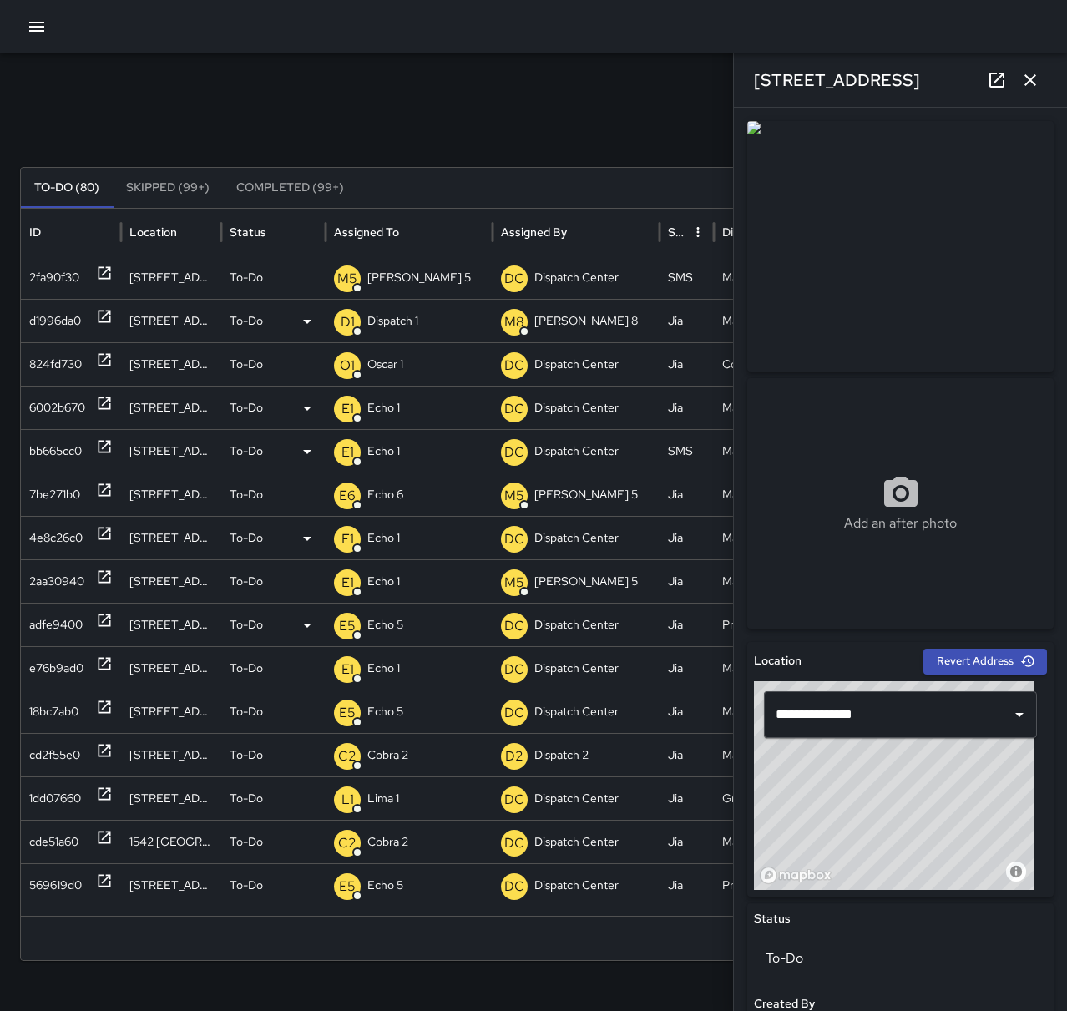
click at [397, 337] on p "Dispatch 1" at bounding box center [392, 321] width 51 height 43
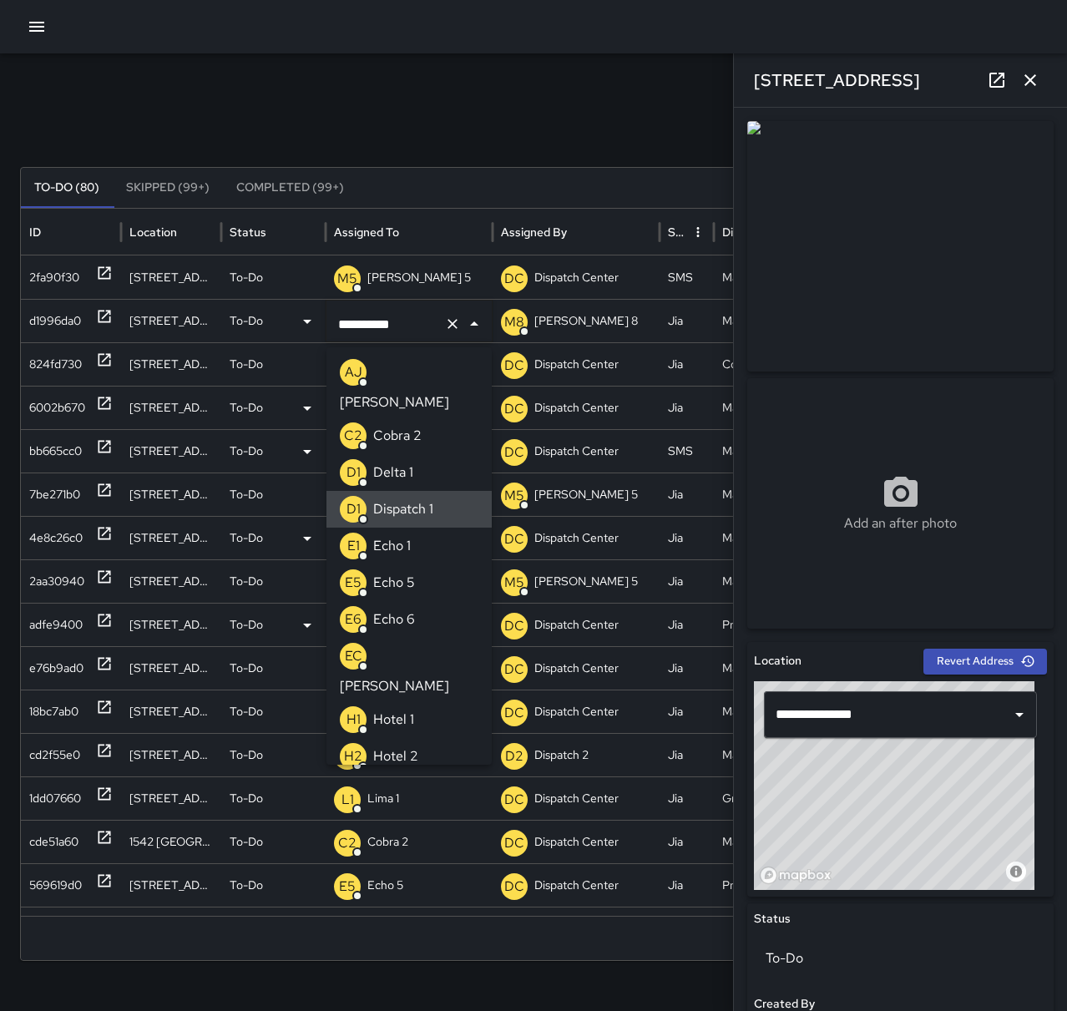
click at [453, 331] on icon "Clear" at bounding box center [452, 324] width 17 height 17
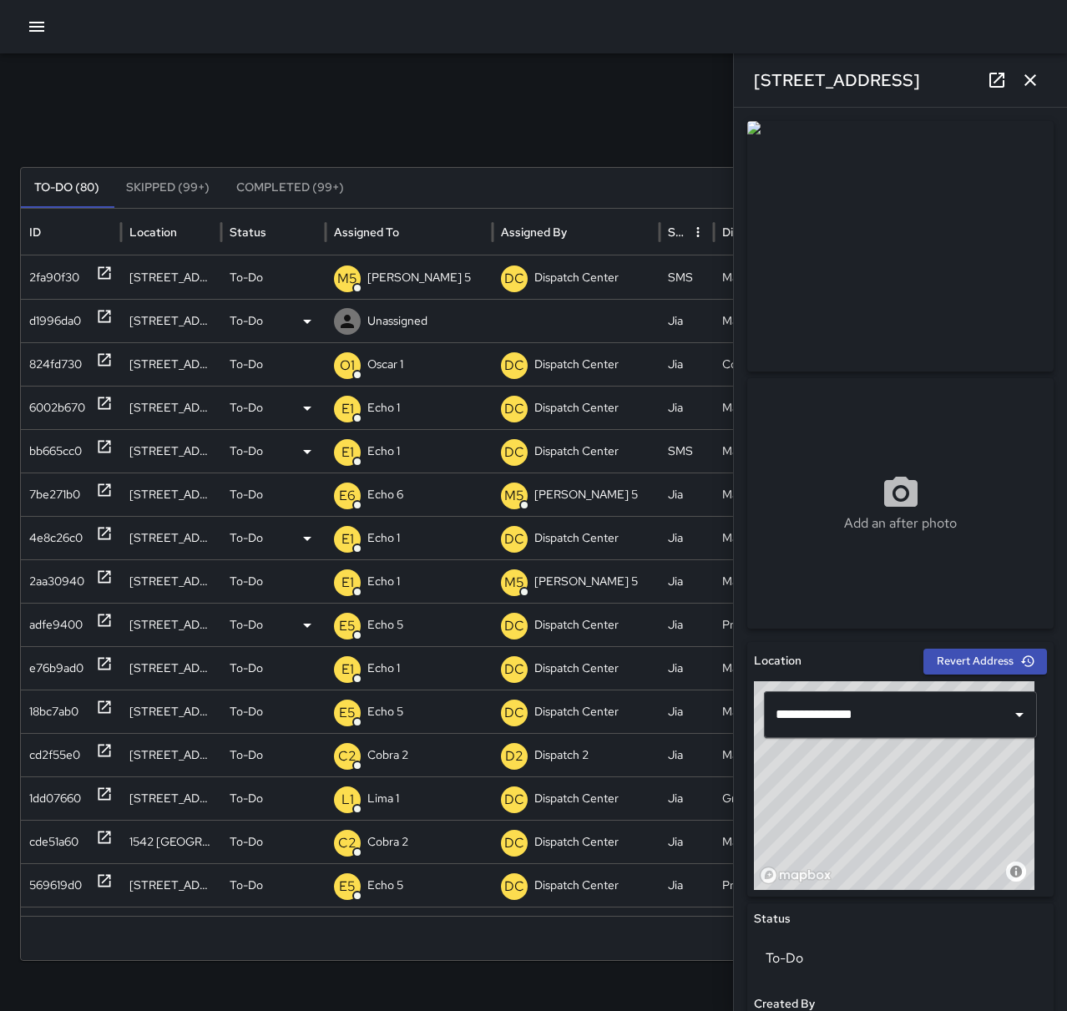
click at [409, 321] on p "Unassigned" at bounding box center [397, 321] width 60 height 43
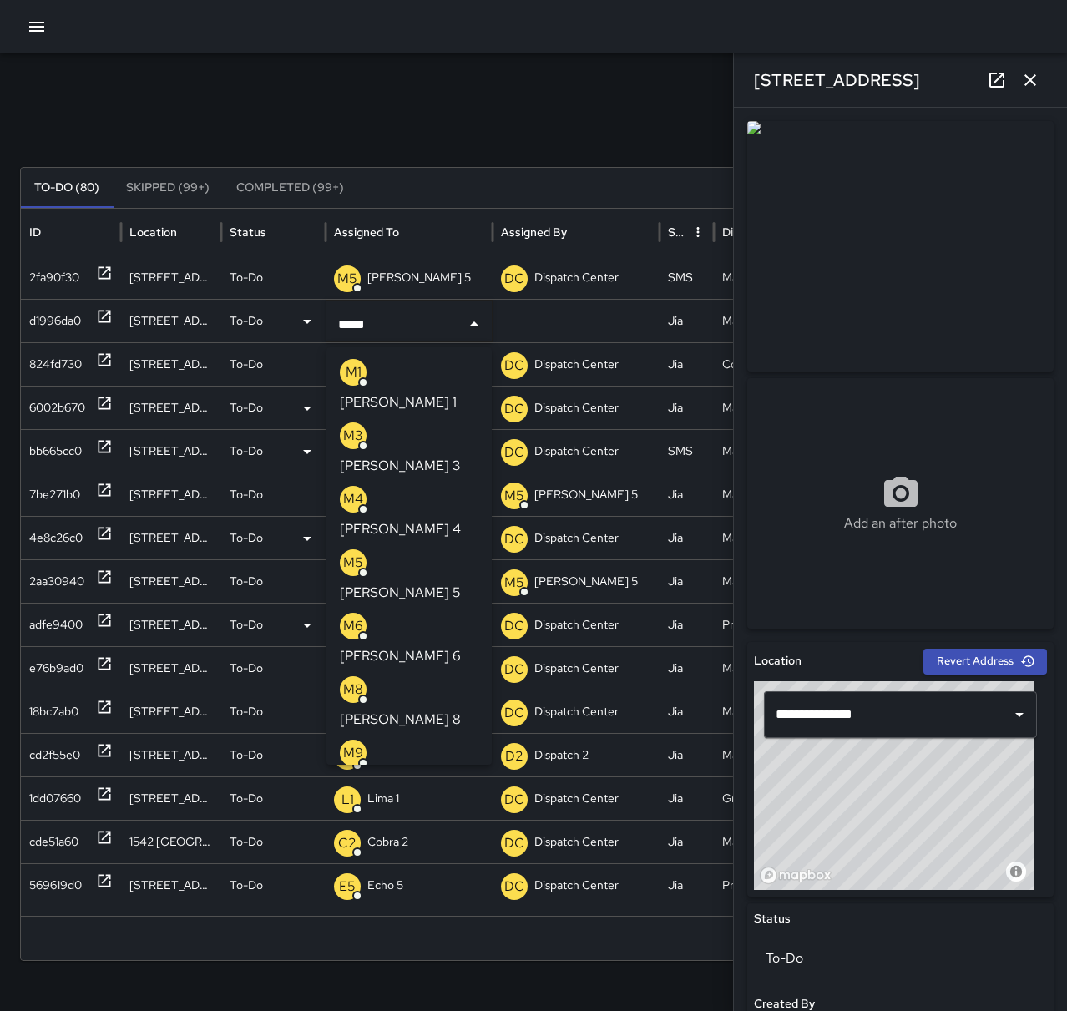
type input "******"
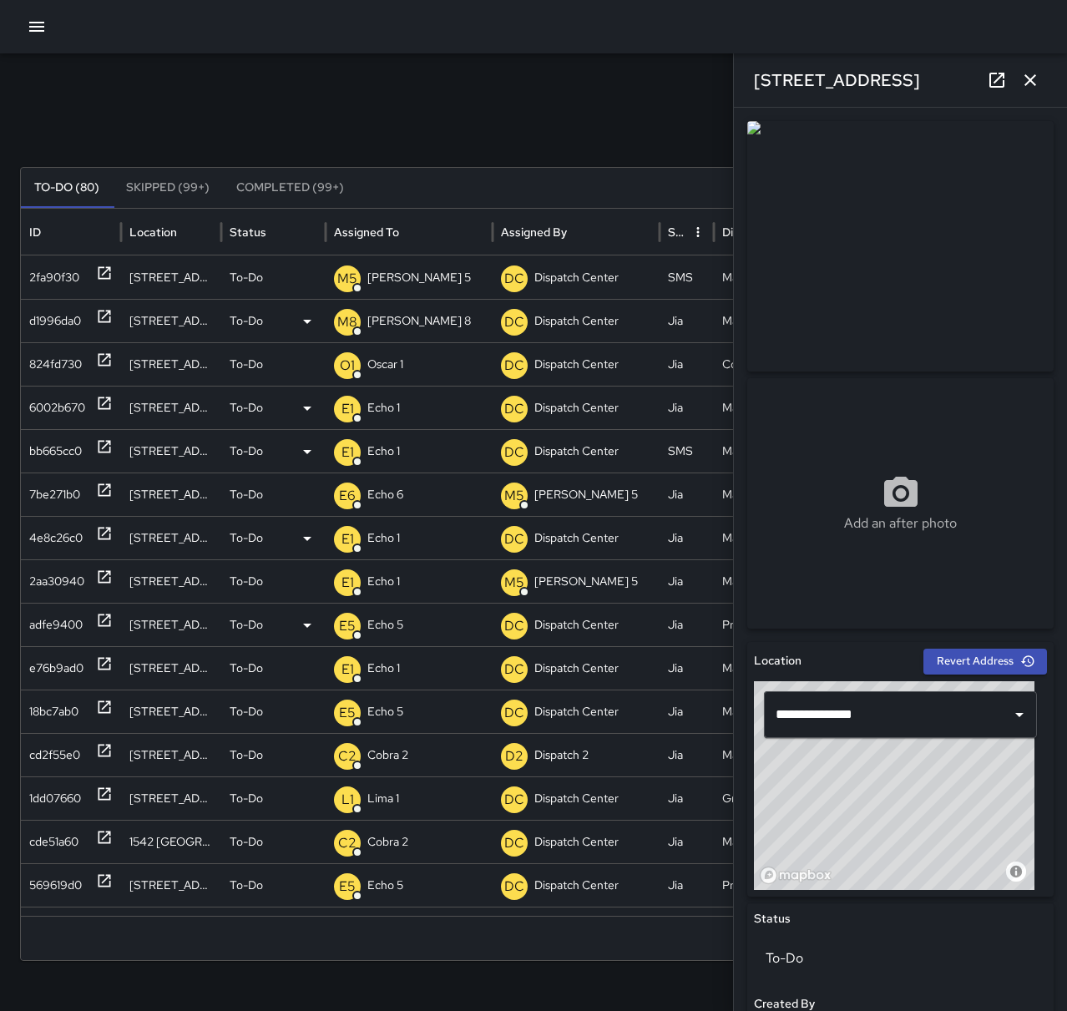
click at [1038, 74] on icon "button" at bounding box center [1030, 80] width 20 height 20
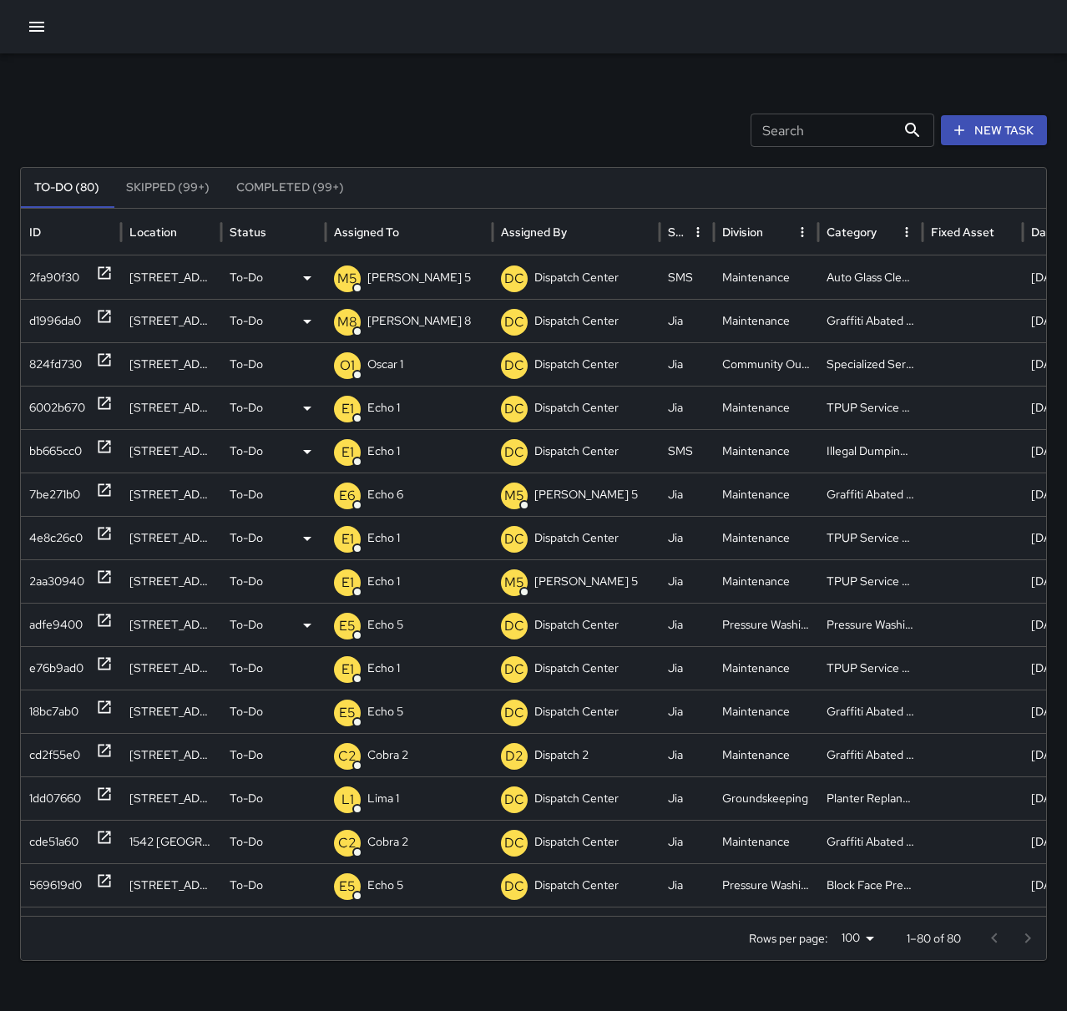
click at [379, 285] on p "[PERSON_NAME] 5" at bounding box center [419, 277] width 104 height 43
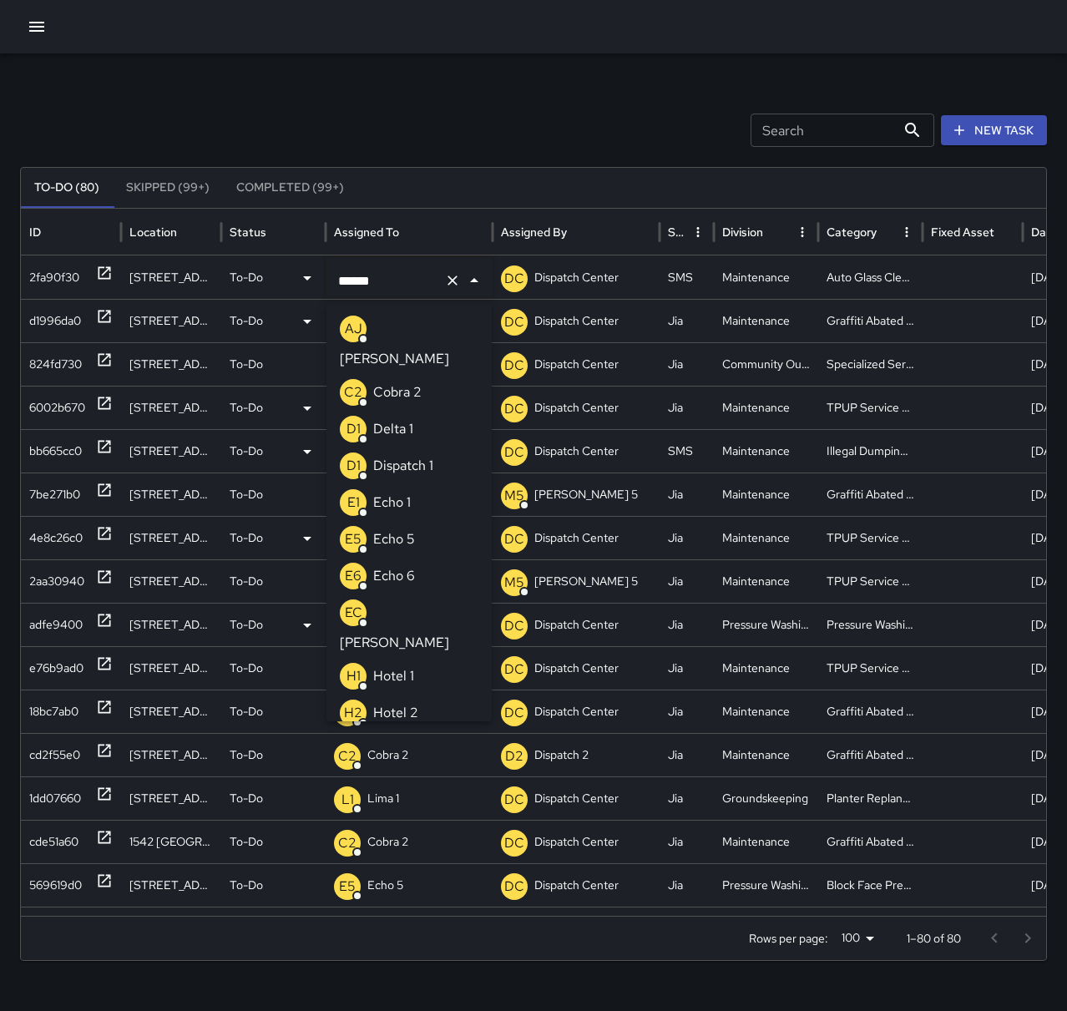
scroll to position [351, 0]
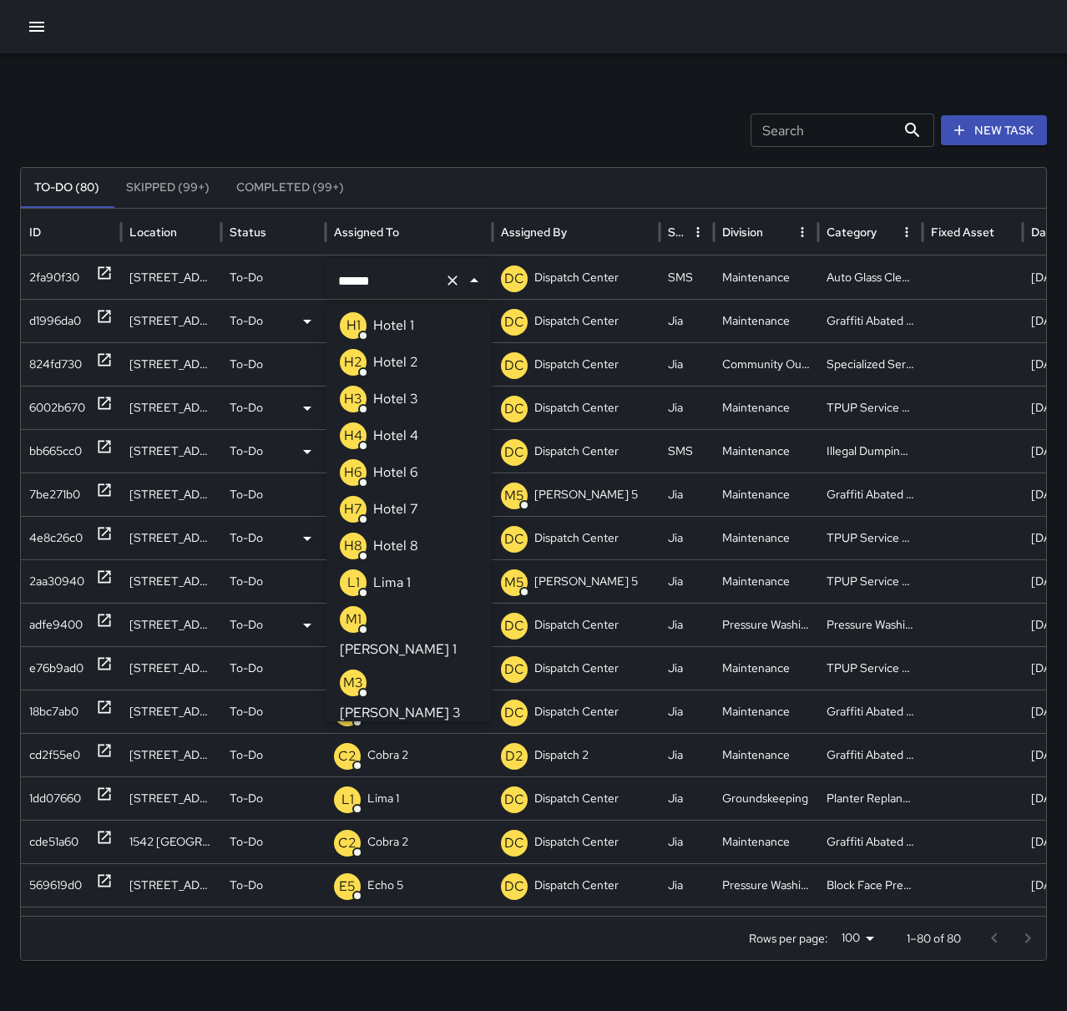
click at [433, 601] on li "M1 [PERSON_NAME] 1" at bounding box center [408, 632] width 165 height 63
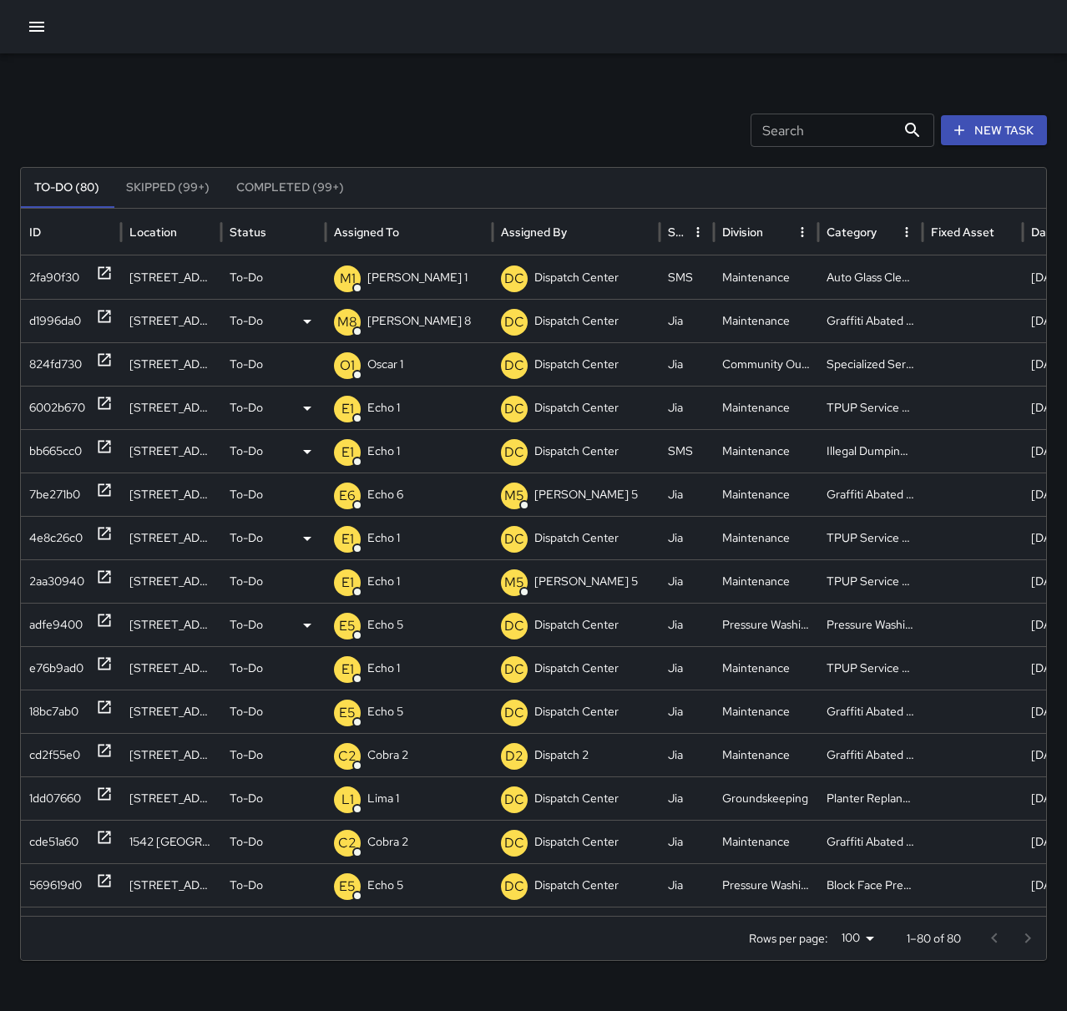
click at [397, 109] on div "Search Search New Task To-Do (80) Skipped (99+) Completed (99+) ID Location Sta…" at bounding box center [533, 527] width 1067 height 948
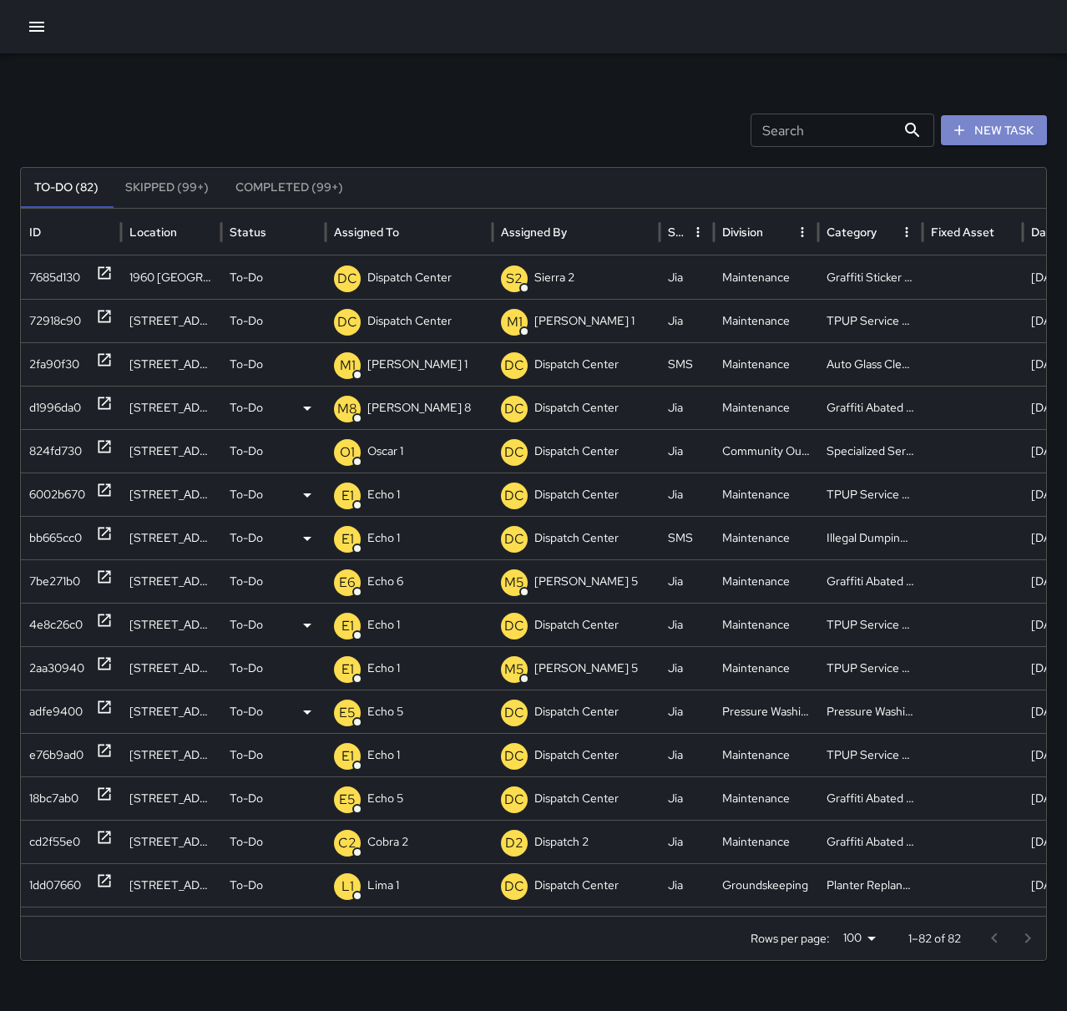
click at [1033, 139] on button "New Task" at bounding box center [994, 130] width 106 height 31
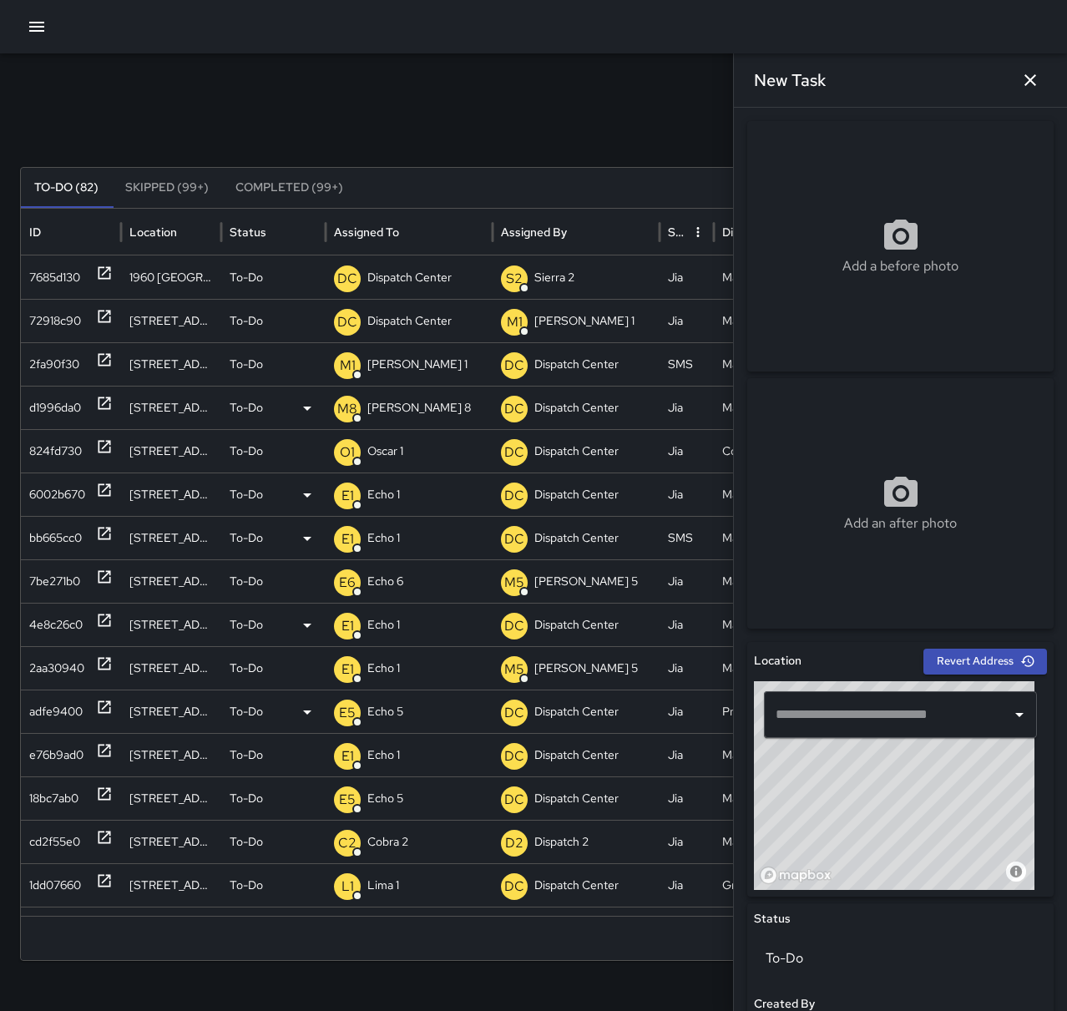
click at [922, 706] on input "text" at bounding box center [888, 715] width 233 height 32
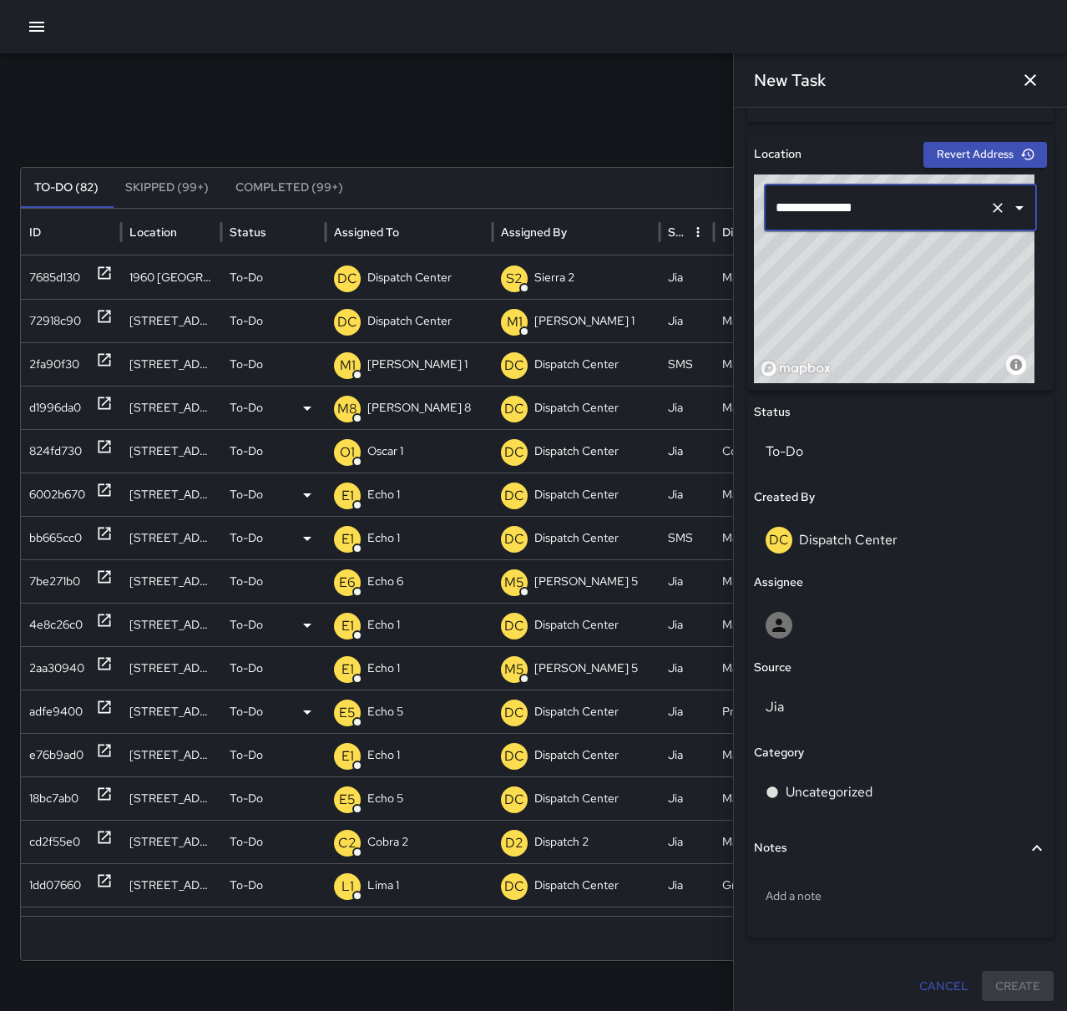
scroll to position [510, 0]
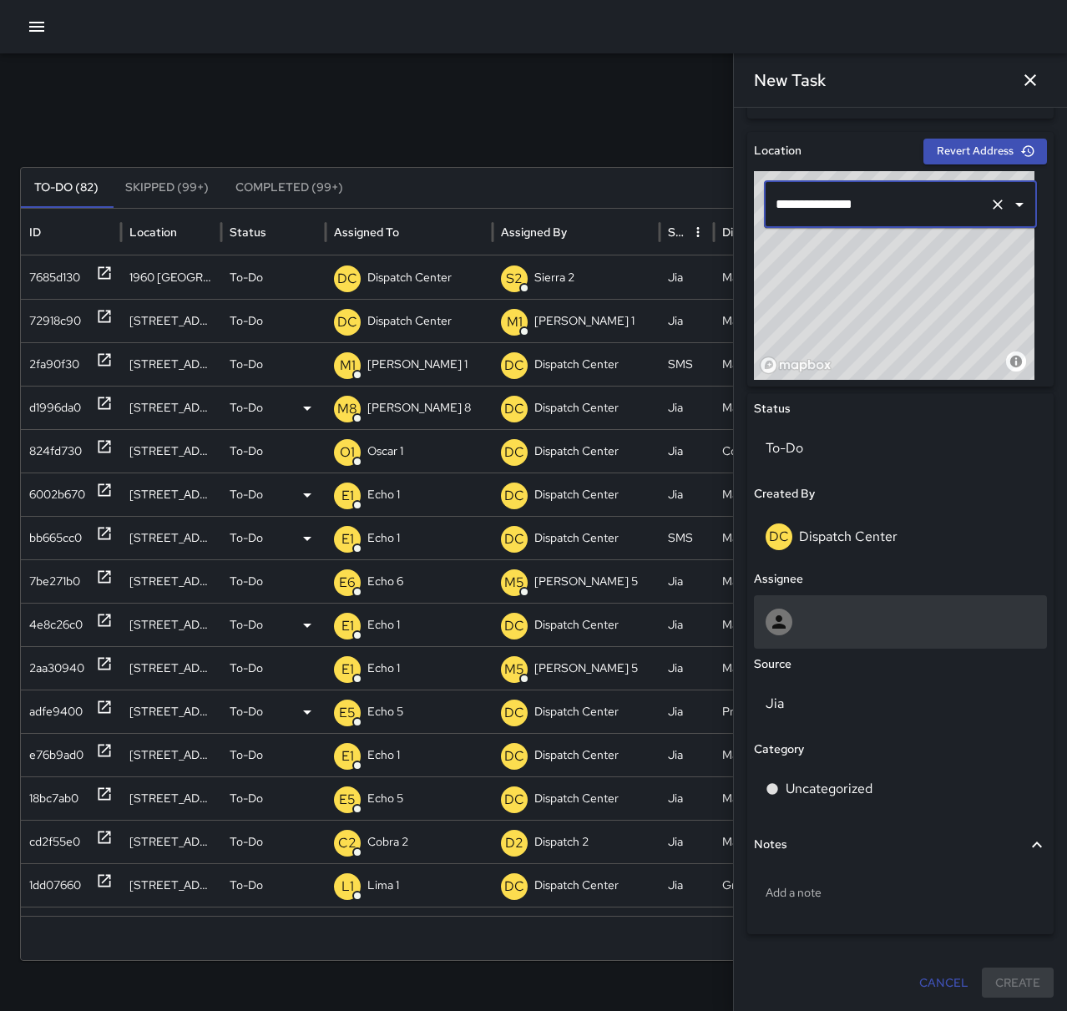
type input "**********"
click at [821, 629] on div at bounding box center [901, 622] width 270 height 27
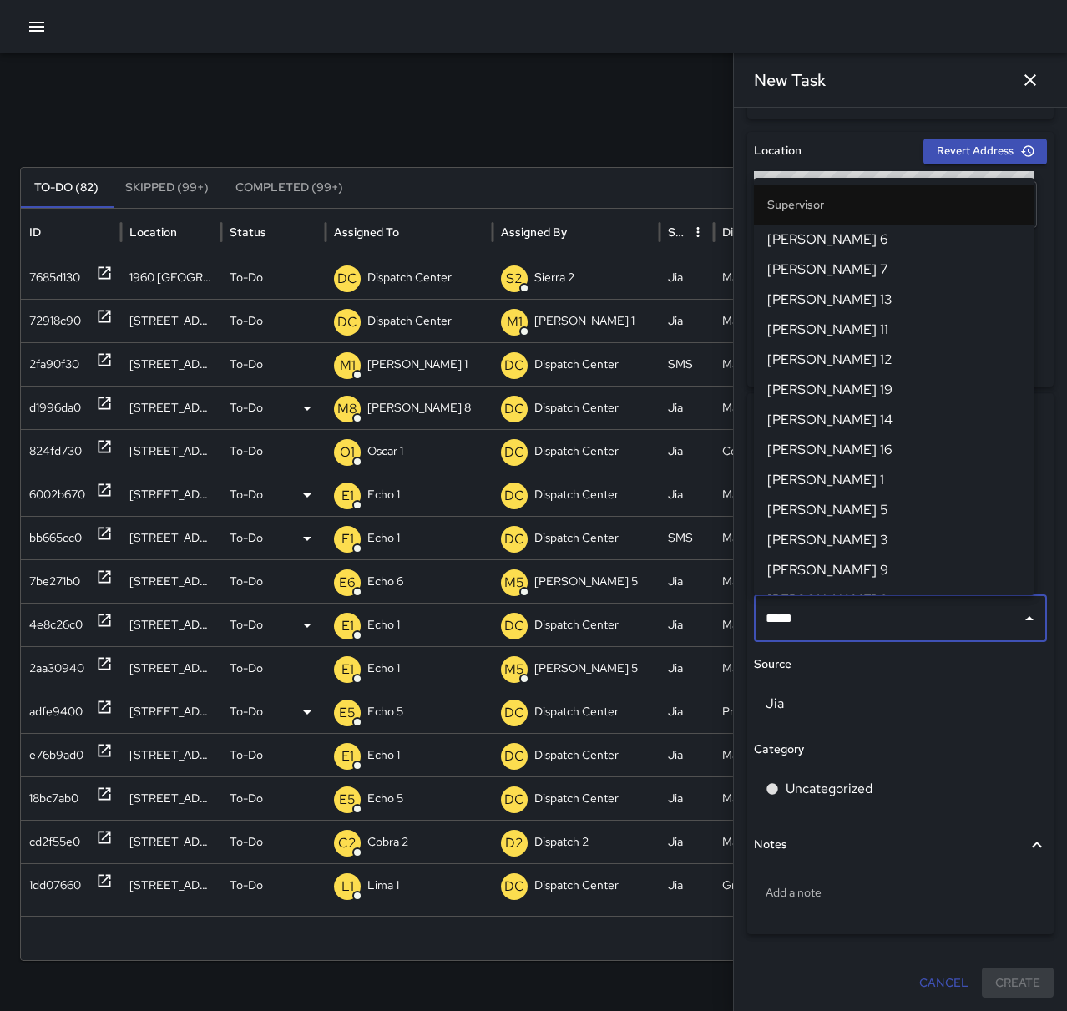
type input "******"
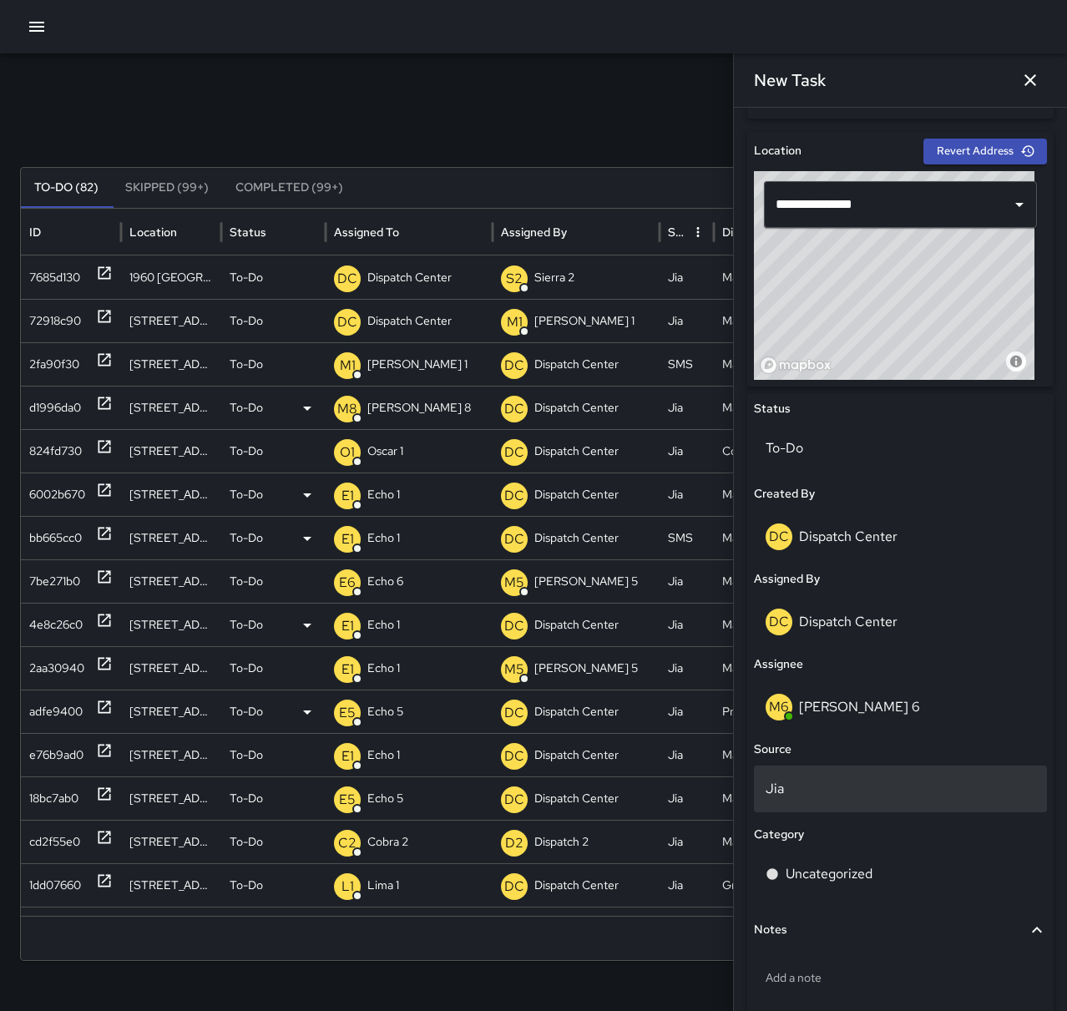
click at [815, 802] on div "Jia" at bounding box center [900, 789] width 293 height 47
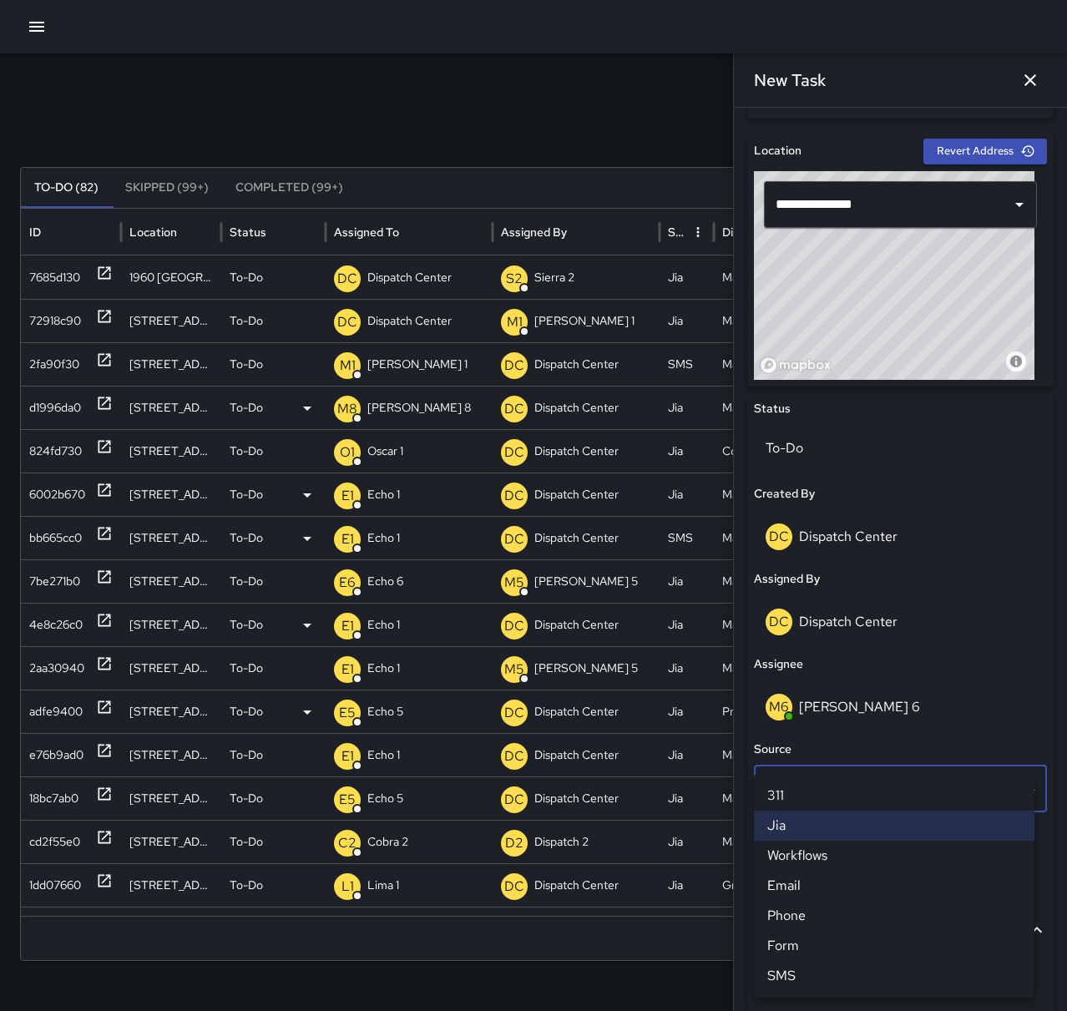
click at [808, 914] on li "Phone" at bounding box center [894, 916] width 281 height 30
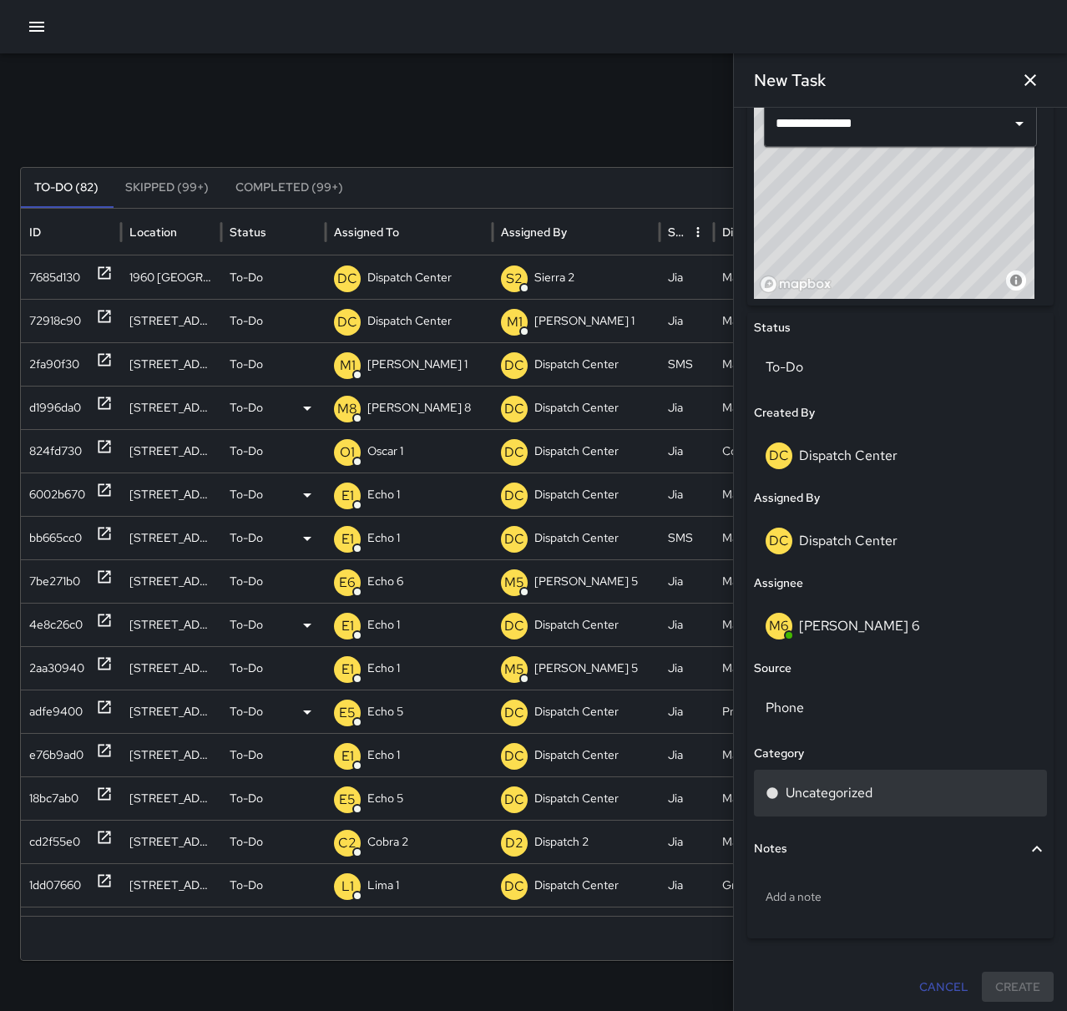
scroll to position [595, 0]
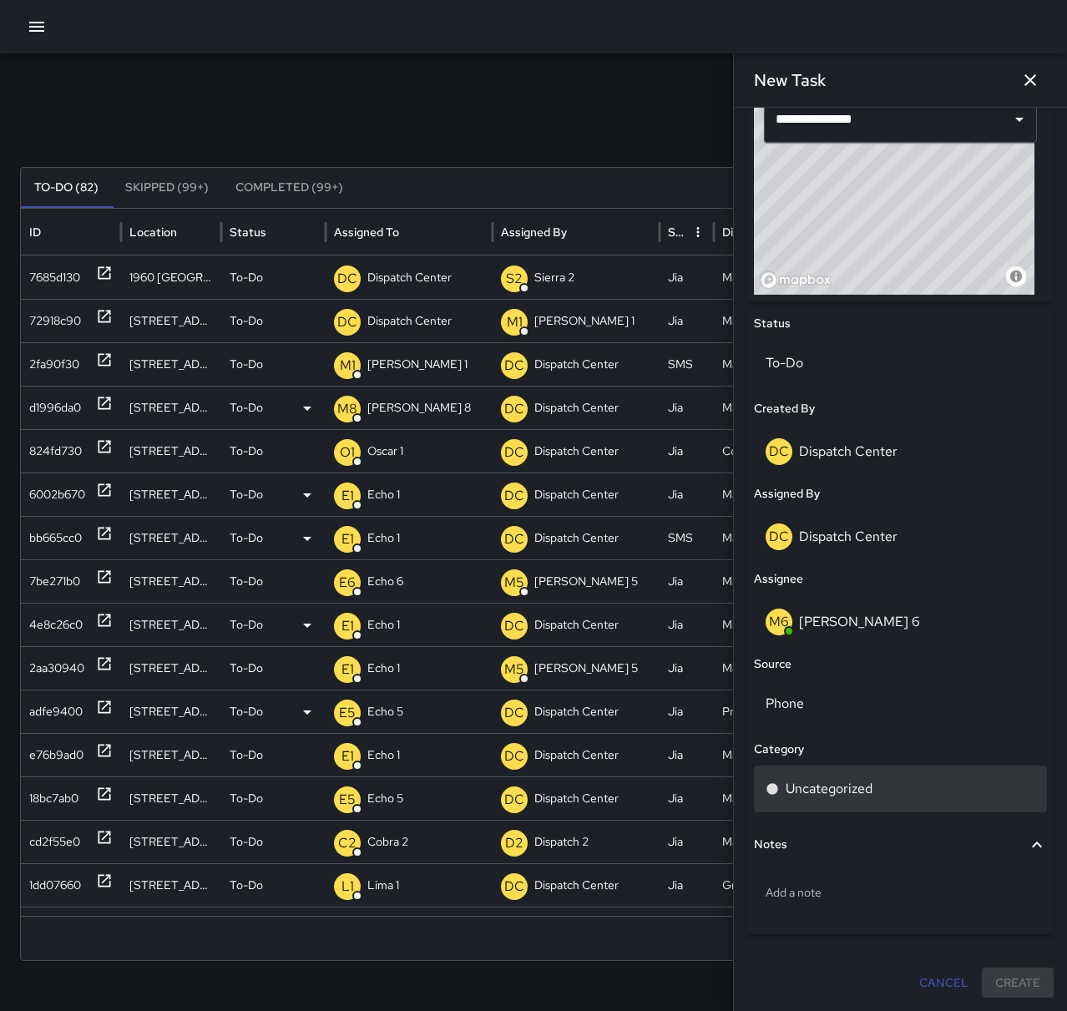
click at [844, 790] on p "Uncategorized" at bounding box center [829, 789] width 87 height 20
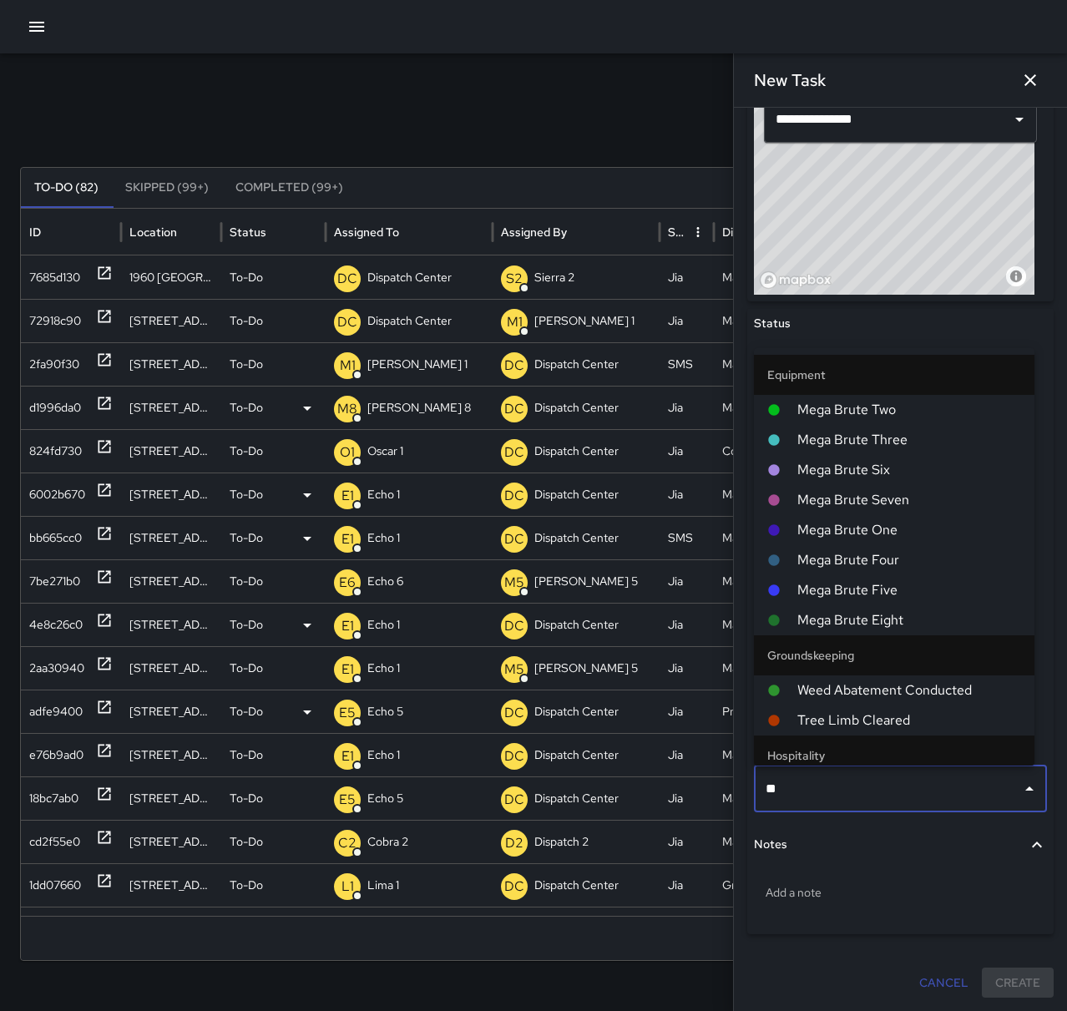
type input "***"
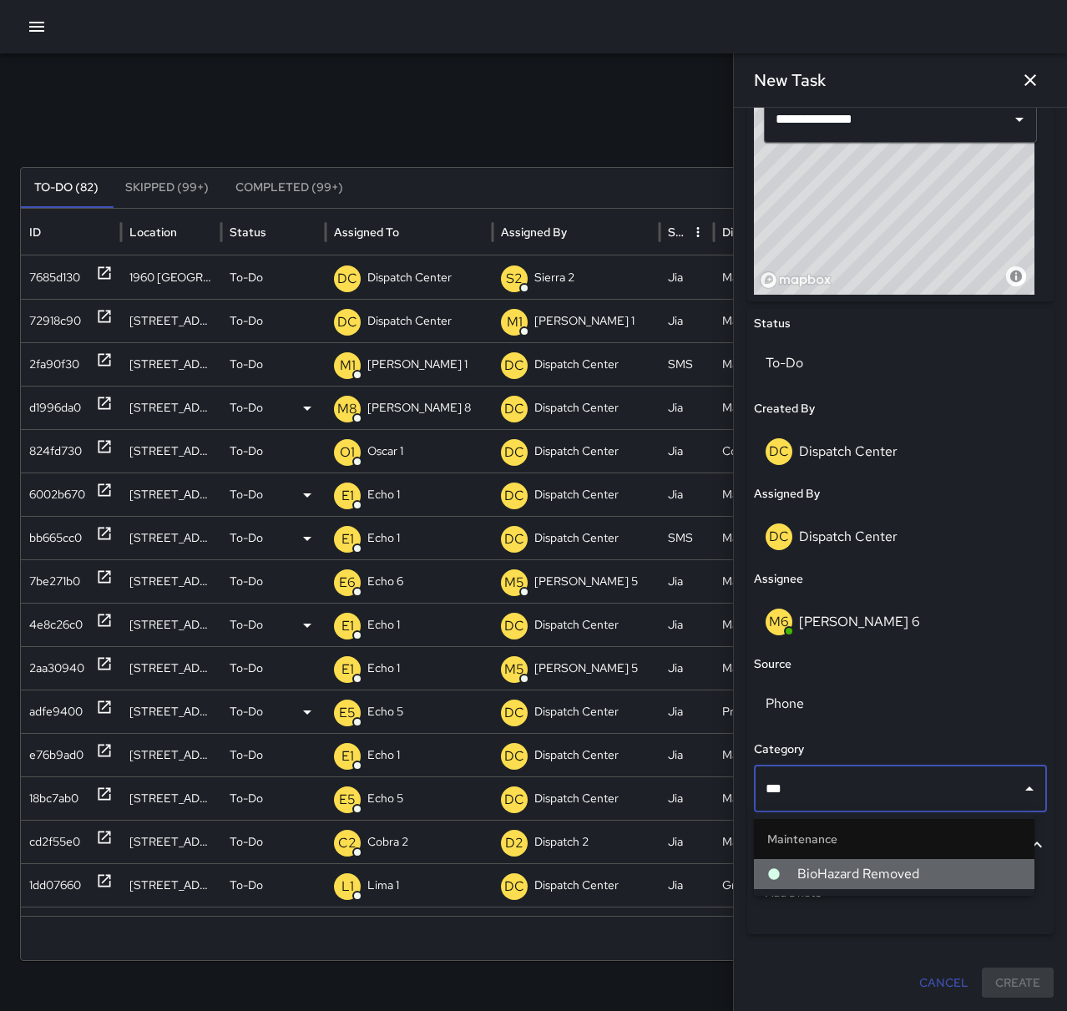
click at [857, 877] on span "BioHazard Removed" at bounding box center [909, 874] width 224 height 20
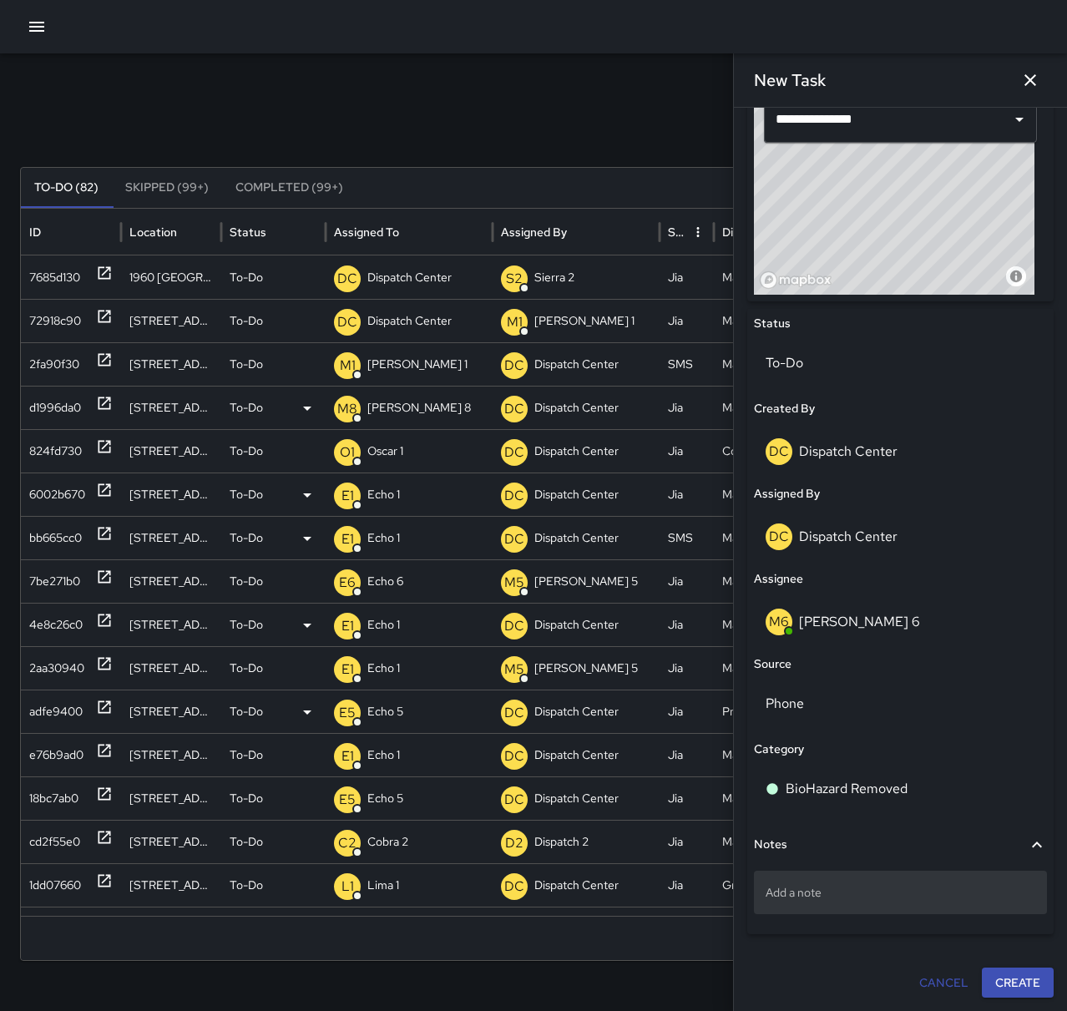
click at [849, 886] on p "Add a note" at bounding box center [901, 892] width 270 height 17
type textarea "*"
type textarea "**********"
click at [1034, 993] on button "Create" at bounding box center [1018, 984] width 72 height 31
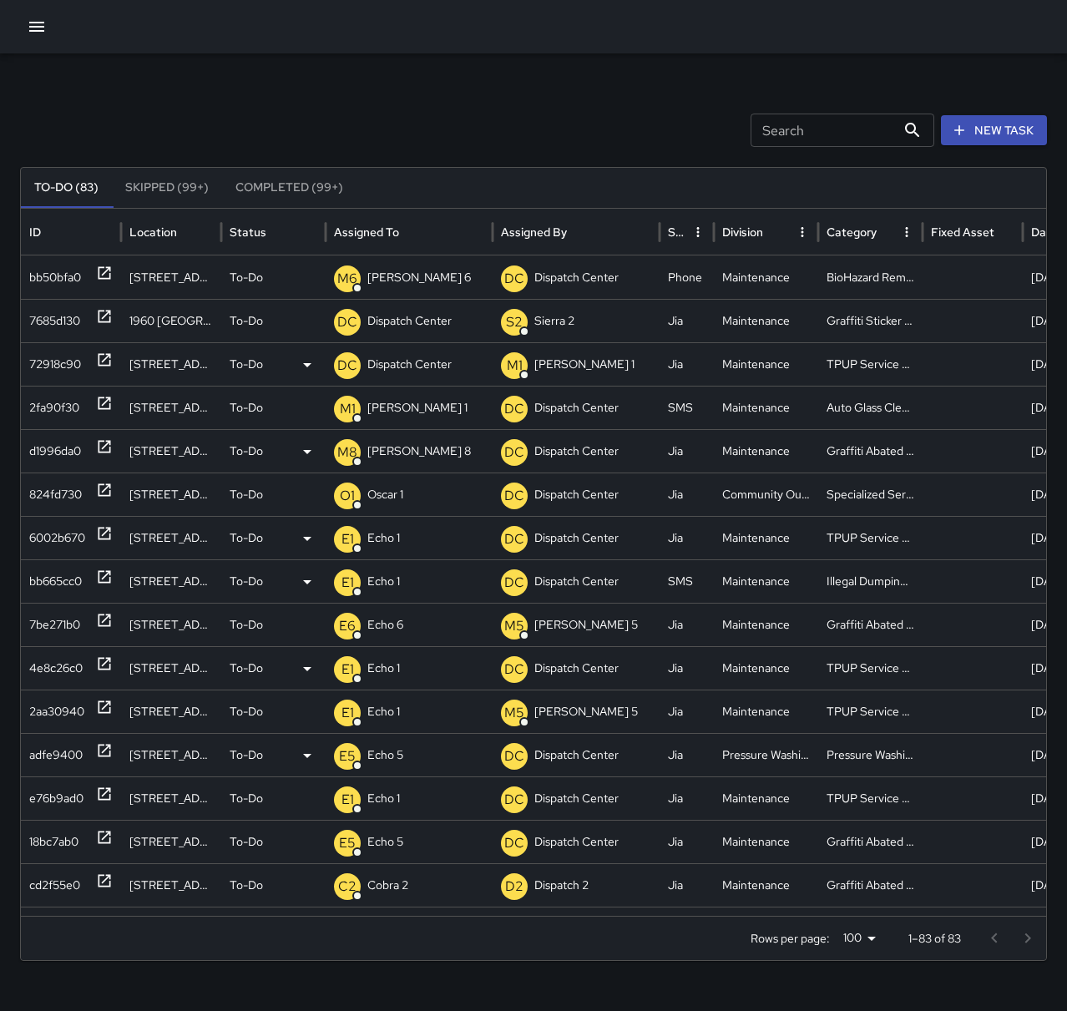
click at [412, 362] on p "Dispatch Center" at bounding box center [409, 364] width 84 height 43
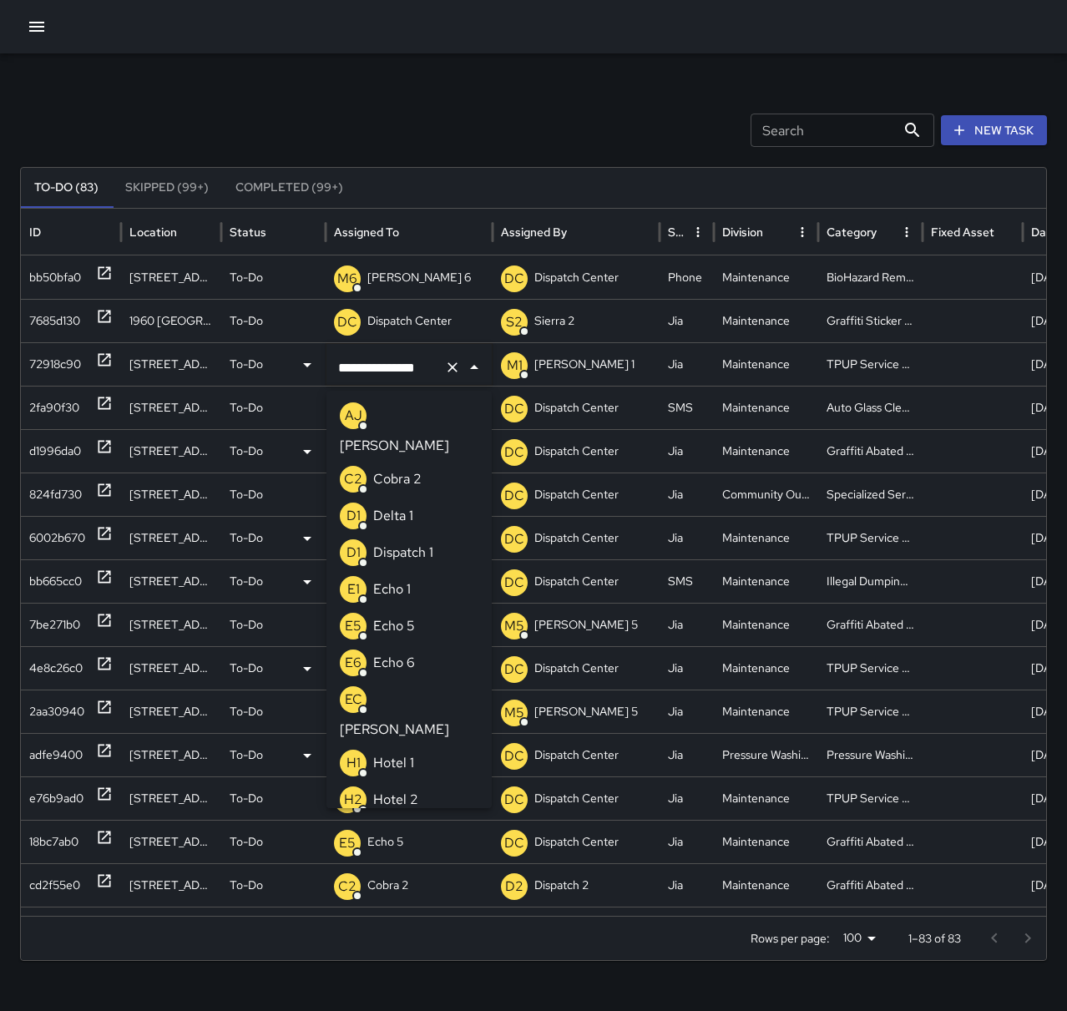
scroll to position [1222, 0]
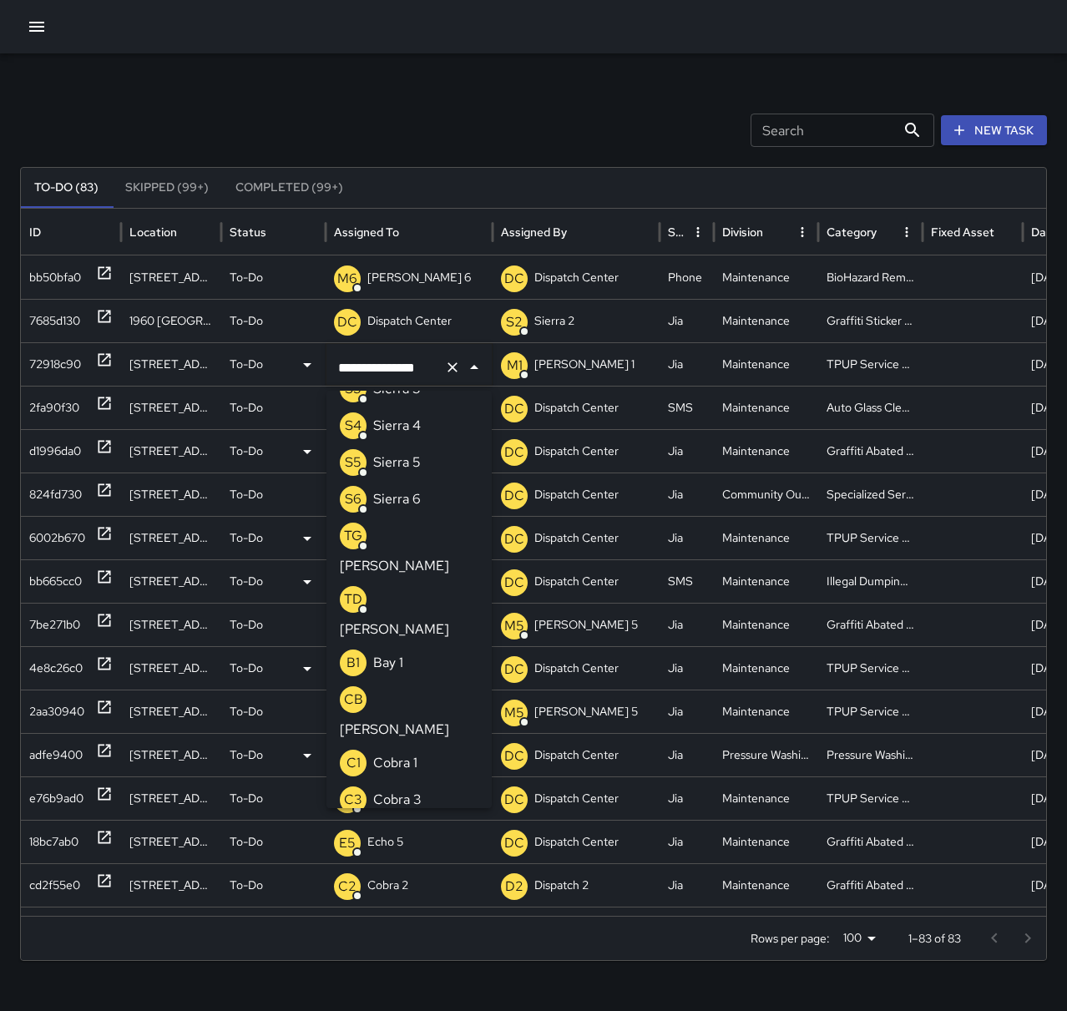
click at [446, 366] on icon "Clear" at bounding box center [452, 367] width 17 height 17
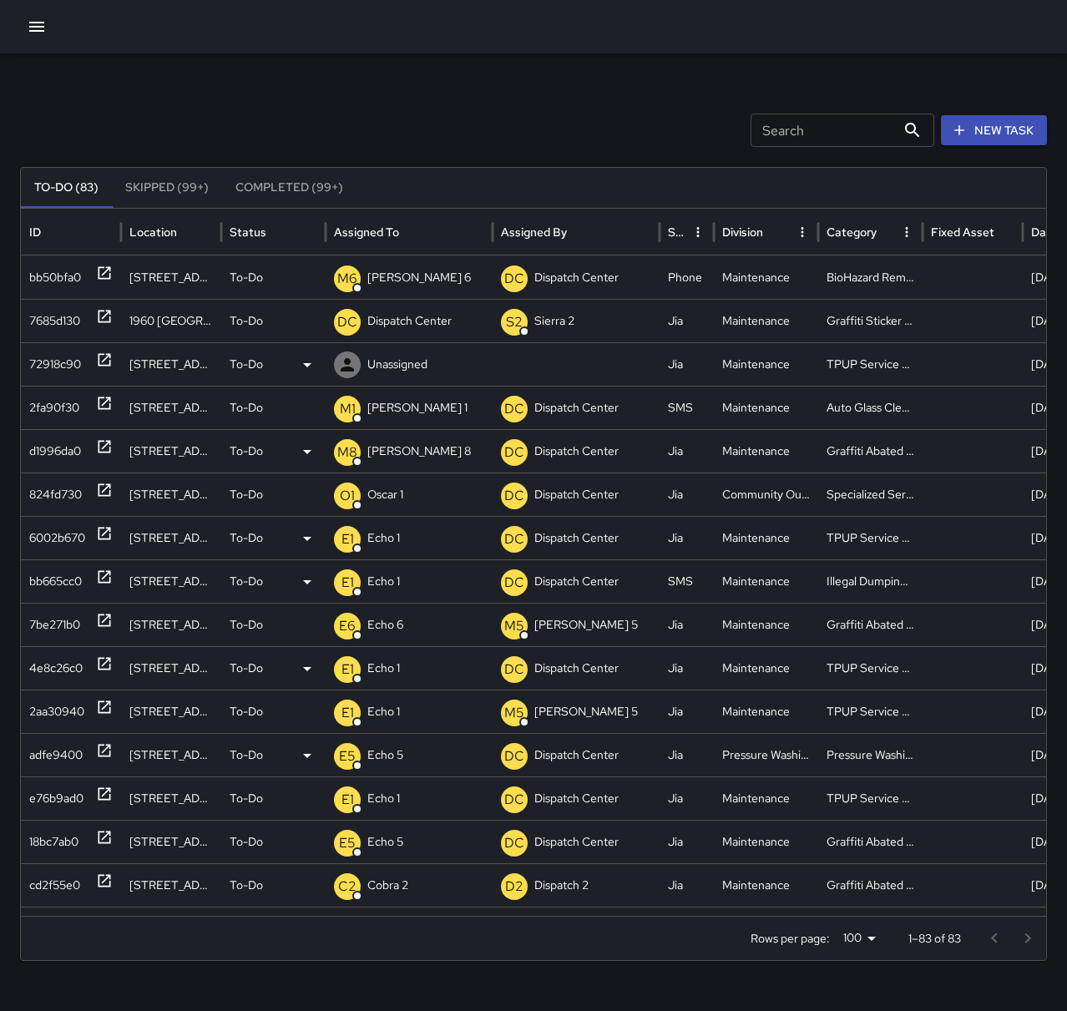
click at [398, 359] on p "Unassigned" at bounding box center [397, 364] width 60 height 43
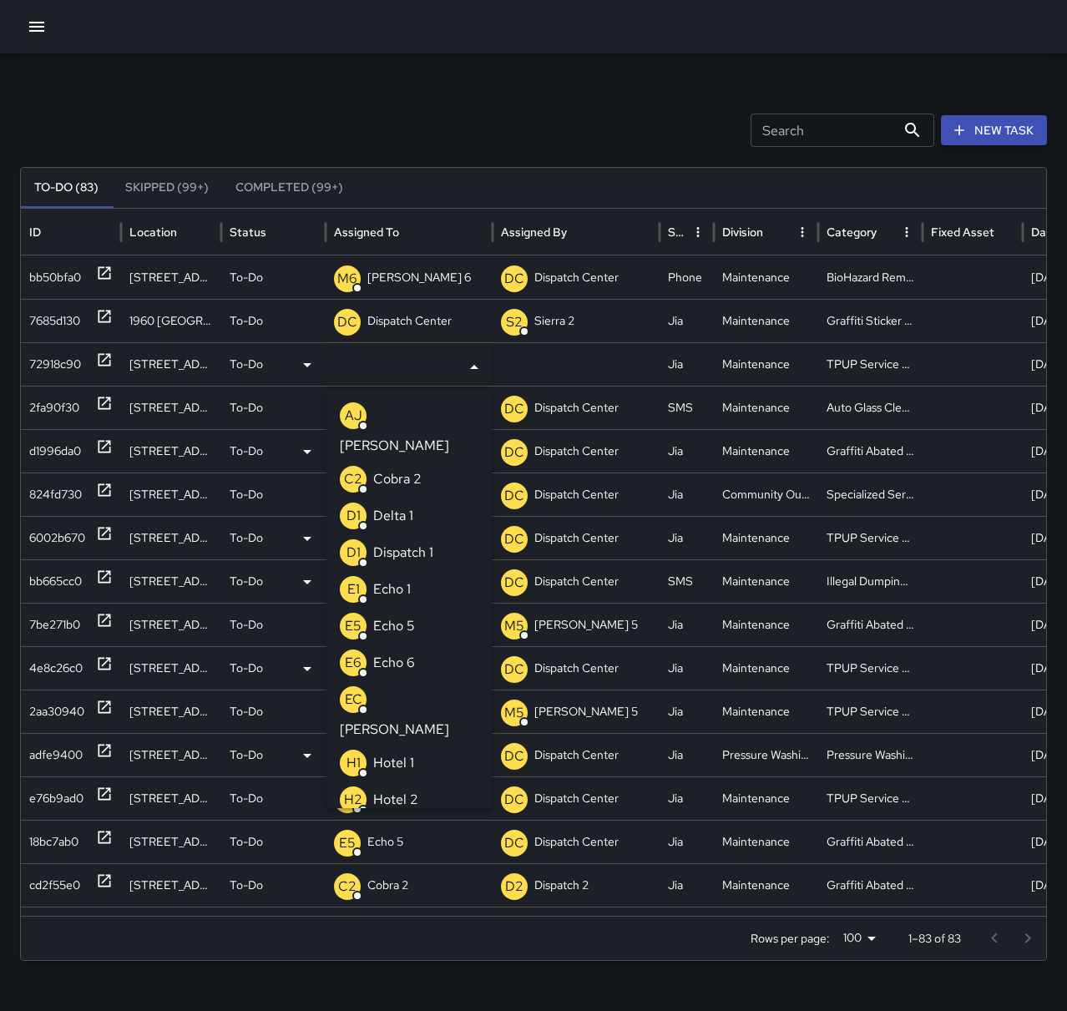
click at [421, 571] on li "E1 Echo 1" at bounding box center [408, 589] width 165 height 37
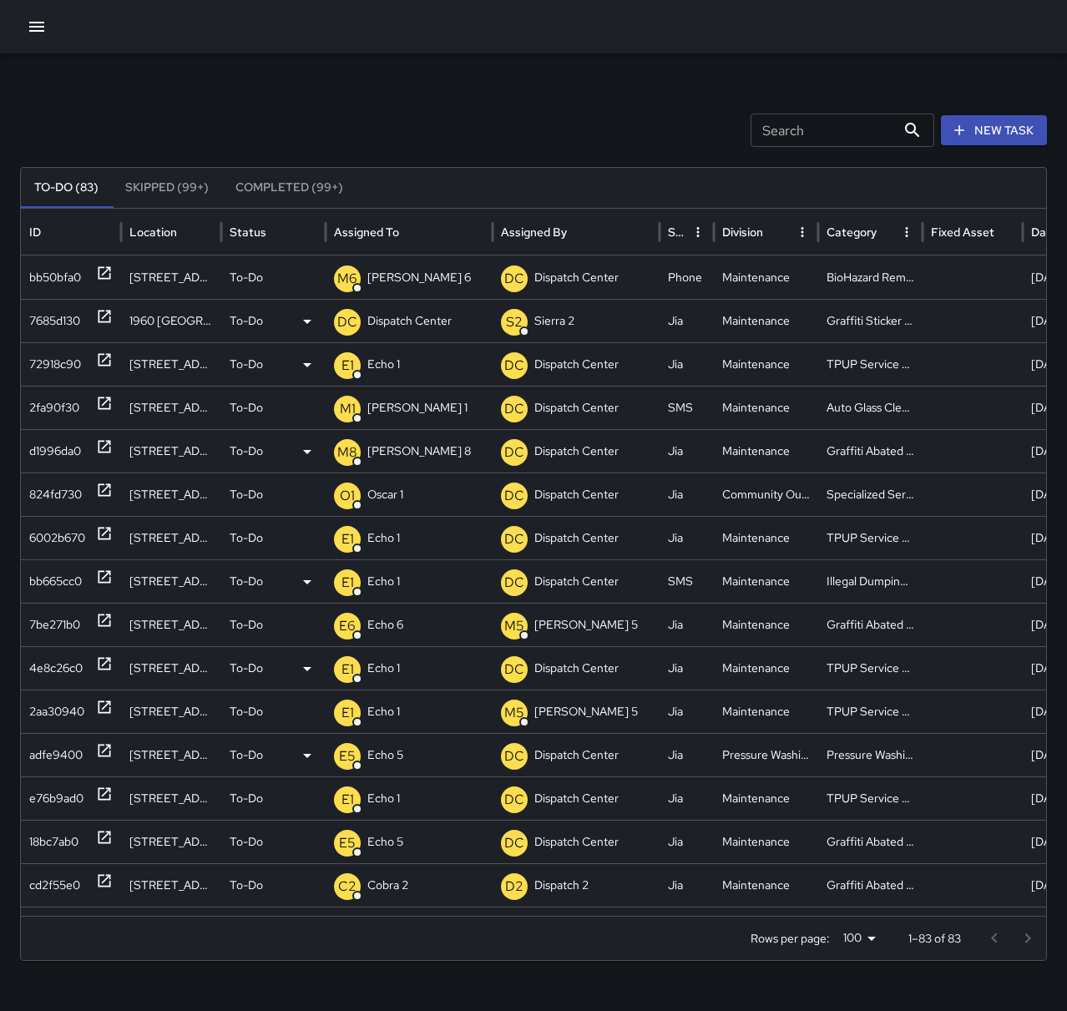
click at [85, 317] on div "7685d130" at bounding box center [71, 321] width 84 height 43
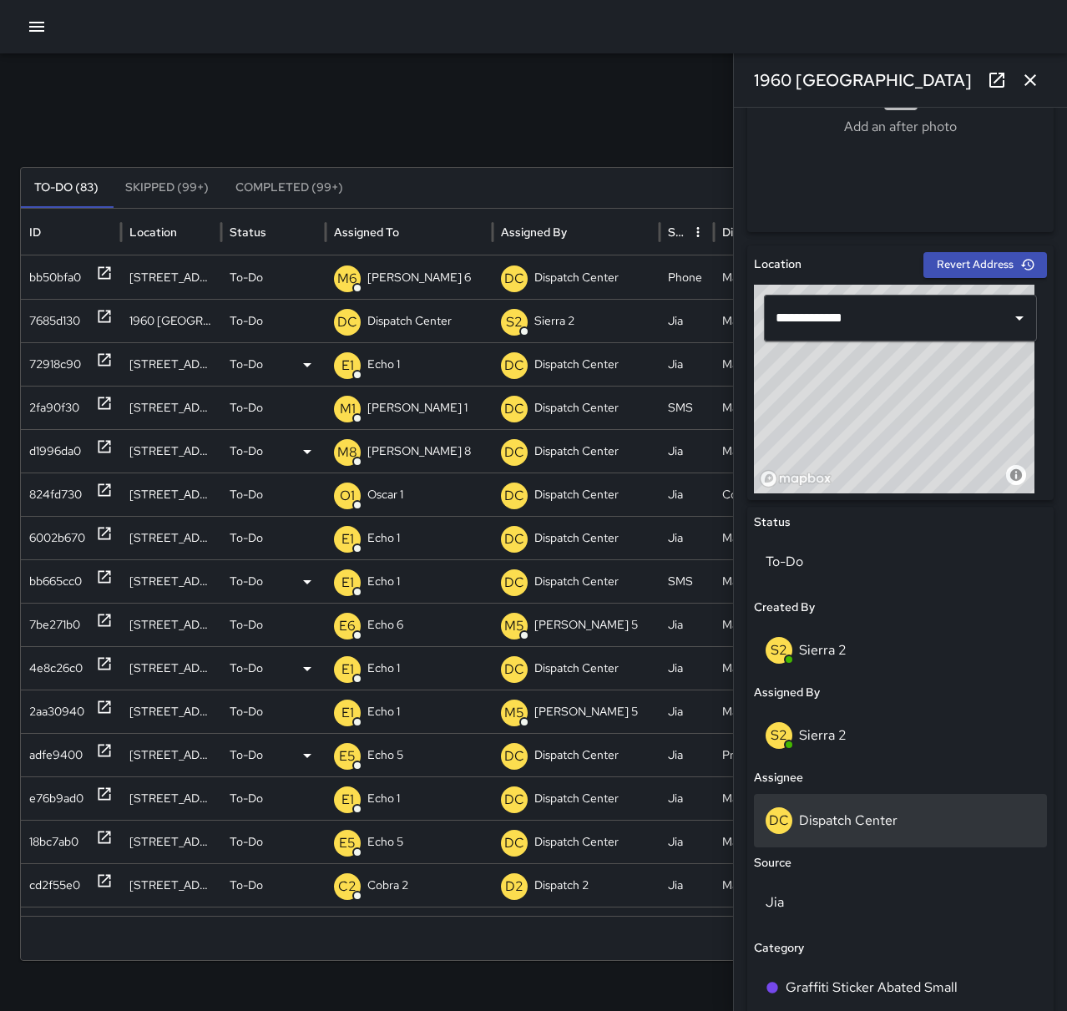
scroll to position [418, 0]
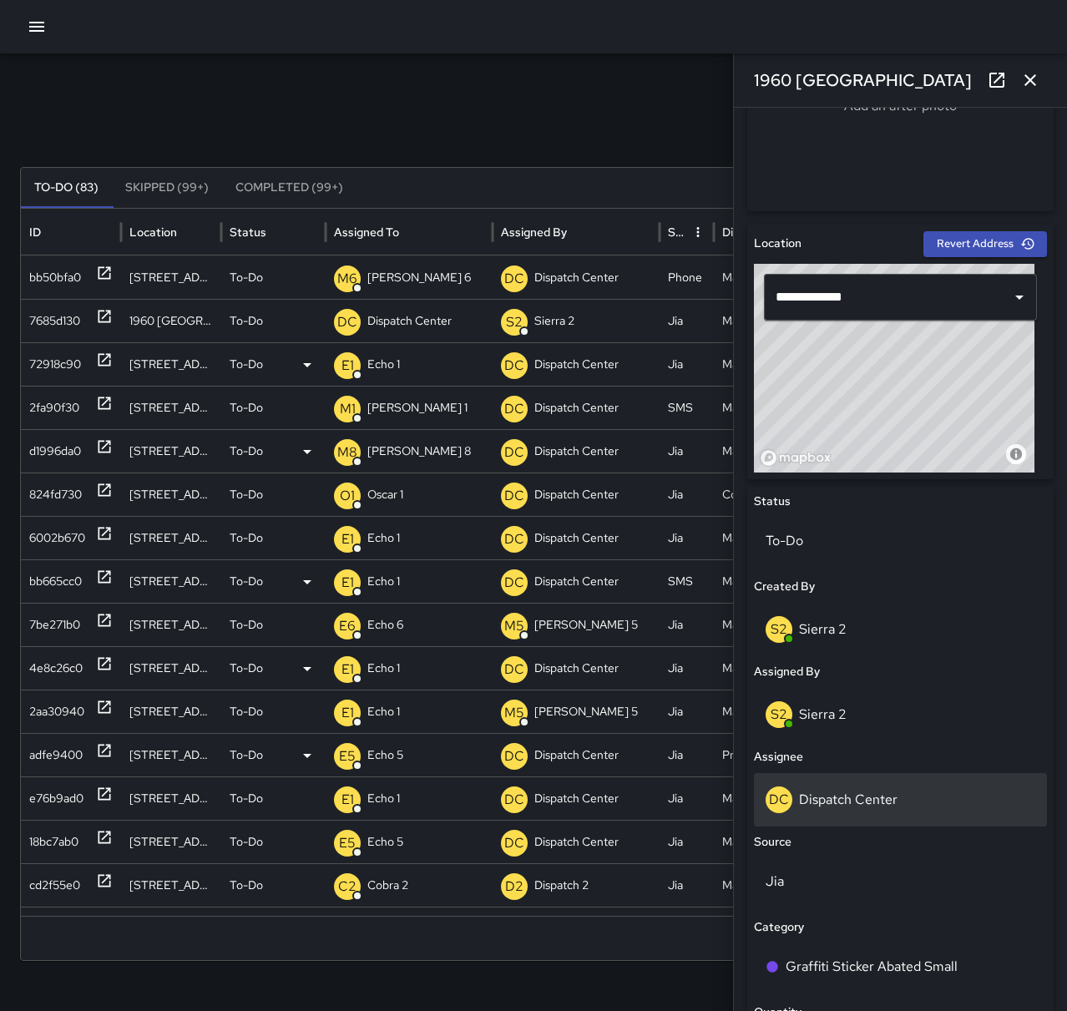
click at [863, 777] on div "DC Dispatch Center" at bounding box center [900, 799] width 293 height 53
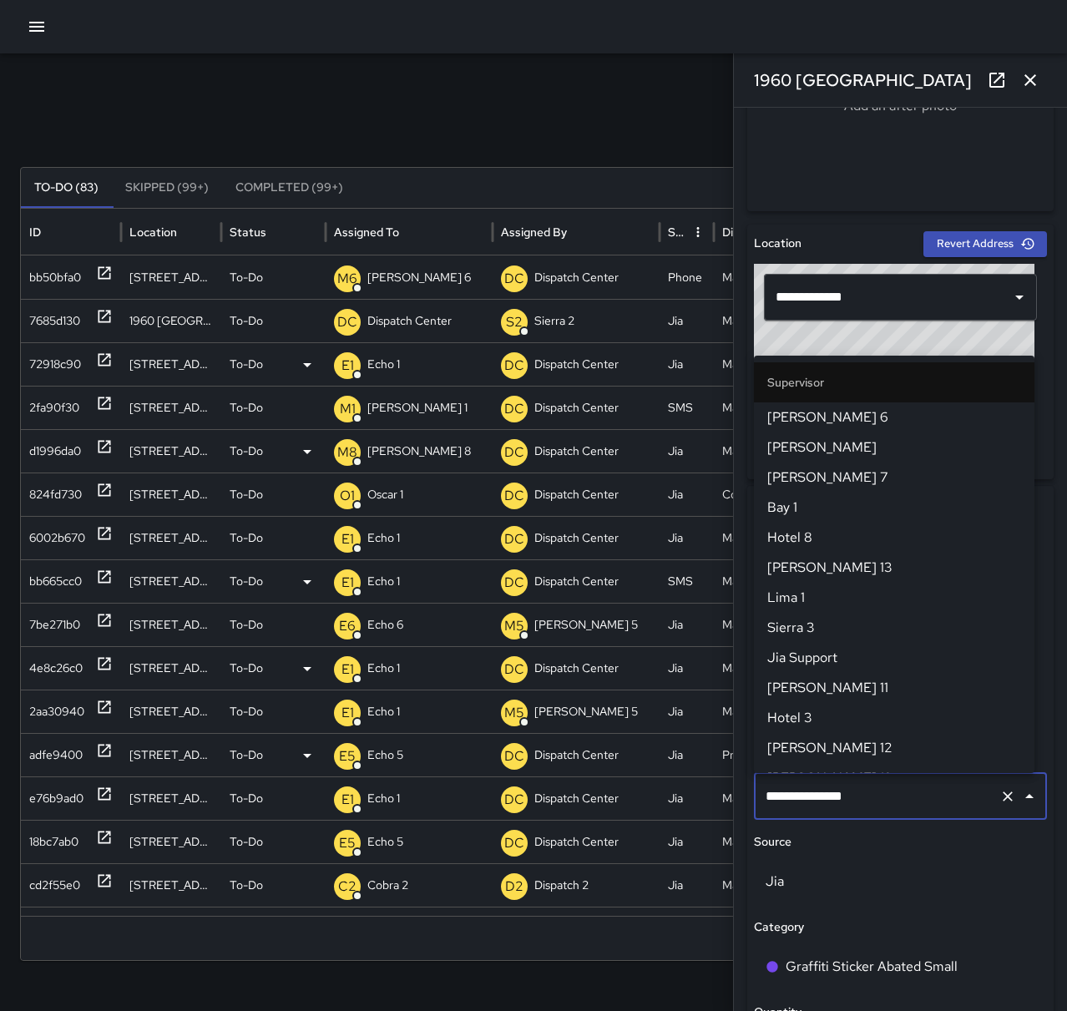
scroll to position [1613, 0]
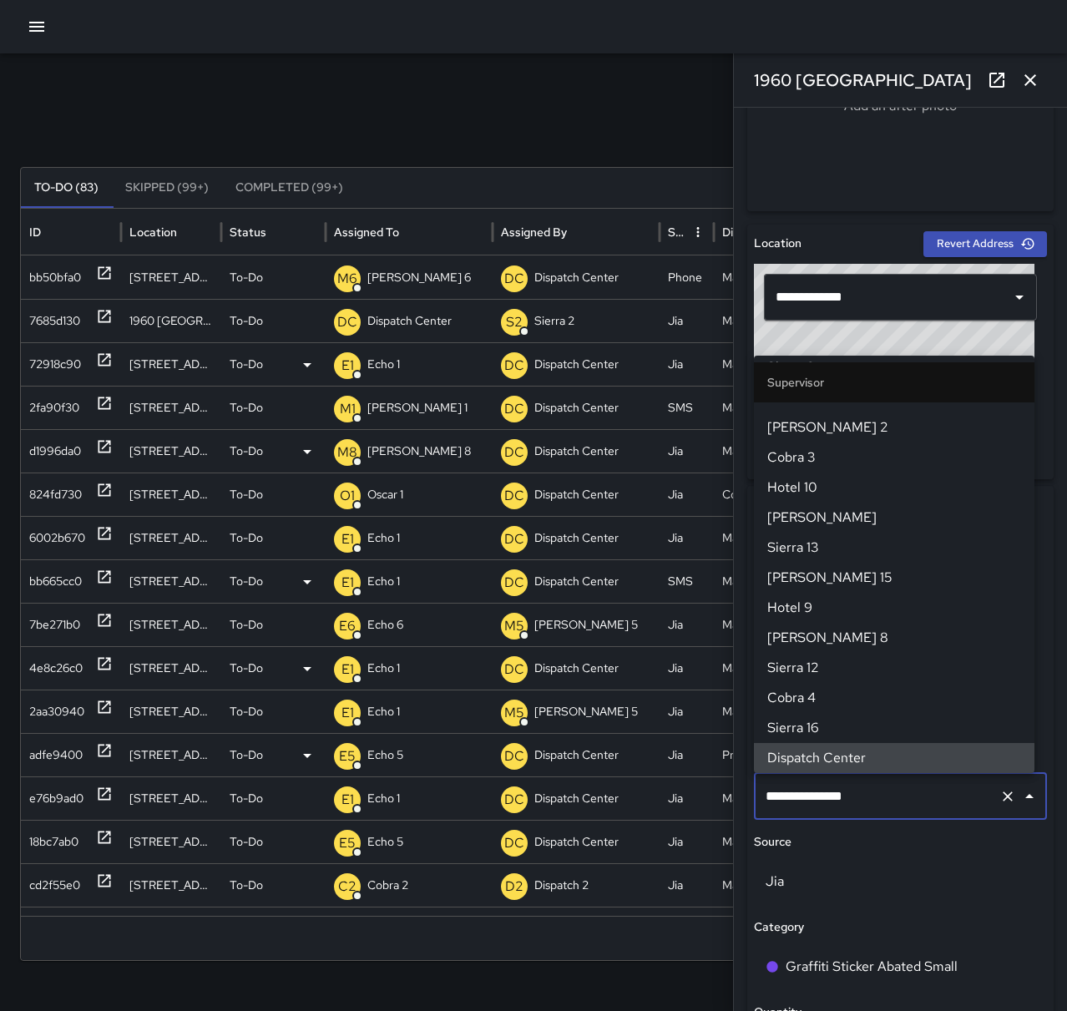
click at [1000, 800] on icon "Clear" at bounding box center [1008, 796] width 17 height 17
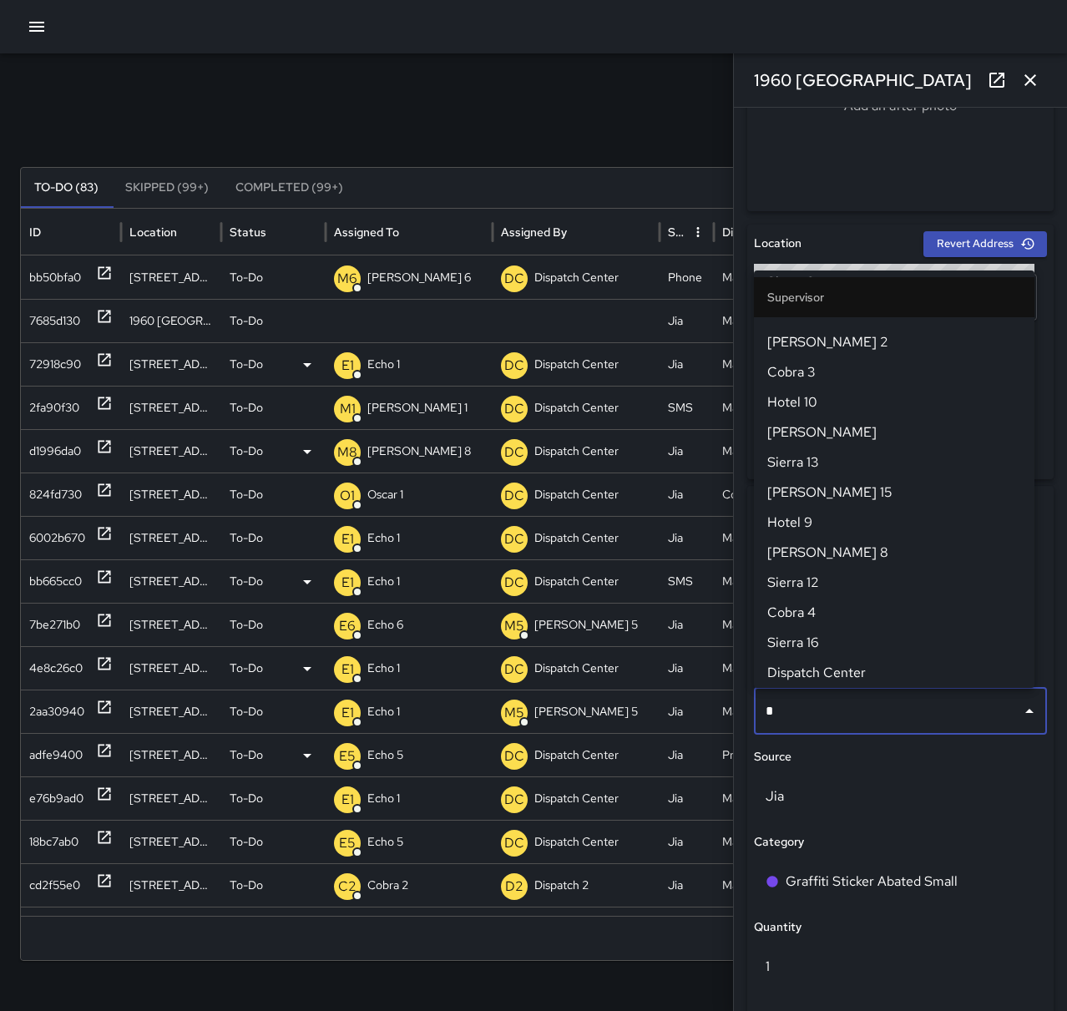
scroll to position [0, 0]
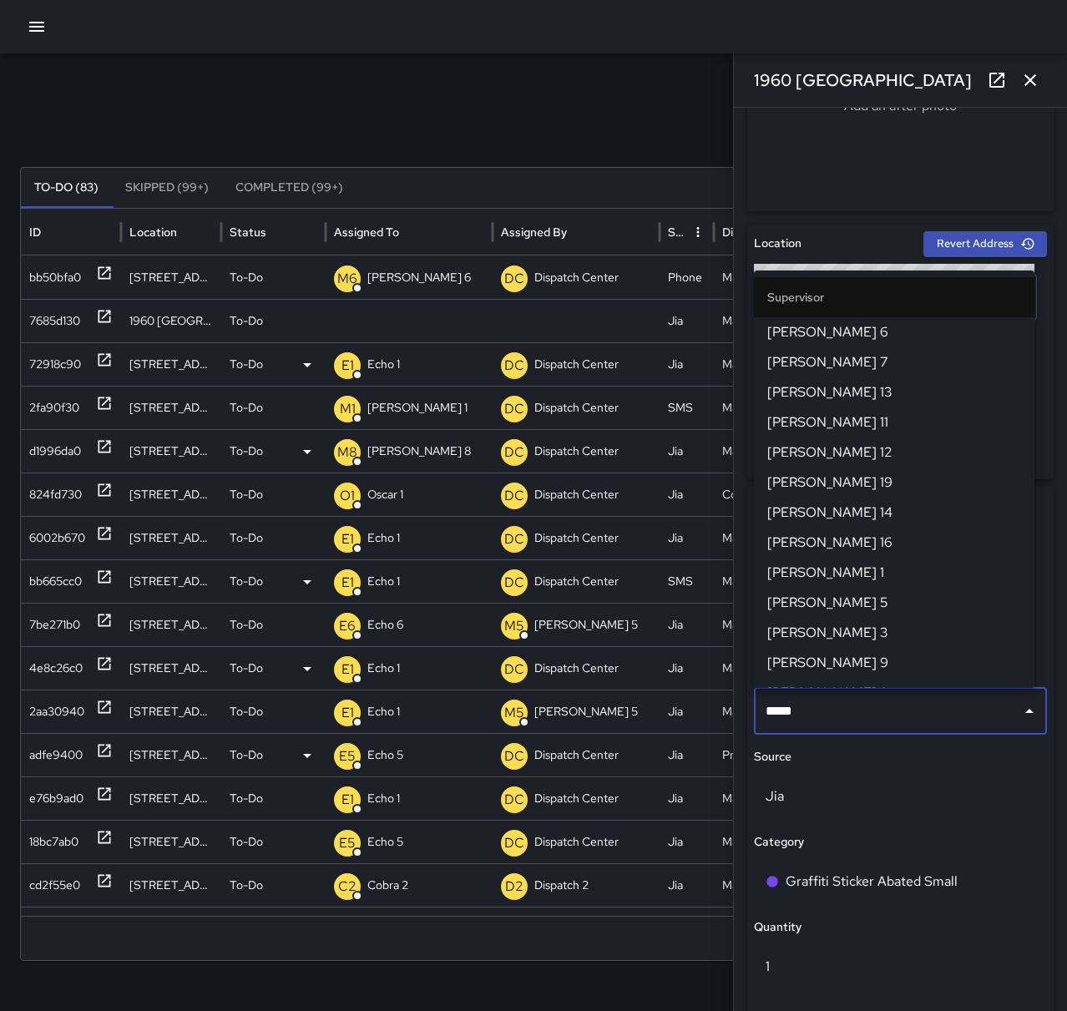
type input "******"
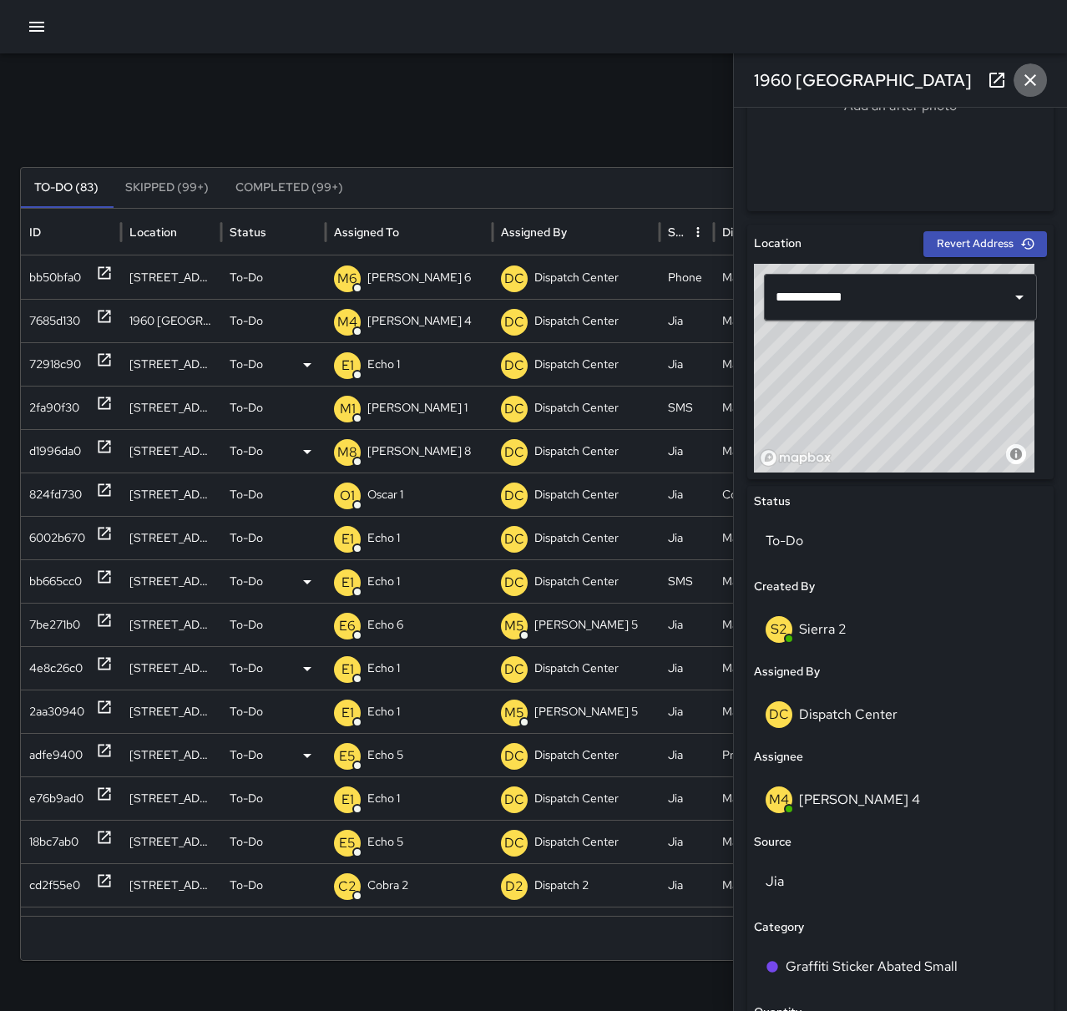
click at [1033, 82] on icon "button" at bounding box center [1031, 80] width 12 height 12
